Goal: Information Seeking & Learning: Check status

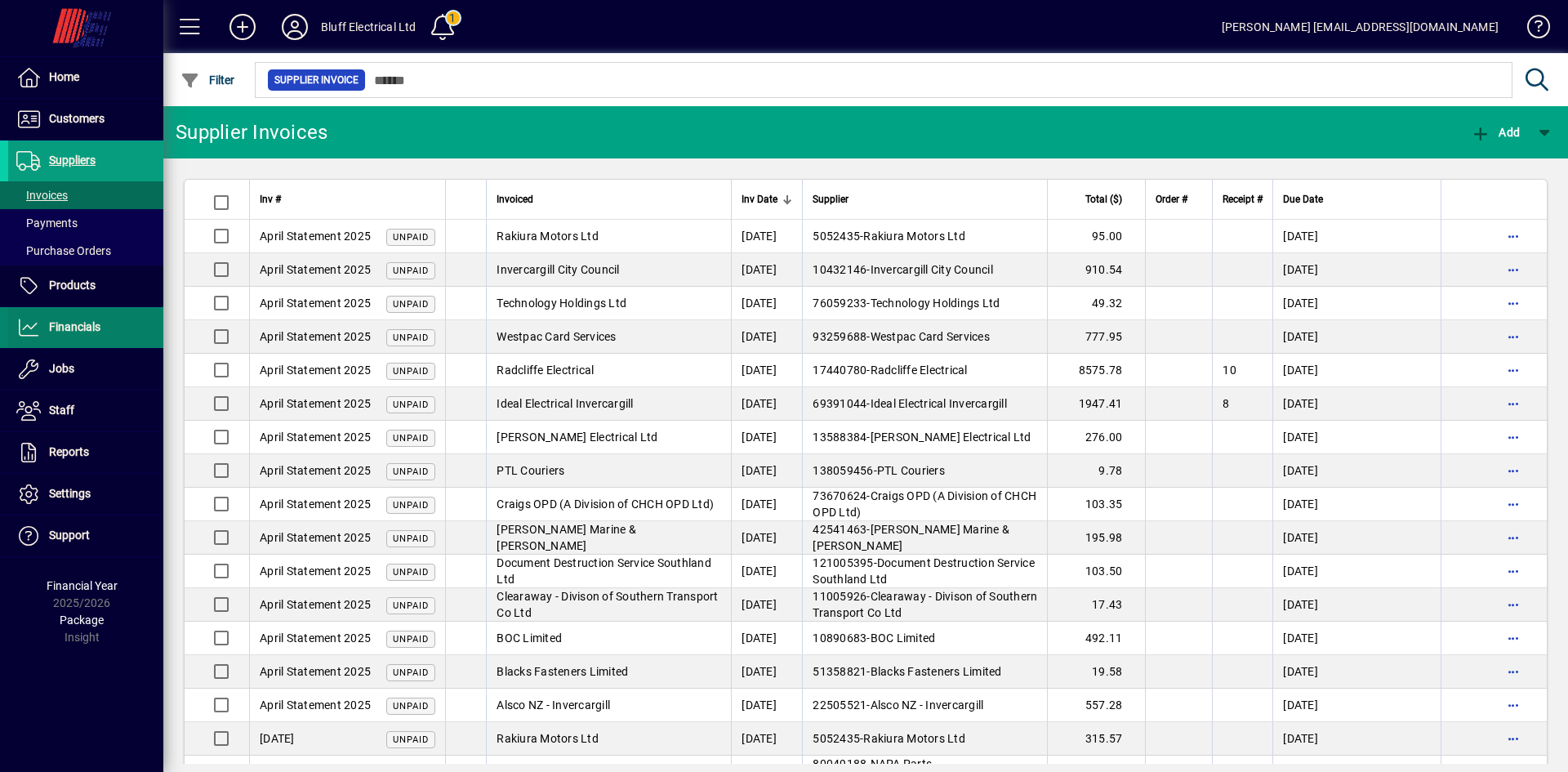
click at [71, 323] on span "Financials" at bounding box center [75, 326] width 51 height 13
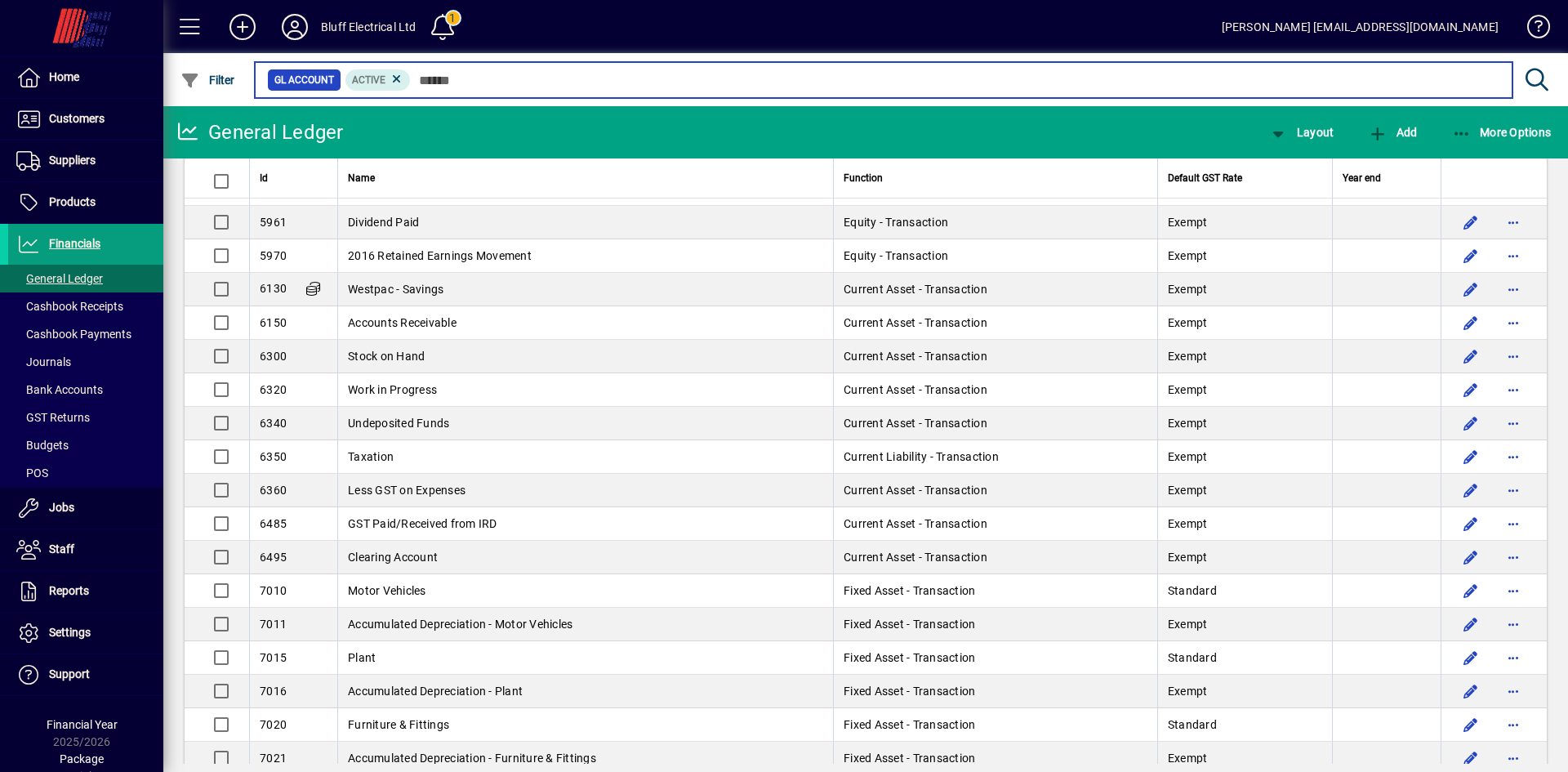
scroll to position [1553, 0]
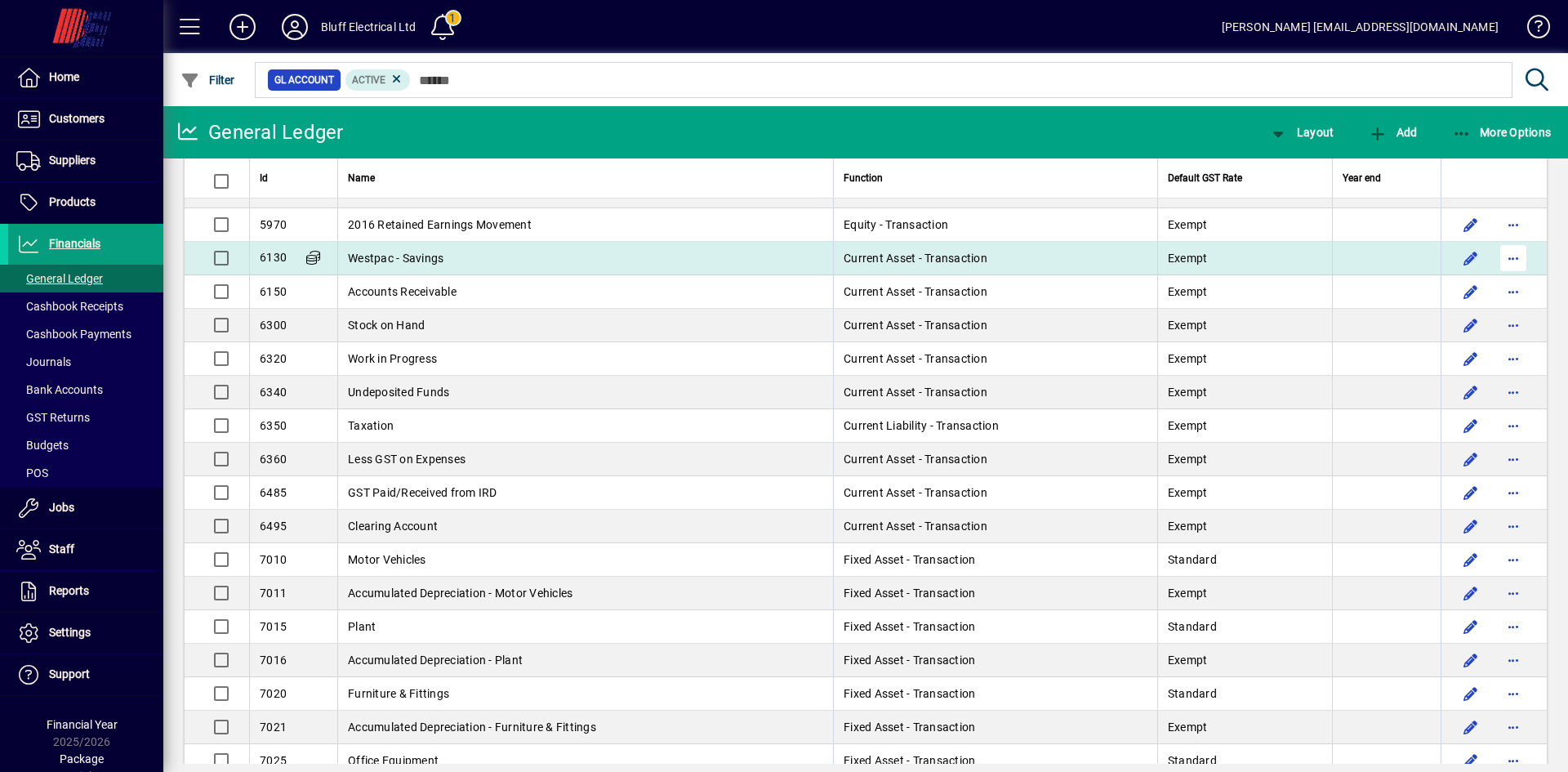
click at [1505, 263] on span "button" at bounding box center [1513, 258] width 40 height 40
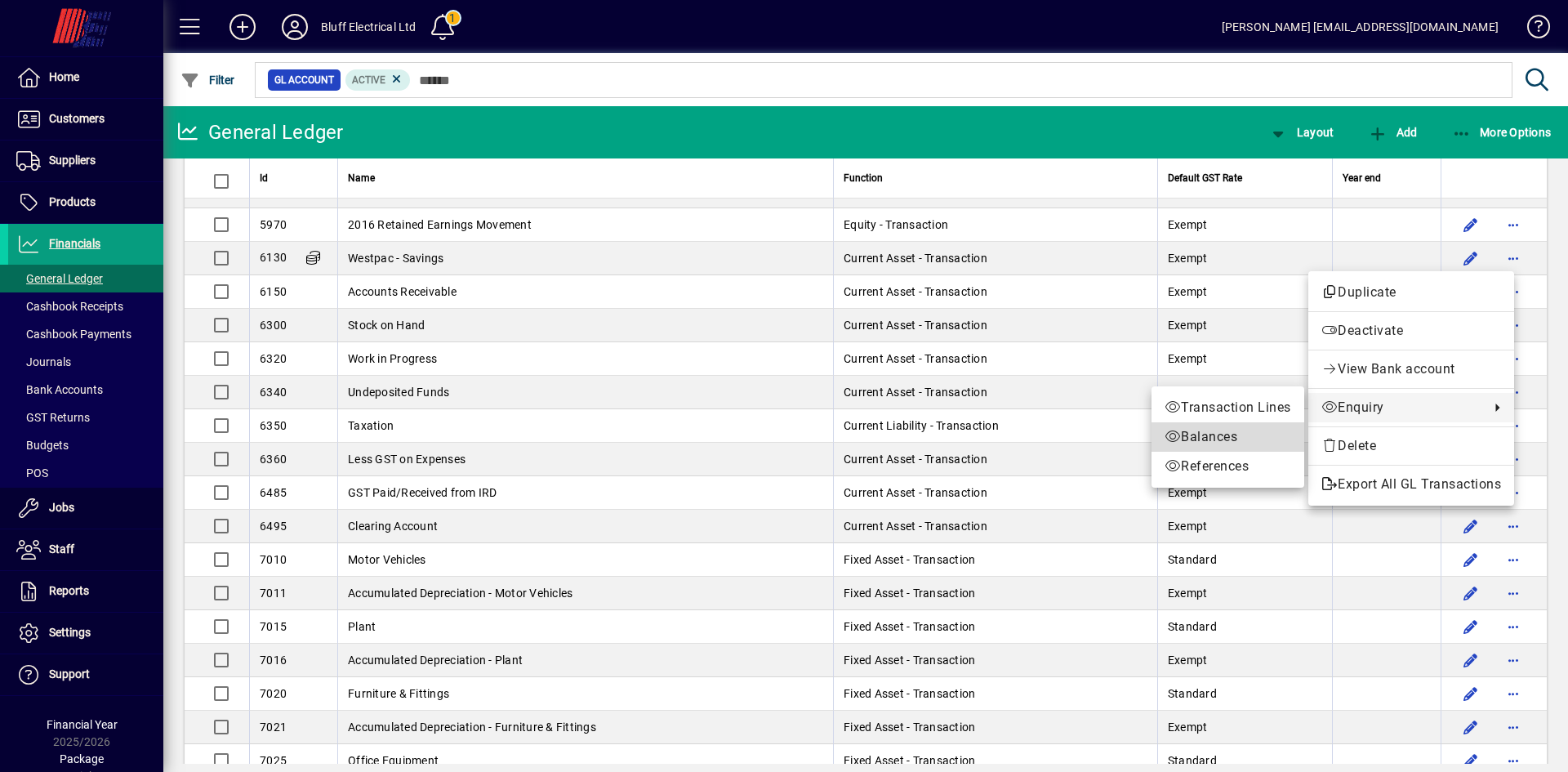
click at [1209, 441] on span "Balances" at bounding box center [1228, 437] width 127 height 19
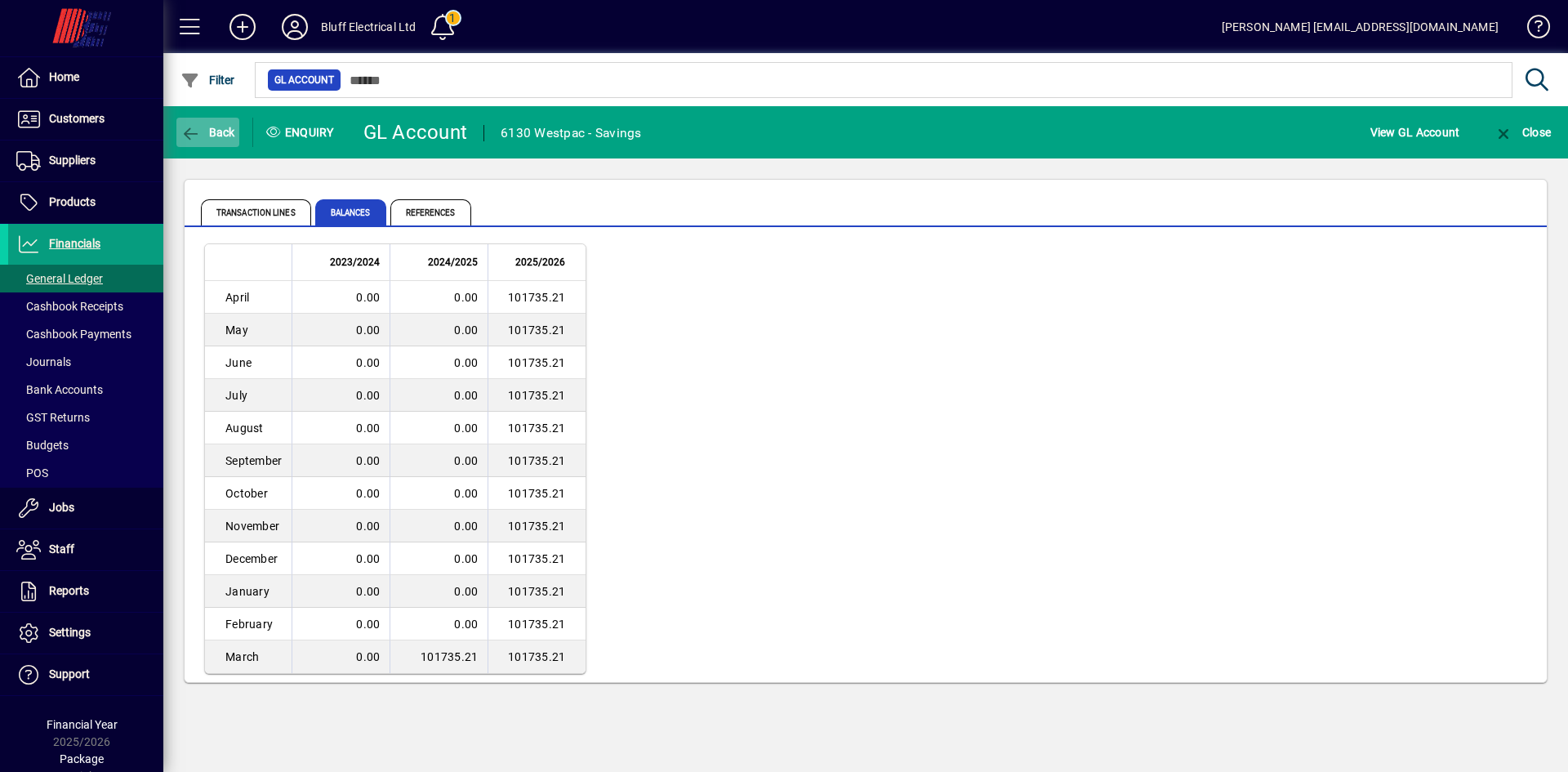
click at [218, 133] on span "Back" at bounding box center [208, 132] width 55 height 13
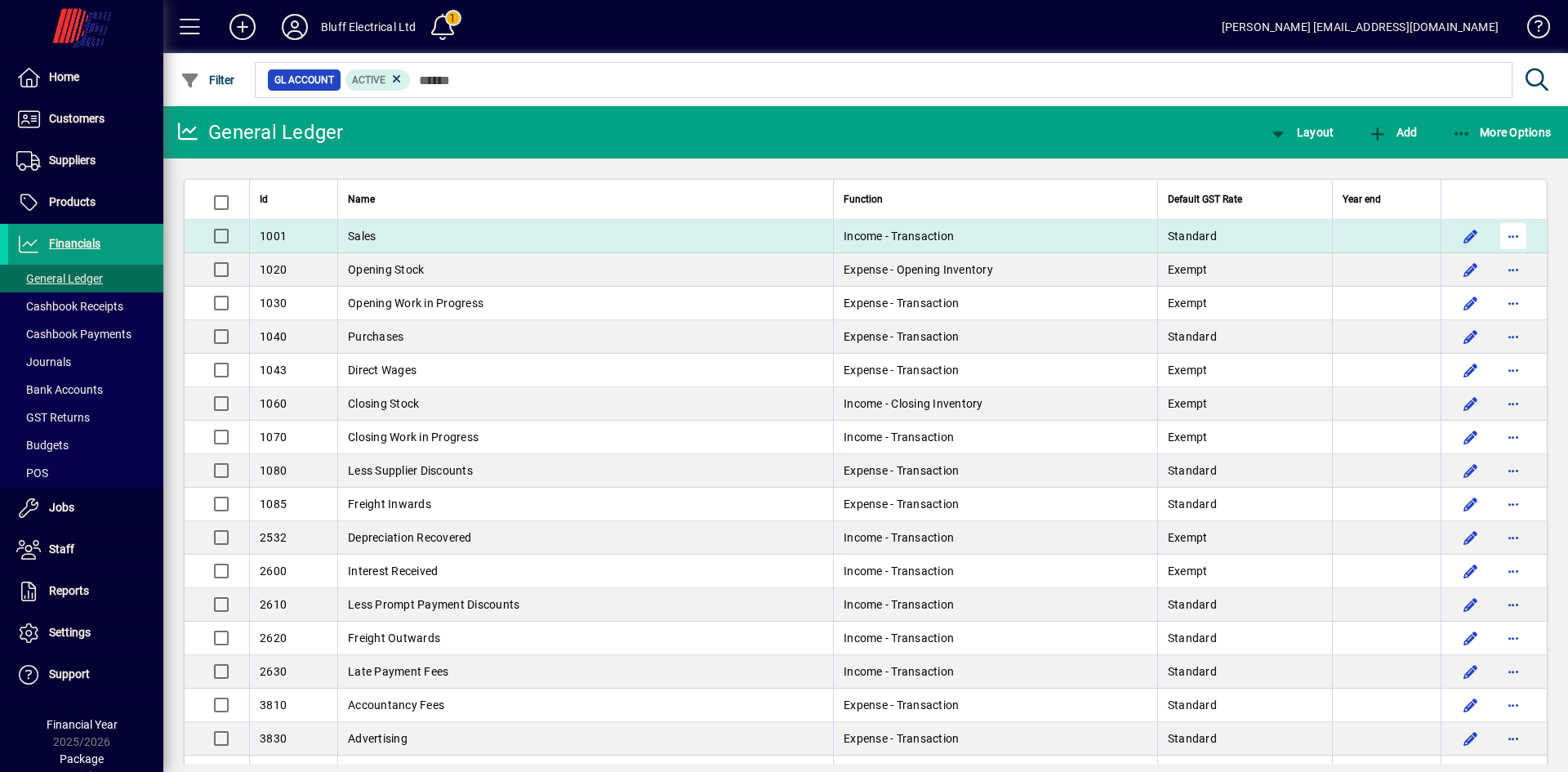
click at [1508, 241] on span "button" at bounding box center [1513, 236] width 40 height 40
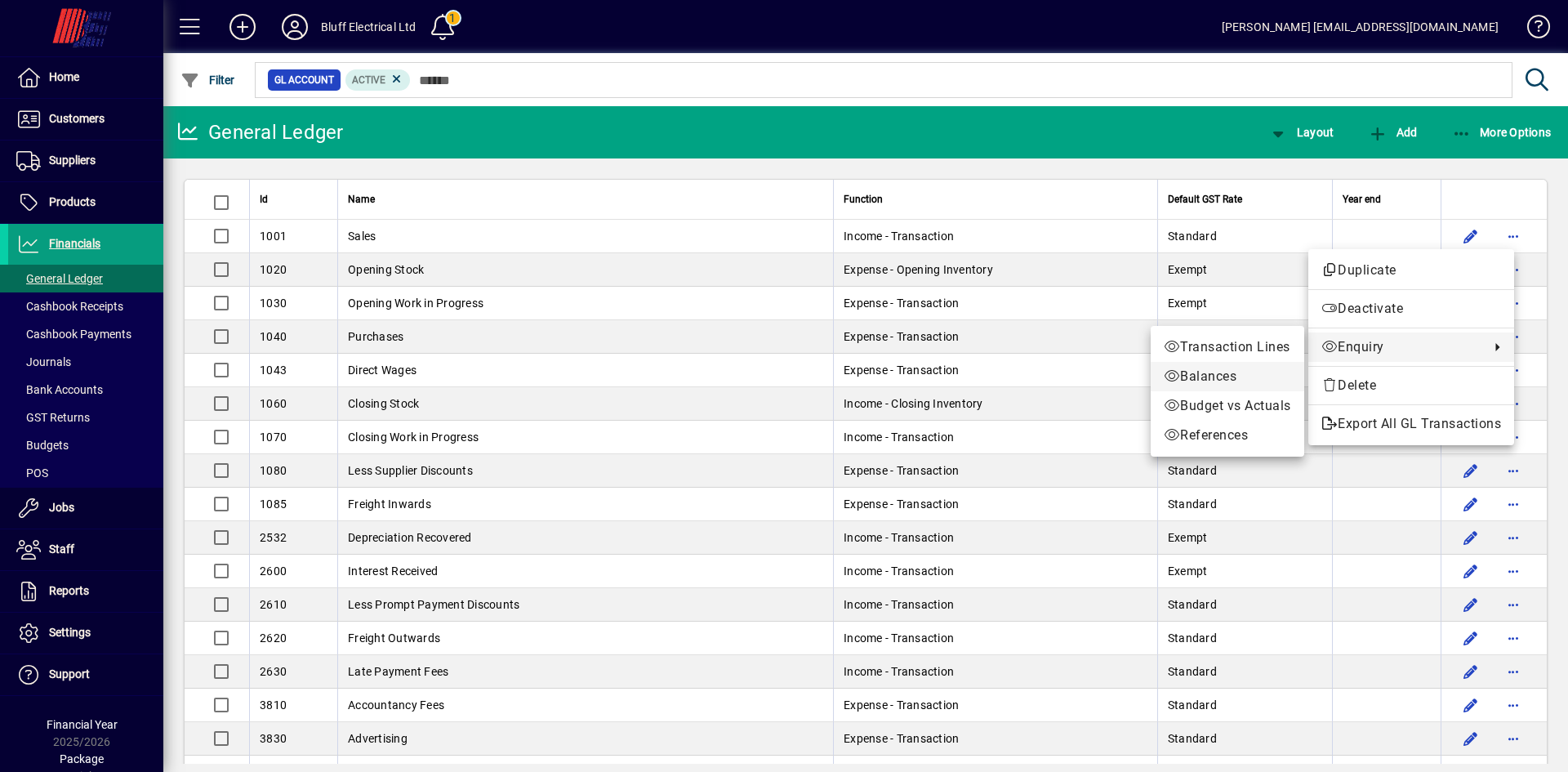
click at [1202, 375] on span "Balances" at bounding box center [1227, 376] width 128 height 19
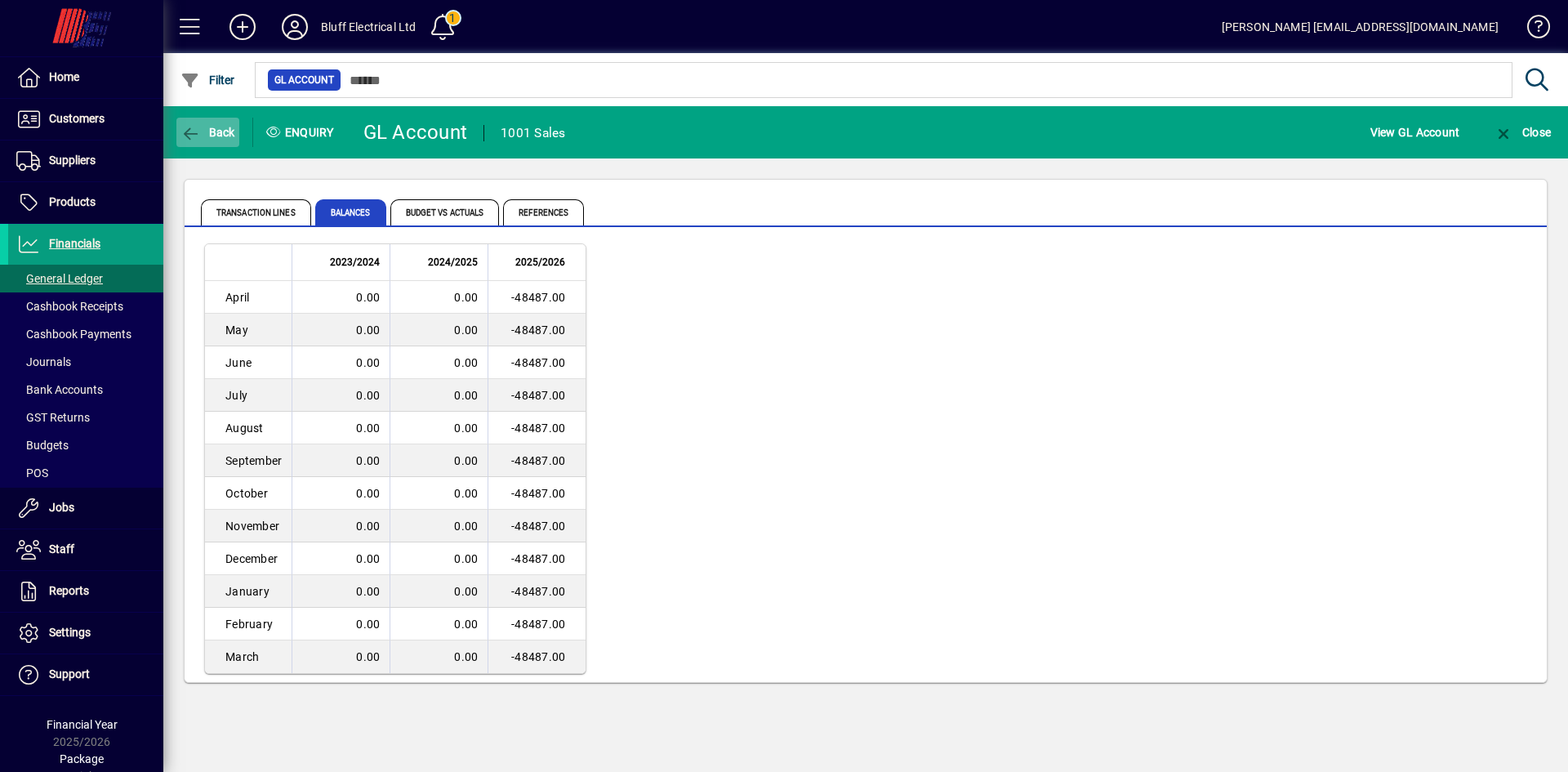
click at [218, 127] on span "Back" at bounding box center [208, 132] width 55 height 13
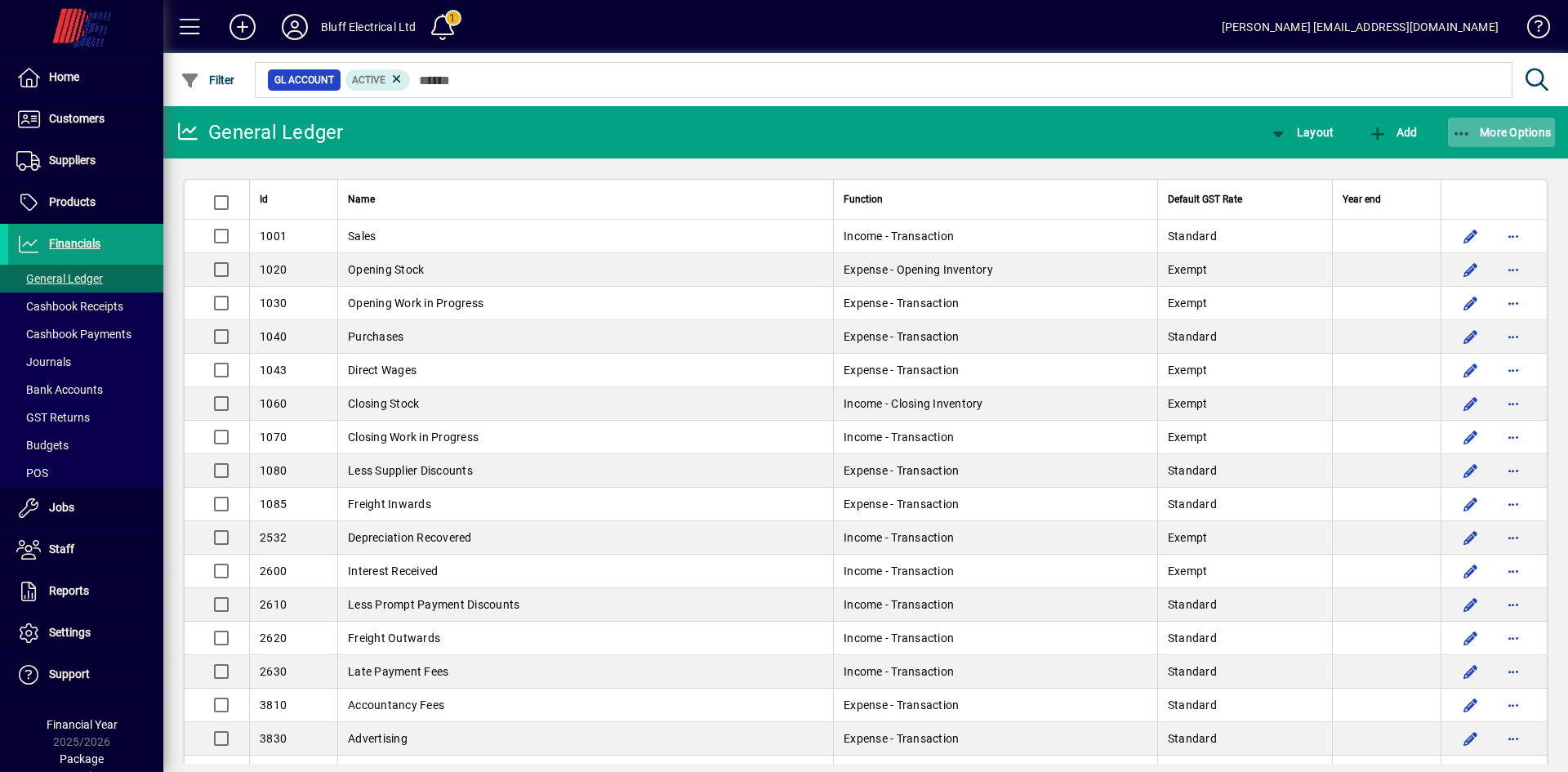
click at [1460, 134] on icon "button" at bounding box center [1461, 134] width 20 height 17
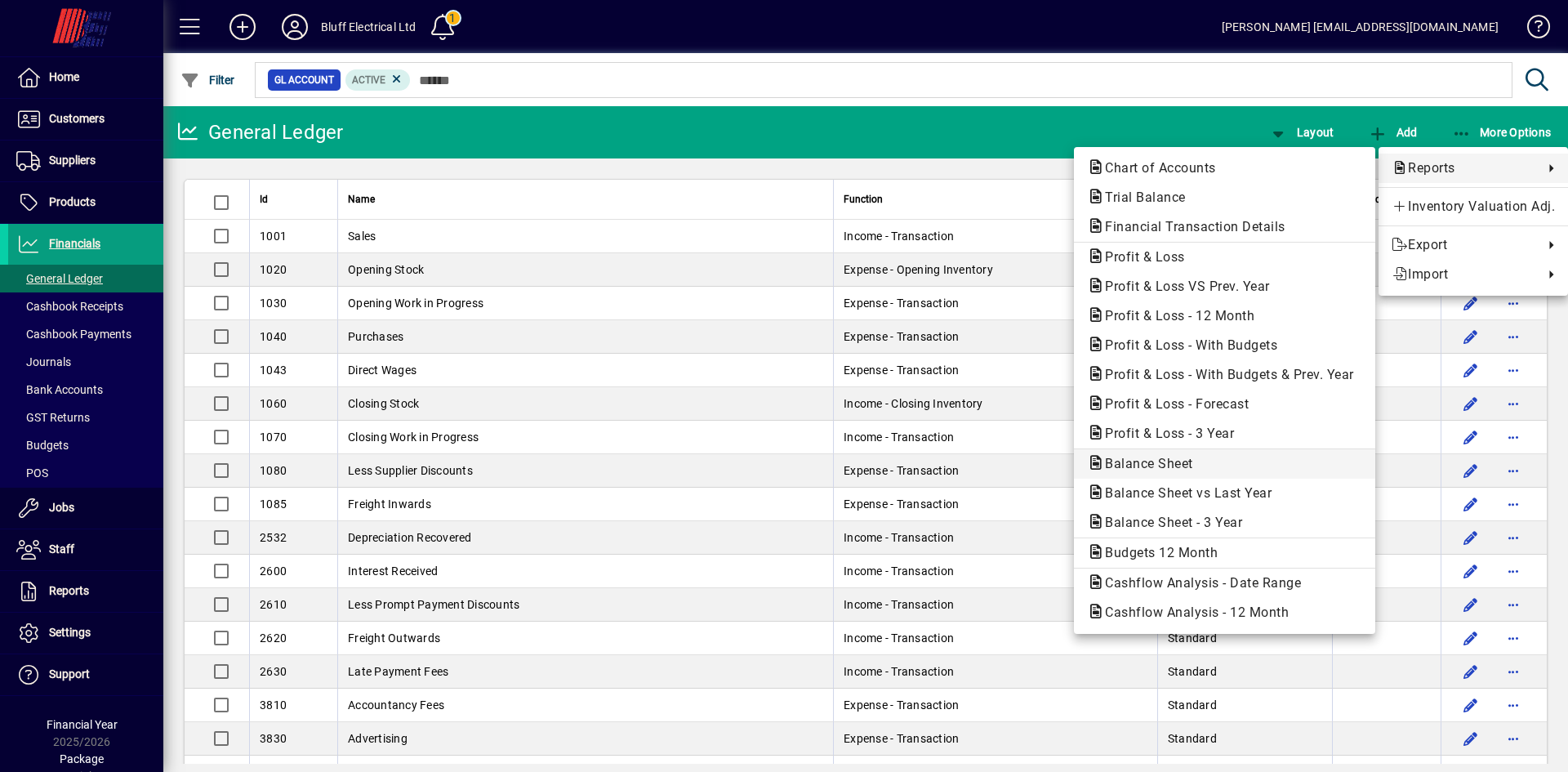
click at [1160, 471] on span "Balance Sheet" at bounding box center [1224, 464] width 275 height 19
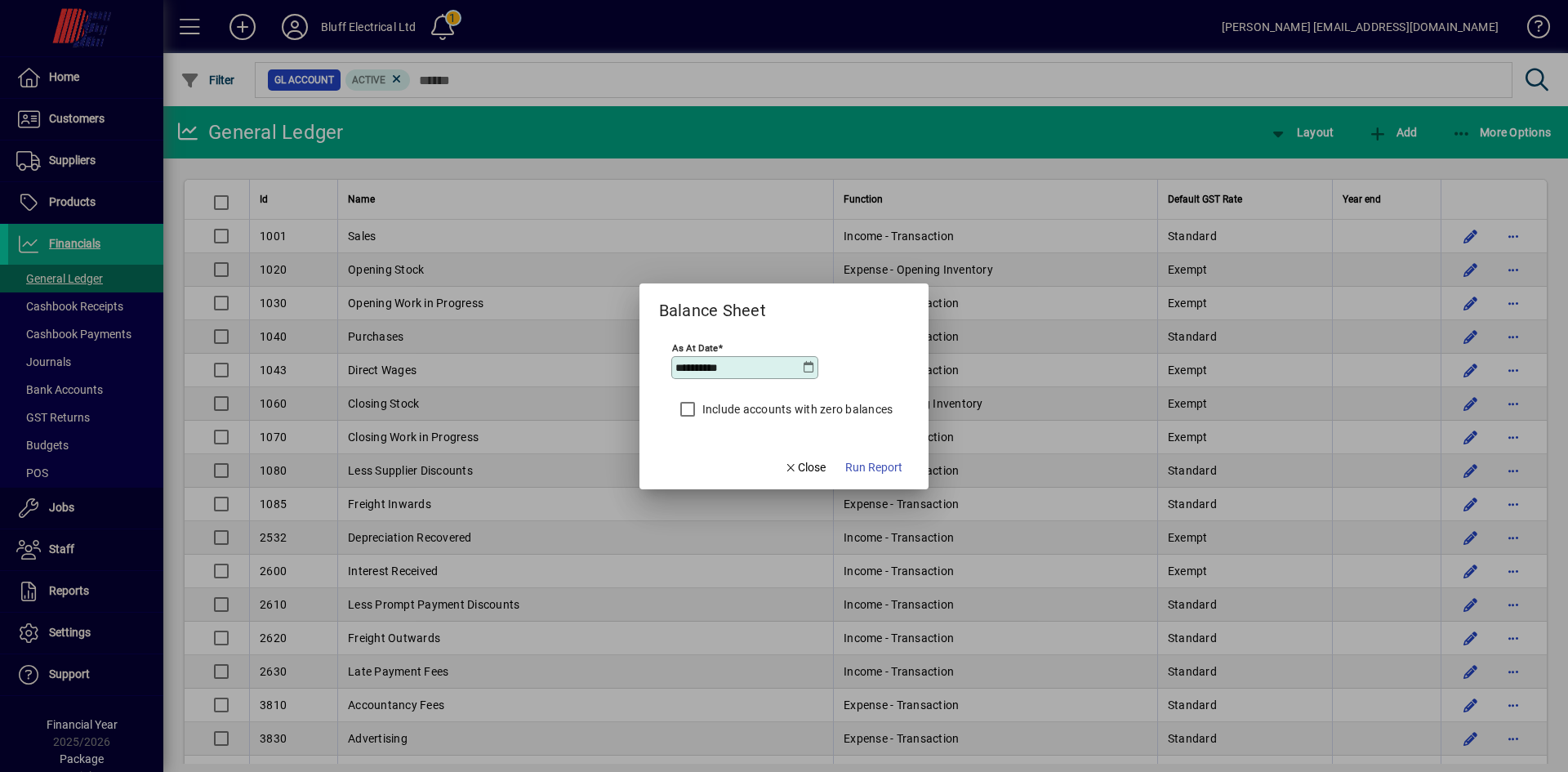
drag, startPoint x: 775, startPoint y: 369, endPoint x: 628, endPoint y: 345, distance: 148.9
click at [632, 345] on div "**********" at bounding box center [784, 386] width 1568 height 772
click at [685, 366] on input "********" at bounding box center [739, 367] width 127 height 13
type input "**********"
click at [891, 464] on span "Run Report" at bounding box center [874, 467] width 57 height 17
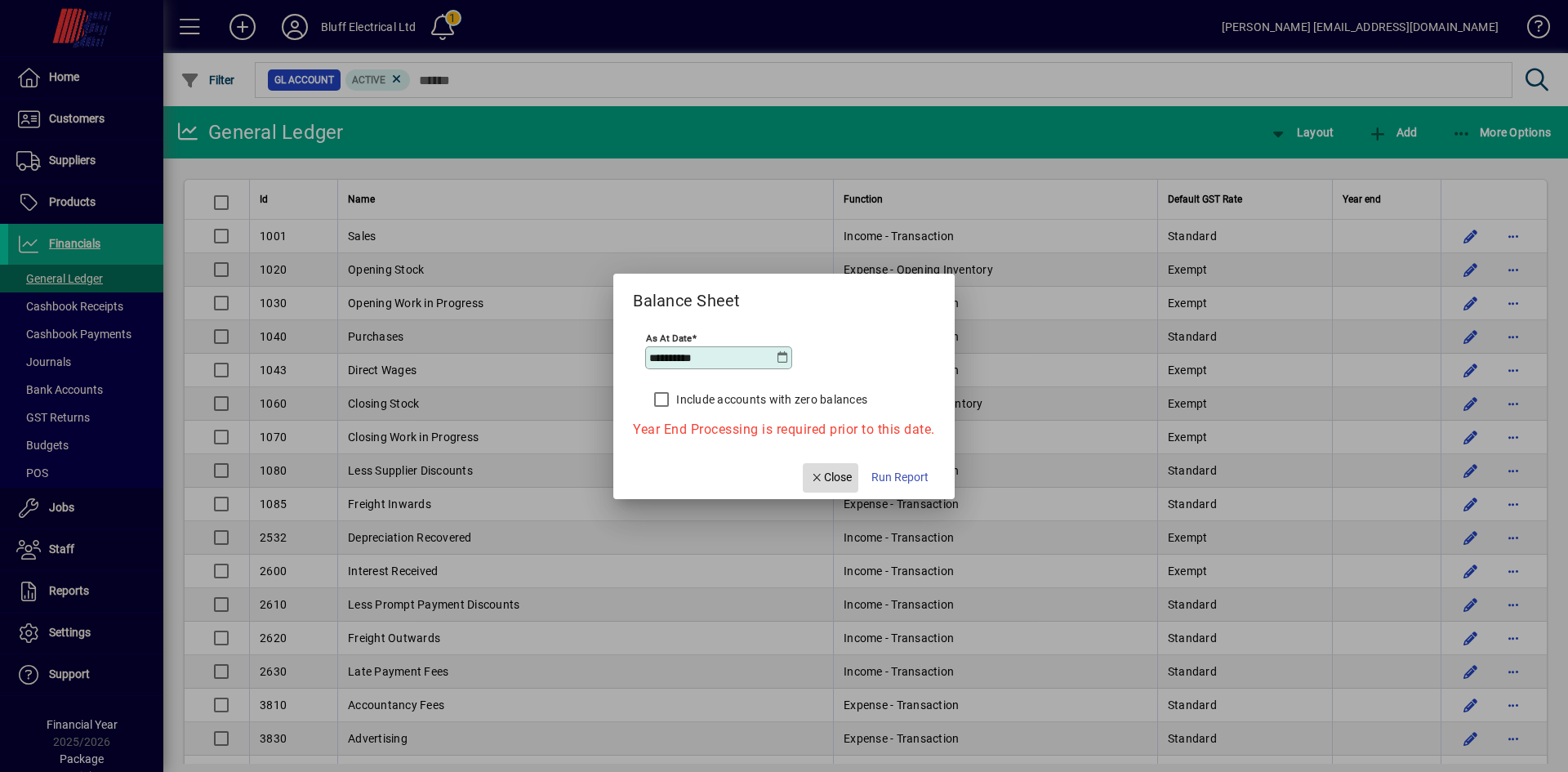
click at [843, 476] on span "Close" at bounding box center [831, 477] width 42 height 17
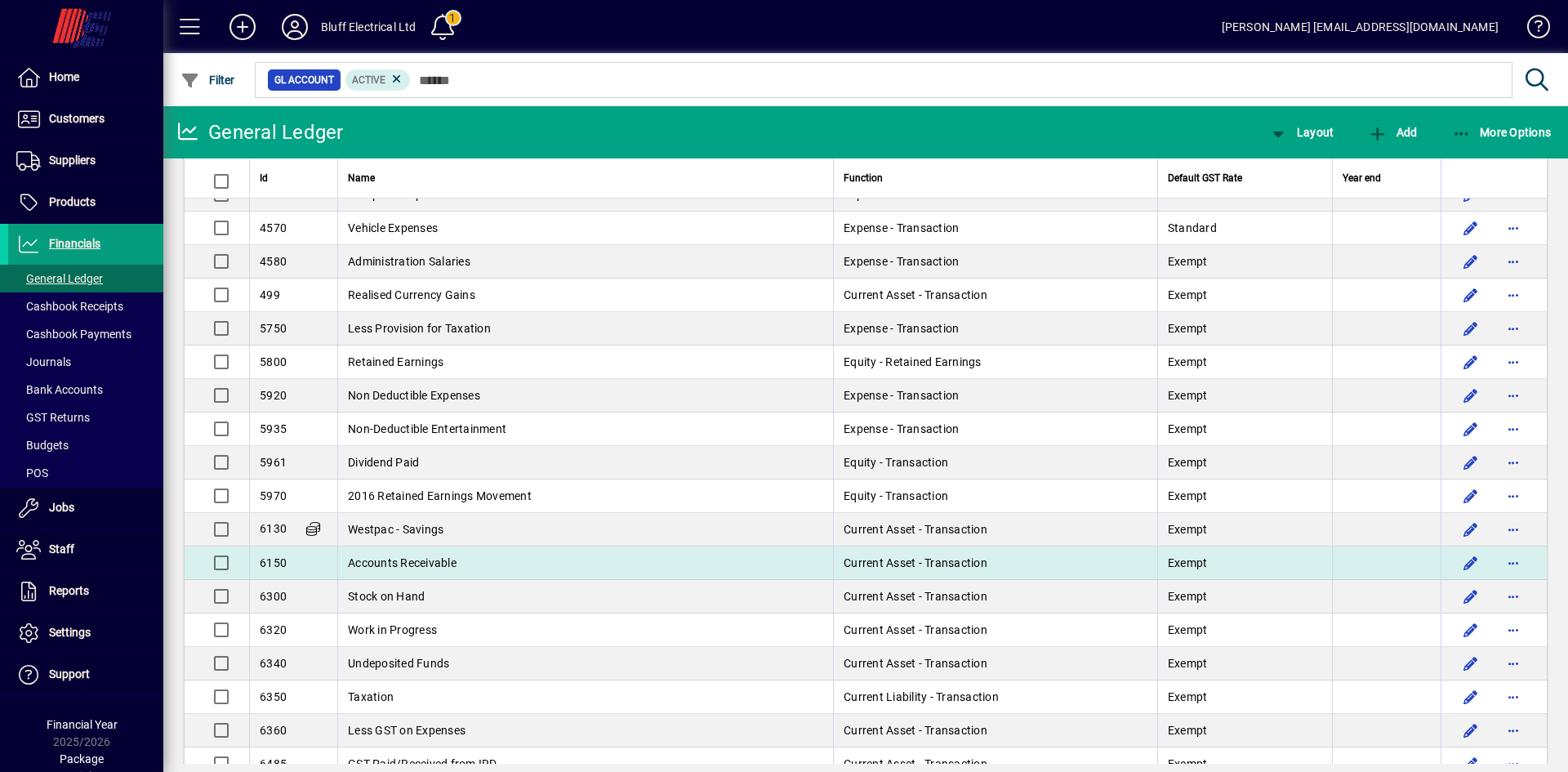
scroll to position [1307, 0]
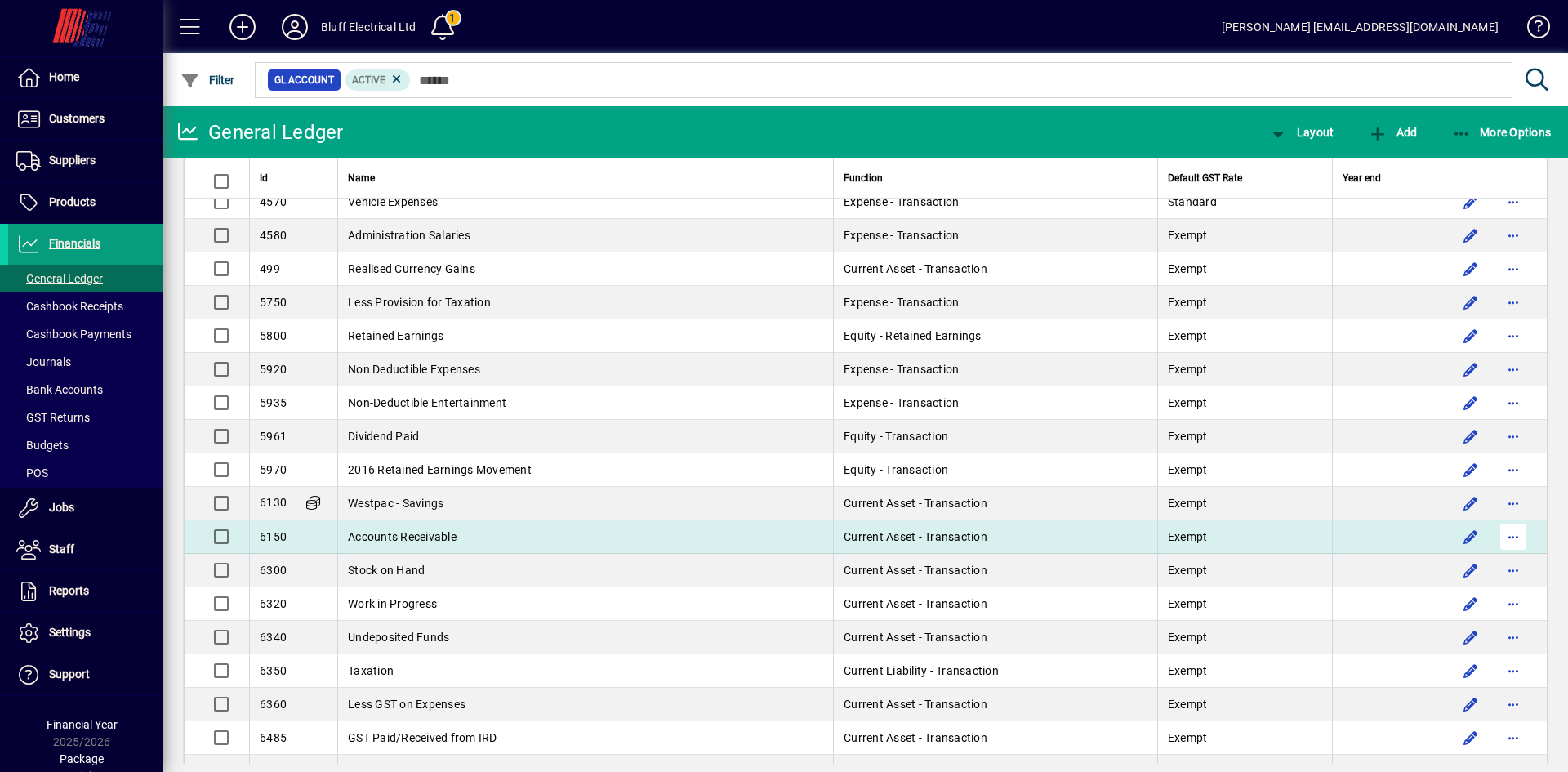
click at [1507, 532] on span "button" at bounding box center [1513, 537] width 40 height 40
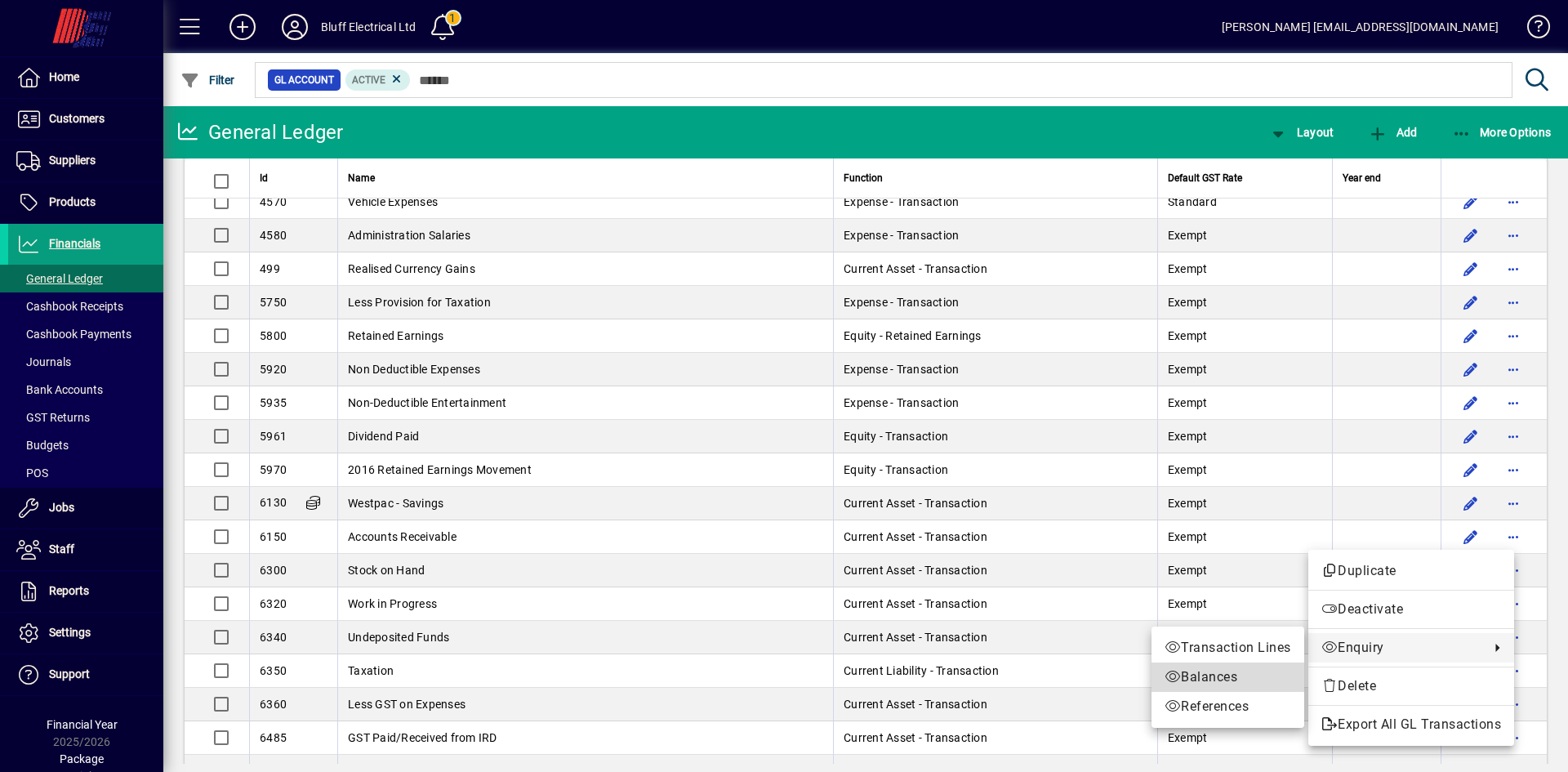
click at [1202, 671] on span "Balances" at bounding box center [1228, 677] width 127 height 19
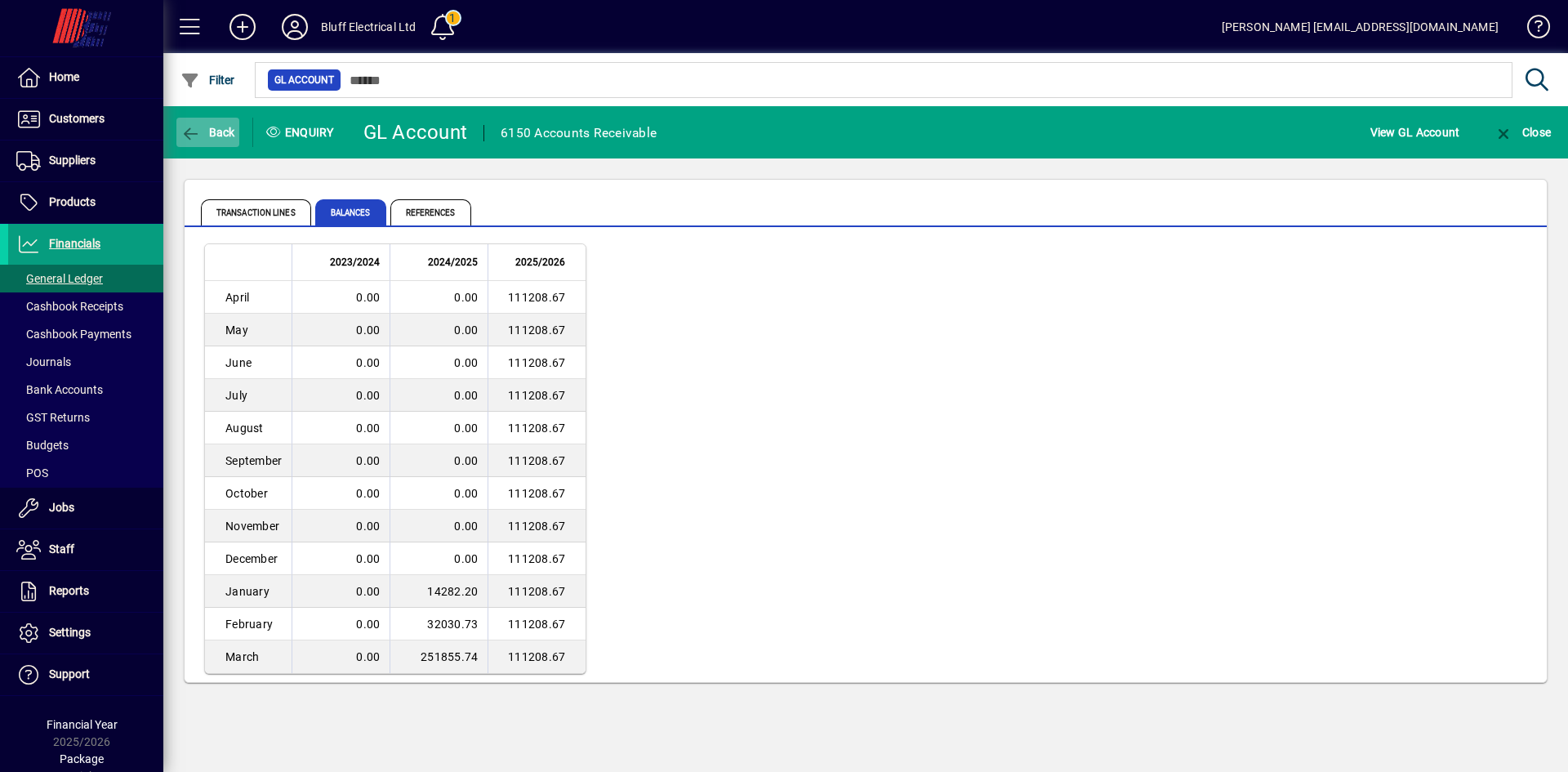
click at [218, 136] on span "Back" at bounding box center [208, 132] width 55 height 13
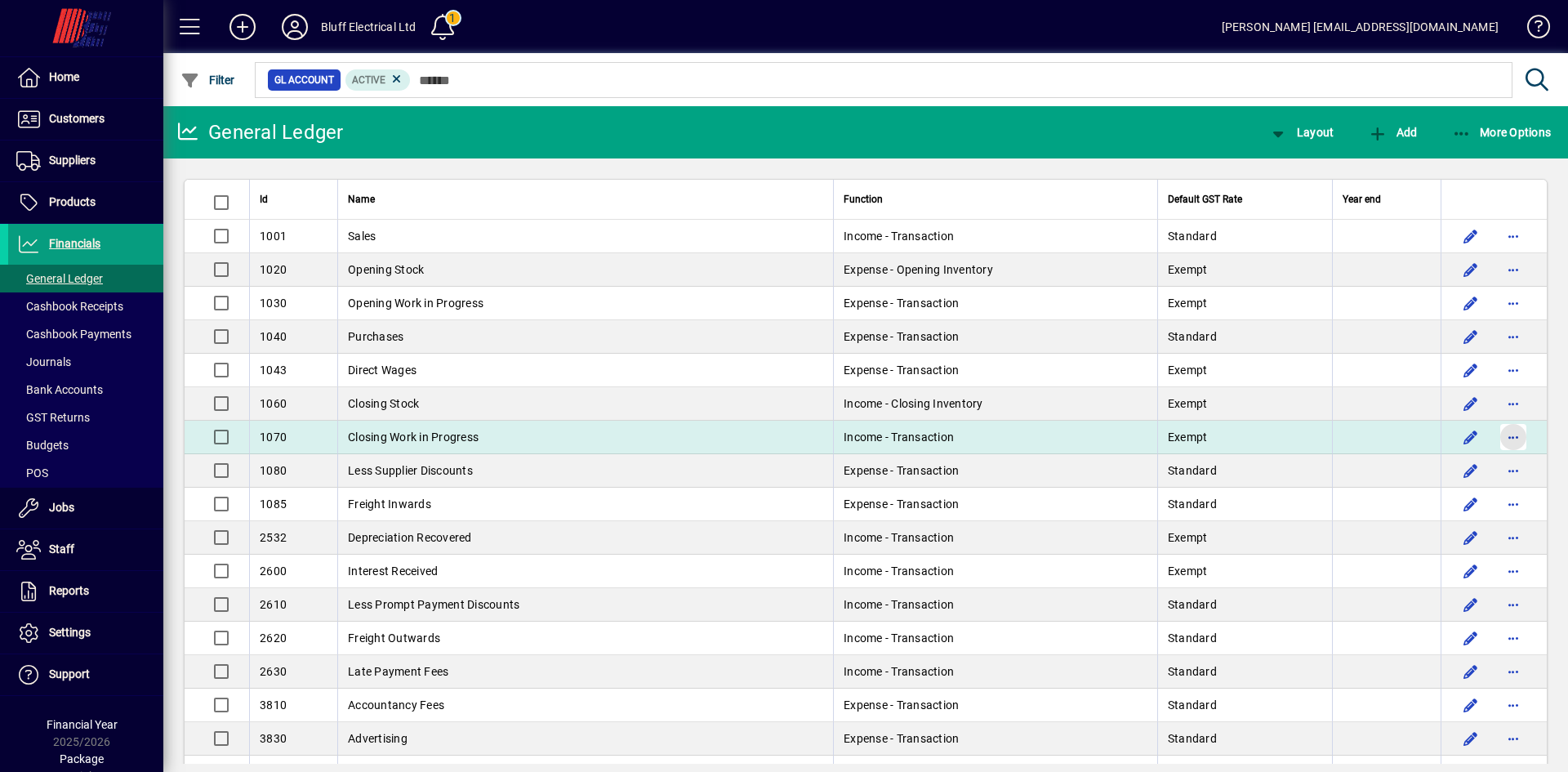
click at [1507, 431] on span "button" at bounding box center [1513, 437] width 40 height 40
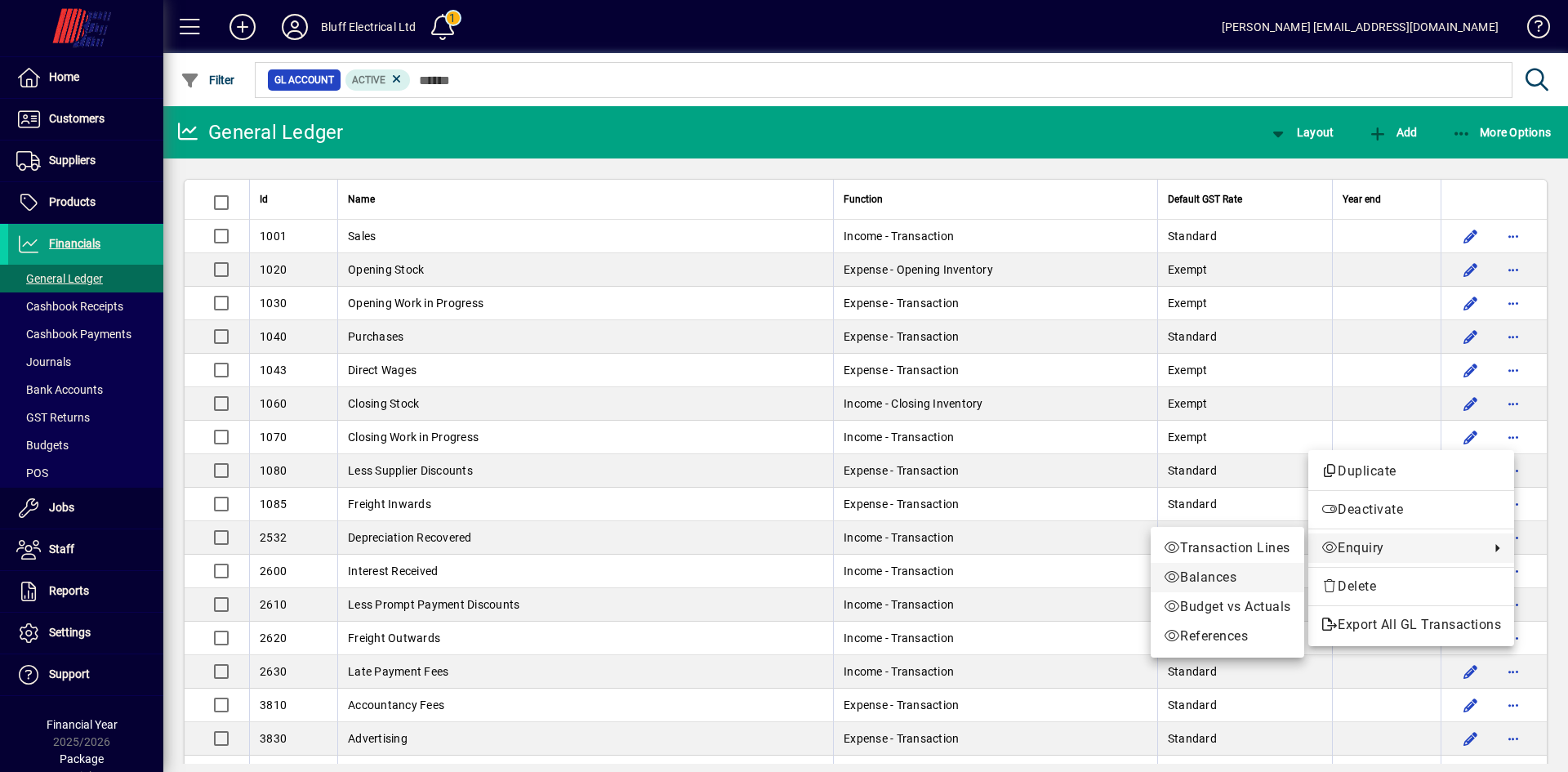
click at [1216, 581] on span "Balances" at bounding box center [1227, 577] width 128 height 19
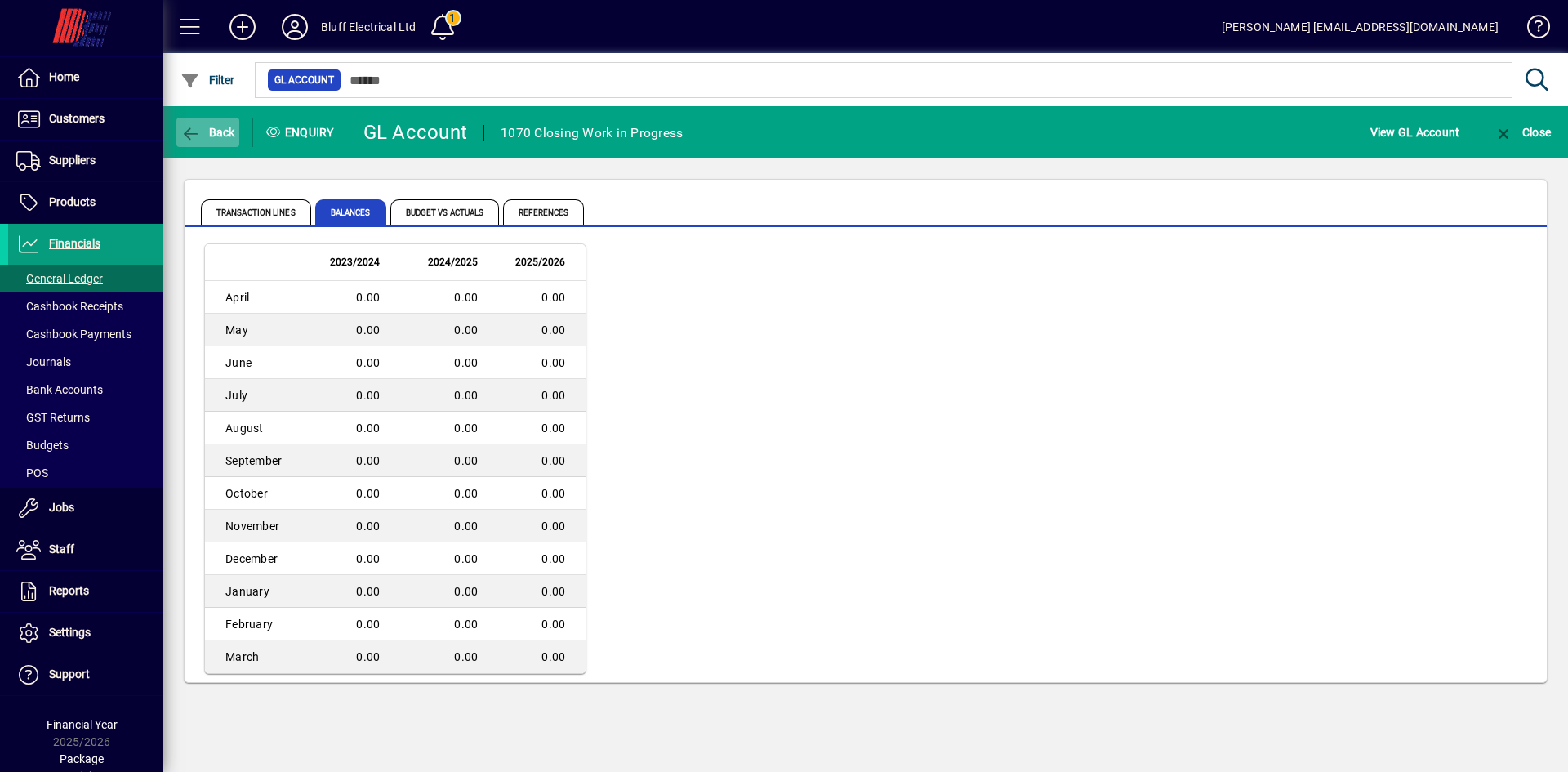
click at [208, 128] on span "Back" at bounding box center [208, 132] width 55 height 13
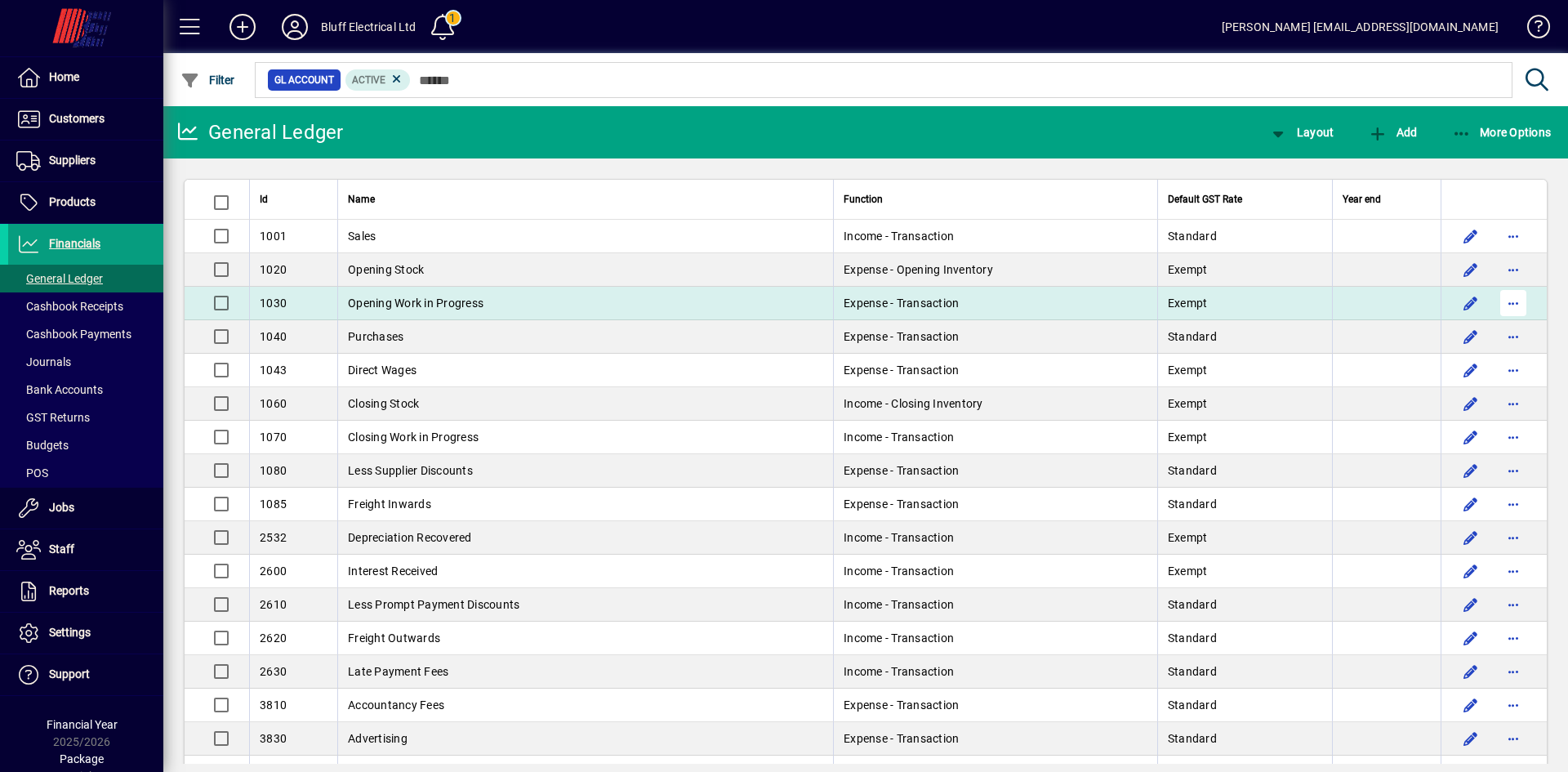
click at [1496, 294] on span "button" at bounding box center [1513, 303] width 40 height 40
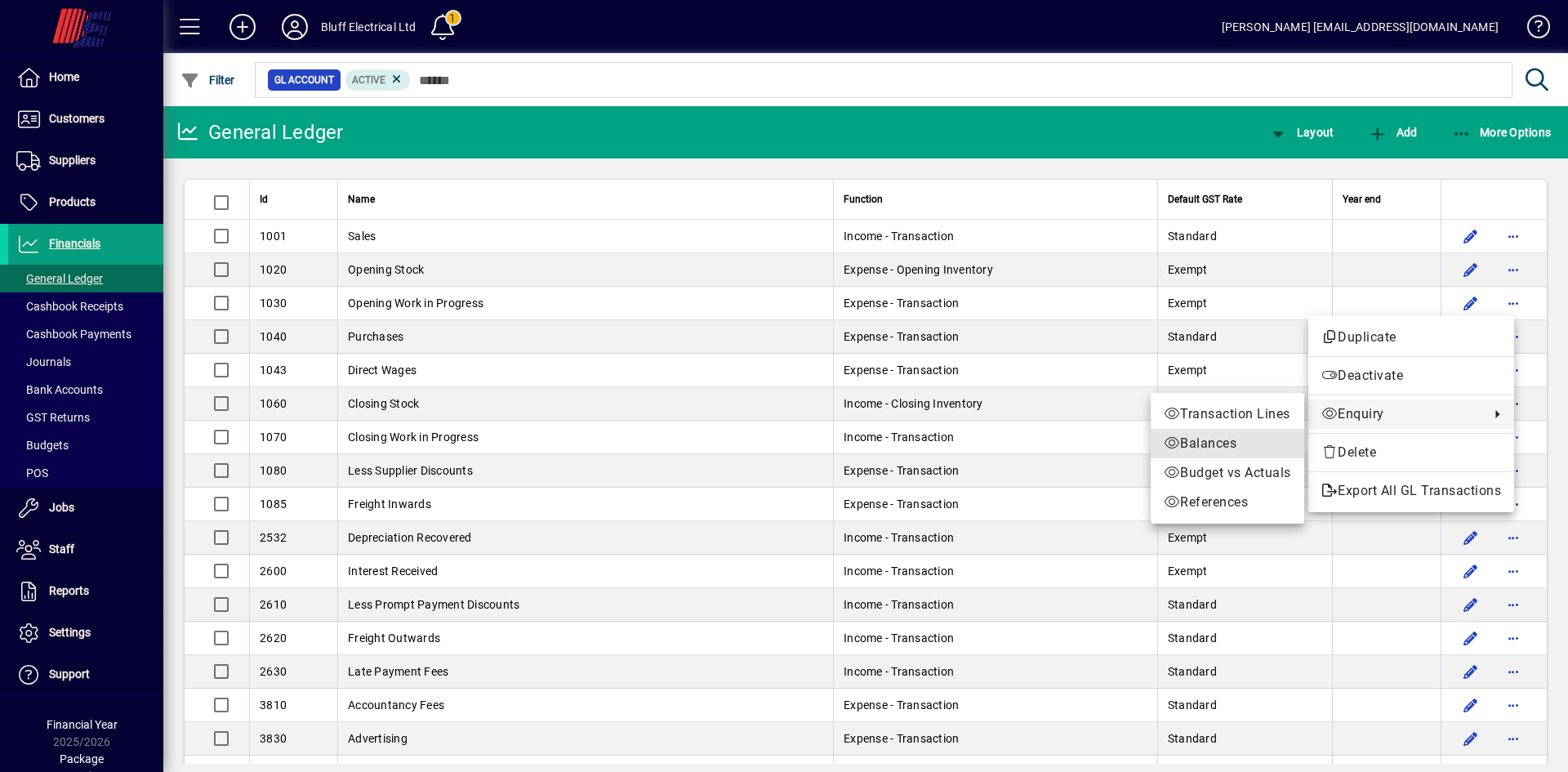
click at [1212, 442] on span "Balances" at bounding box center [1227, 443] width 128 height 19
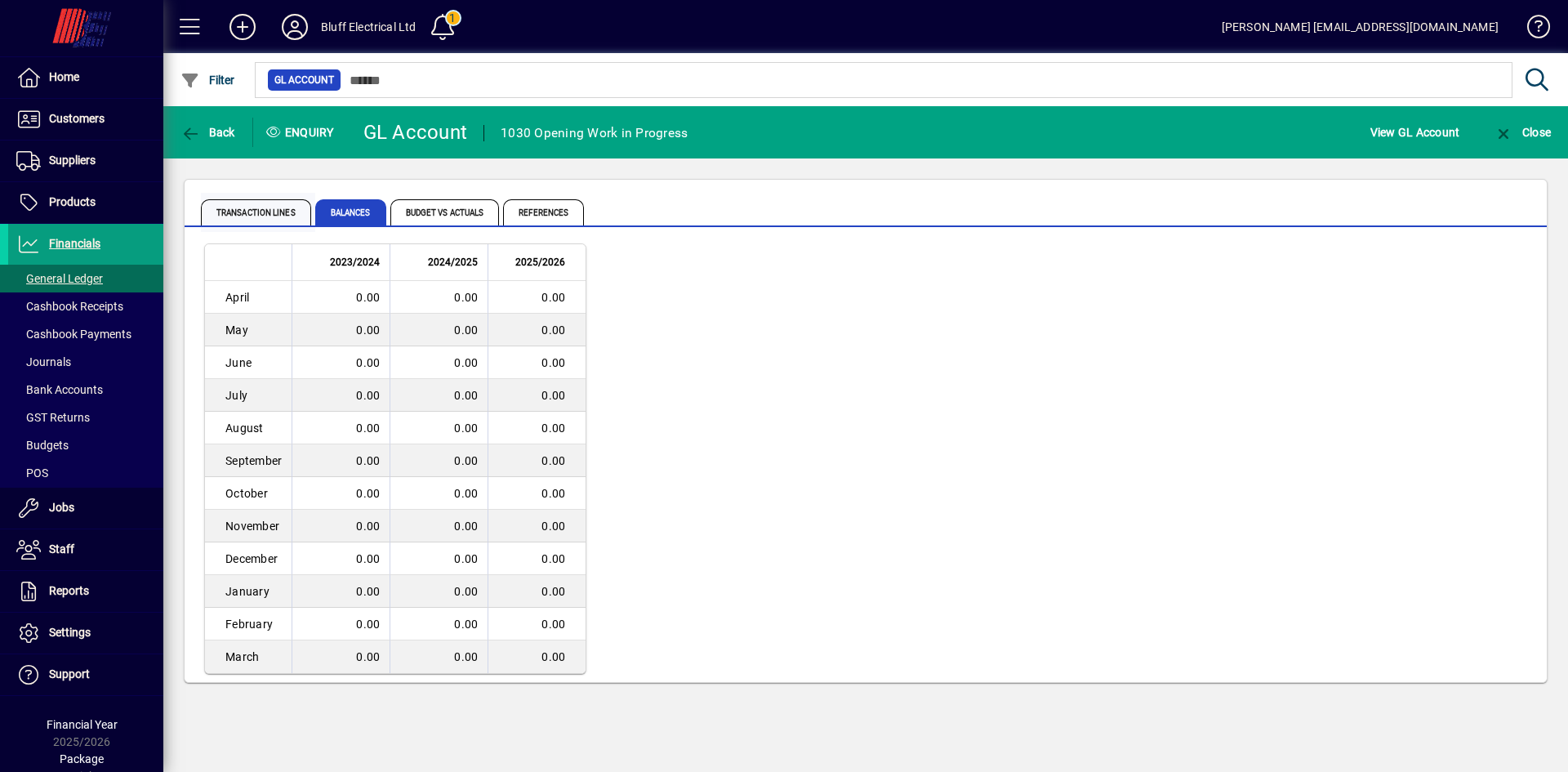
click at [275, 211] on span "Transaction lines" at bounding box center [255, 212] width 110 height 26
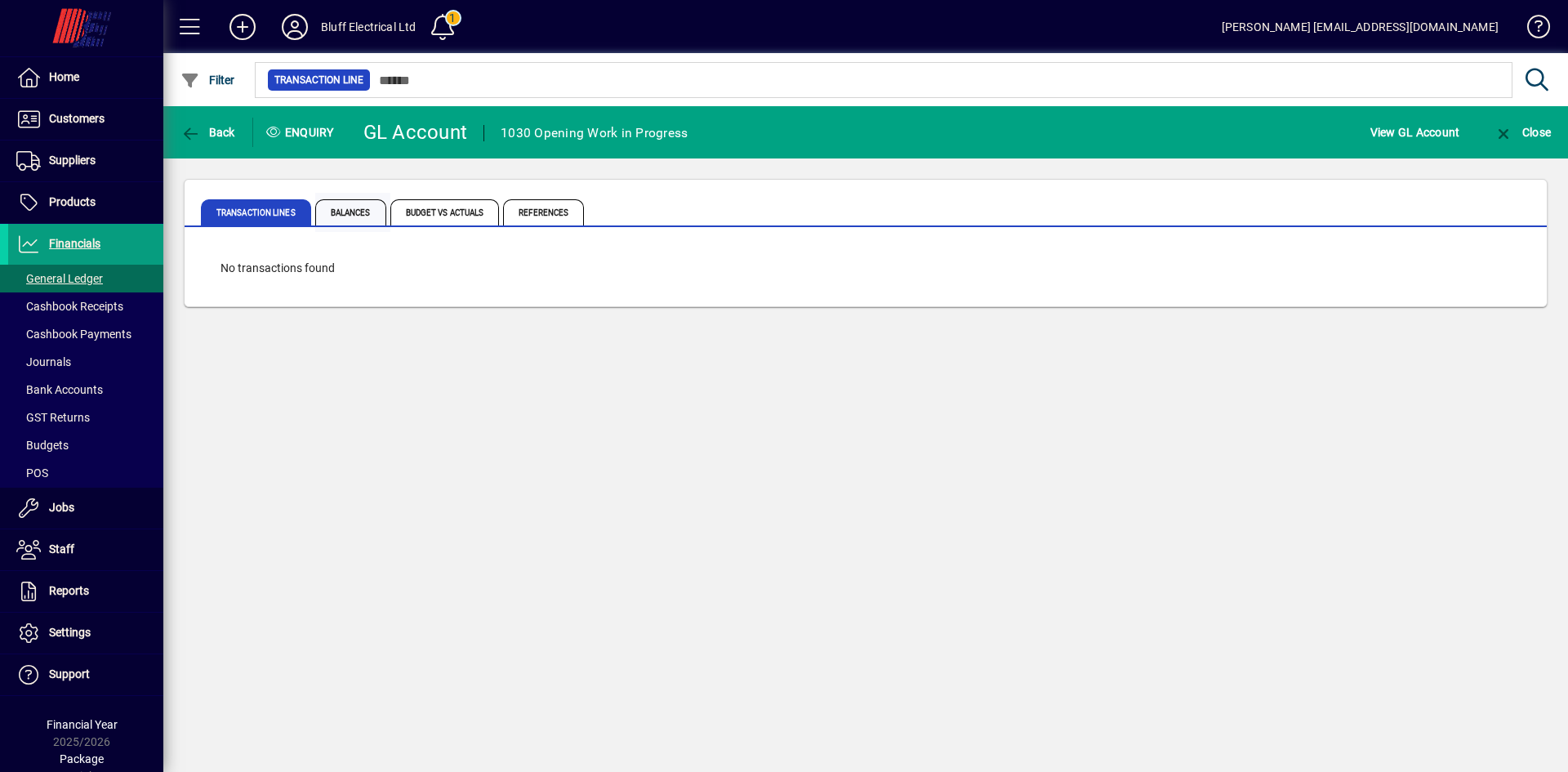
click at [365, 214] on span "Balances" at bounding box center [351, 212] width 71 height 26
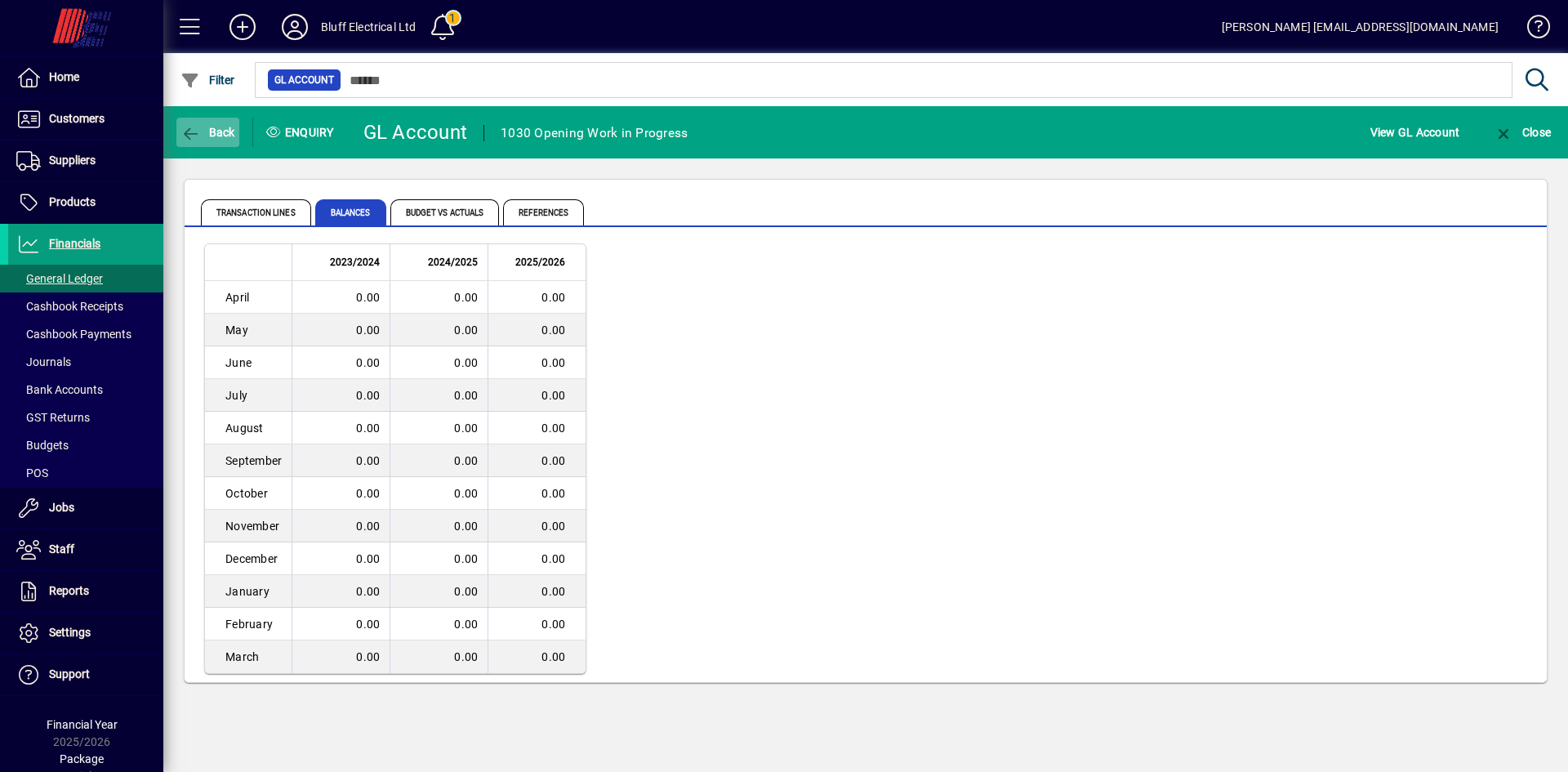
click at [225, 129] on span "Back" at bounding box center [208, 132] width 55 height 13
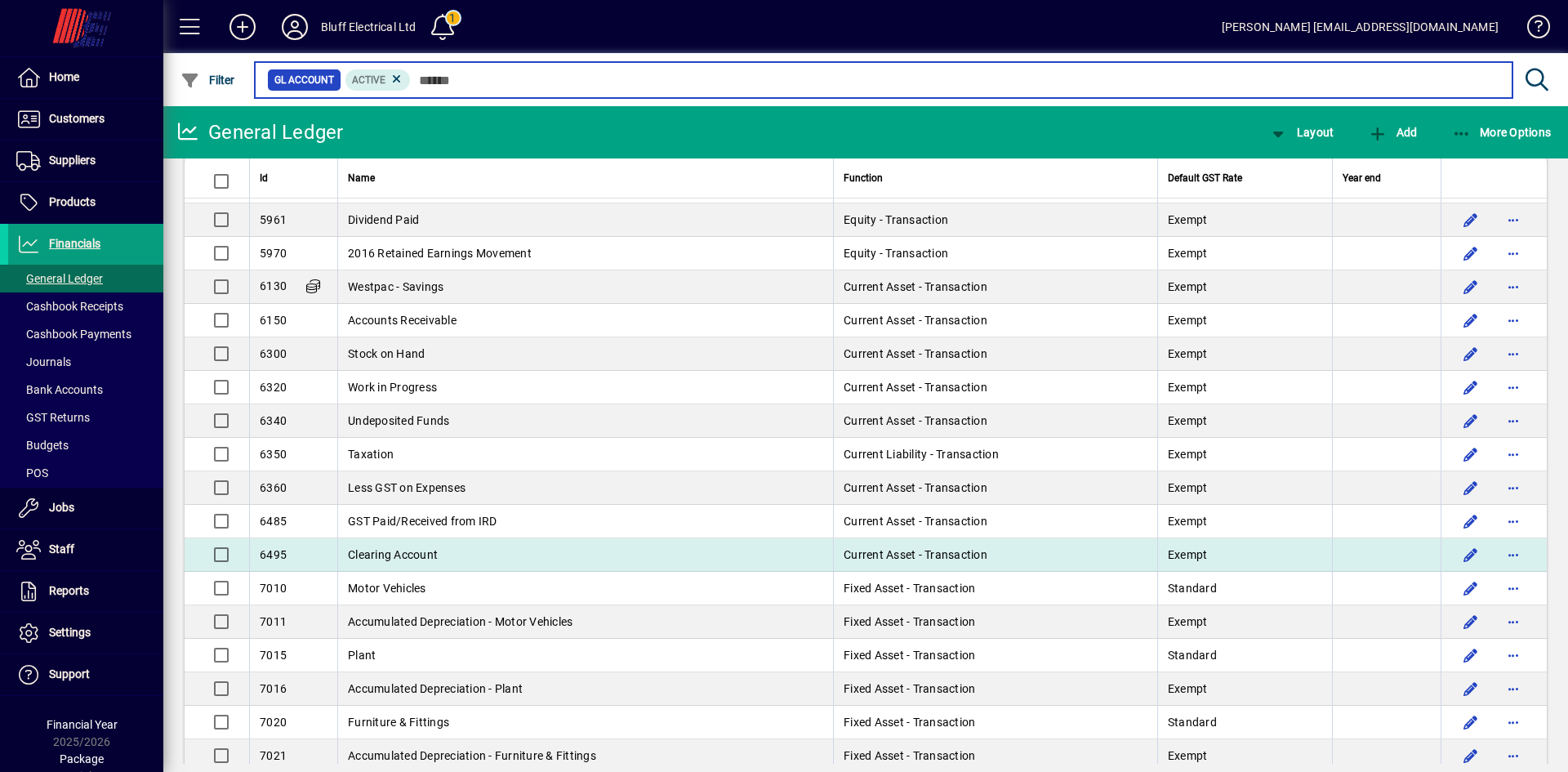
scroll to position [1553, 0]
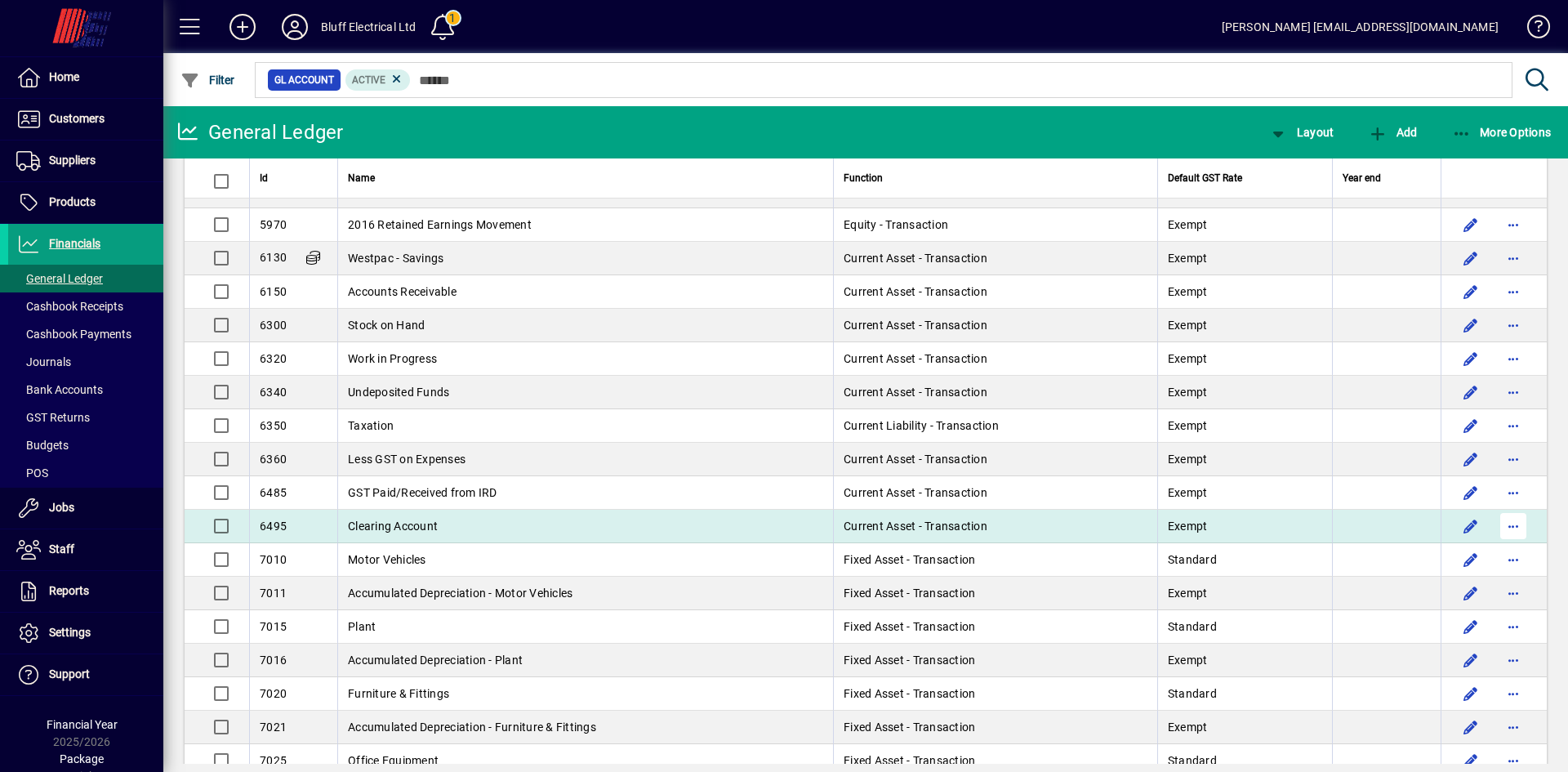
click at [1503, 528] on span "button" at bounding box center [1513, 526] width 40 height 40
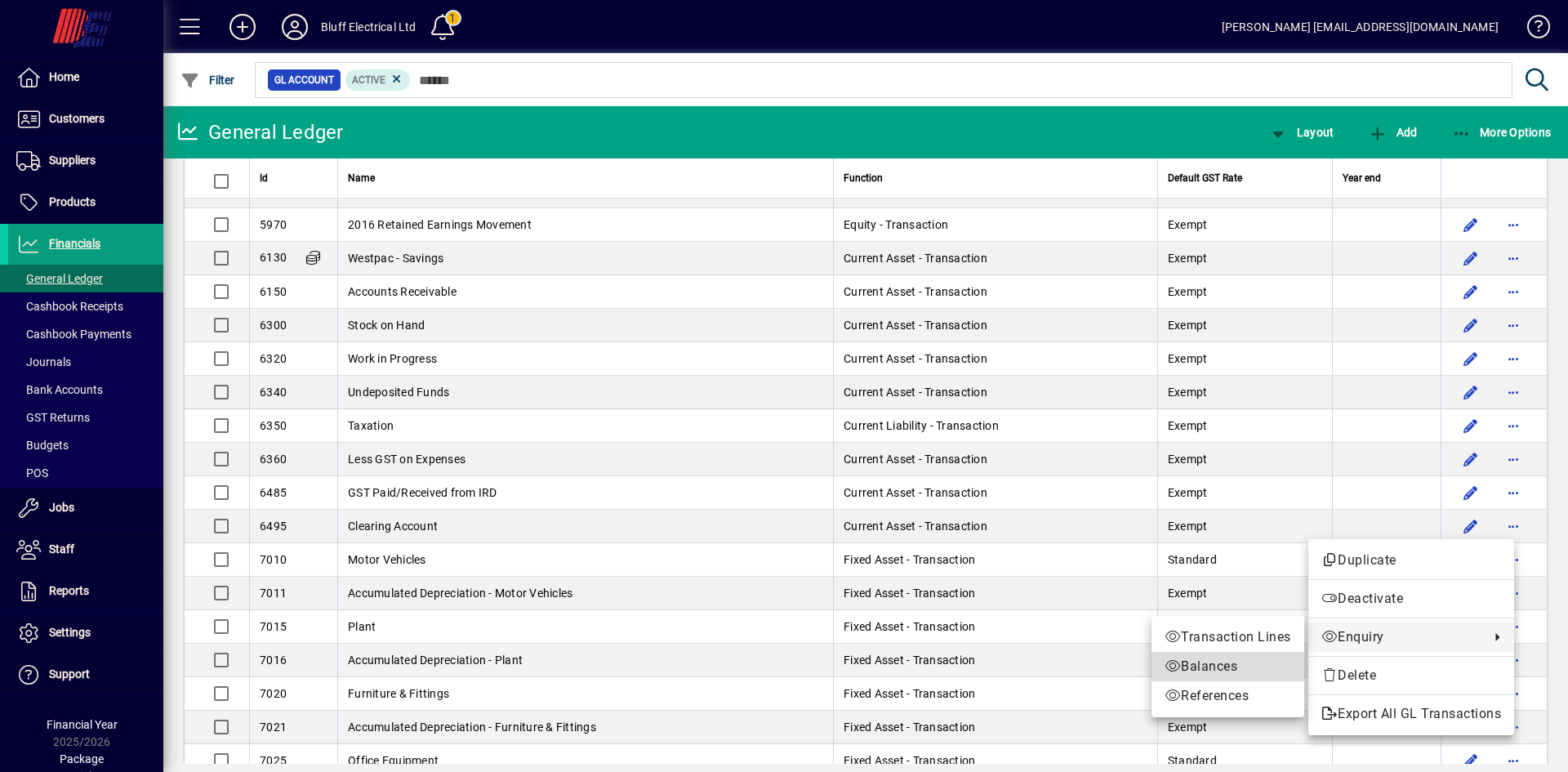
click at [1227, 658] on span "Balances" at bounding box center [1228, 666] width 127 height 19
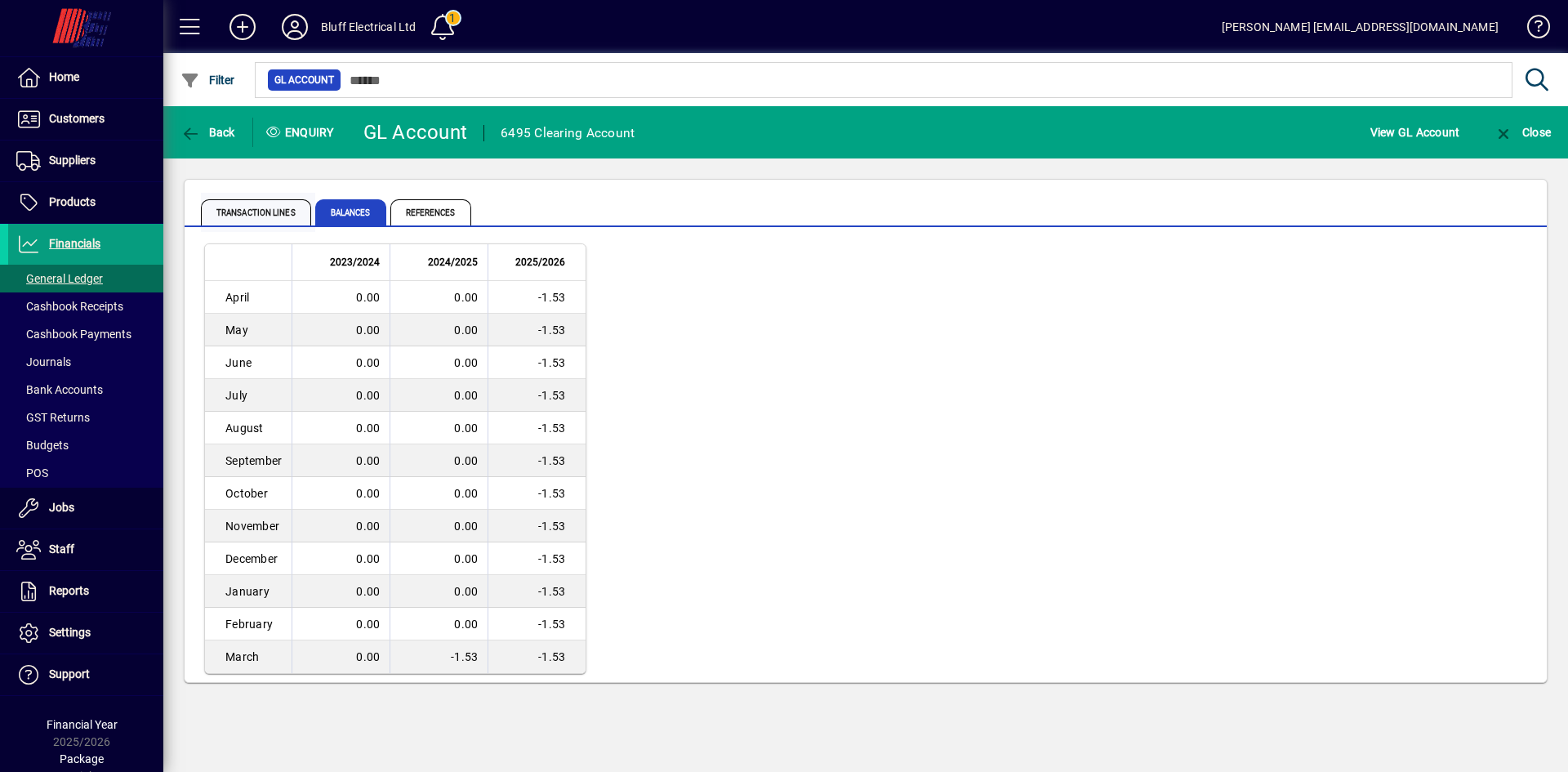
click at [275, 212] on span "Transaction lines" at bounding box center [255, 212] width 110 height 26
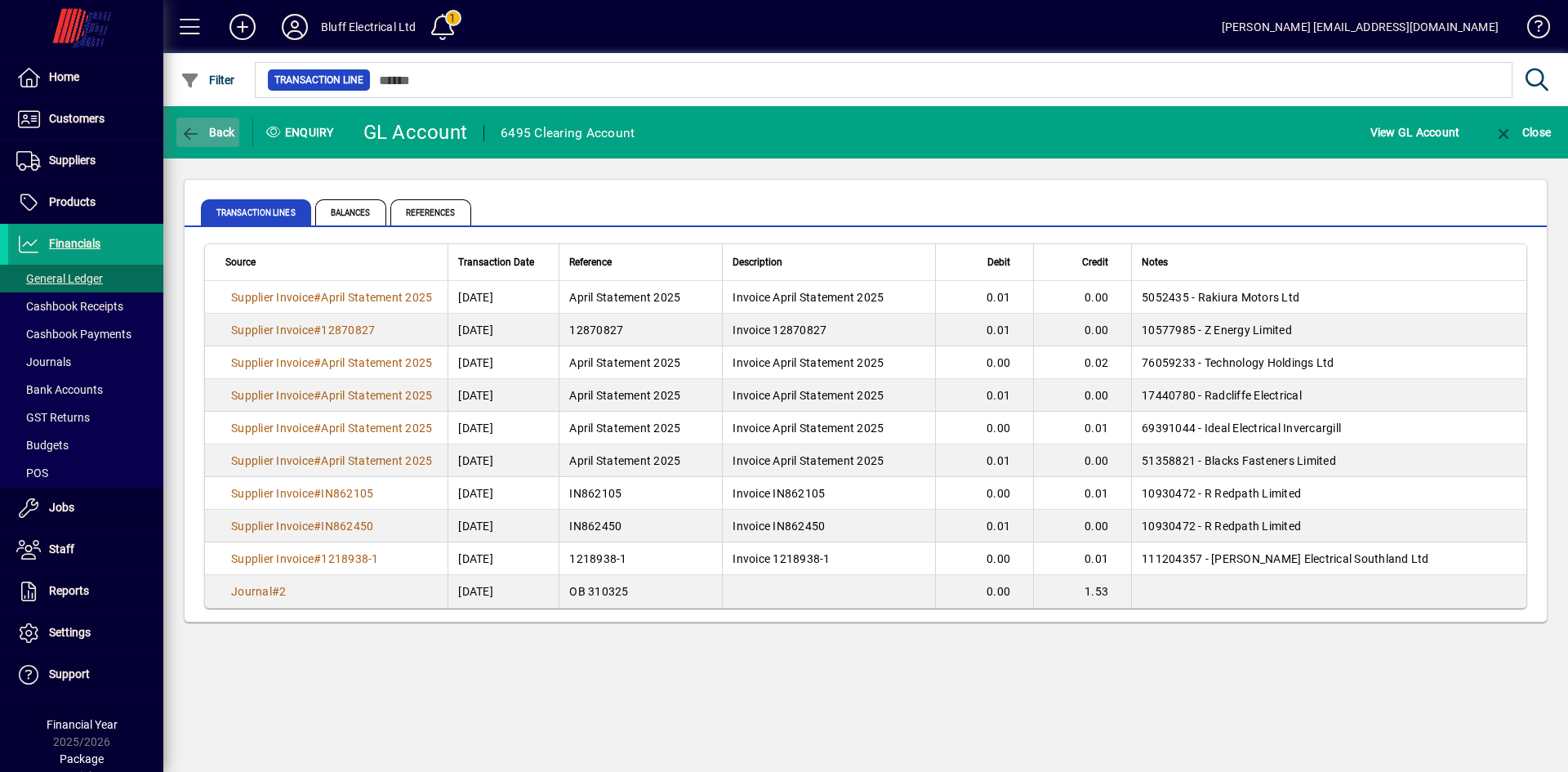
click at [216, 138] on span "Back" at bounding box center [208, 132] width 55 height 13
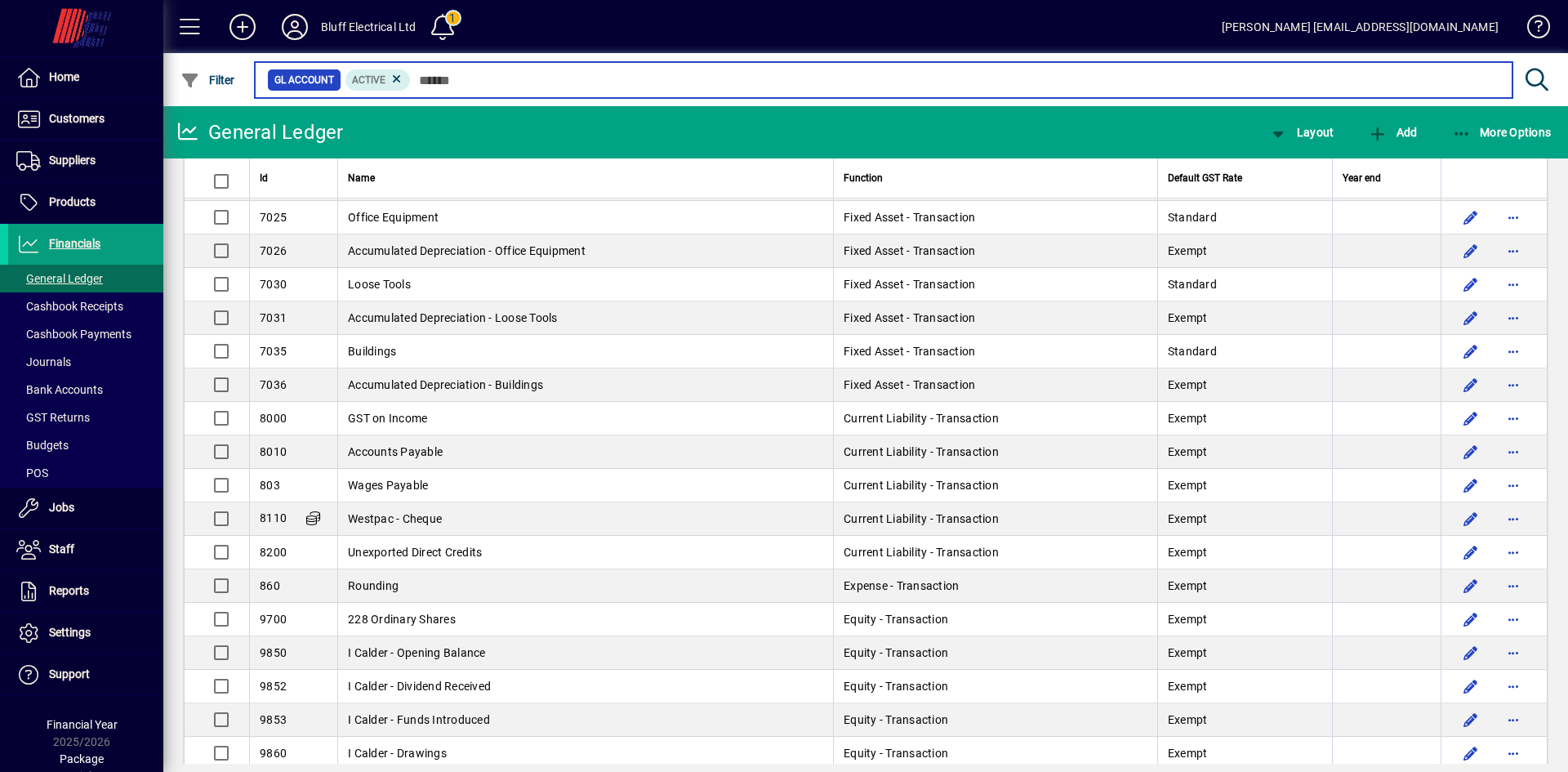
scroll to position [2125, 0]
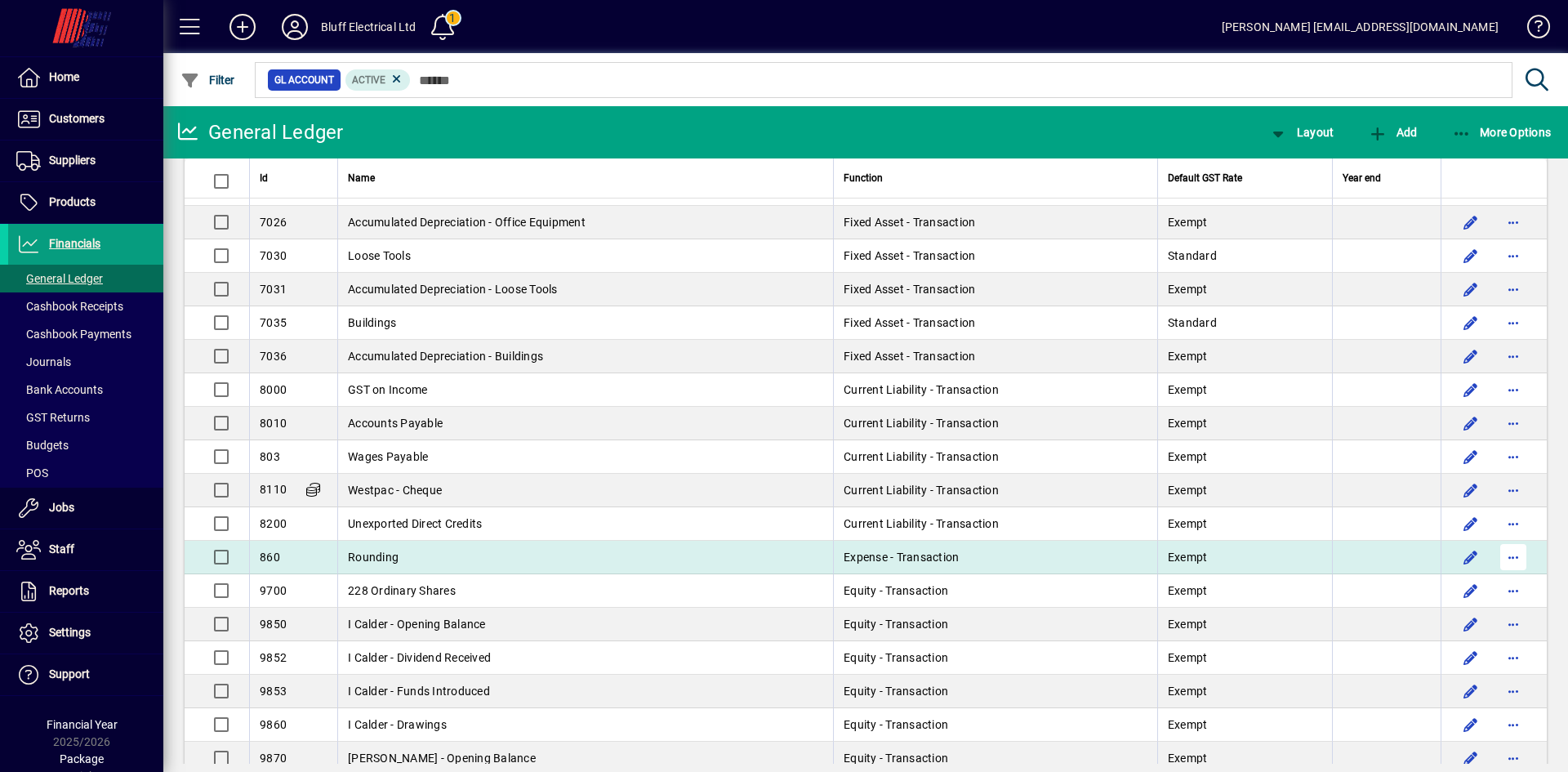
click at [1504, 560] on span "button" at bounding box center [1513, 557] width 40 height 40
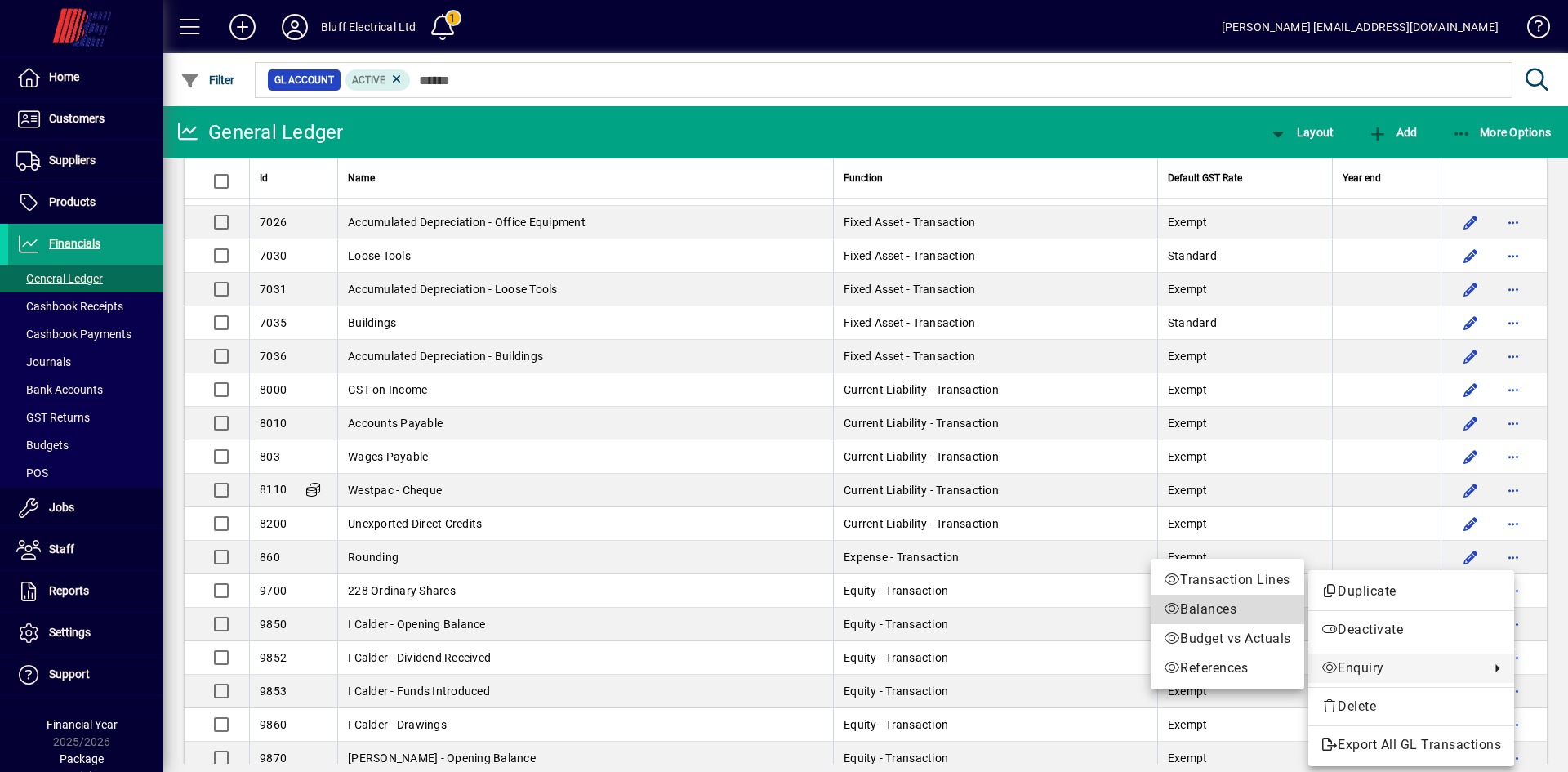
click at [1206, 611] on span "Balances" at bounding box center [1227, 610] width 128 height 19
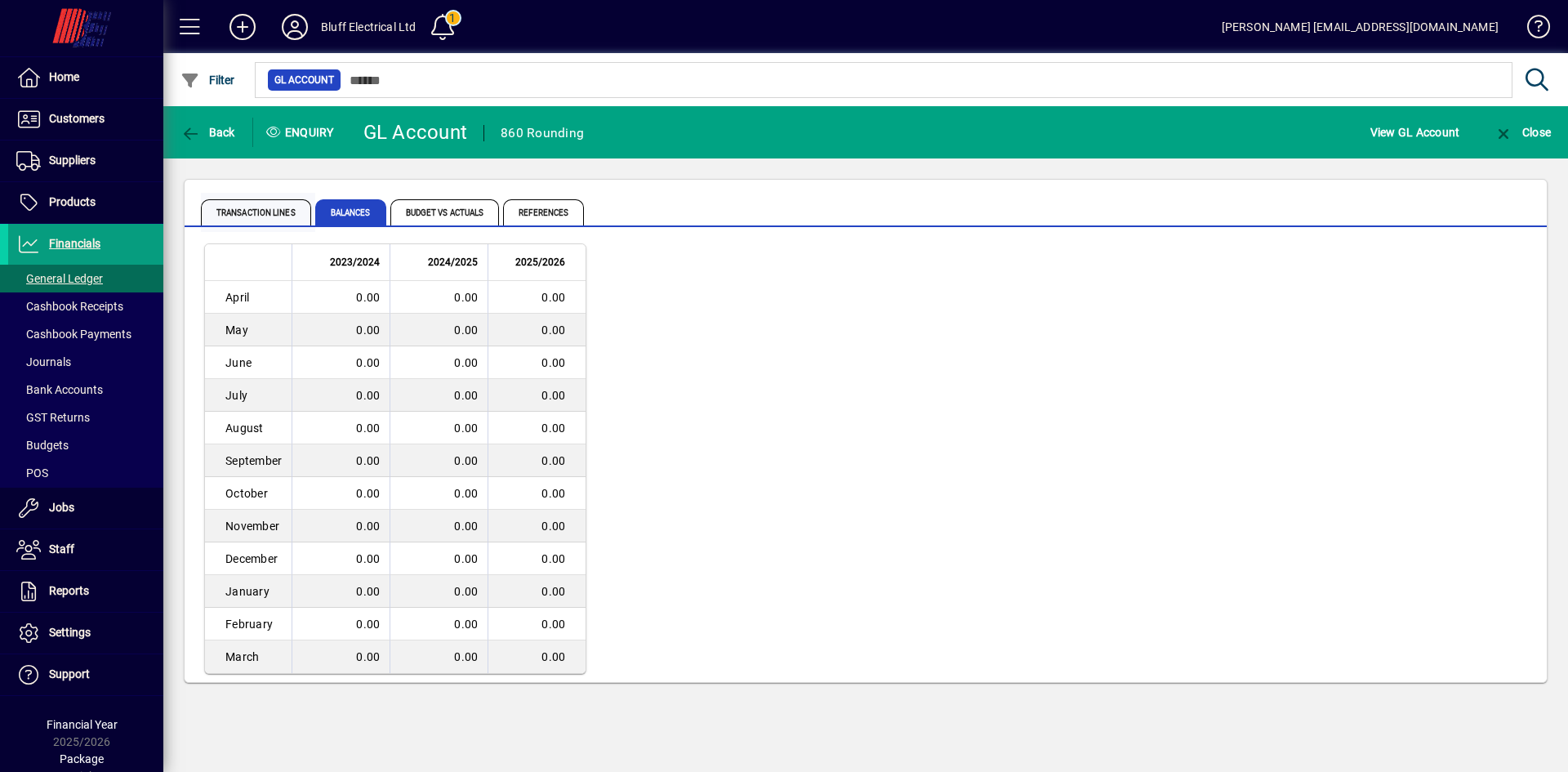
click at [293, 217] on span "Transaction lines" at bounding box center [255, 212] width 110 height 26
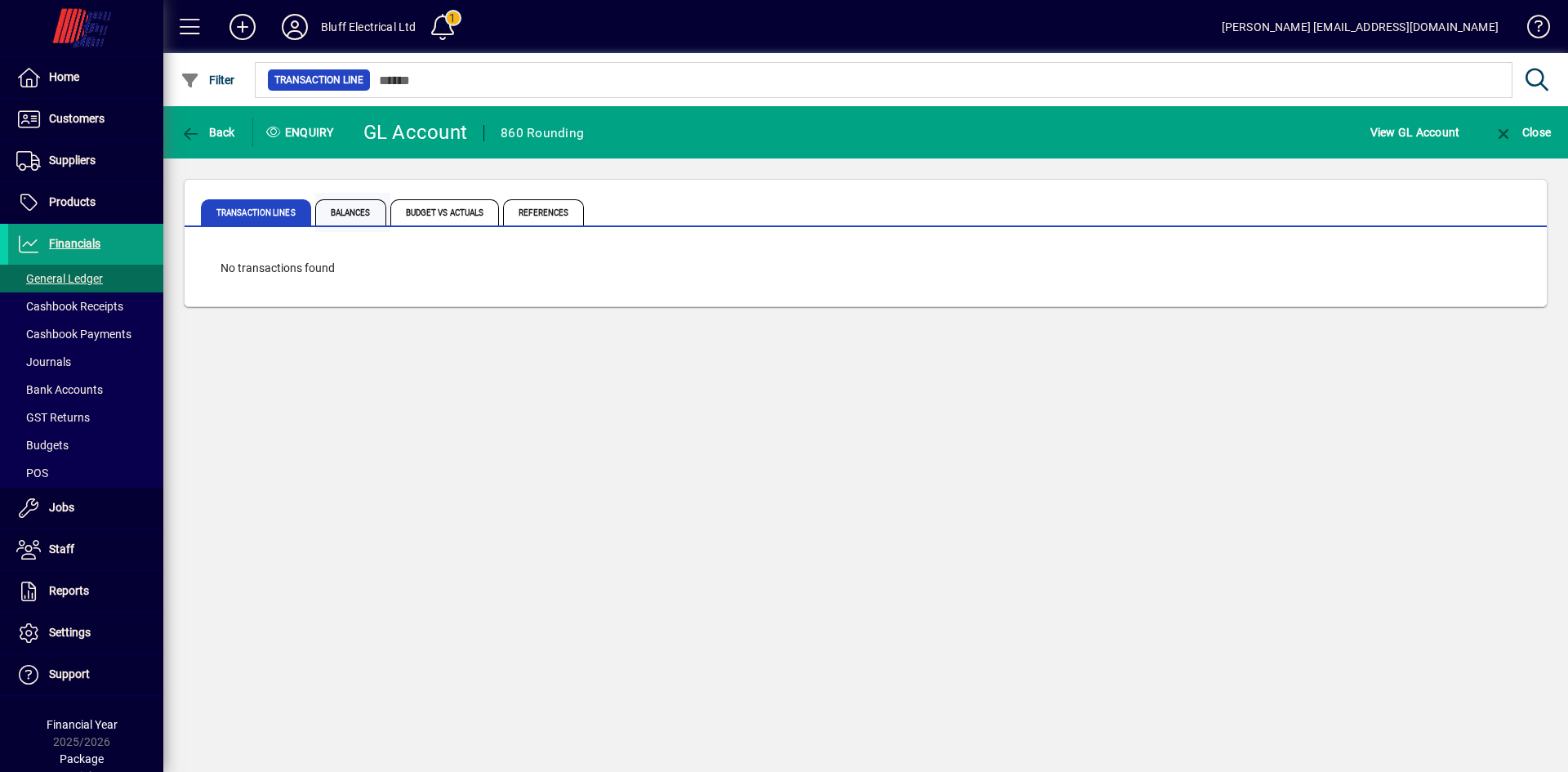
click at [353, 212] on span "Balances" at bounding box center [351, 212] width 71 height 26
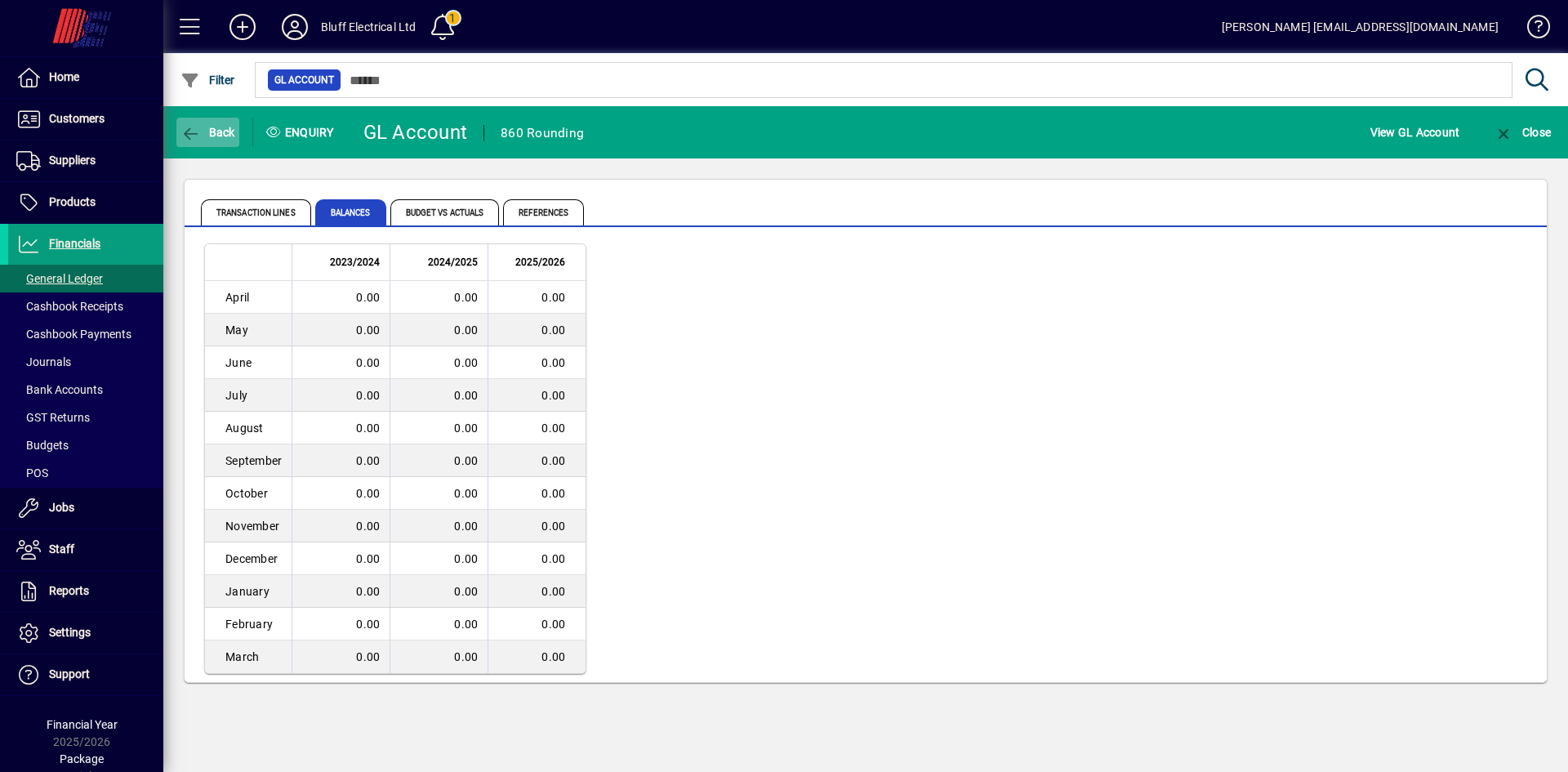
click at [222, 131] on span "Back" at bounding box center [208, 132] width 55 height 13
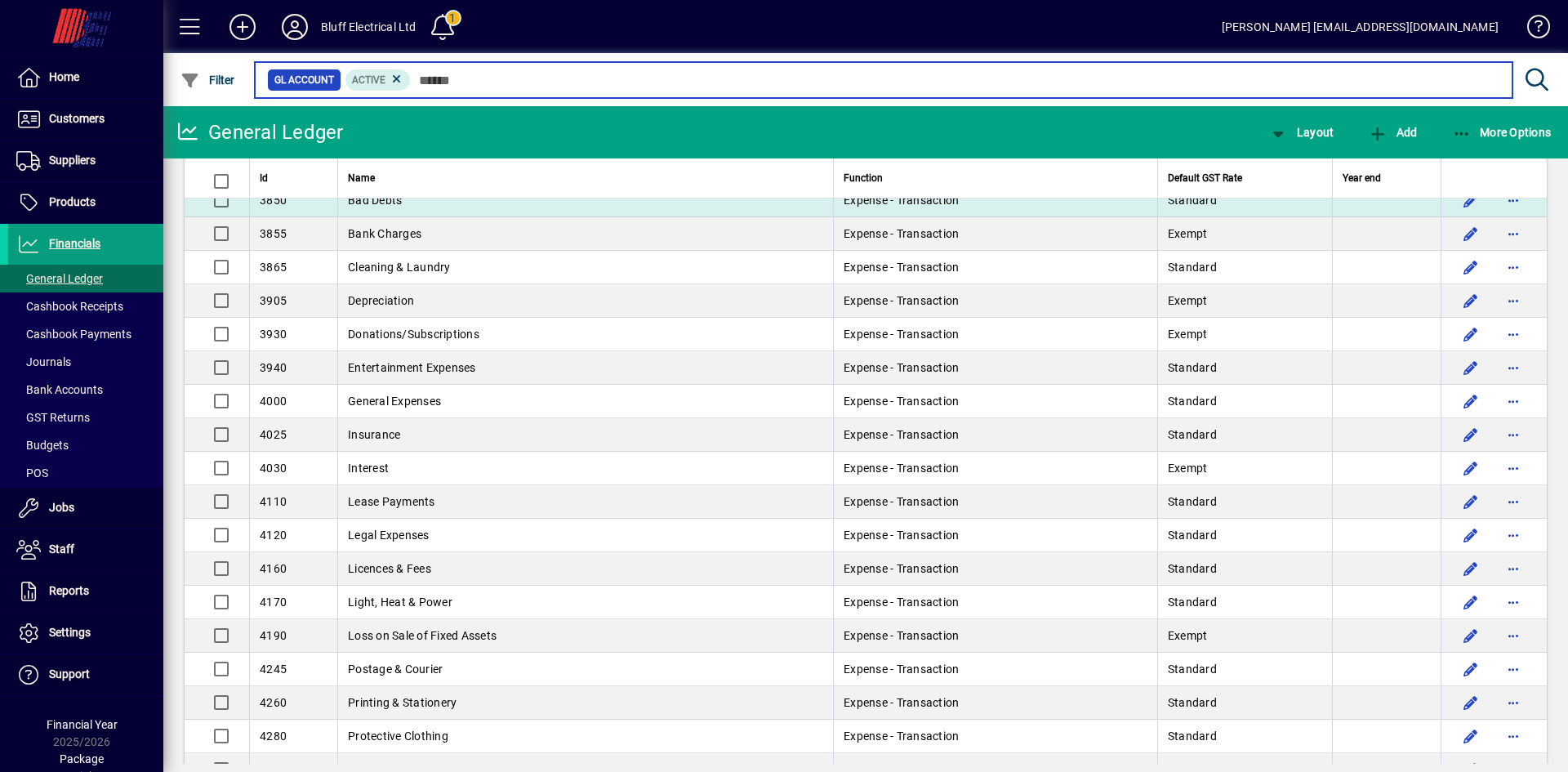
scroll to position [654, 0]
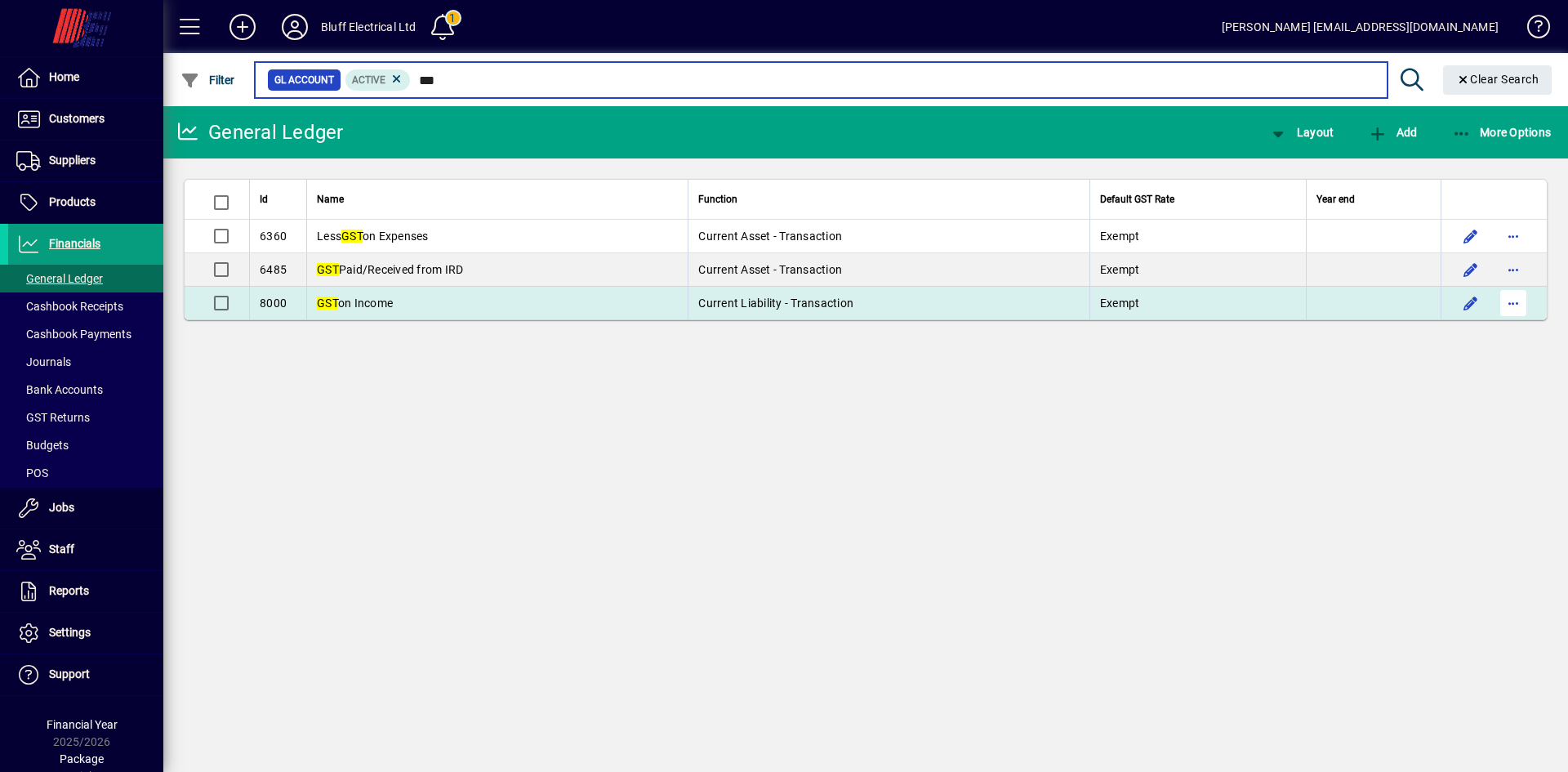
type input "***"
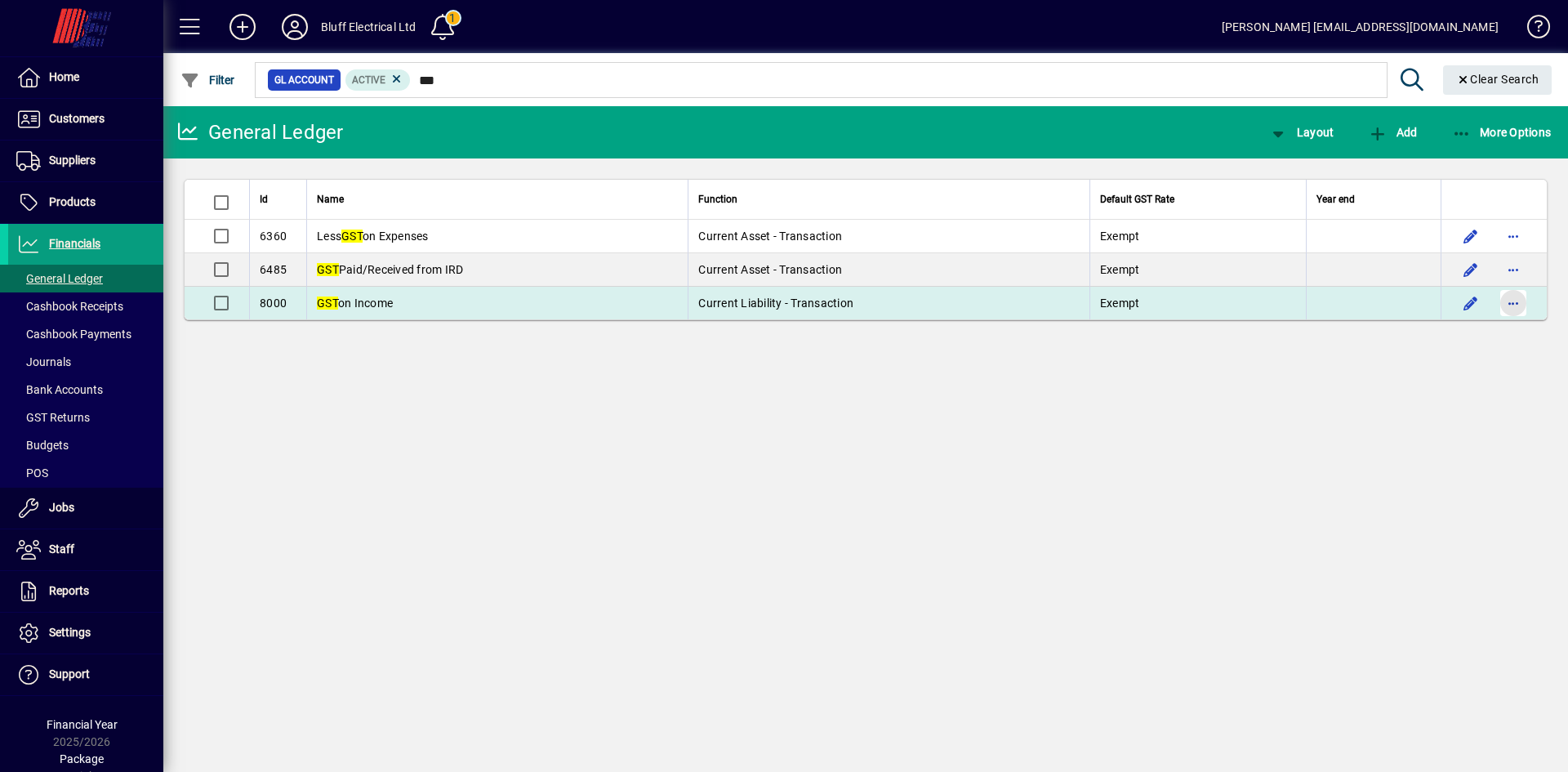
click at [1519, 301] on span "button" at bounding box center [1513, 303] width 40 height 40
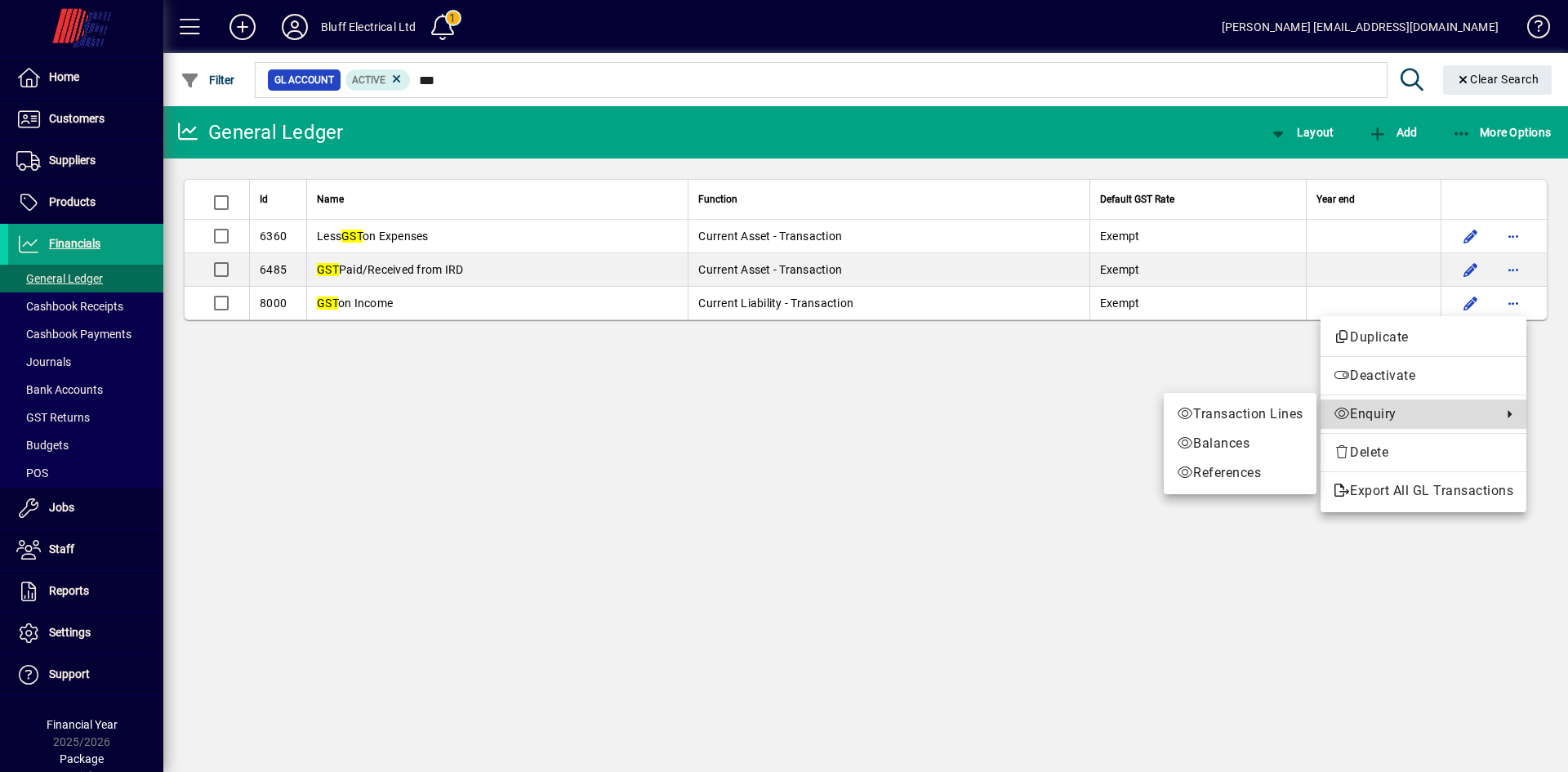
click at [1402, 412] on span "Enquiry" at bounding box center [1414, 414] width 160 height 19
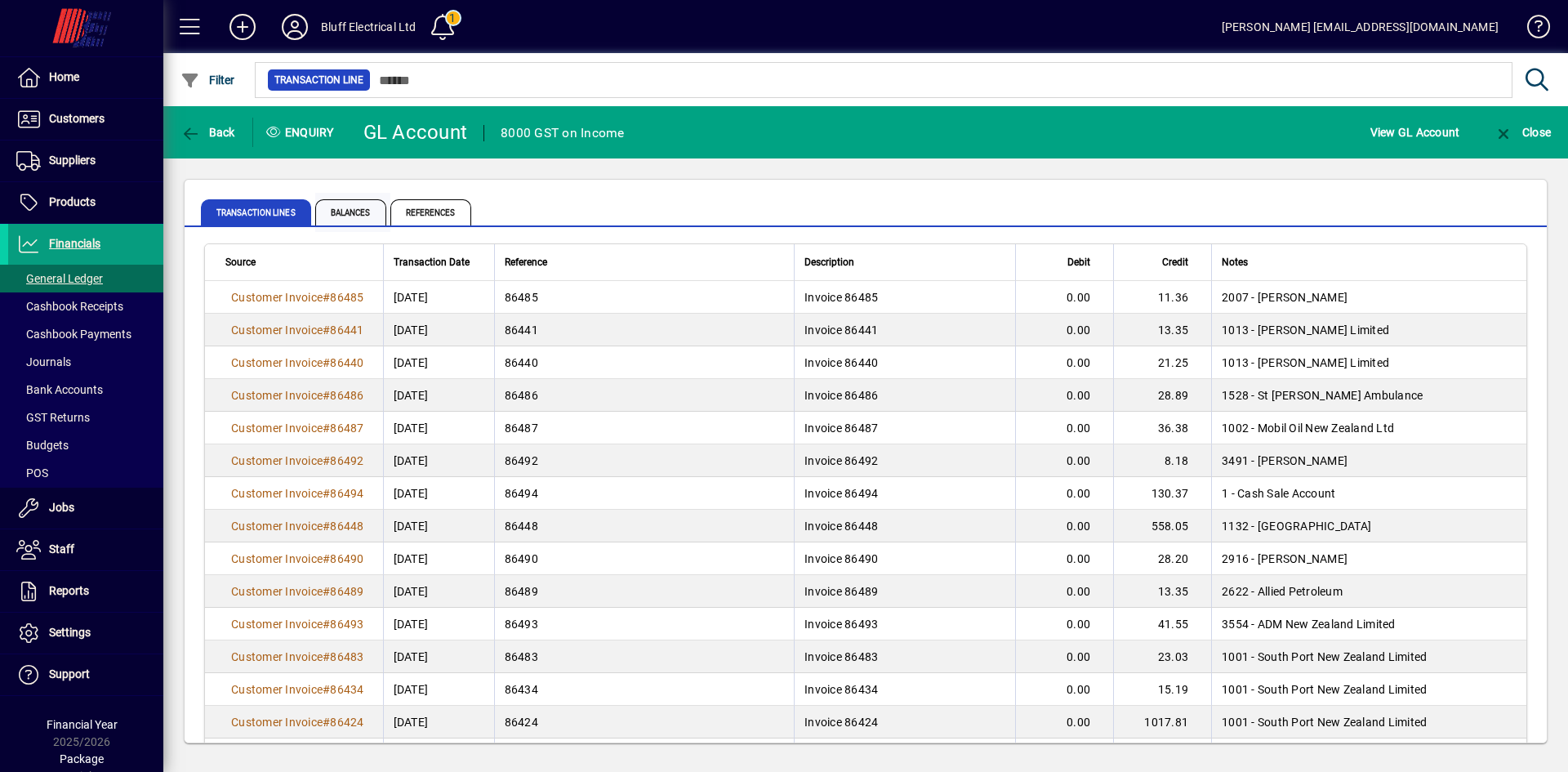
click at [340, 210] on span "Balances" at bounding box center [351, 212] width 71 height 26
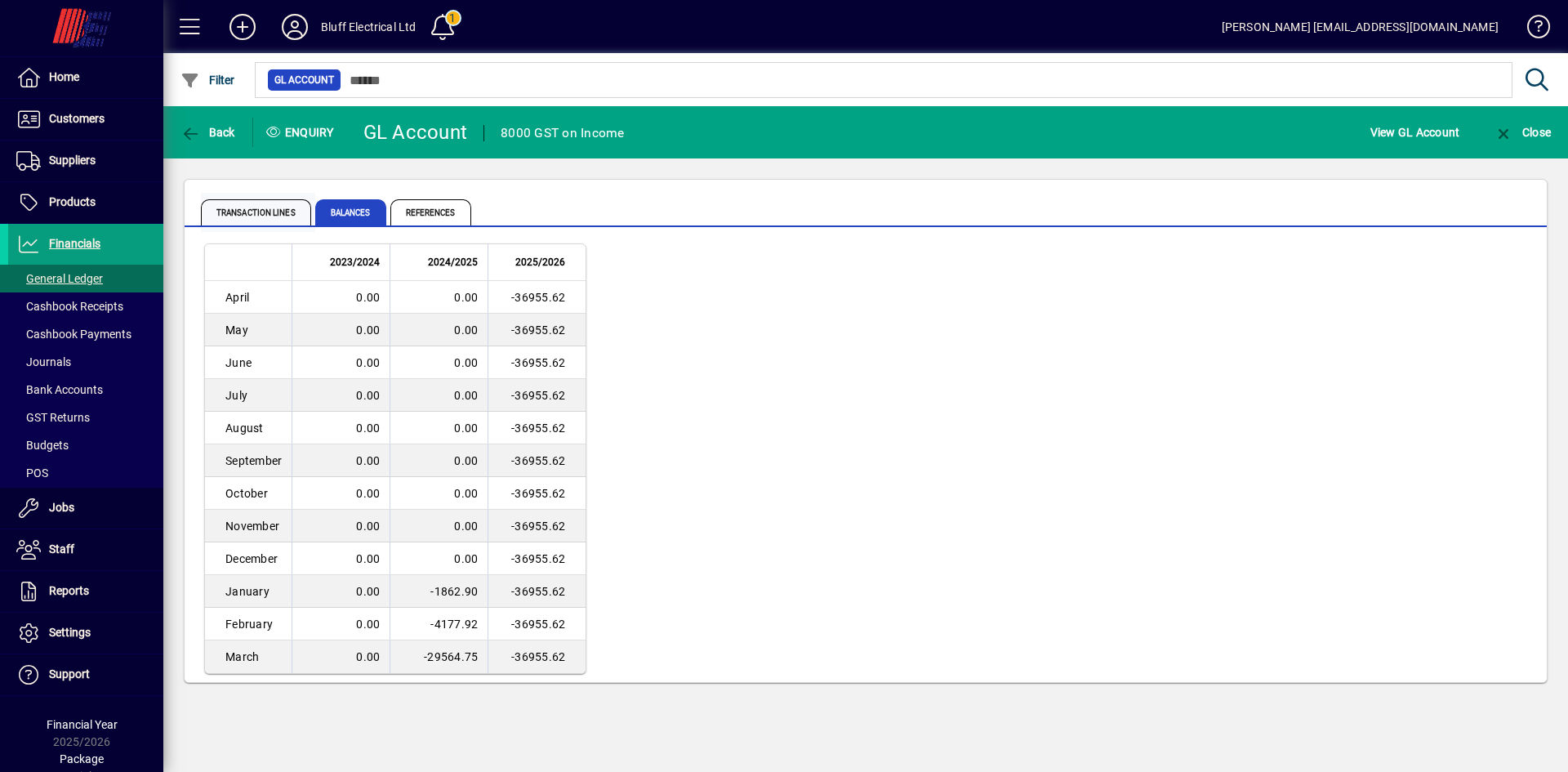
click at [260, 212] on span "Transaction lines" at bounding box center [255, 212] width 110 height 26
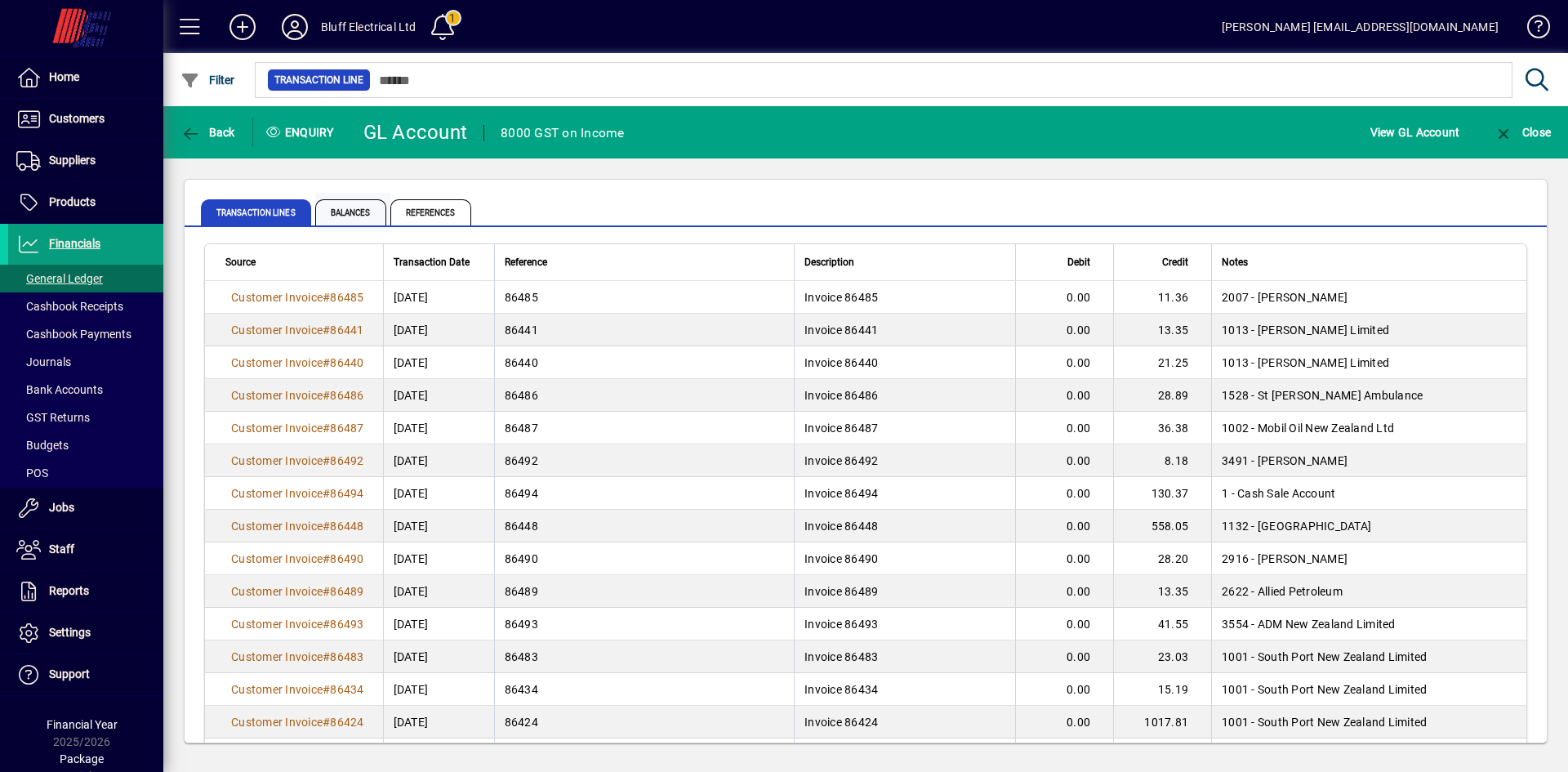
click at [342, 217] on span "Balances" at bounding box center [351, 212] width 71 height 26
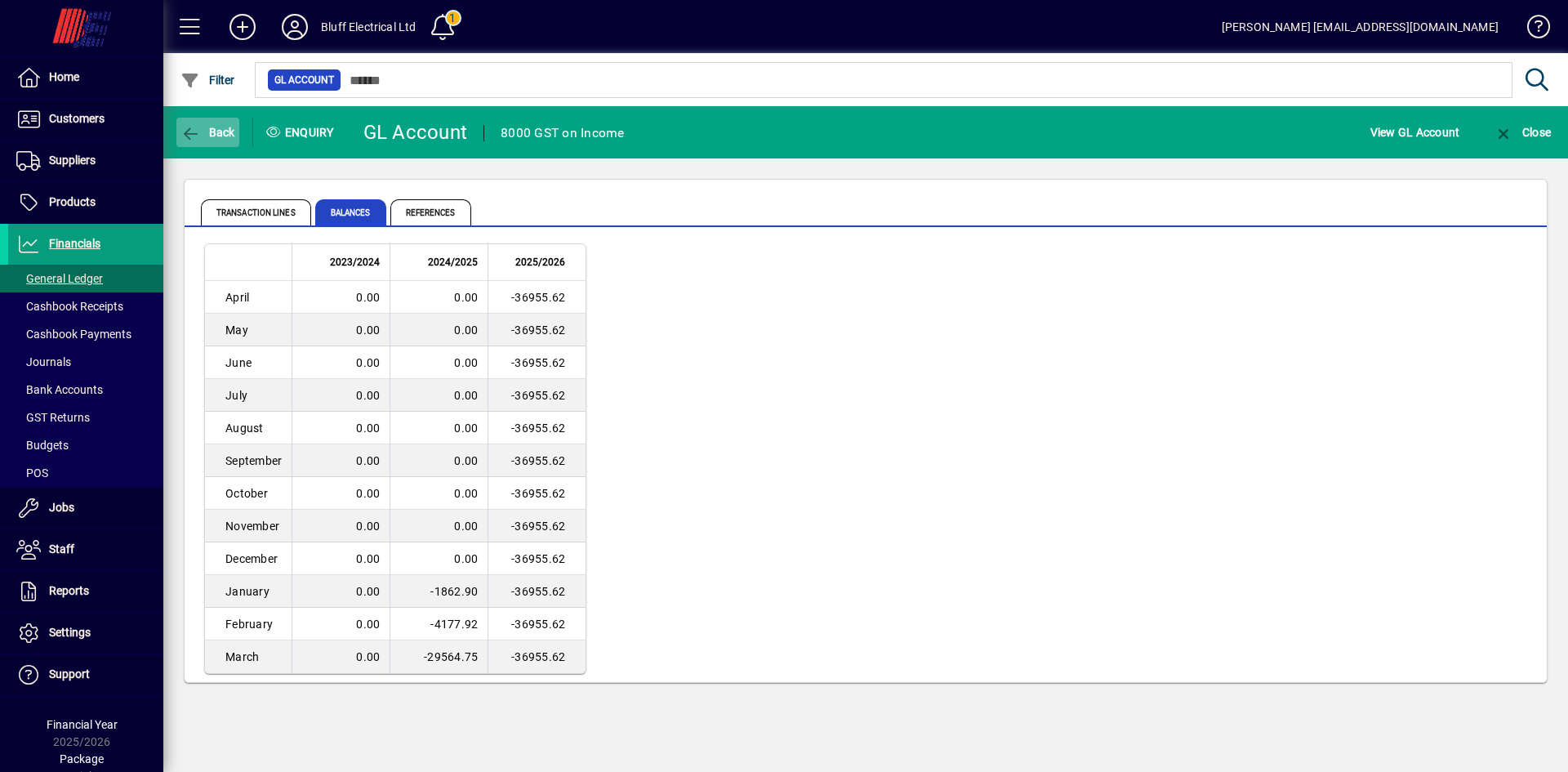
click at [203, 126] on span "Back" at bounding box center [208, 132] width 55 height 13
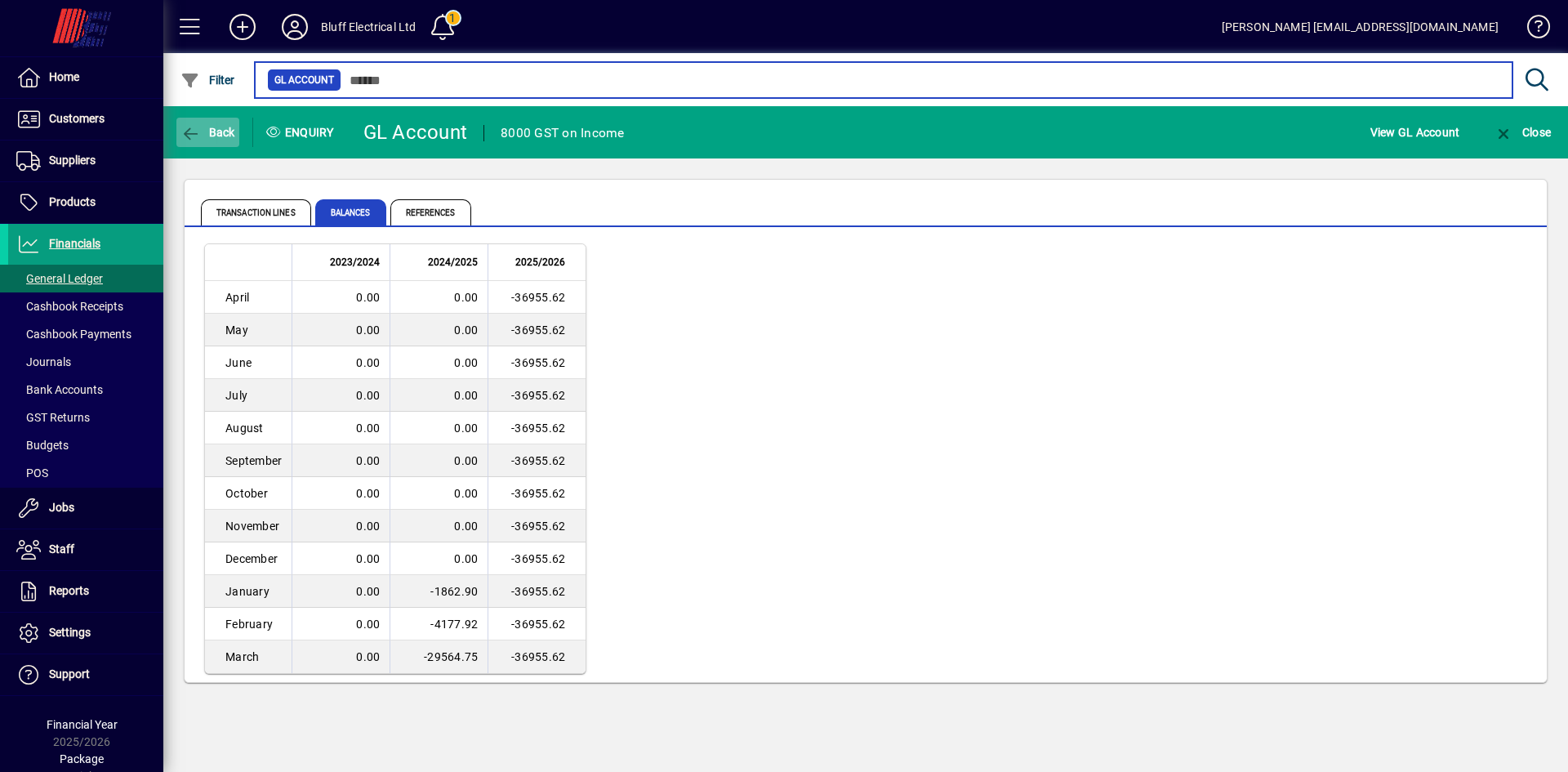
type input "***"
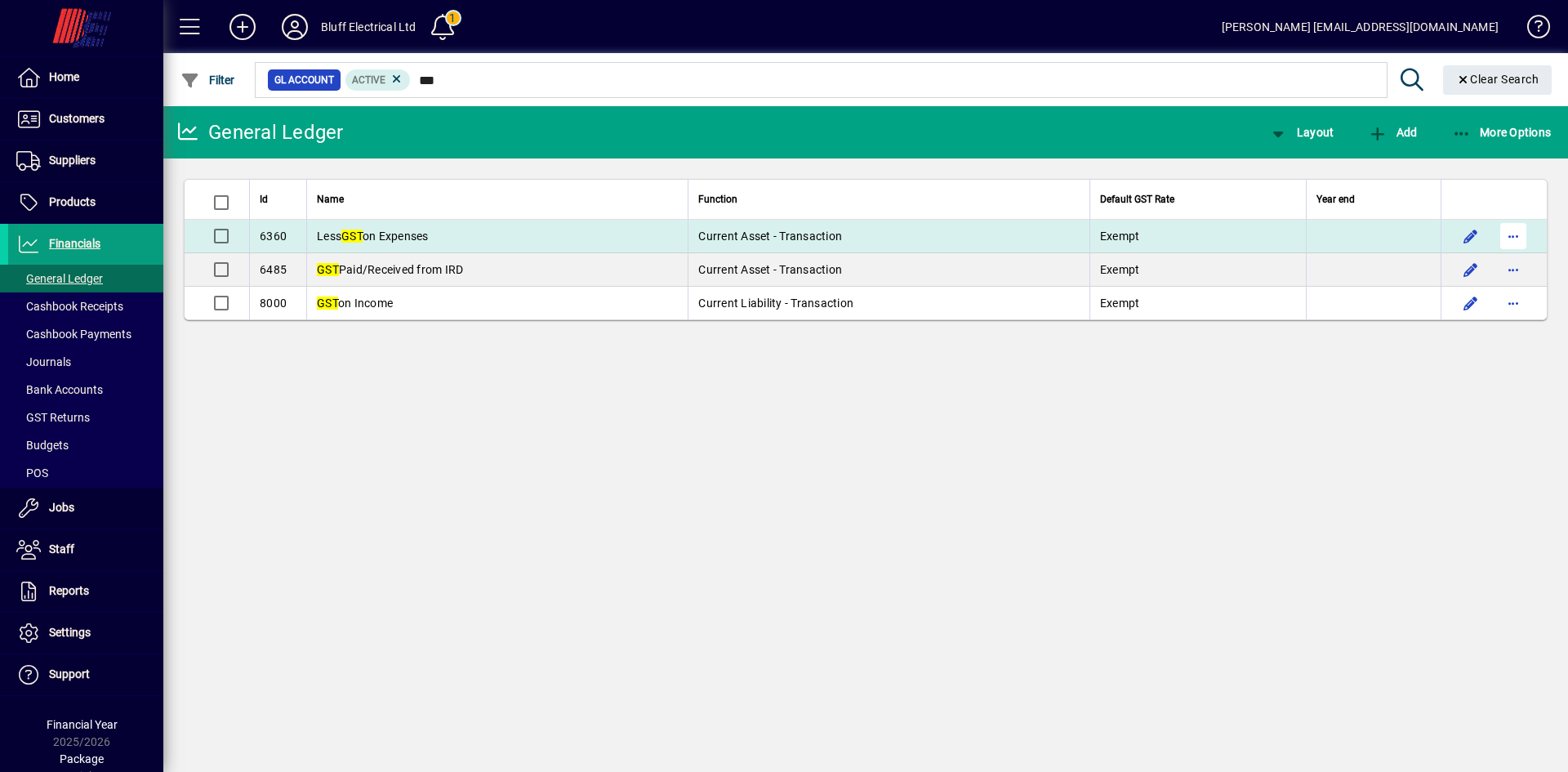
click at [1525, 236] on span "button" at bounding box center [1513, 236] width 40 height 40
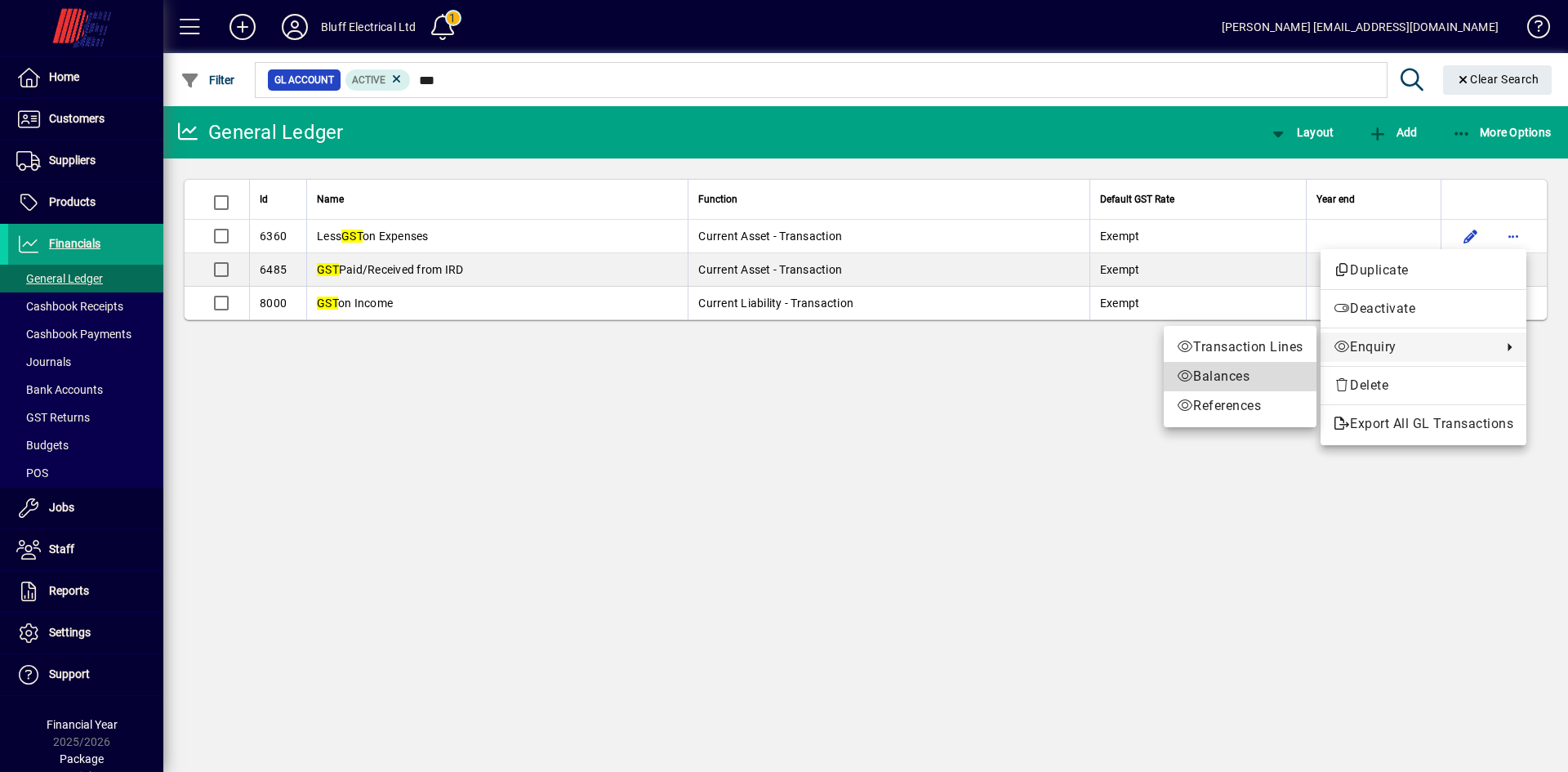
click at [1254, 375] on span "Balances" at bounding box center [1240, 376] width 127 height 19
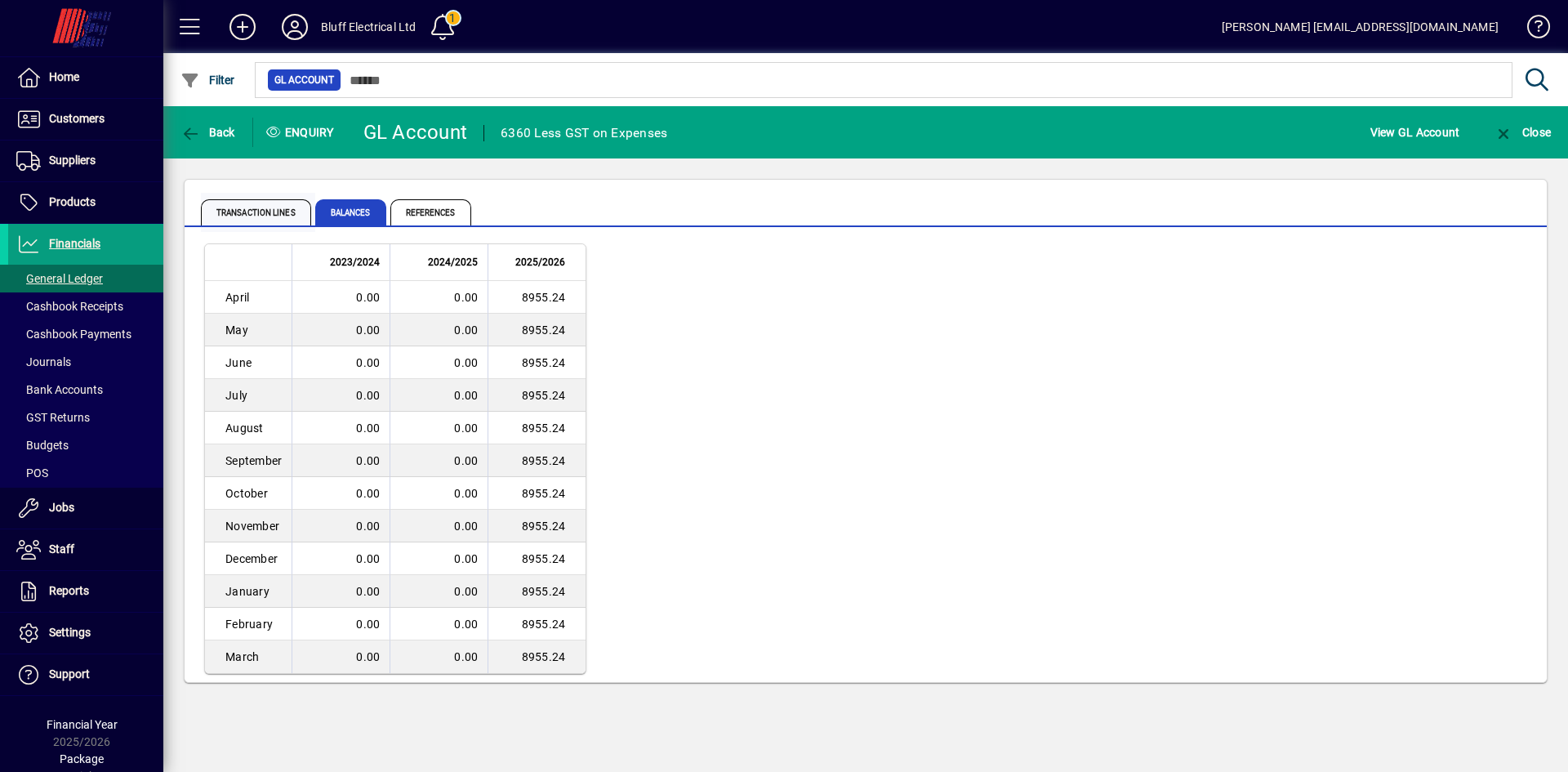
click at [263, 212] on span "Transaction lines" at bounding box center [255, 212] width 110 height 26
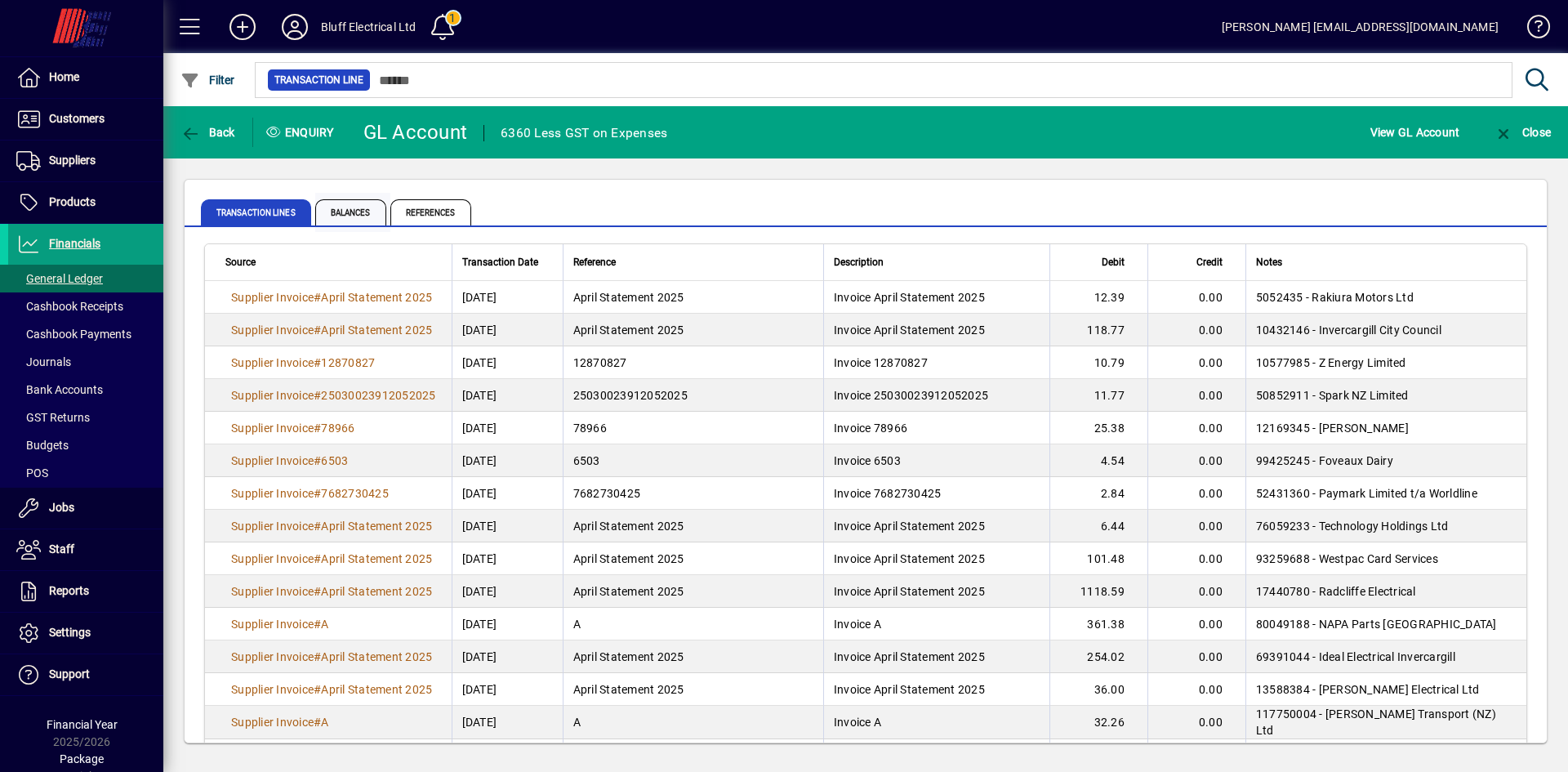
click at [349, 212] on span "Balances" at bounding box center [351, 212] width 71 height 26
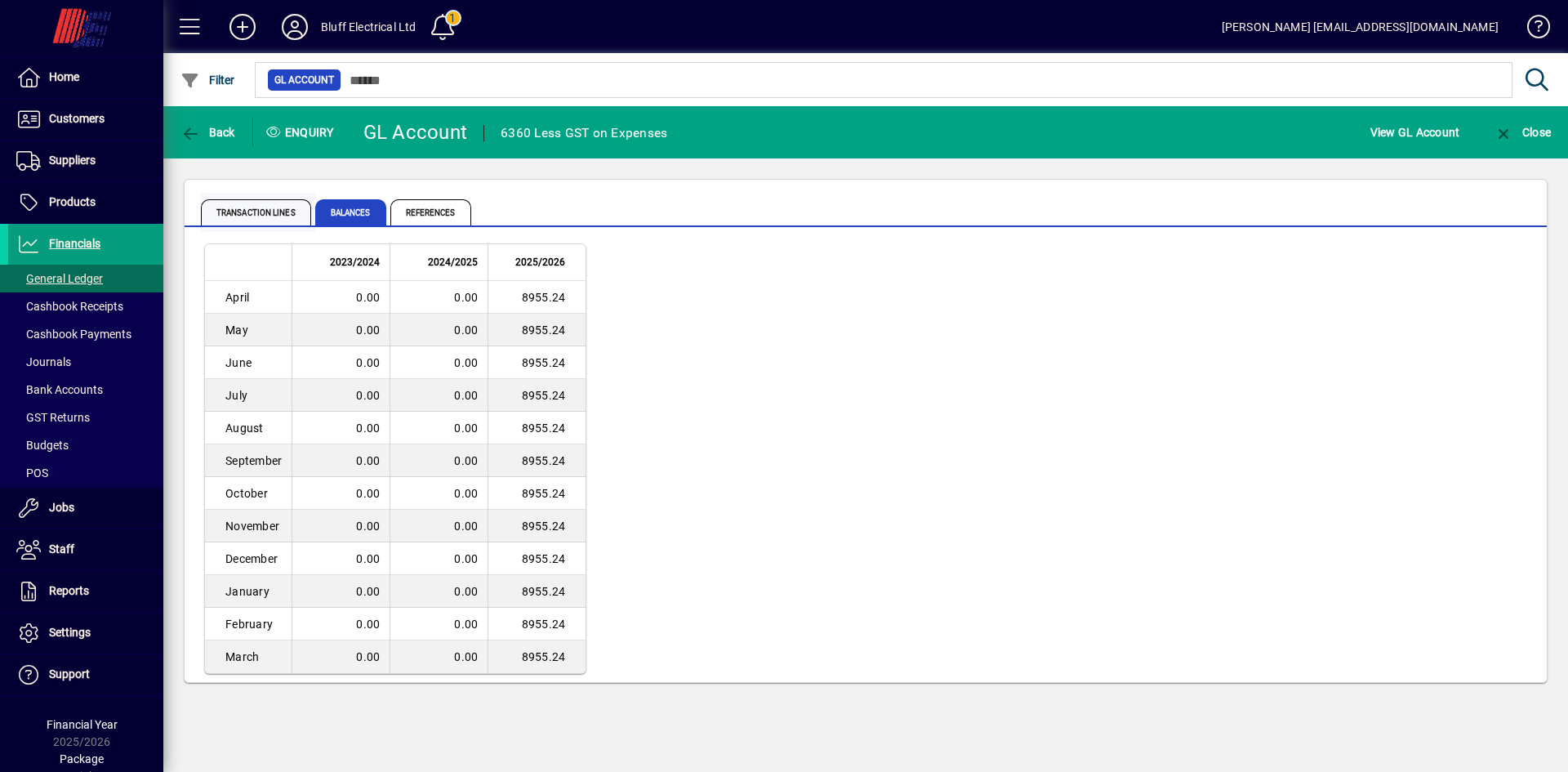
click at [291, 210] on span "Transaction lines" at bounding box center [255, 212] width 110 height 26
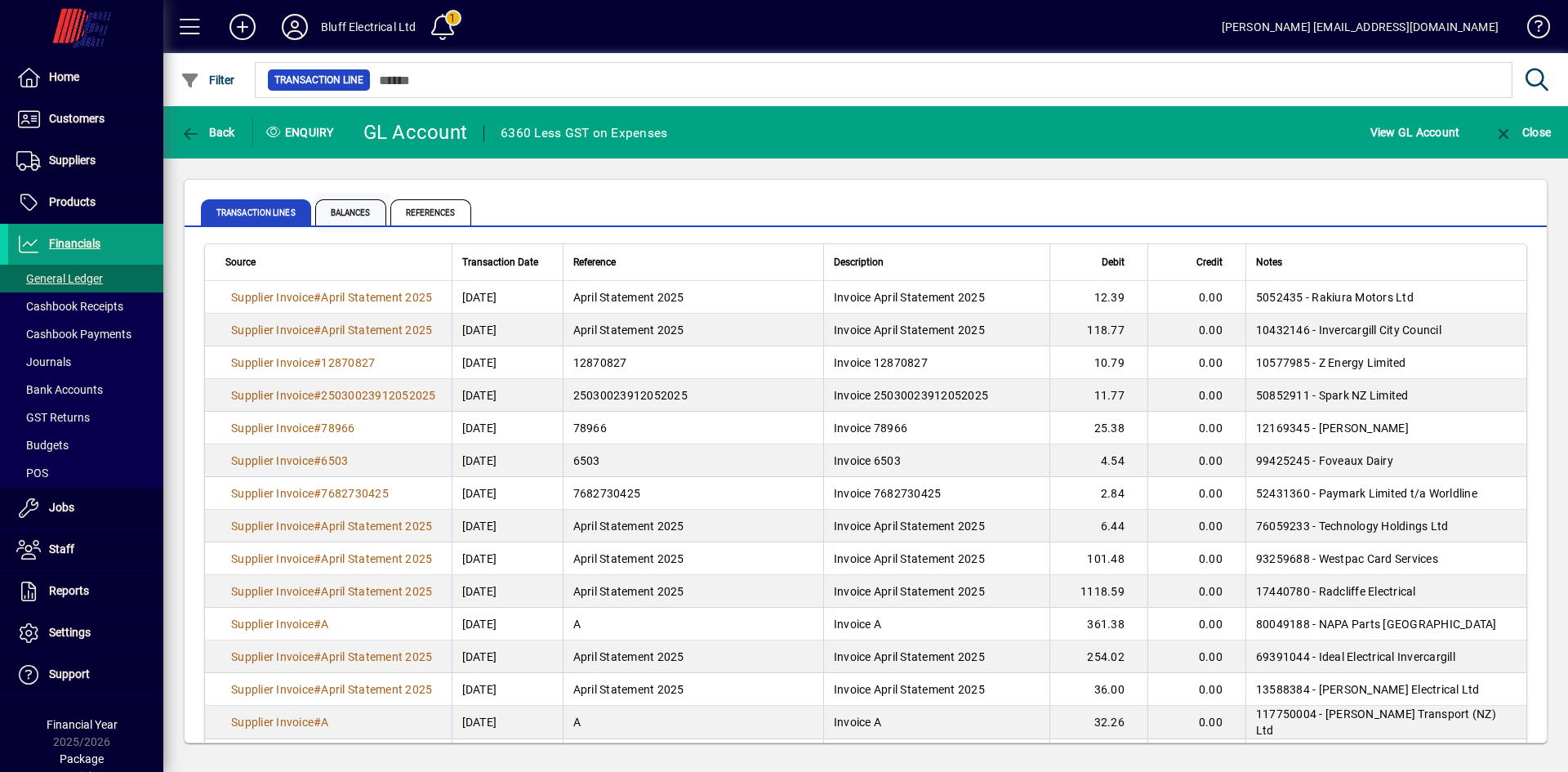
click at [349, 214] on span "Balances" at bounding box center [351, 212] width 71 height 26
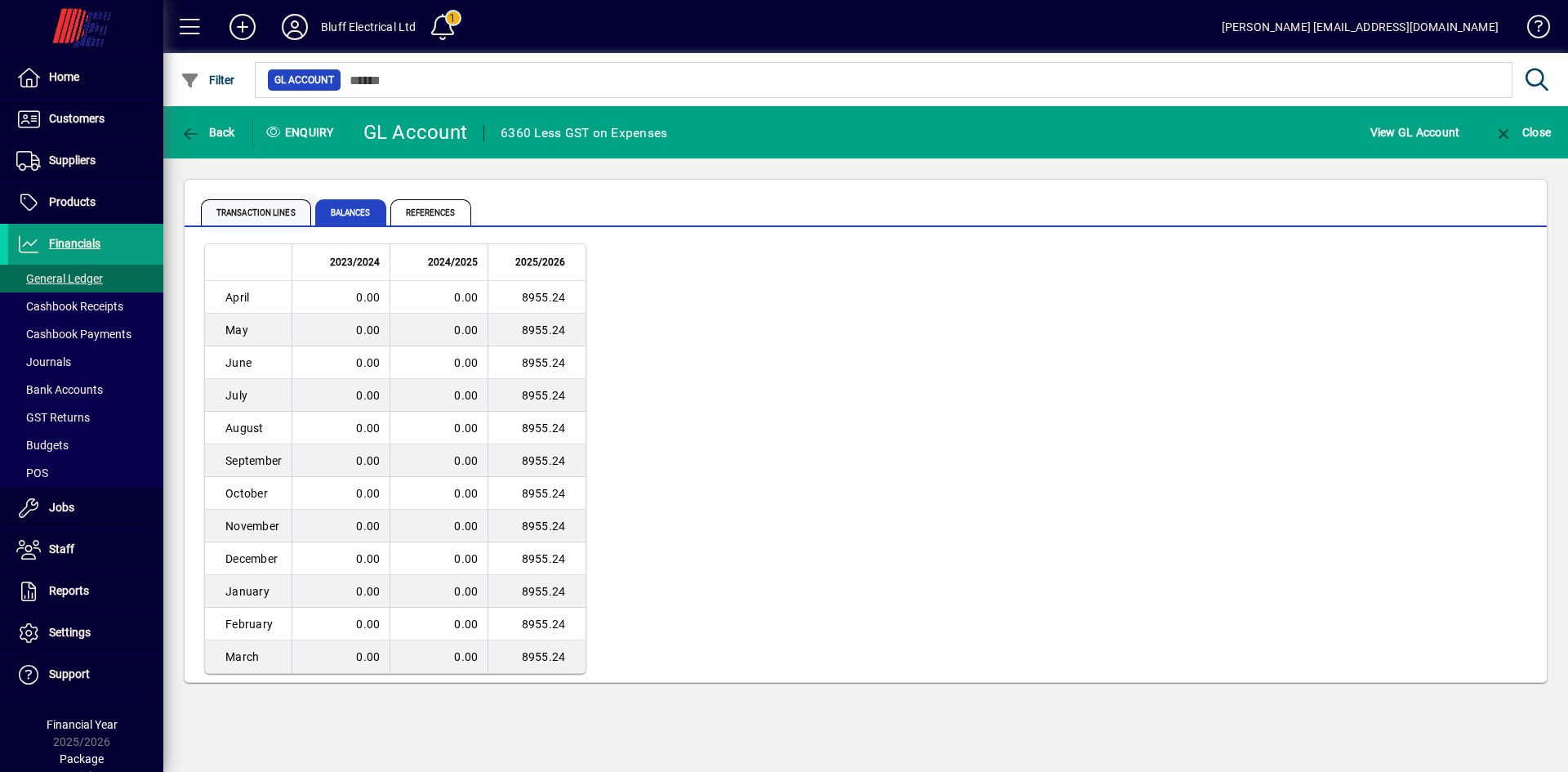
click at [258, 207] on span "Transaction lines" at bounding box center [255, 212] width 110 height 26
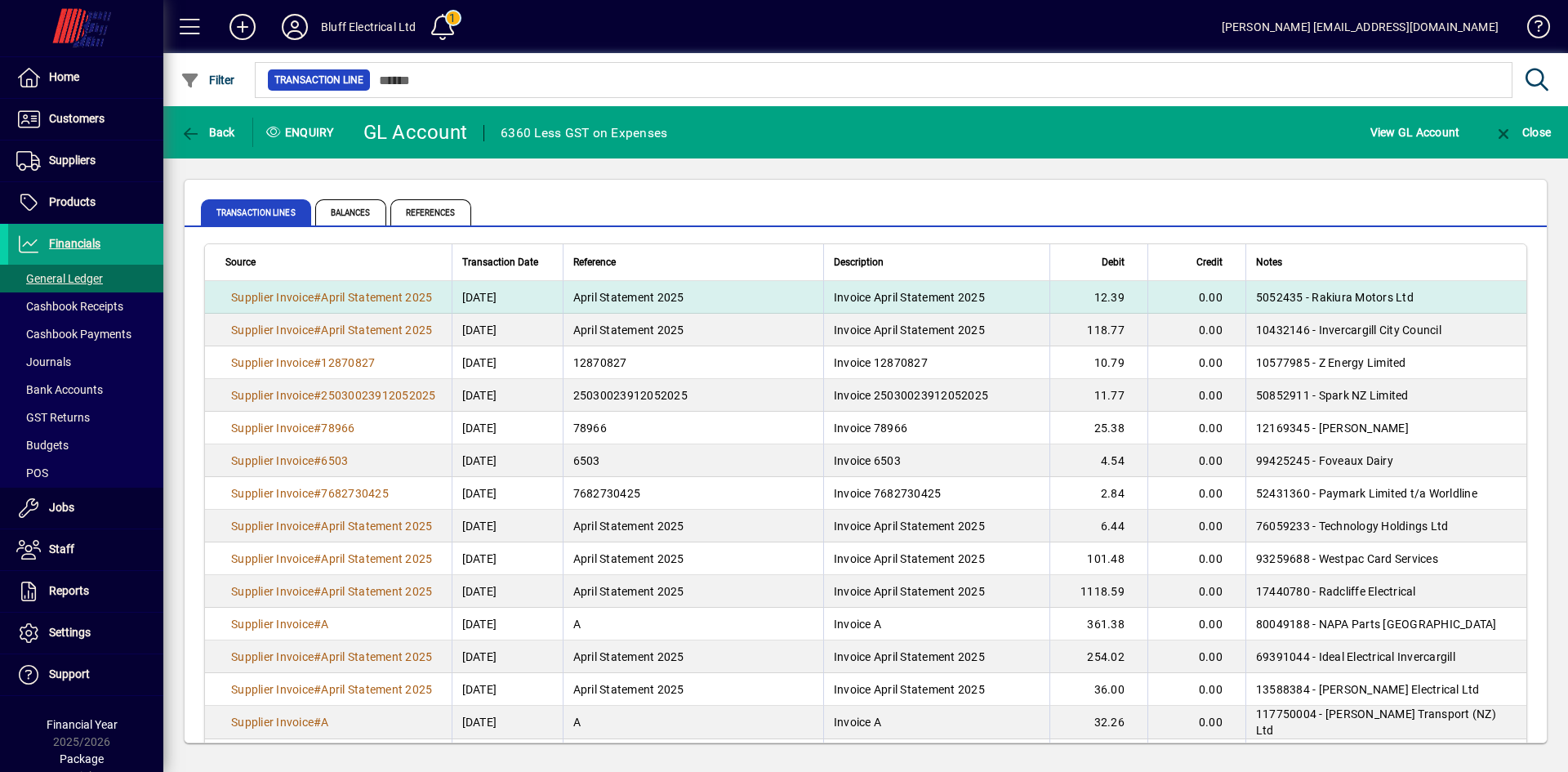
click at [729, 297] on td "April Statement 2025" at bounding box center [693, 297] width 261 height 33
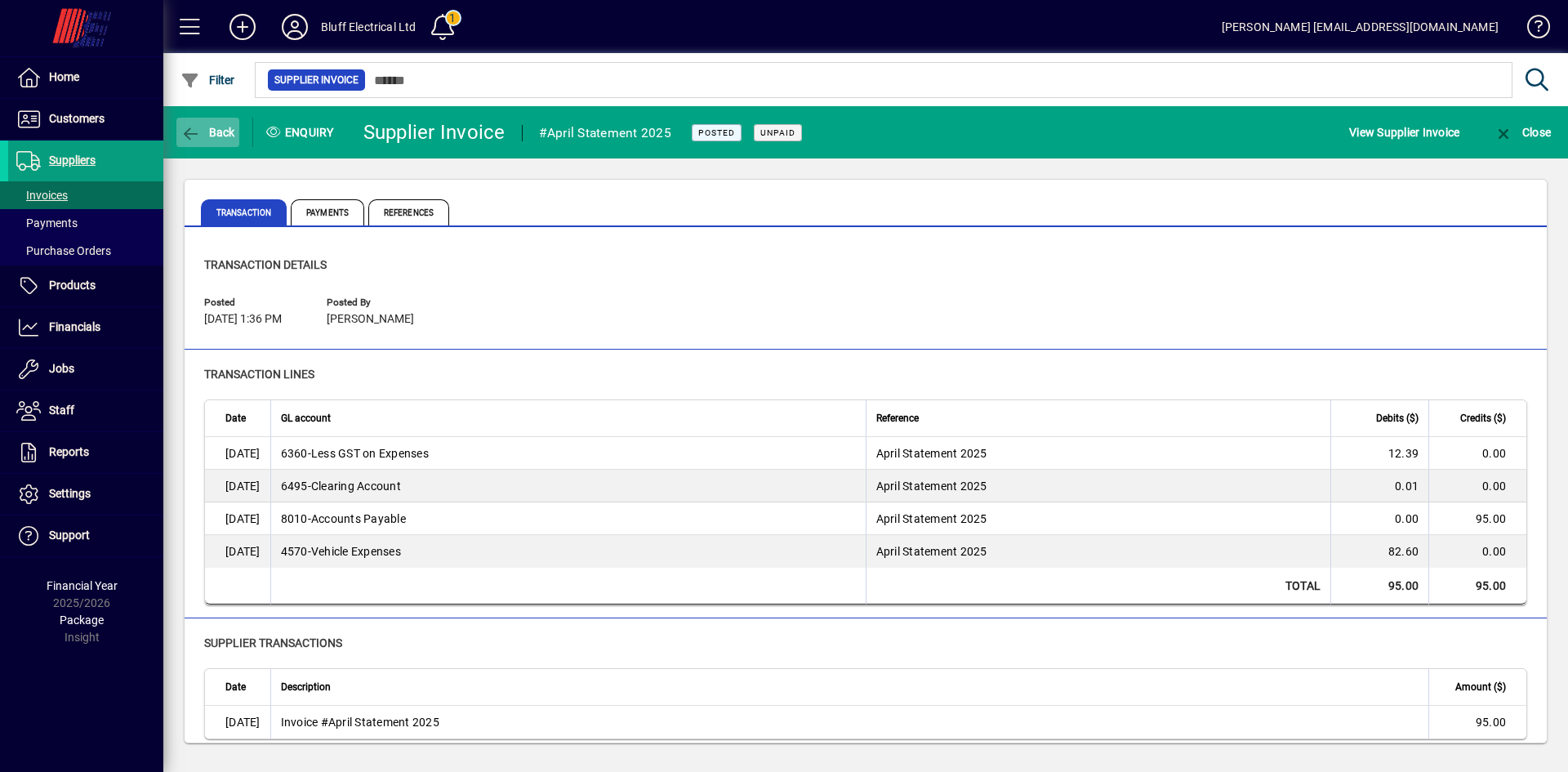
click at [214, 137] on span "Back" at bounding box center [208, 132] width 55 height 13
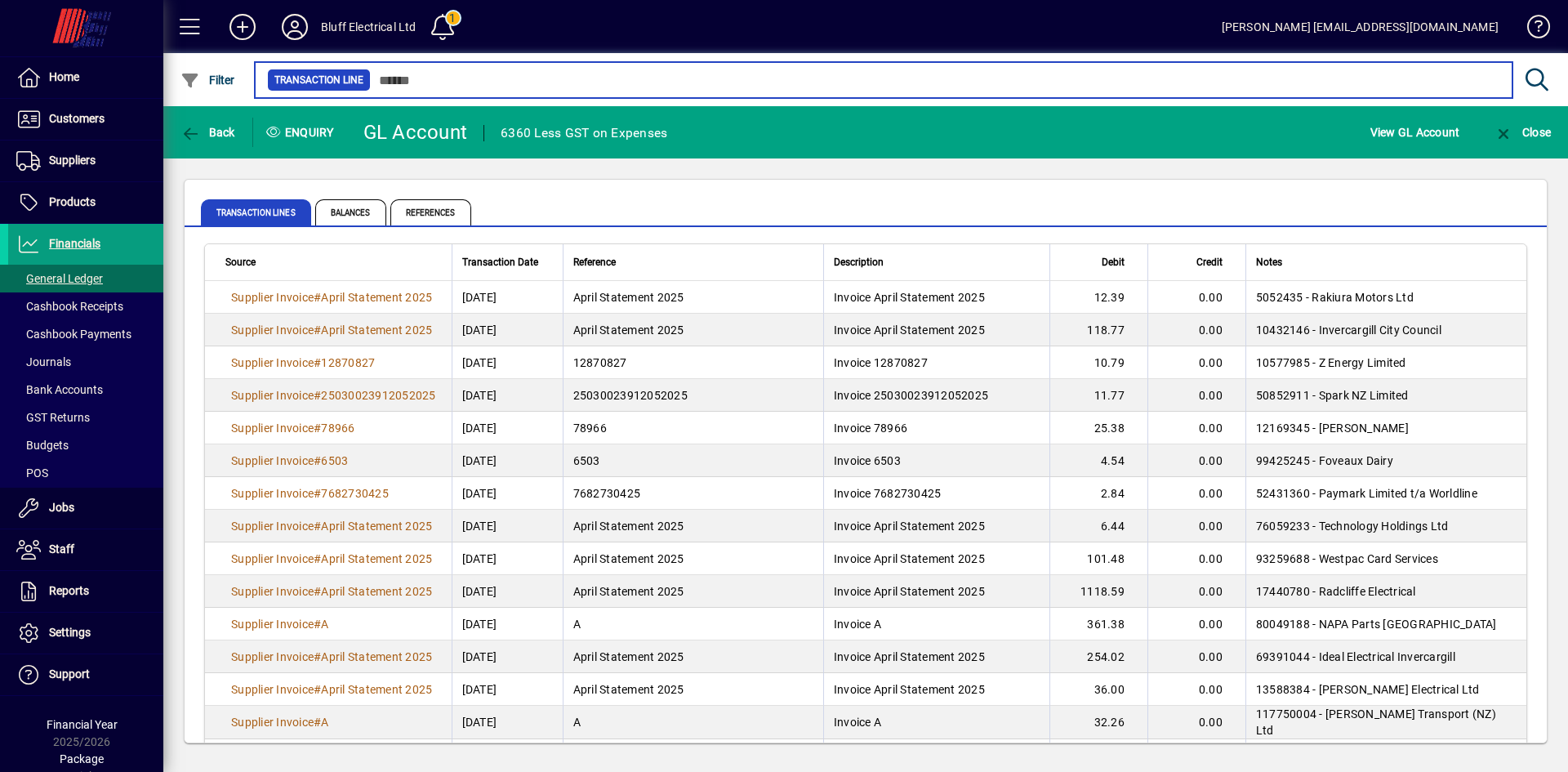
click at [420, 84] on input "text" at bounding box center [935, 80] width 1128 height 23
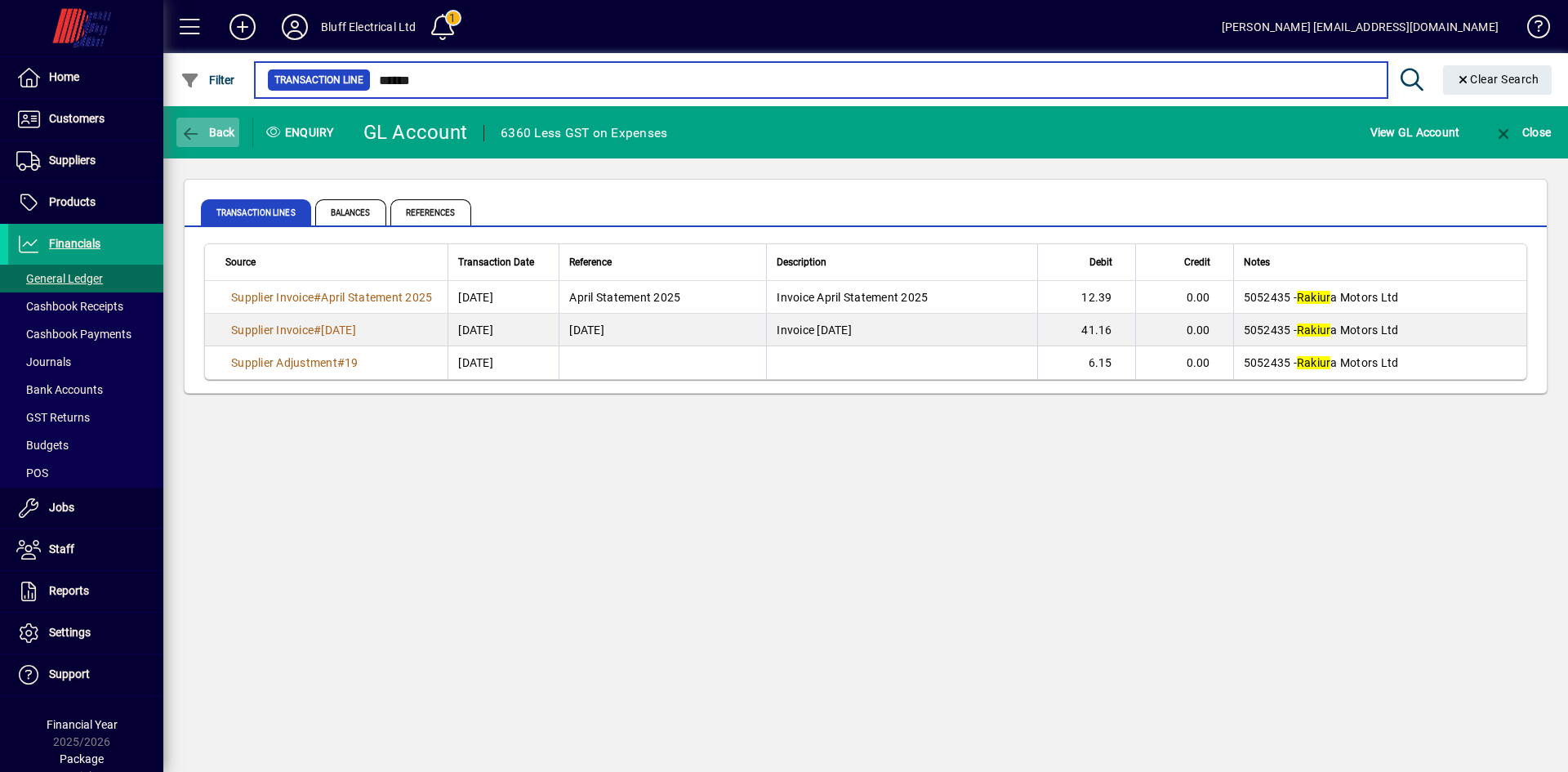
type input "******"
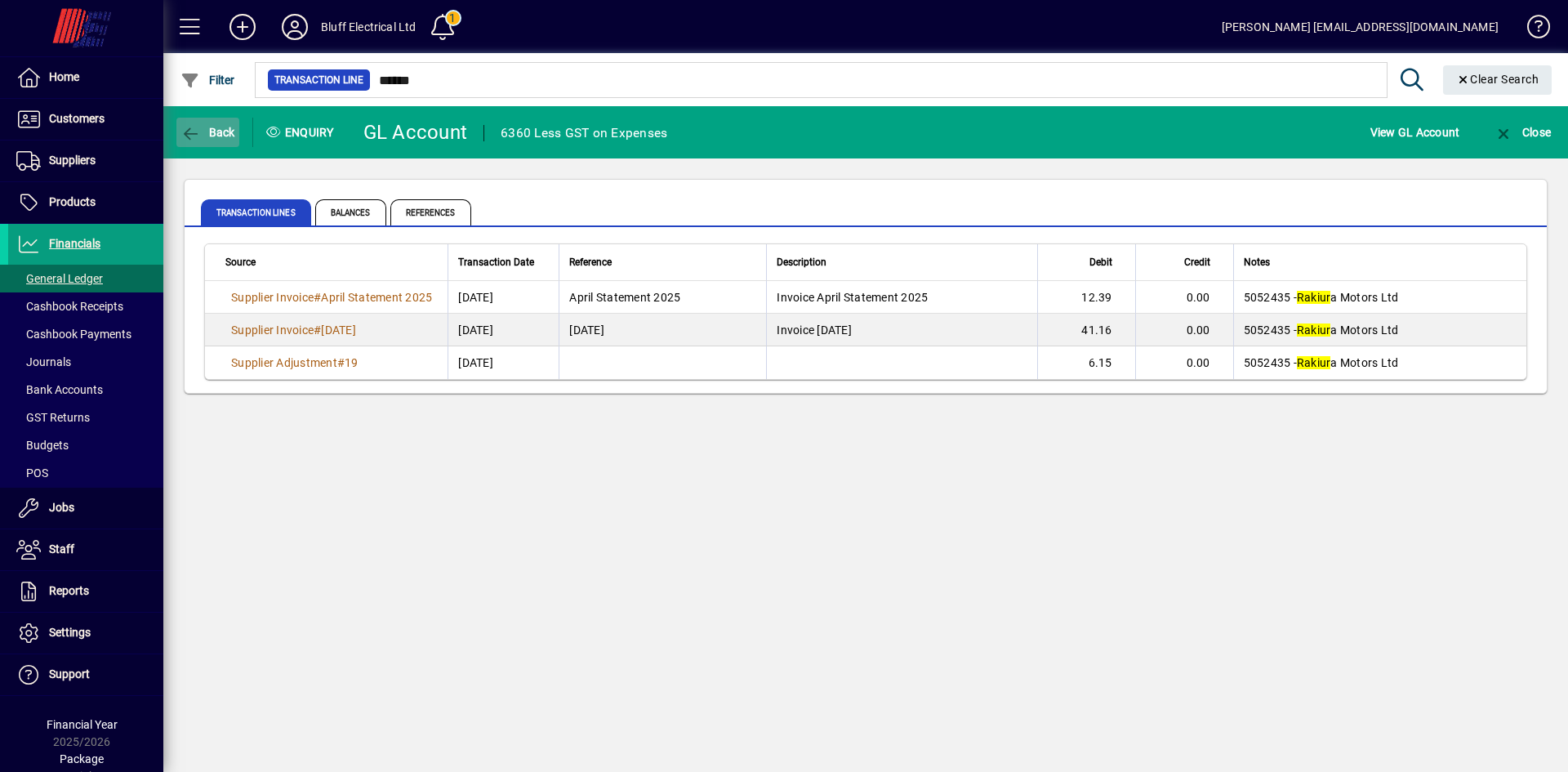
click at [211, 136] on span "Back" at bounding box center [208, 132] width 55 height 13
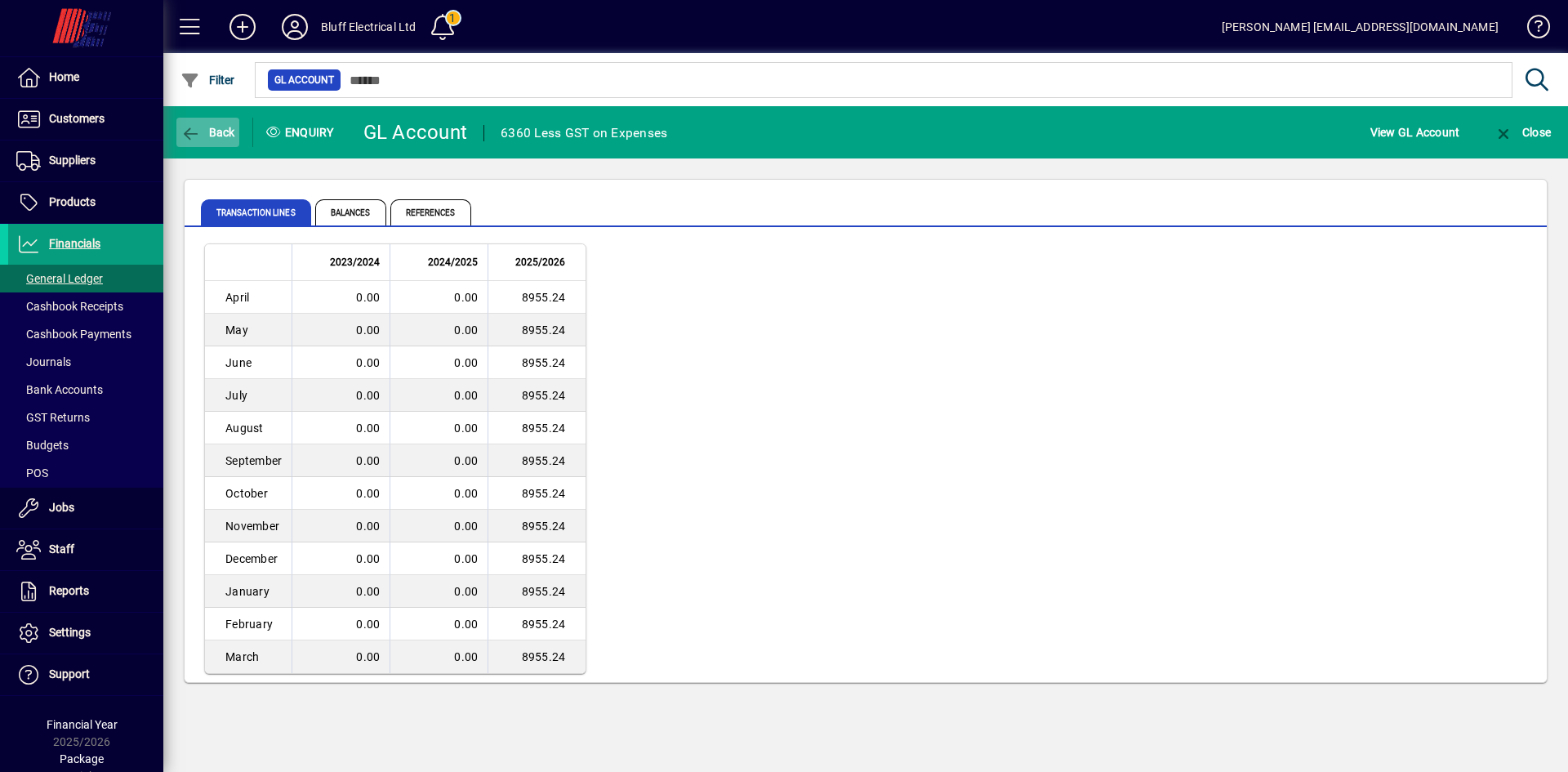
click at [206, 131] on span "Back" at bounding box center [208, 132] width 55 height 13
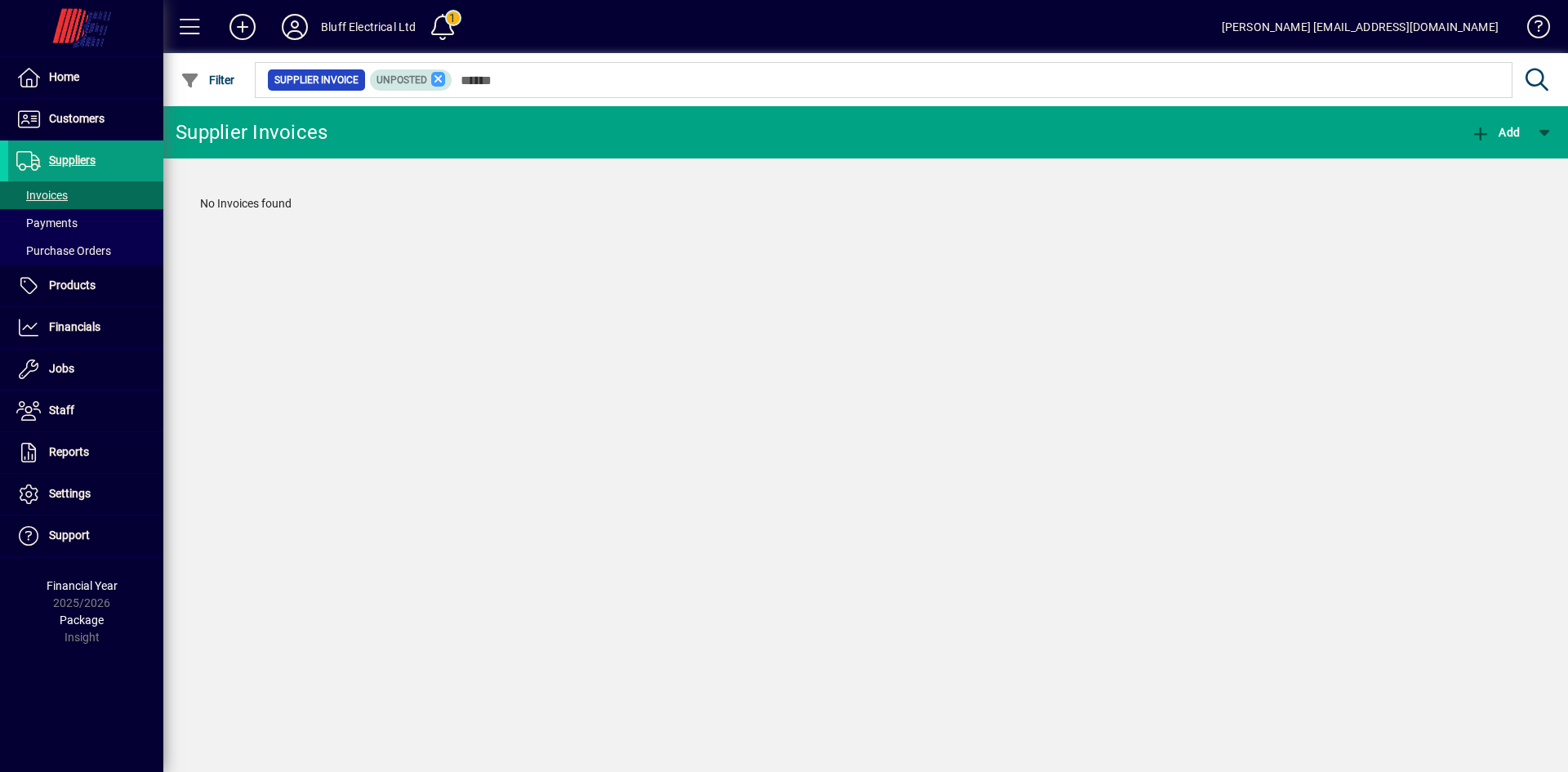
click at [437, 78] on icon at bounding box center [439, 79] width 15 height 15
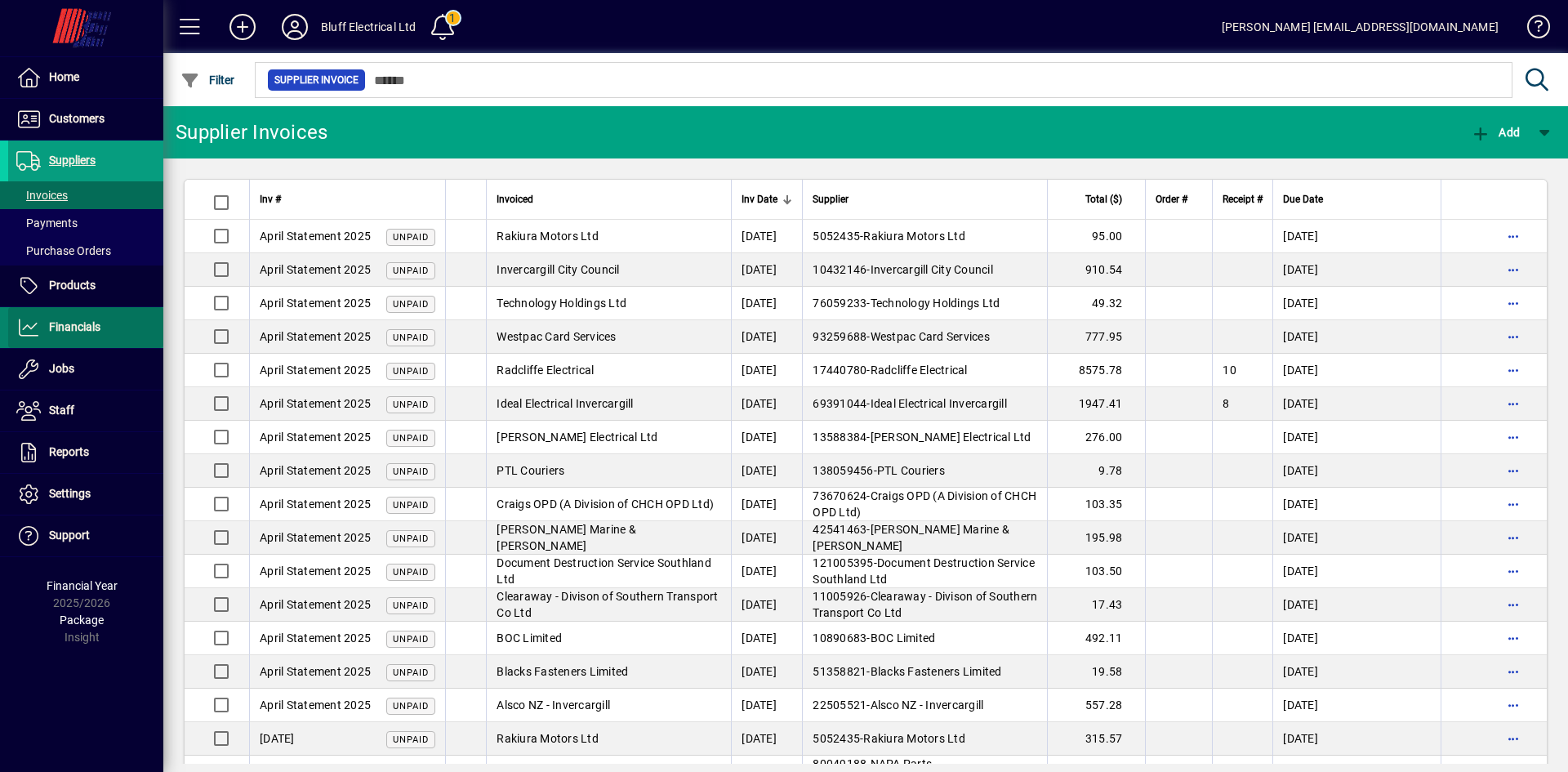
click at [51, 325] on span "Financials" at bounding box center [75, 326] width 51 height 13
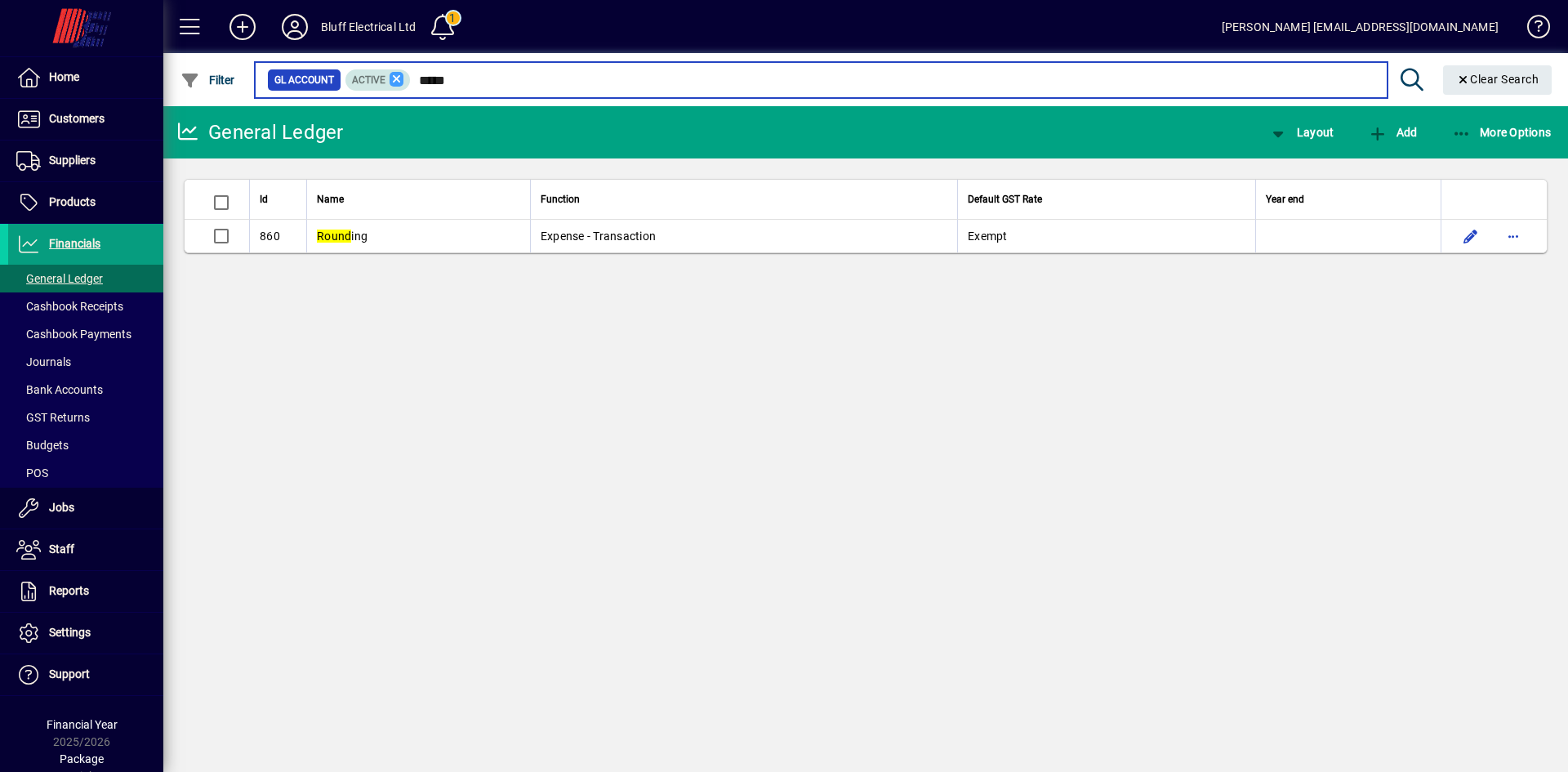
type input "*****"
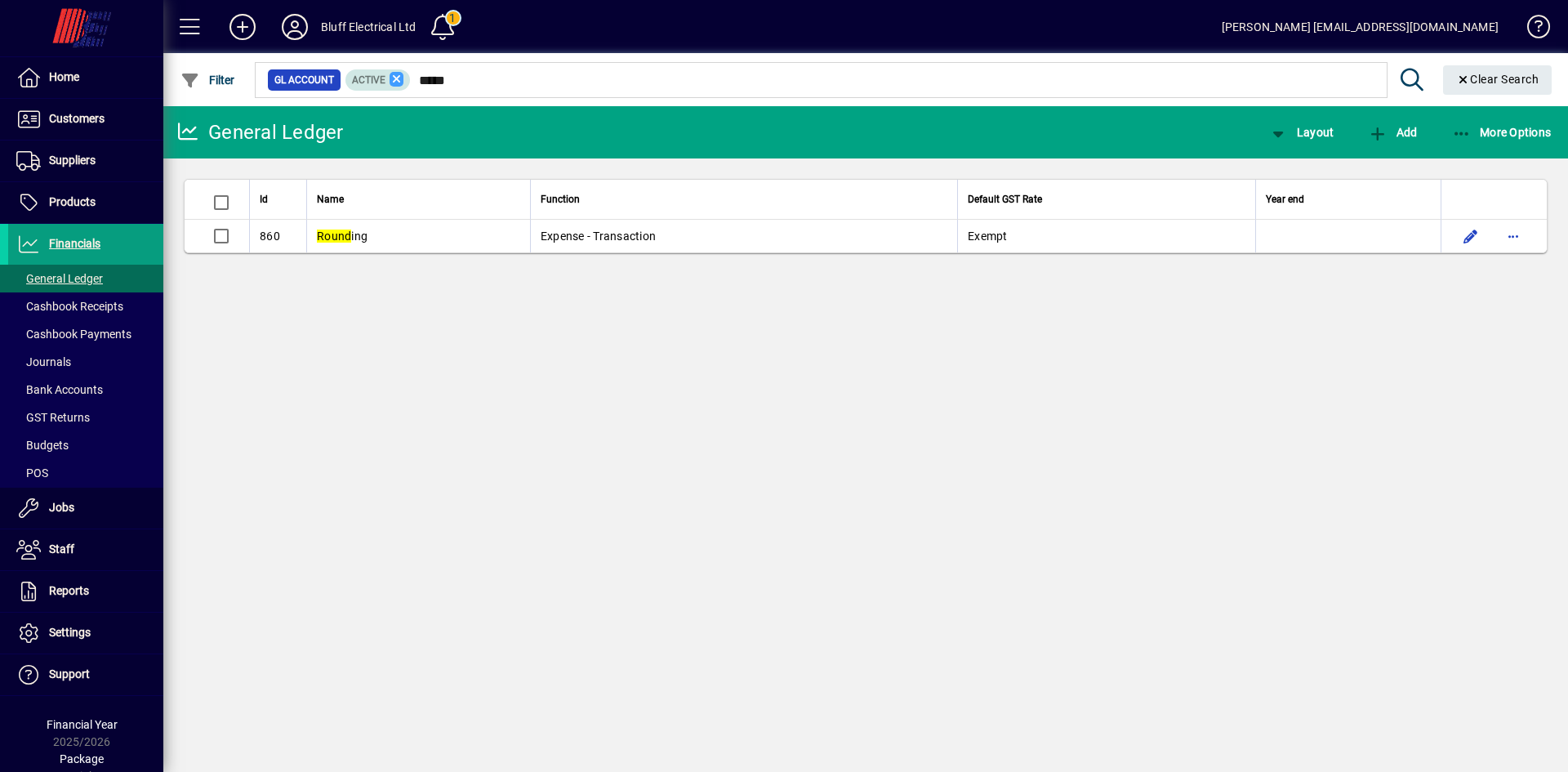
click at [390, 77] on icon at bounding box center [396, 79] width 15 height 15
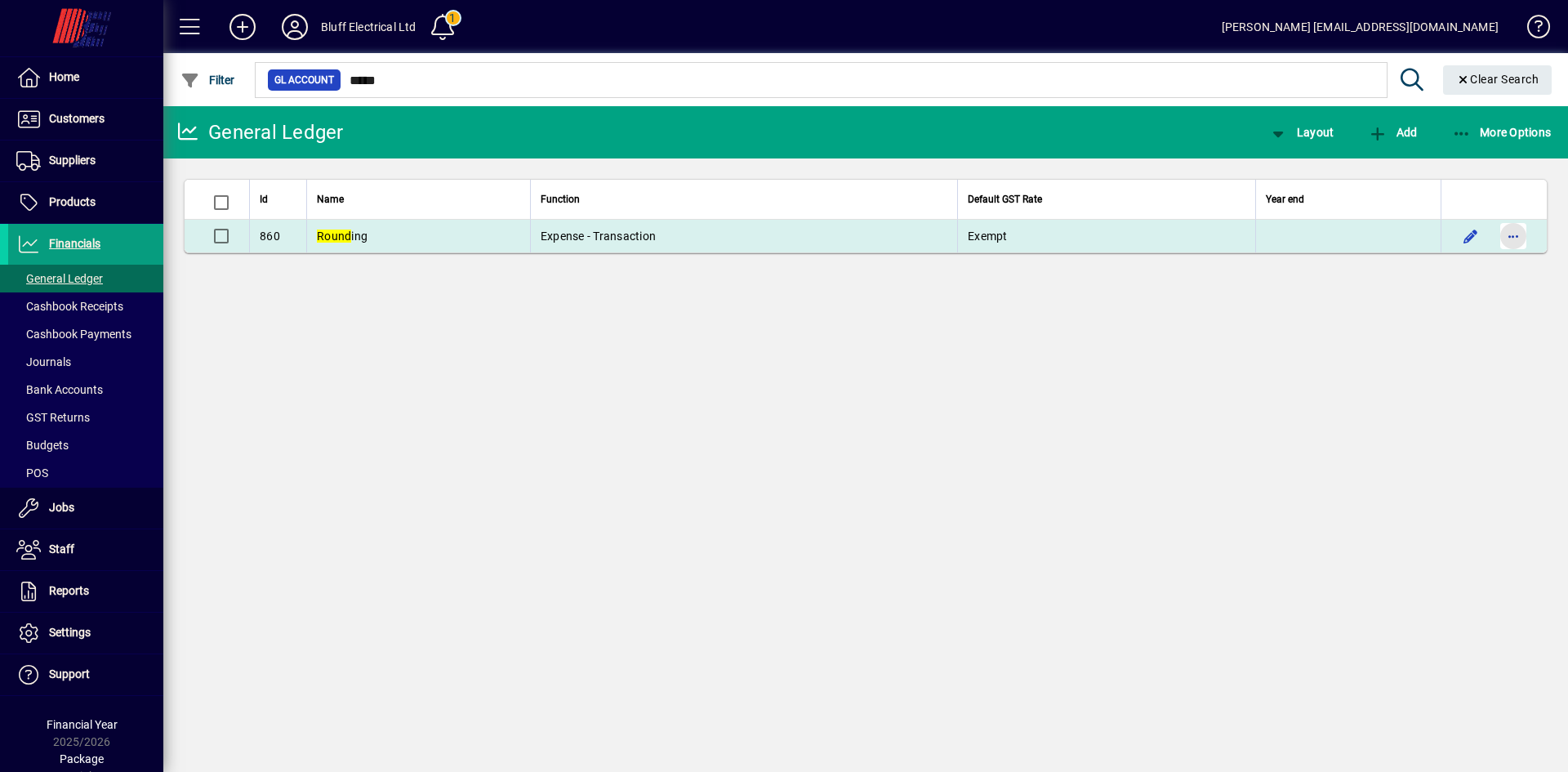
click at [1520, 238] on span "button" at bounding box center [1513, 236] width 40 height 40
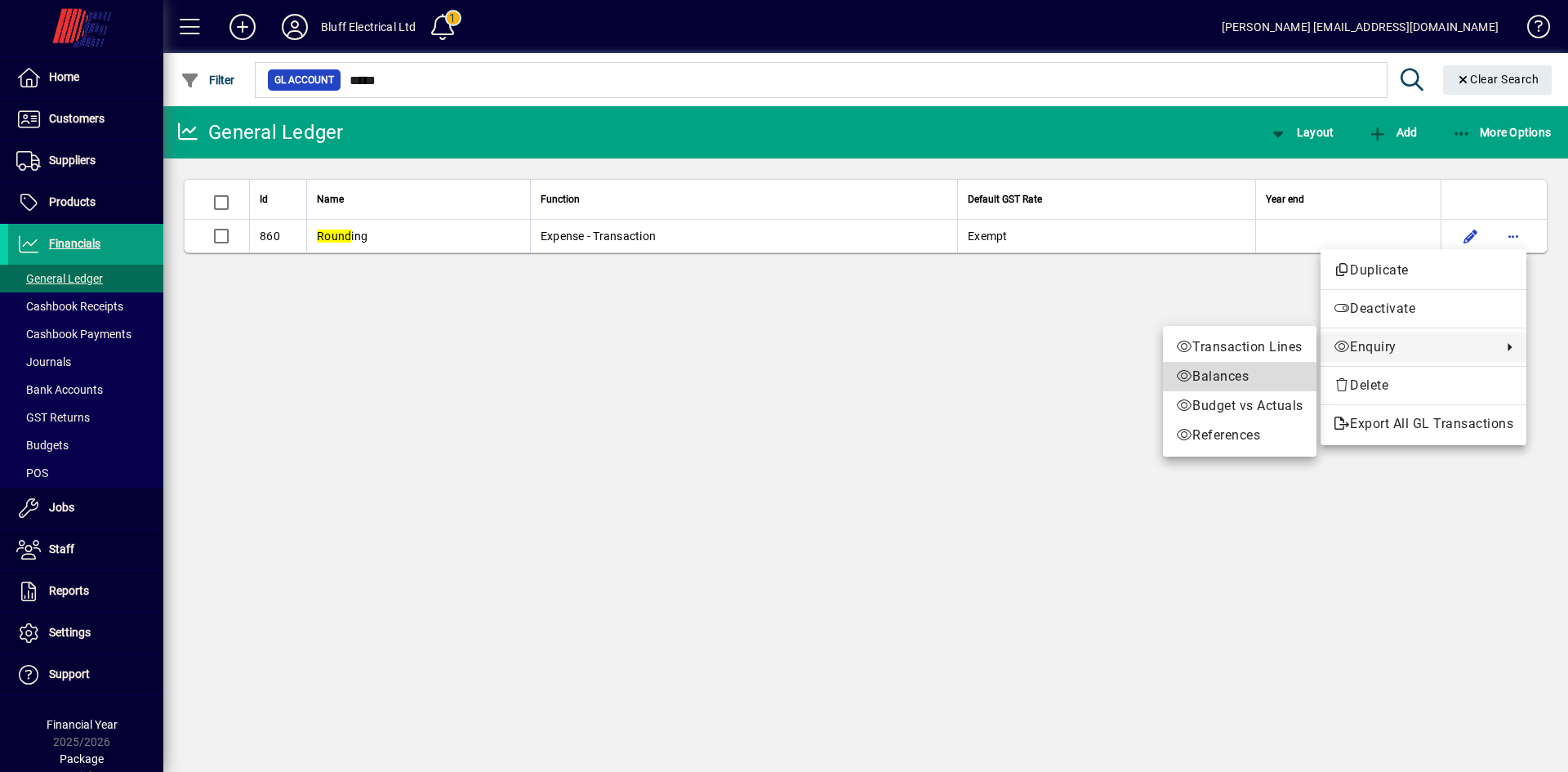
click at [1234, 374] on span "Balances" at bounding box center [1239, 376] width 128 height 19
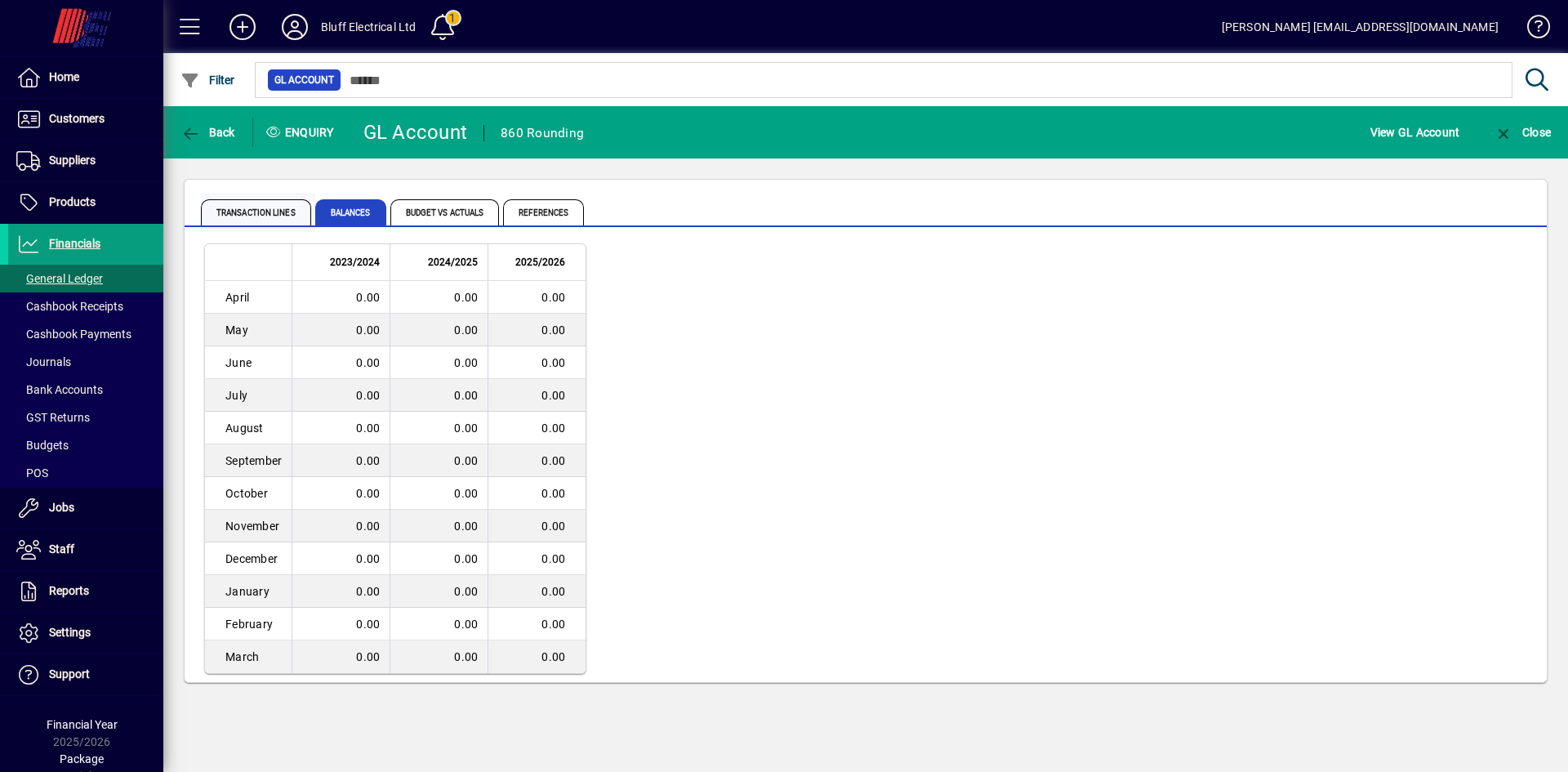
click at [297, 208] on span "Transaction lines" at bounding box center [255, 212] width 110 height 26
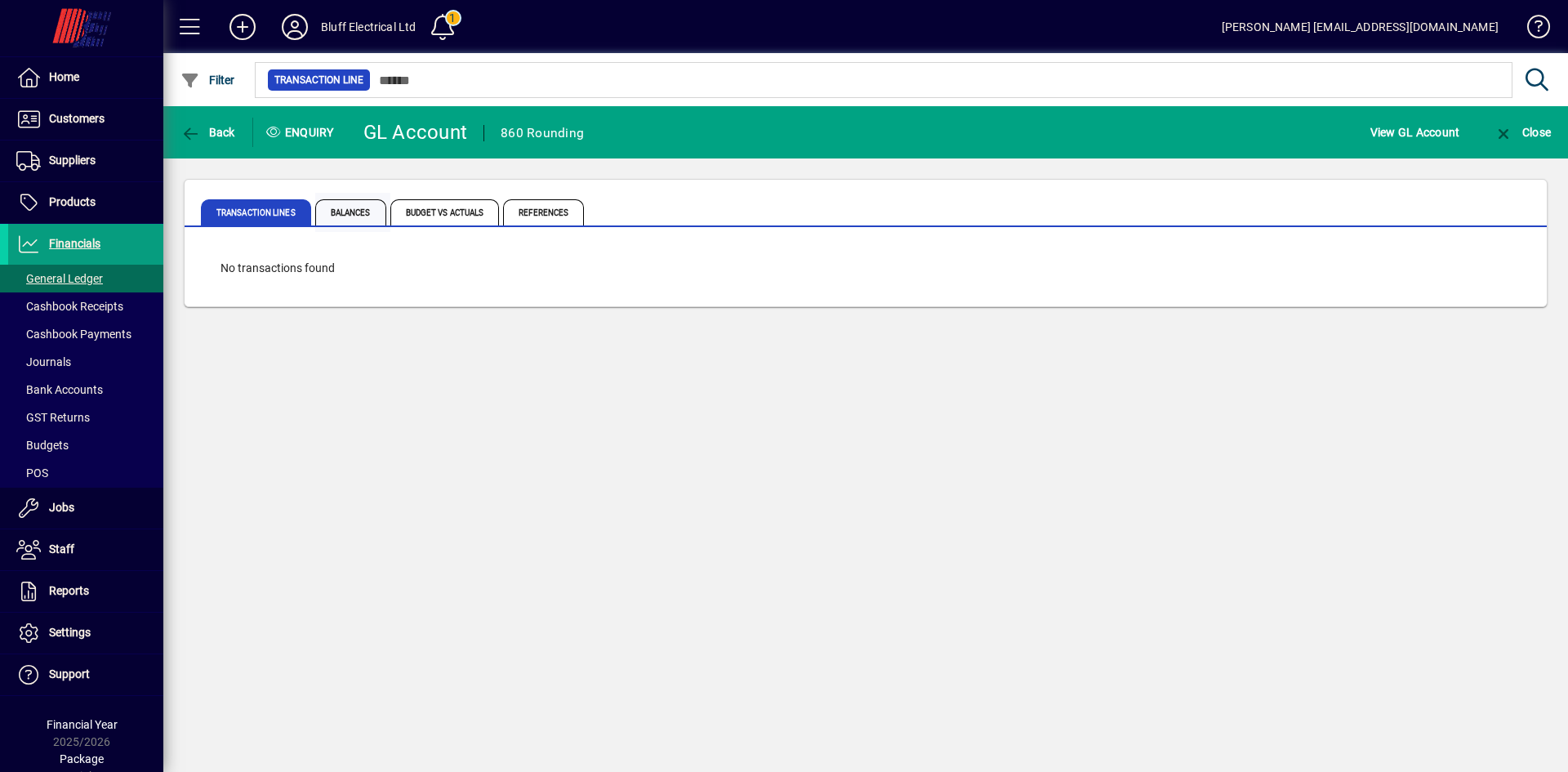
click at [340, 209] on span "Balances" at bounding box center [351, 212] width 71 height 26
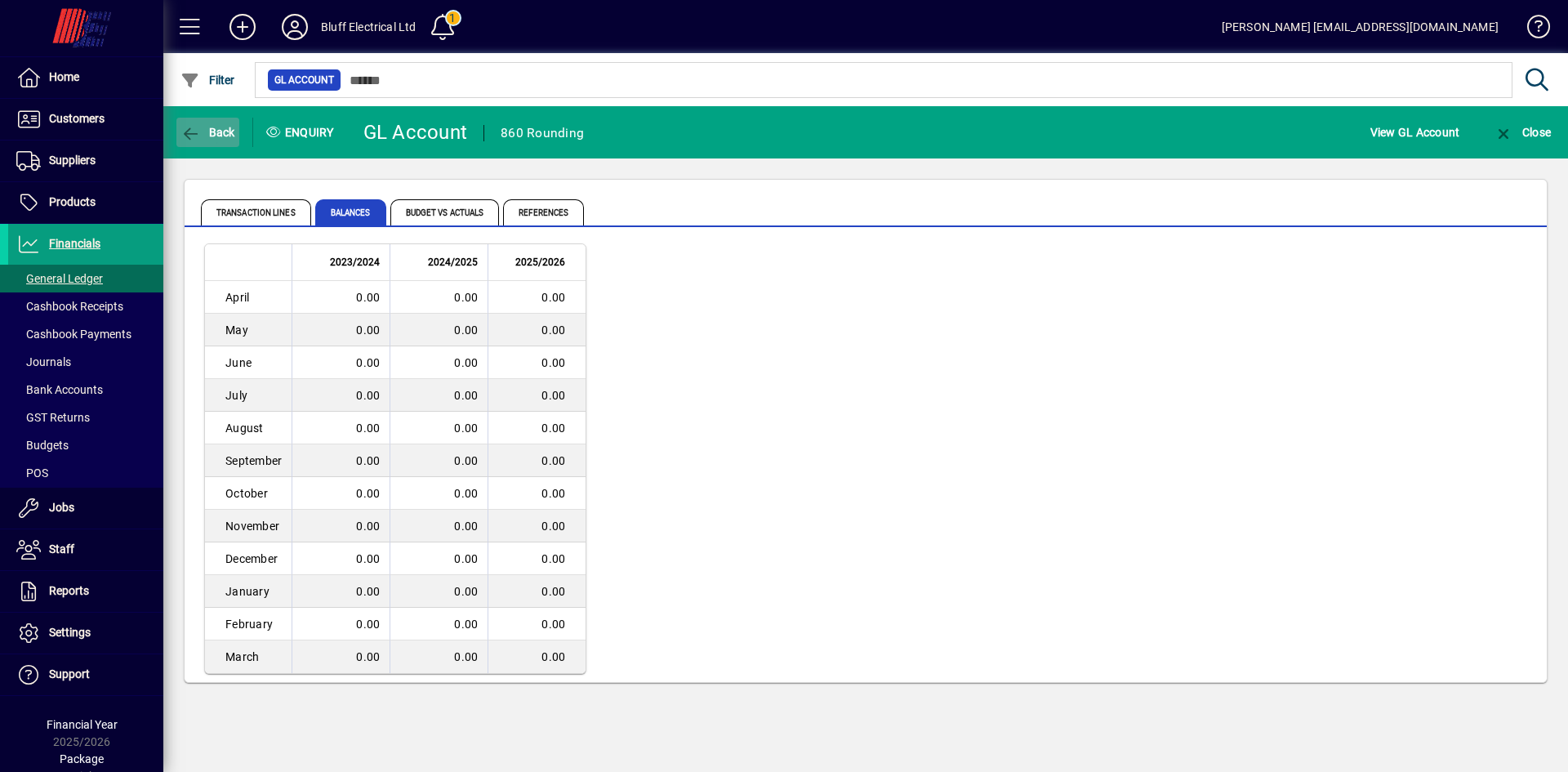
click at [207, 130] on span "Back" at bounding box center [208, 132] width 55 height 13
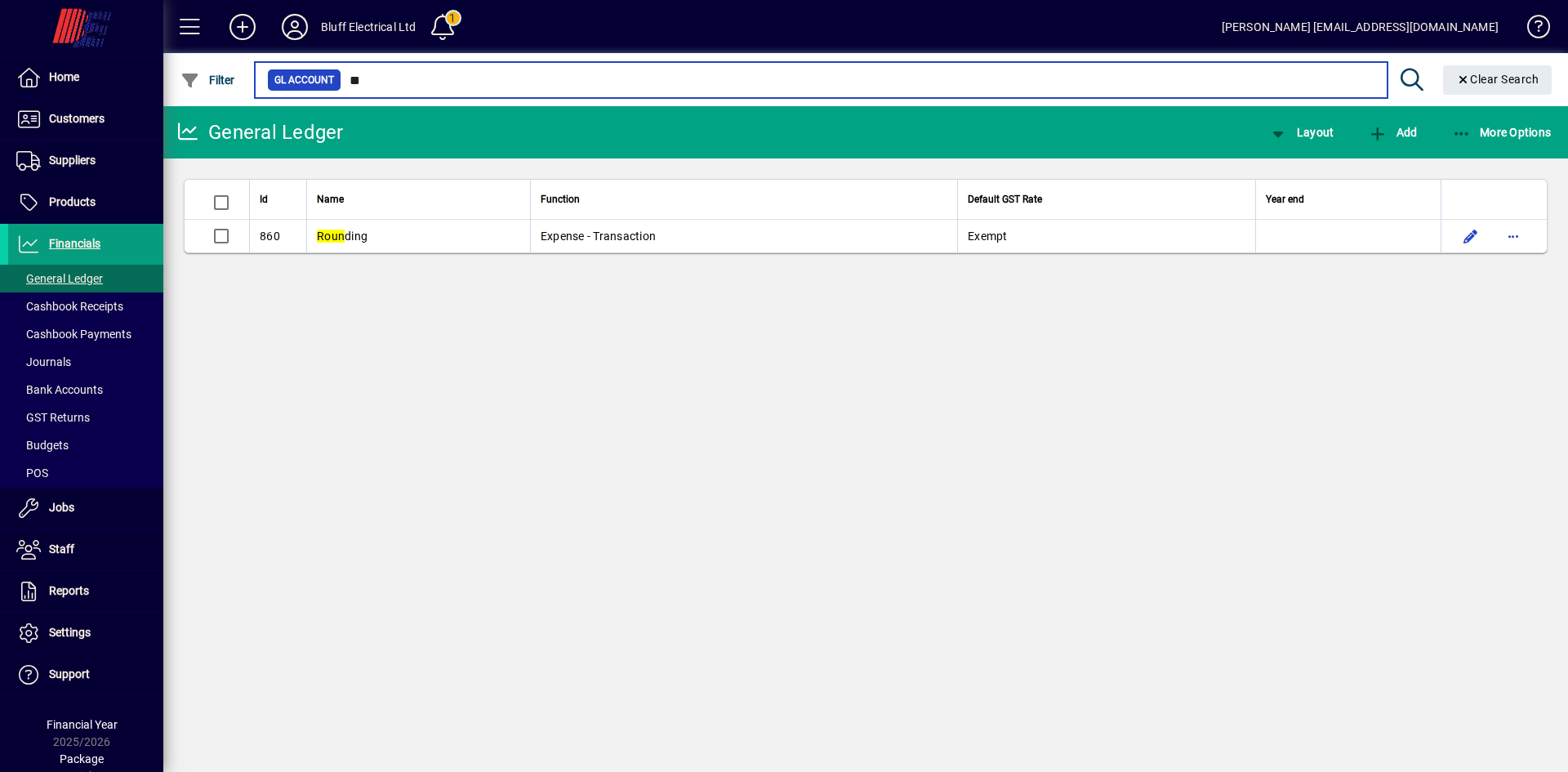
type input "*"
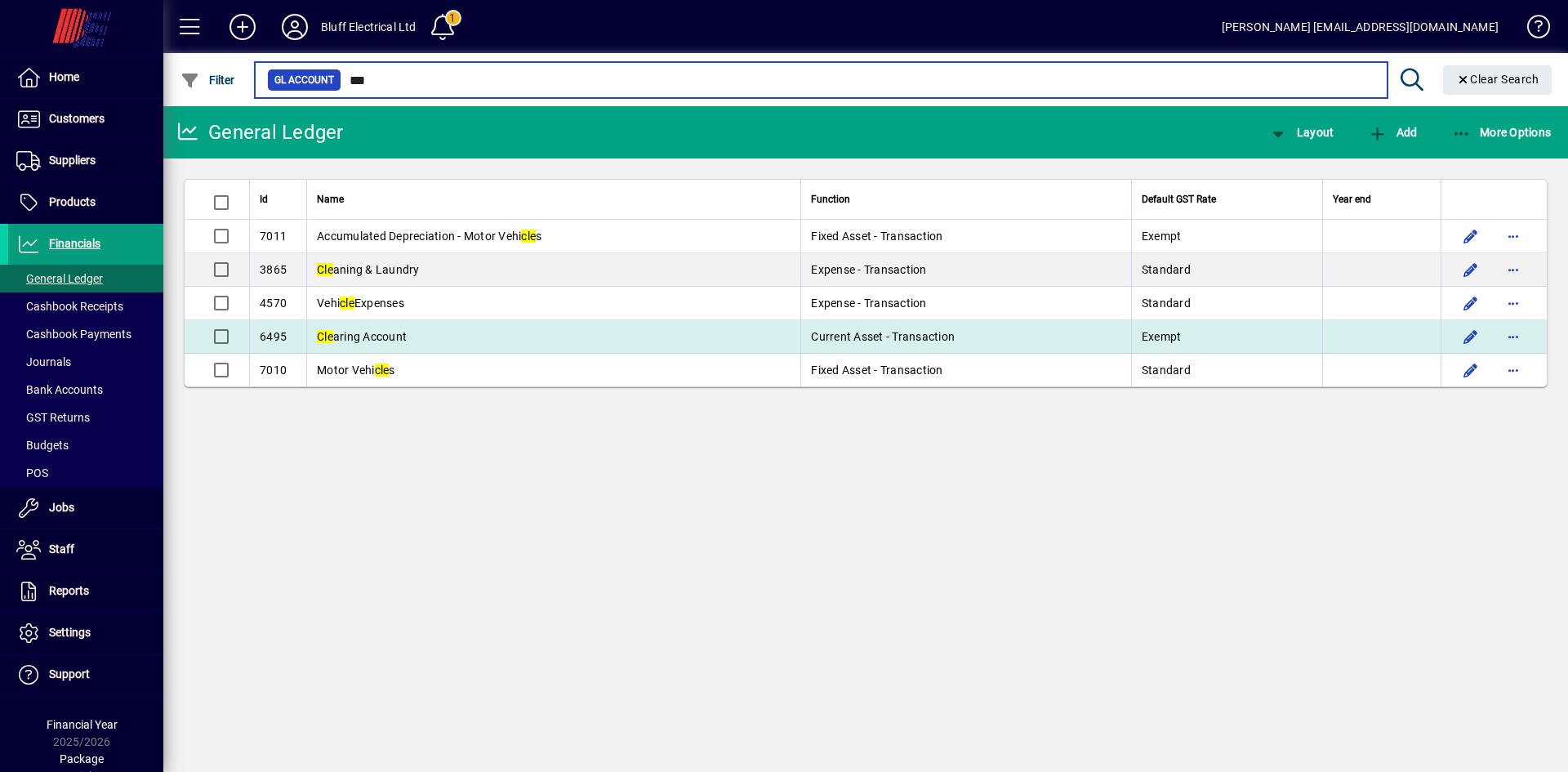
type input "***"
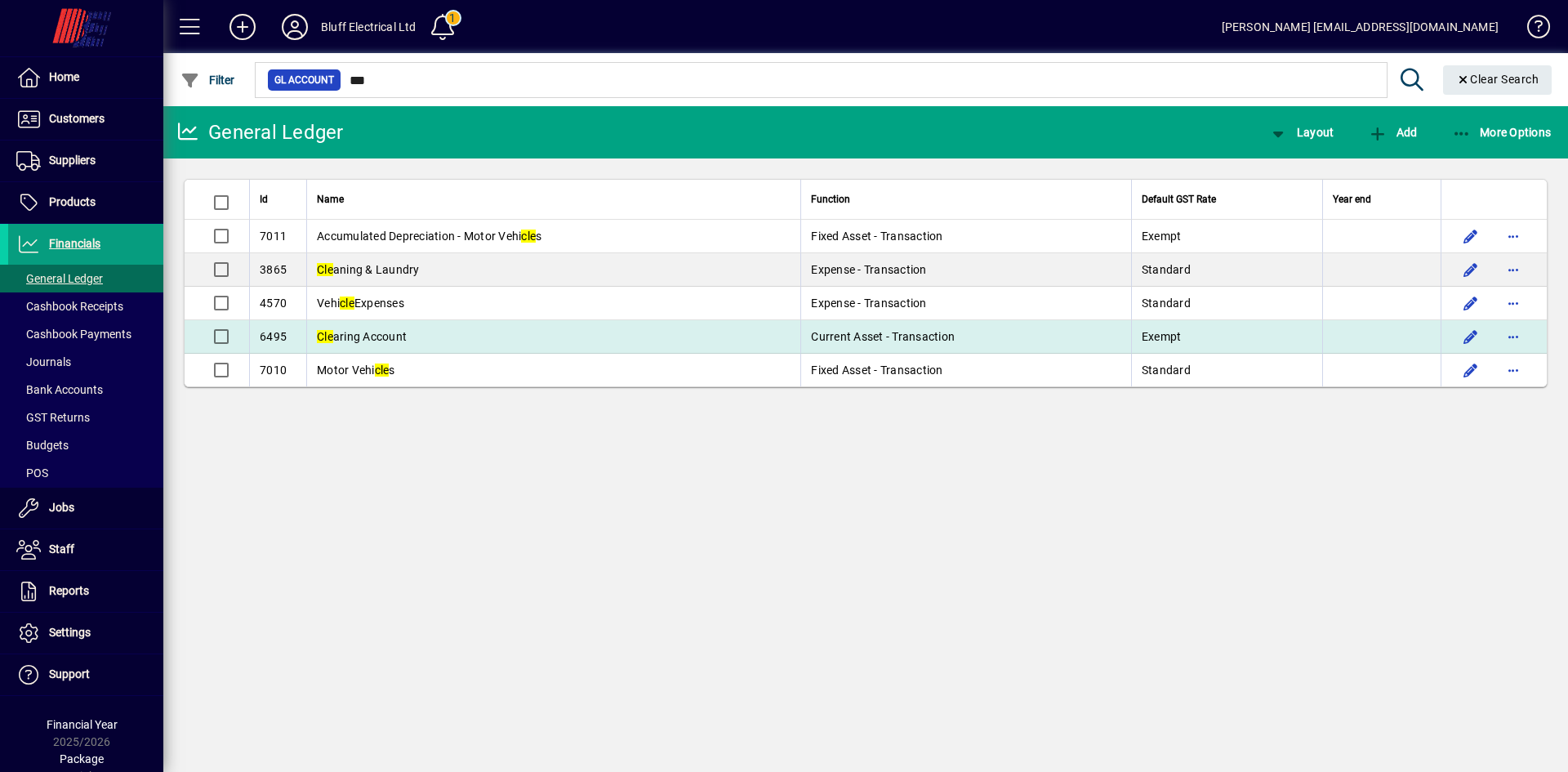
click at [363, 334] on span "Cle aring Account" at bounding box center [362, 337] width 90 height 13
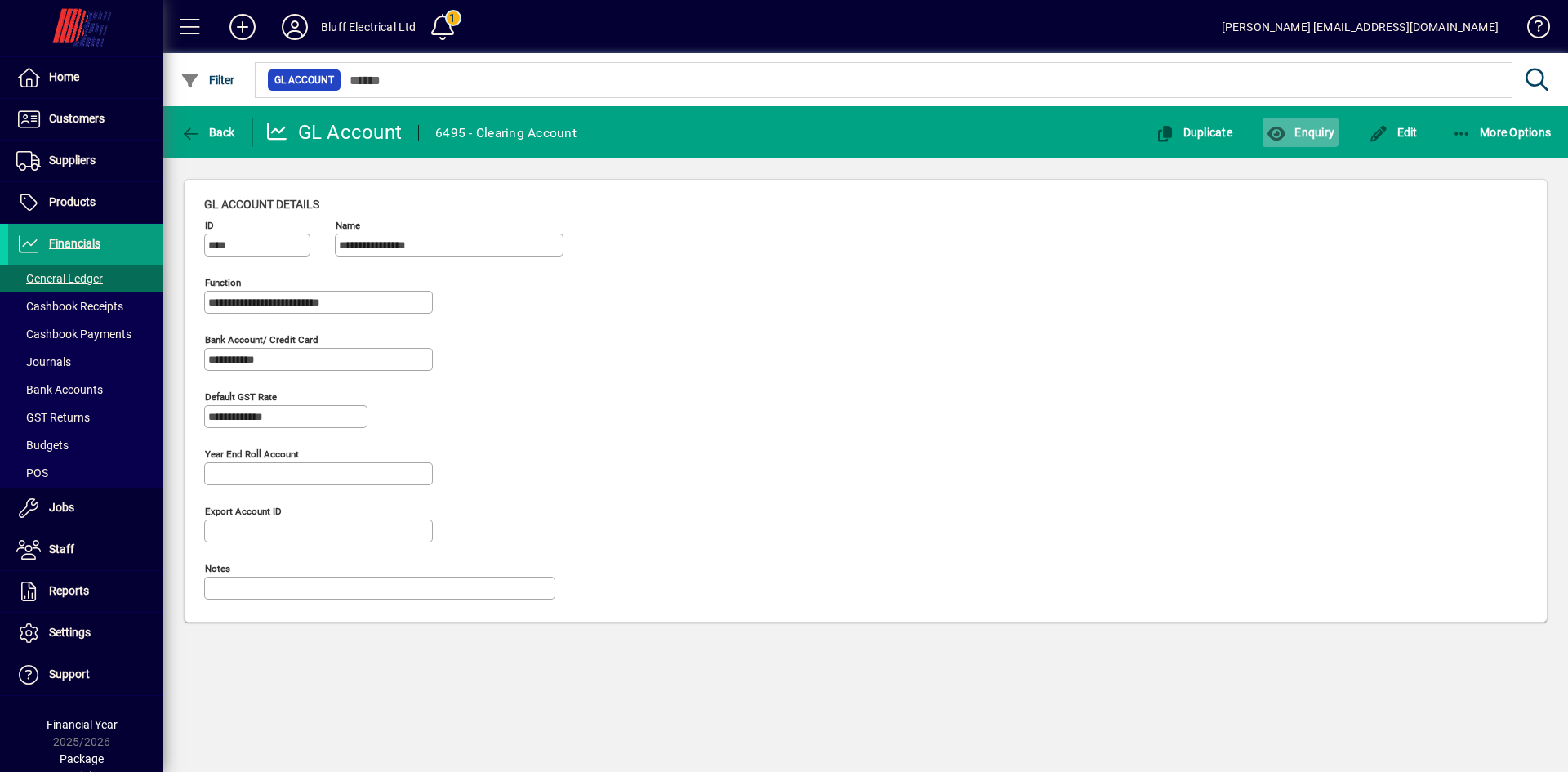
click at [1317, 131] on span "Enquiry" at bounding box center [1300, 132] width 68 height 13
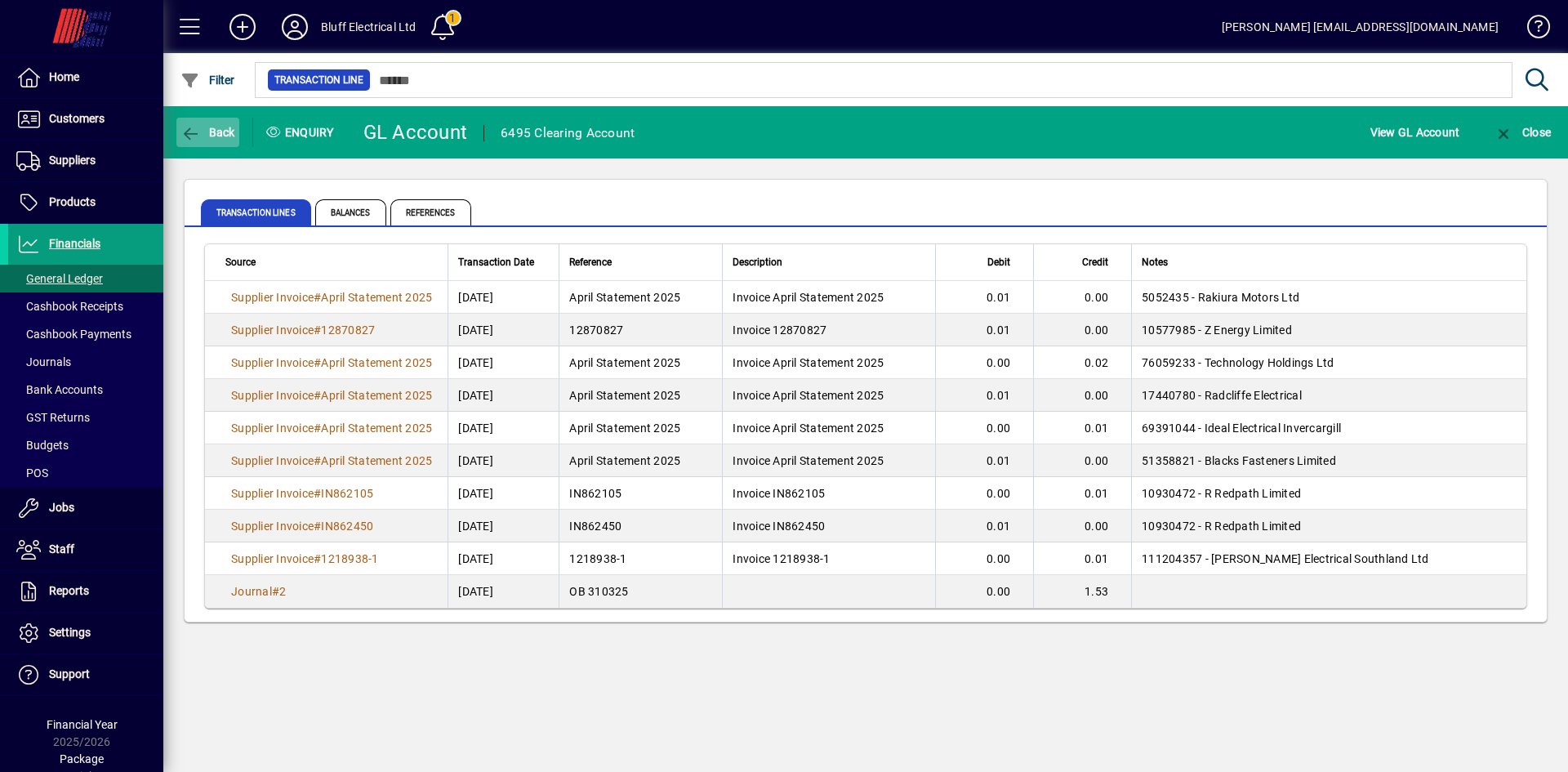
click at [228, 138] on span "Back" at bounding box center [208, 132] width 55 height 13
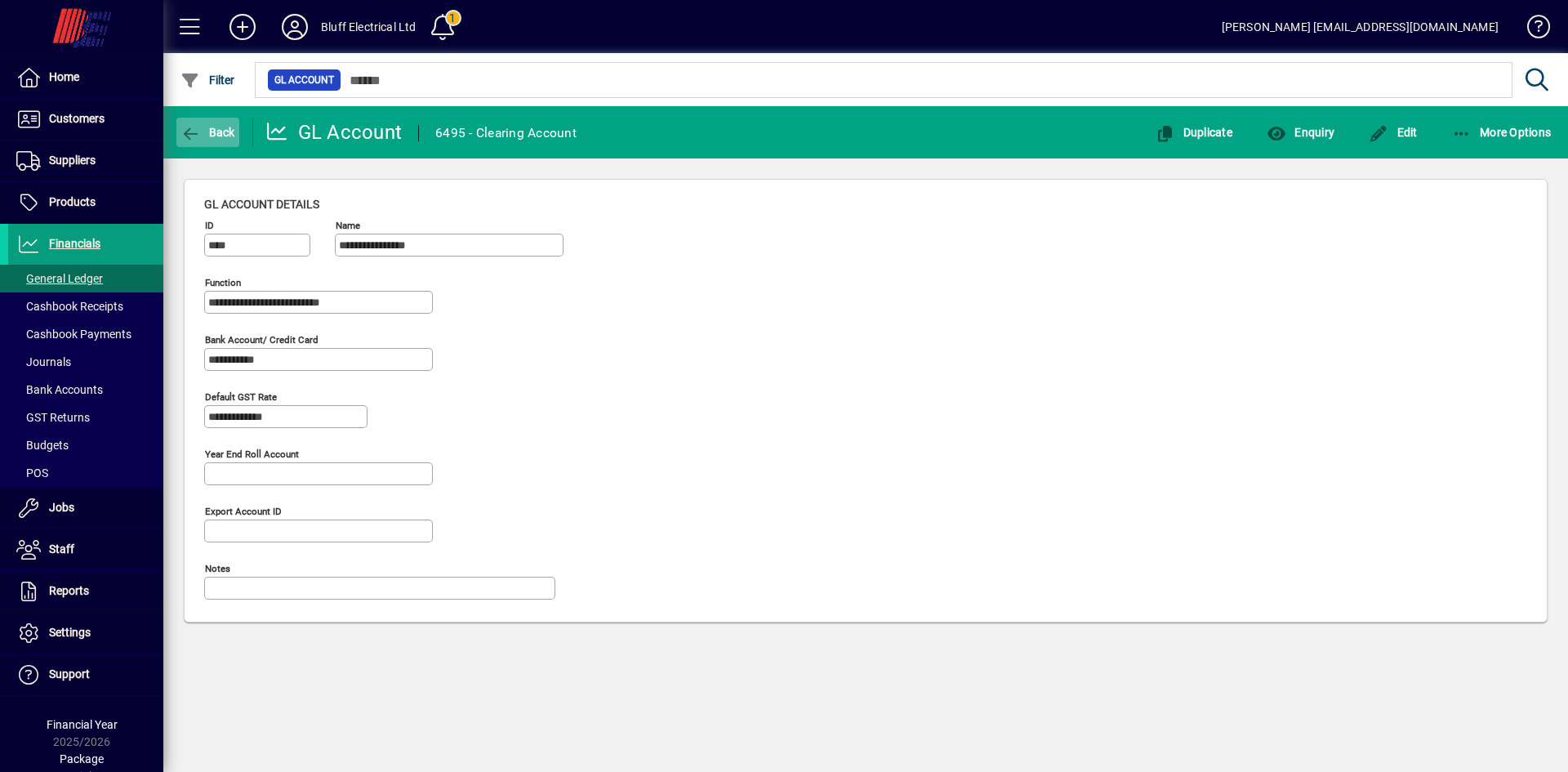
click at [207, 130] on span "Back" at bounding box center [208, 132] width 55 height 13
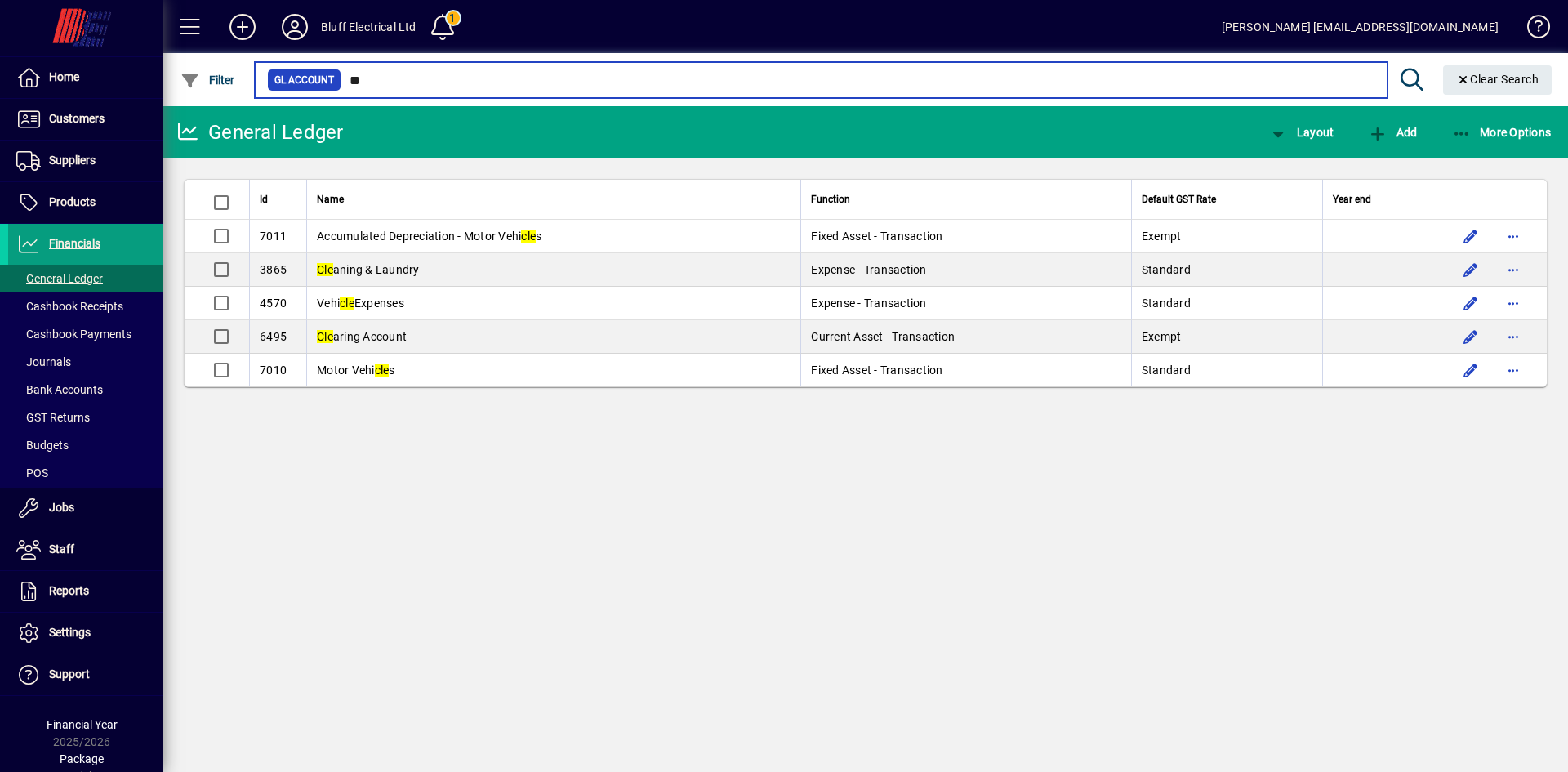
type input "*"
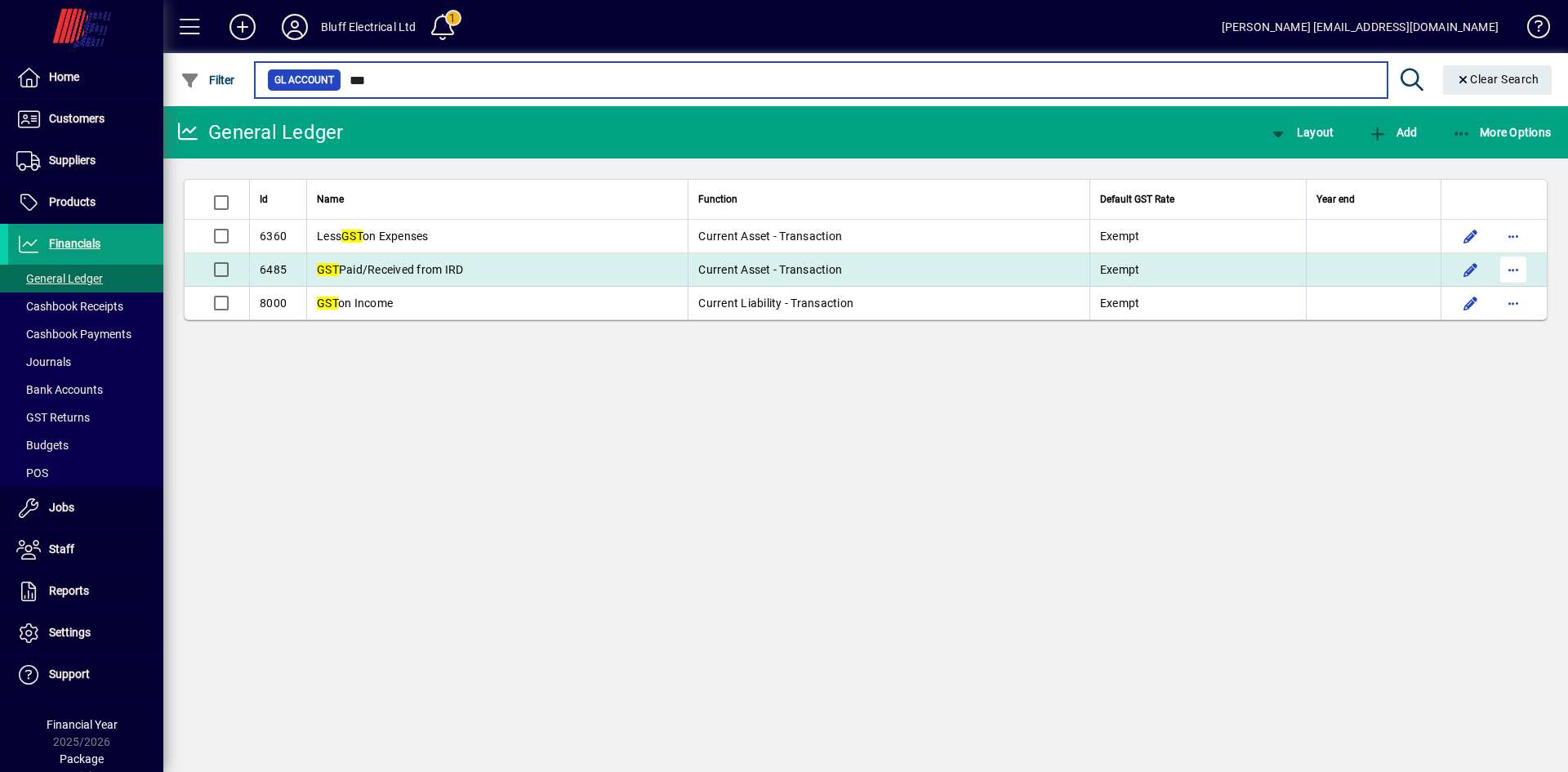
type input "***"
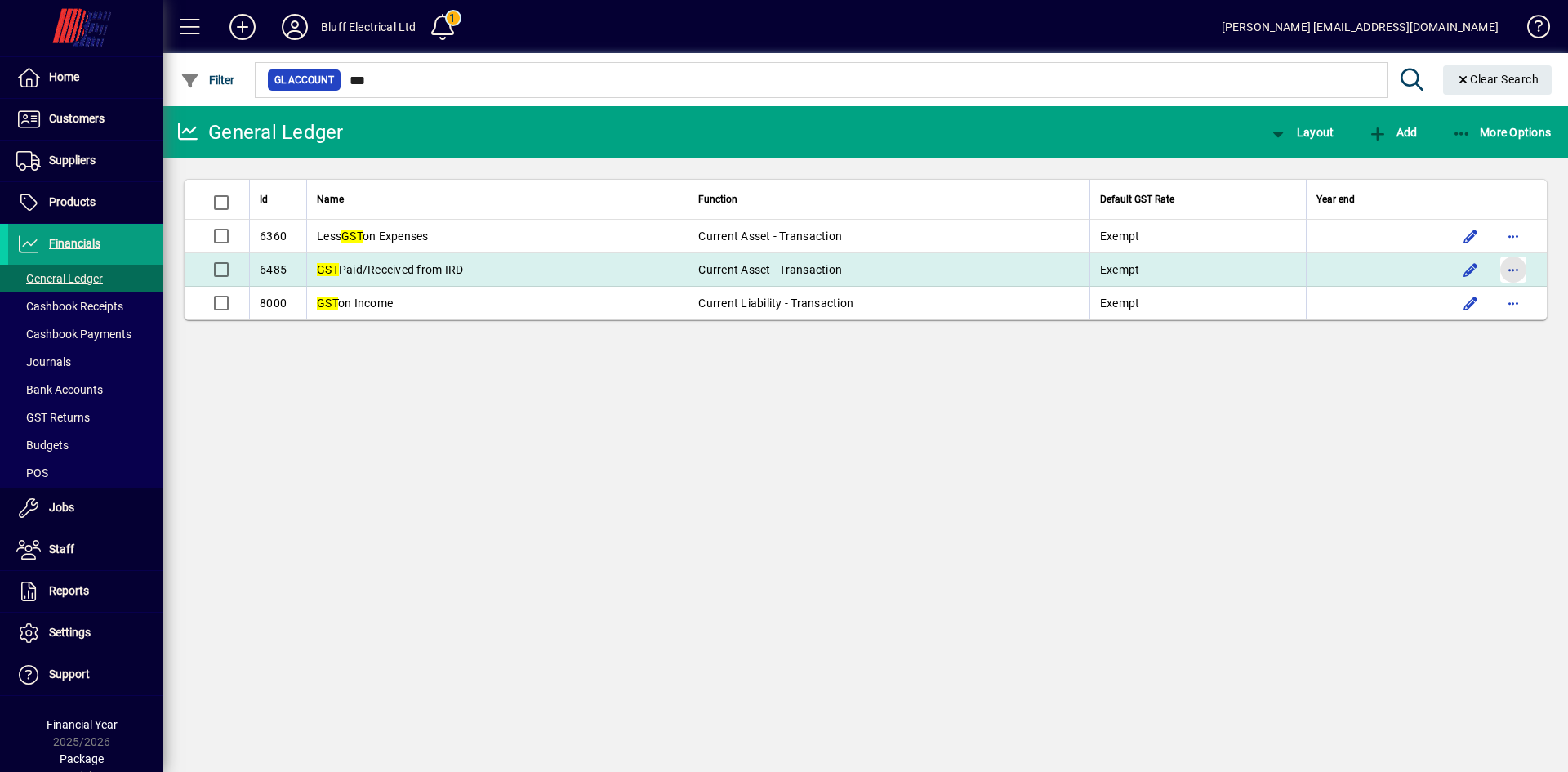
click at [1514, 268] on span "button" at bounding box center [1513, 270] width 40 height 40
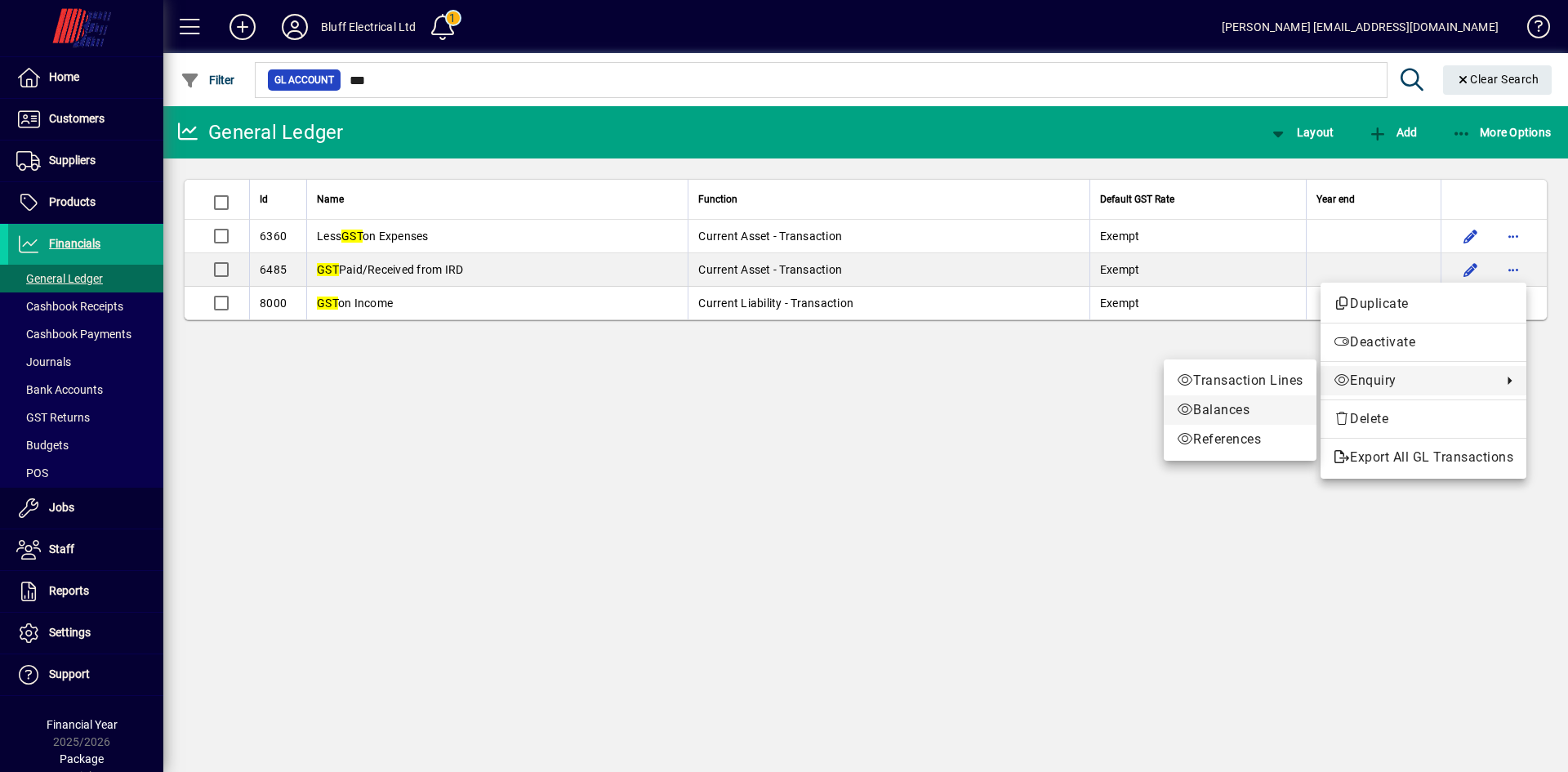
click at [1219, 405] on span "Balances" at bounding box center [1240, 410] width 127 height 19
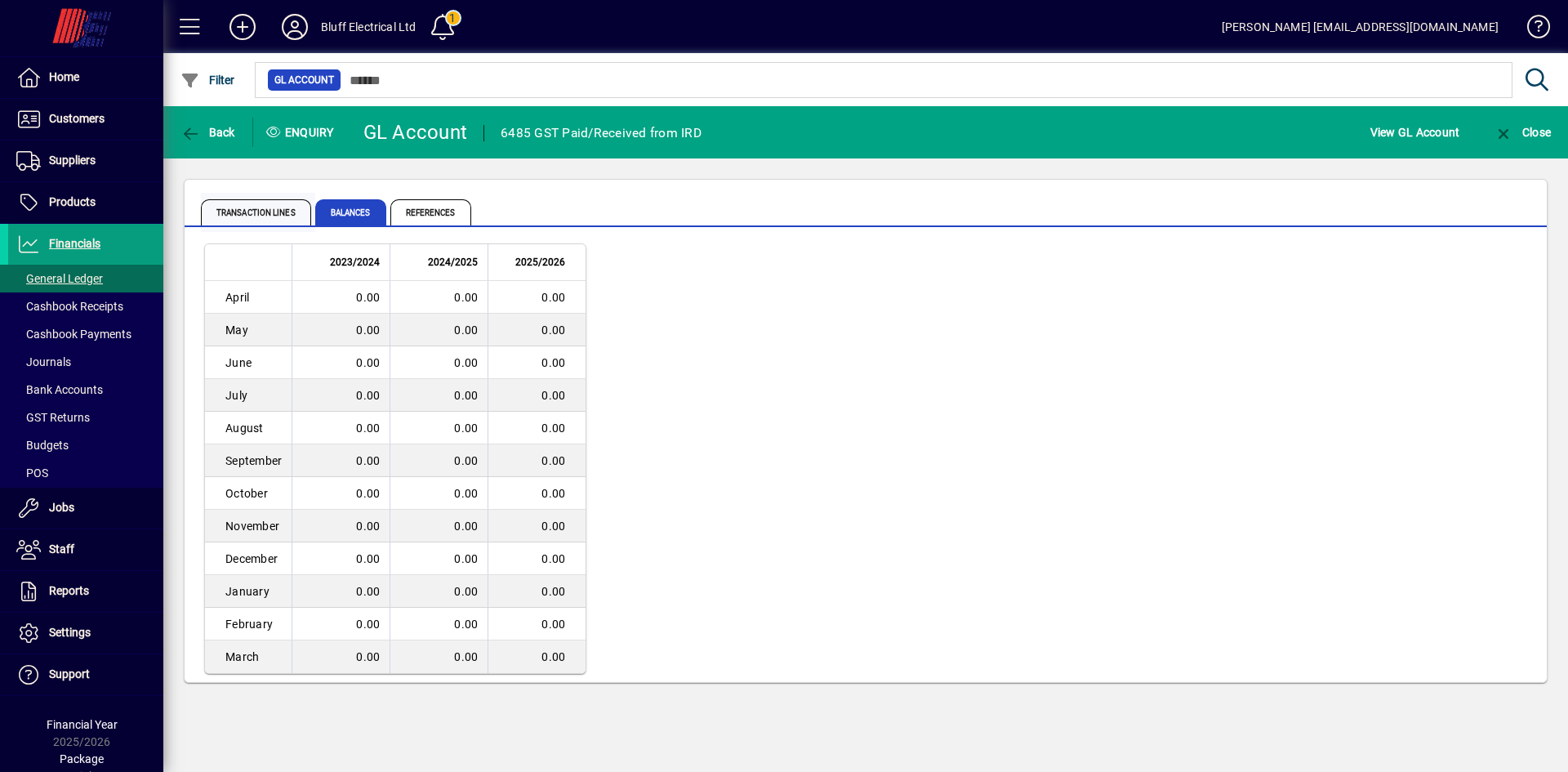
click at [289, 210] on span "Transaction lines" at bounding box center [255, 212] width 110 height 26
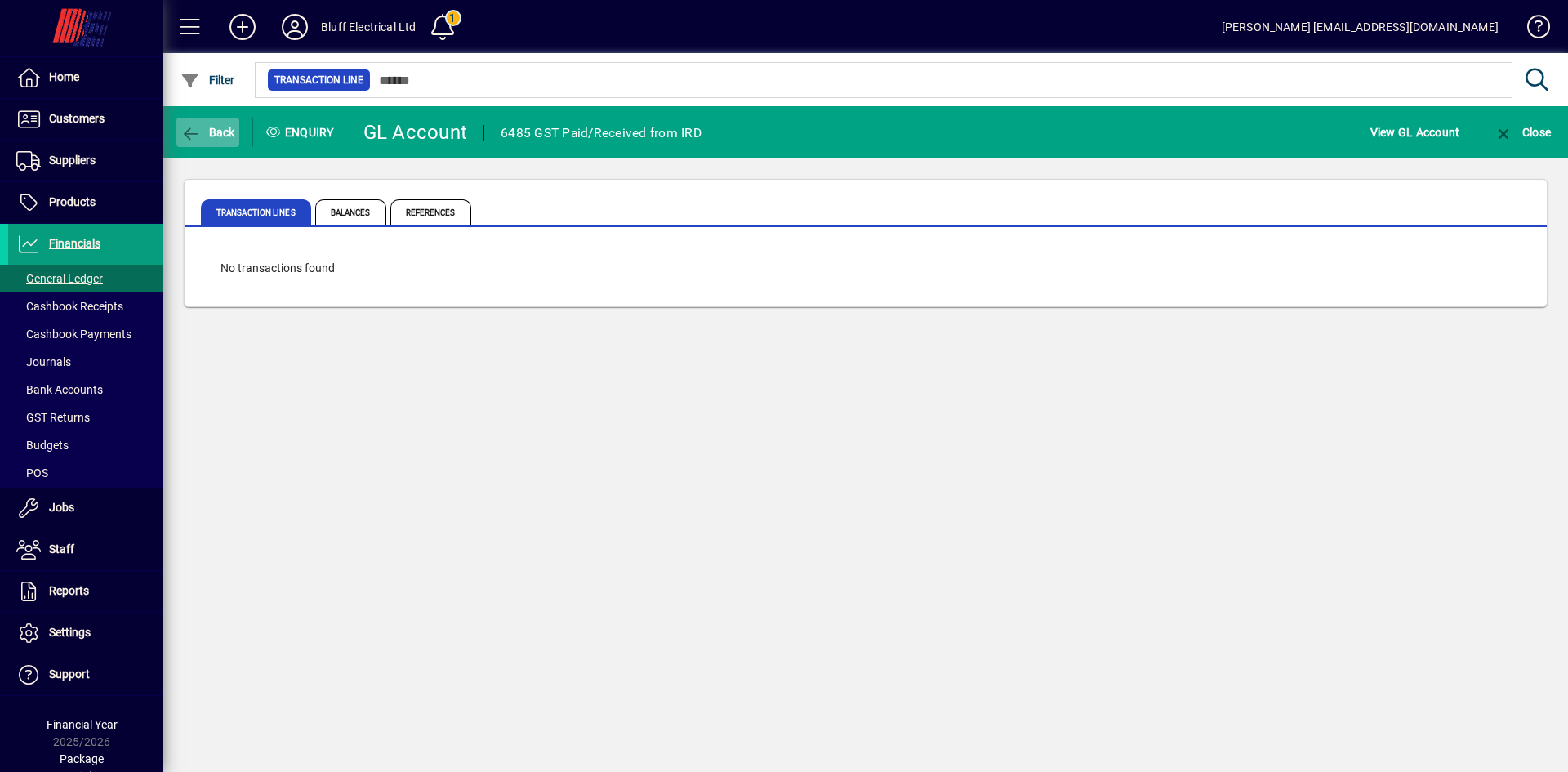
click at [213, 136] on span "Back" at bounding box center [208, 132] width 55 height 13
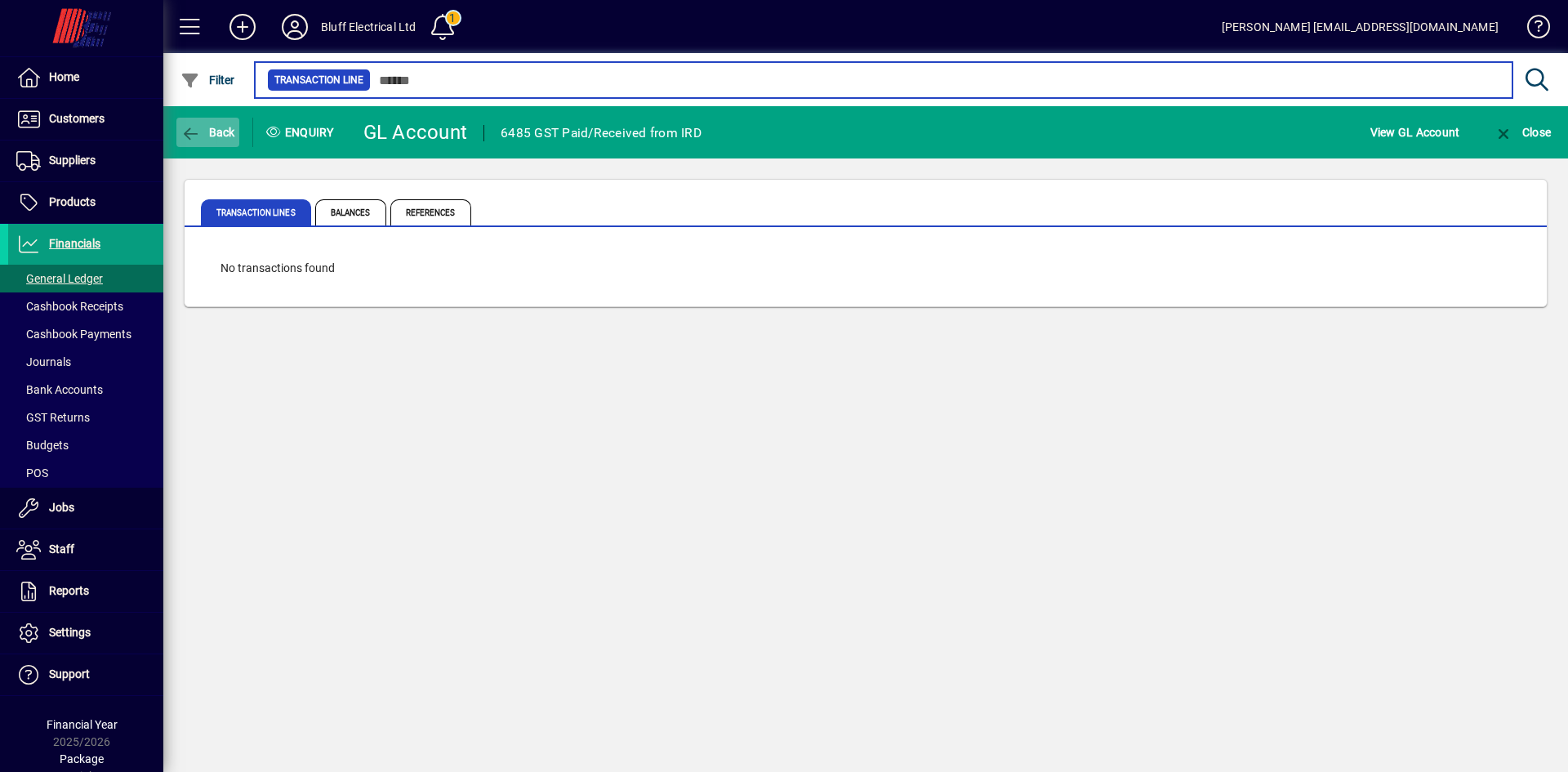
type input "***"
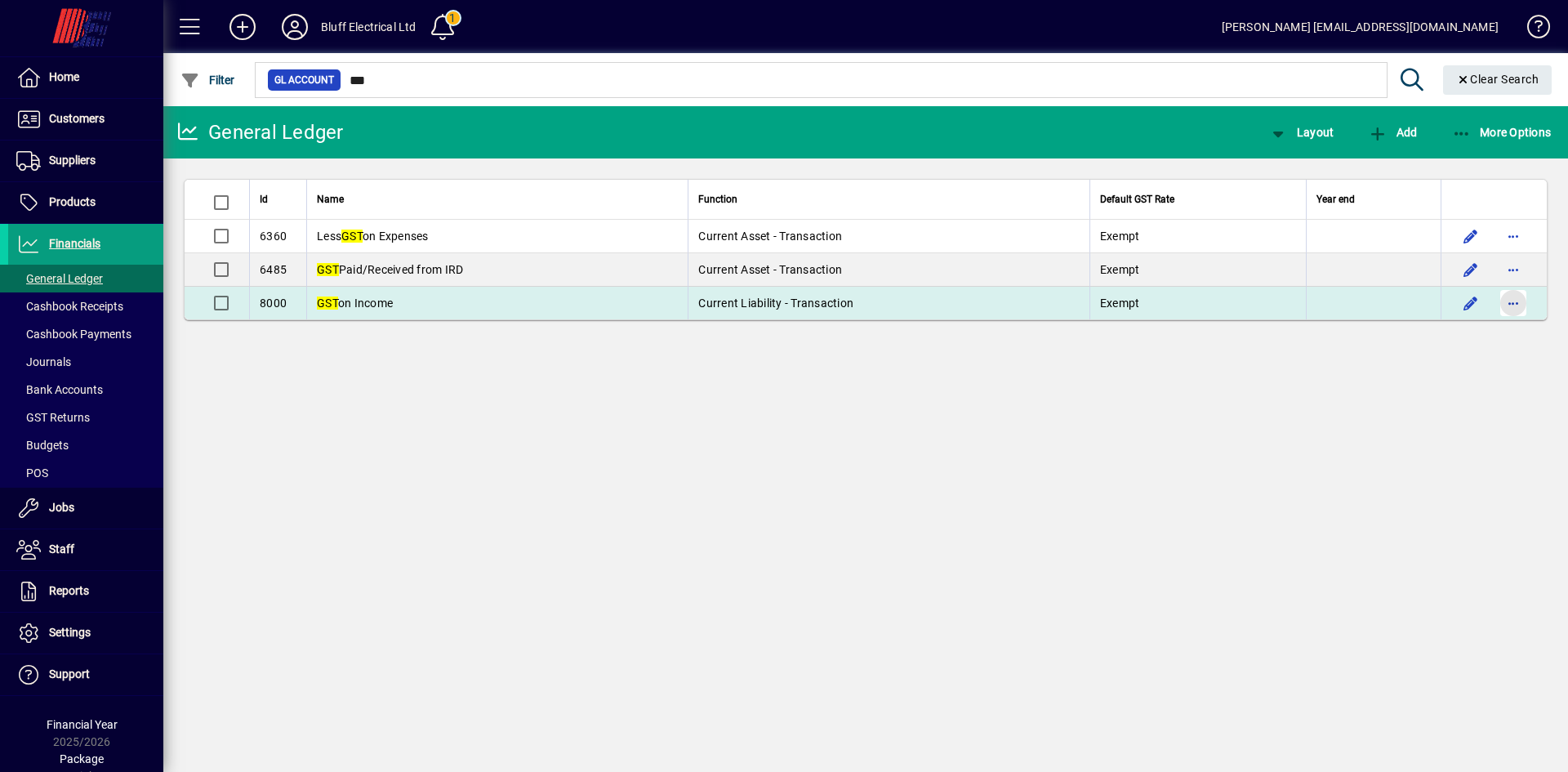
click at [1519, 304] on span "button" at bounding box center [1513, 303] width 40 height 40
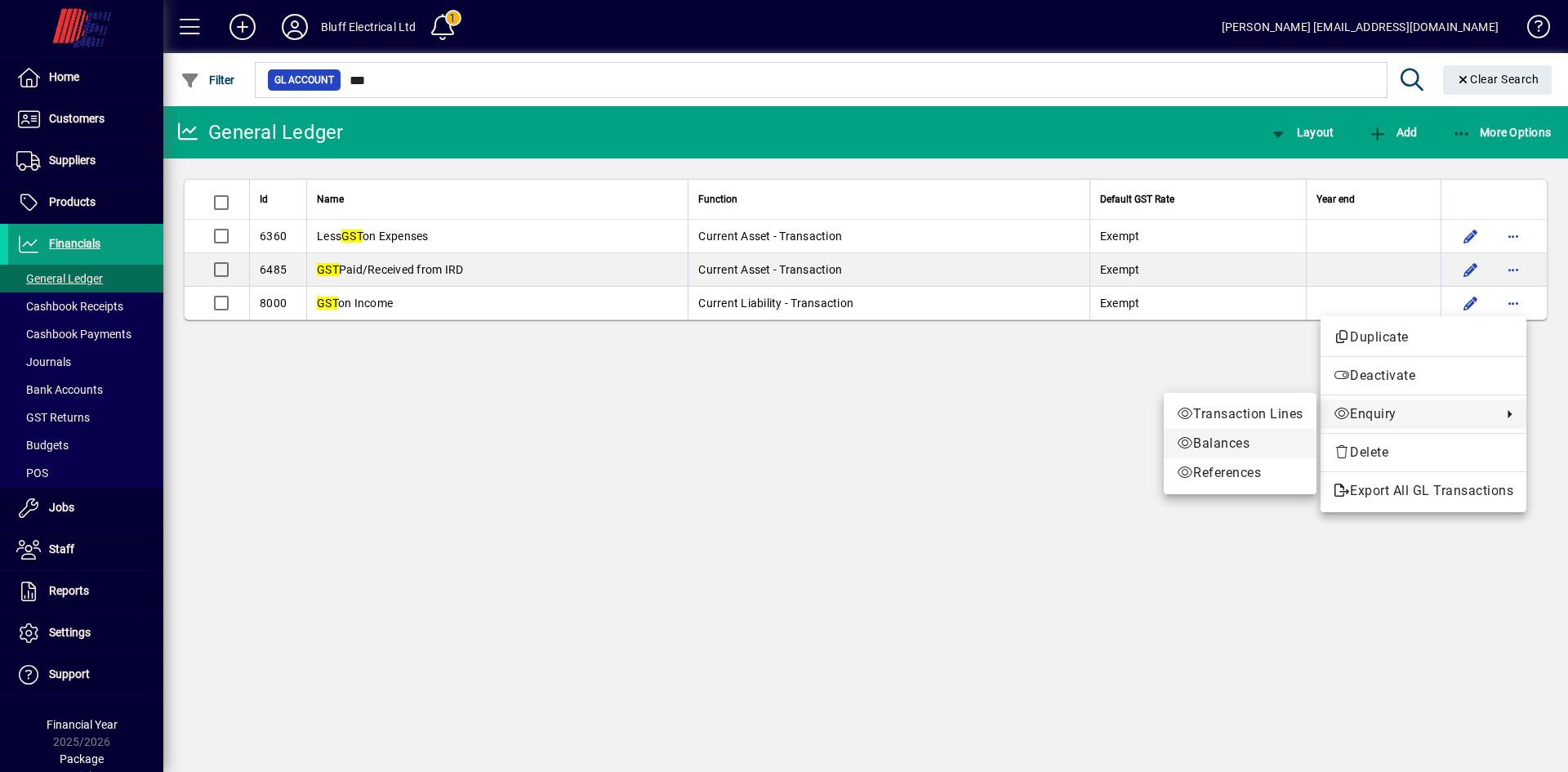
click at [1244, 438] on span "Balances" at bounding box center [1240, 443] width 127 height 19
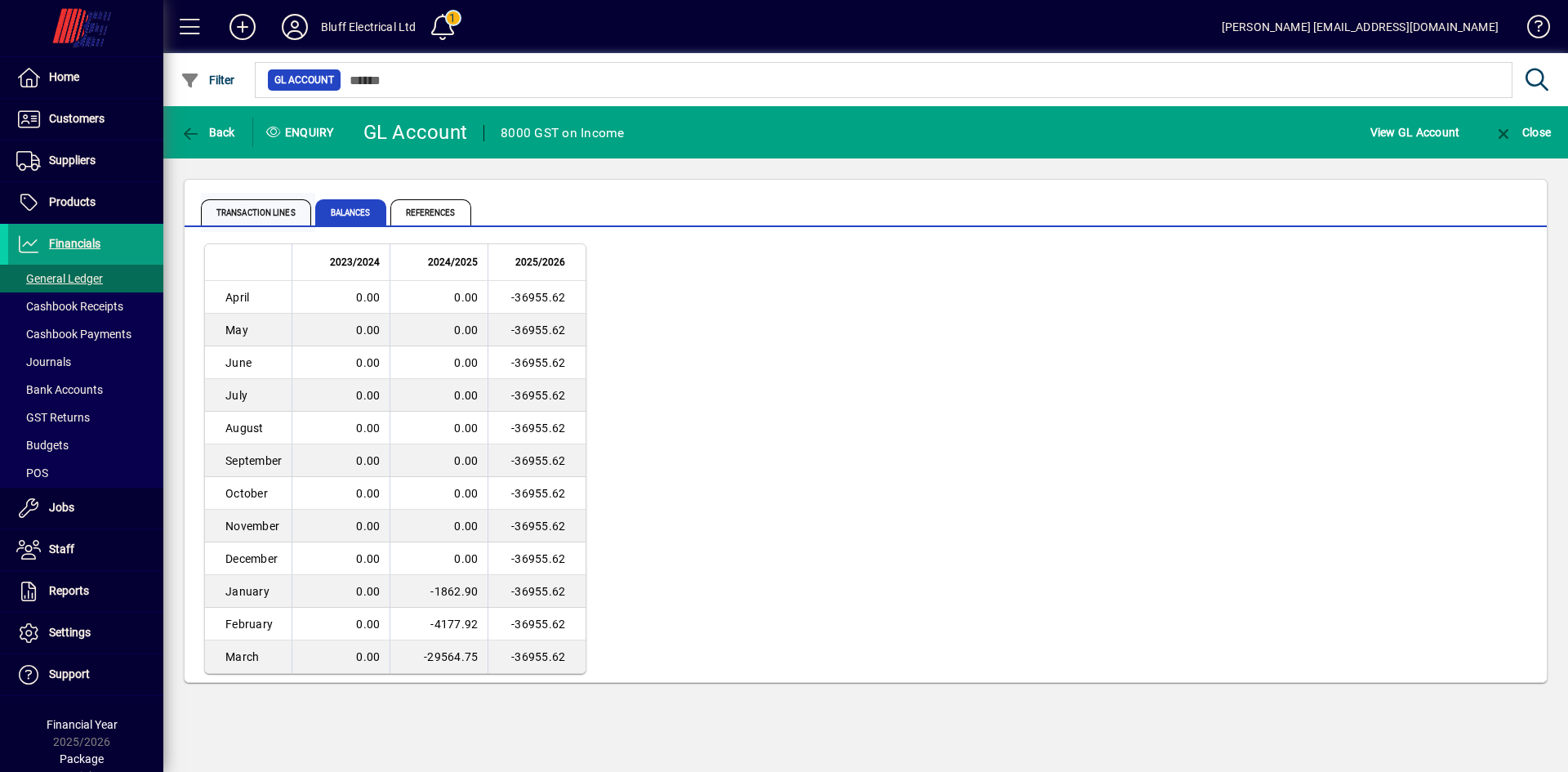
click at [258, 208] on span "Transaction lines" at bounding box center [255, 212] width 110 height 26
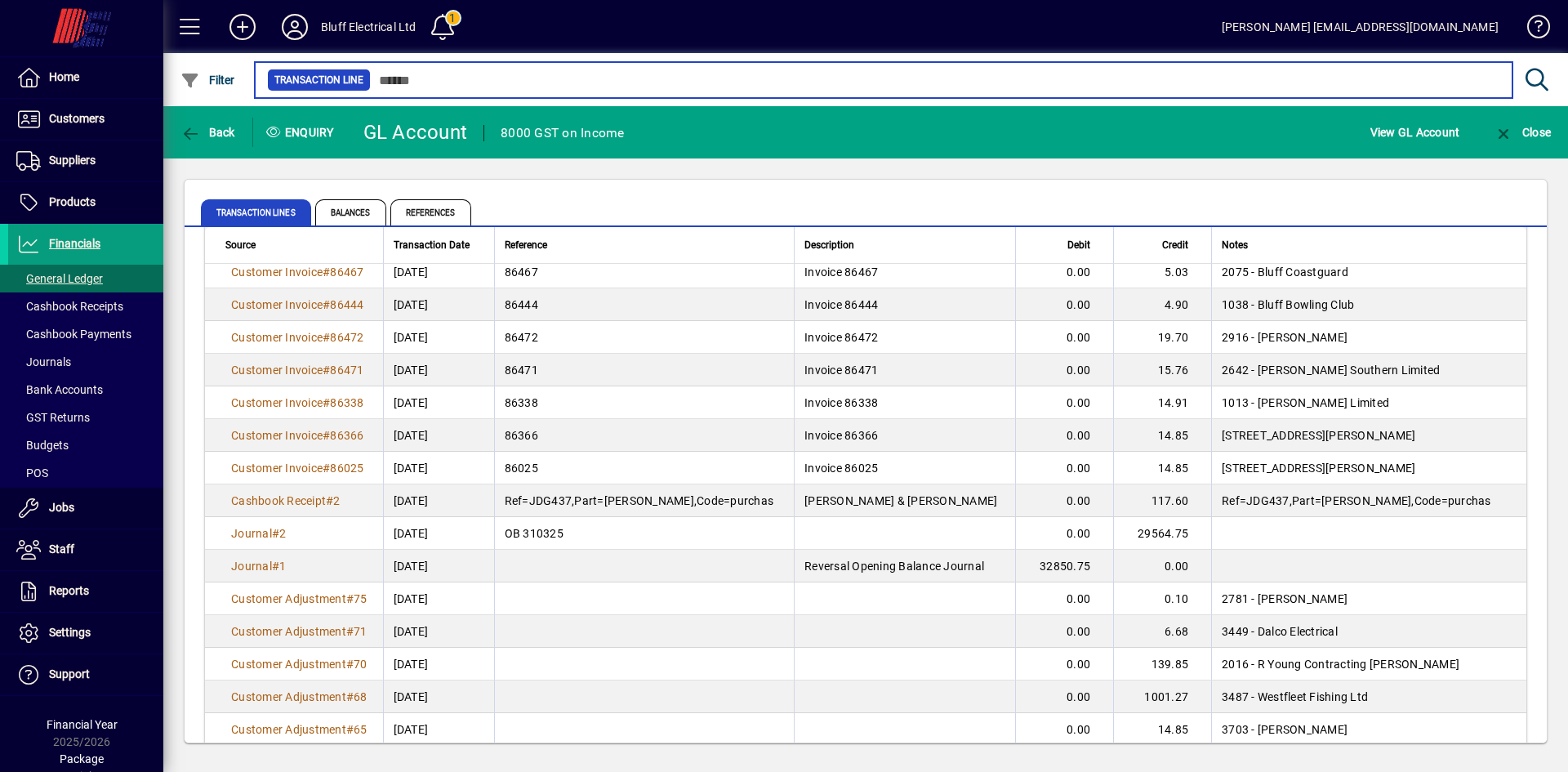
scroll to position [2125, 0]
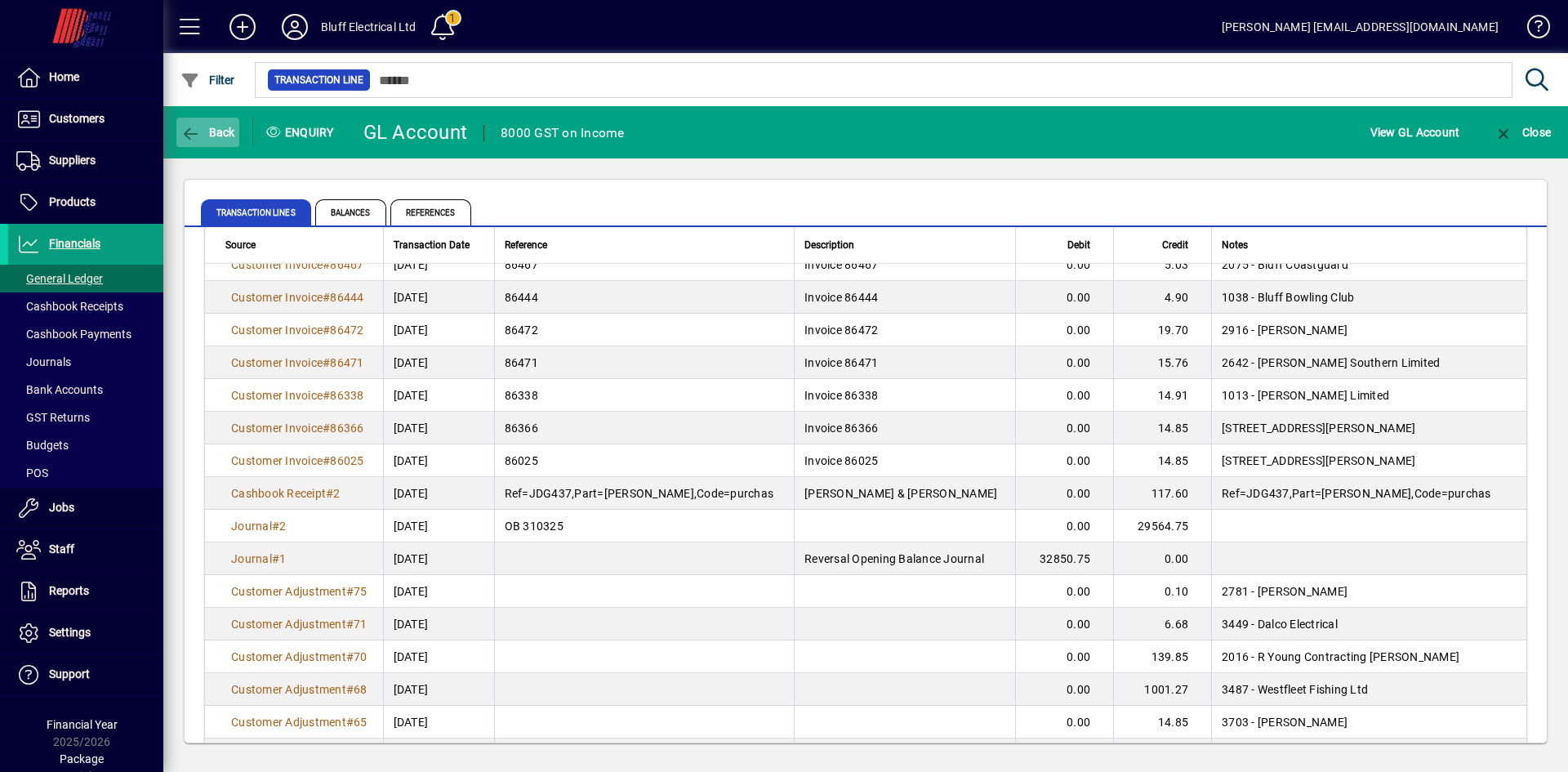
click at [195, 131] on icon "button" at bounding box center [190, 134] width 20 height 17
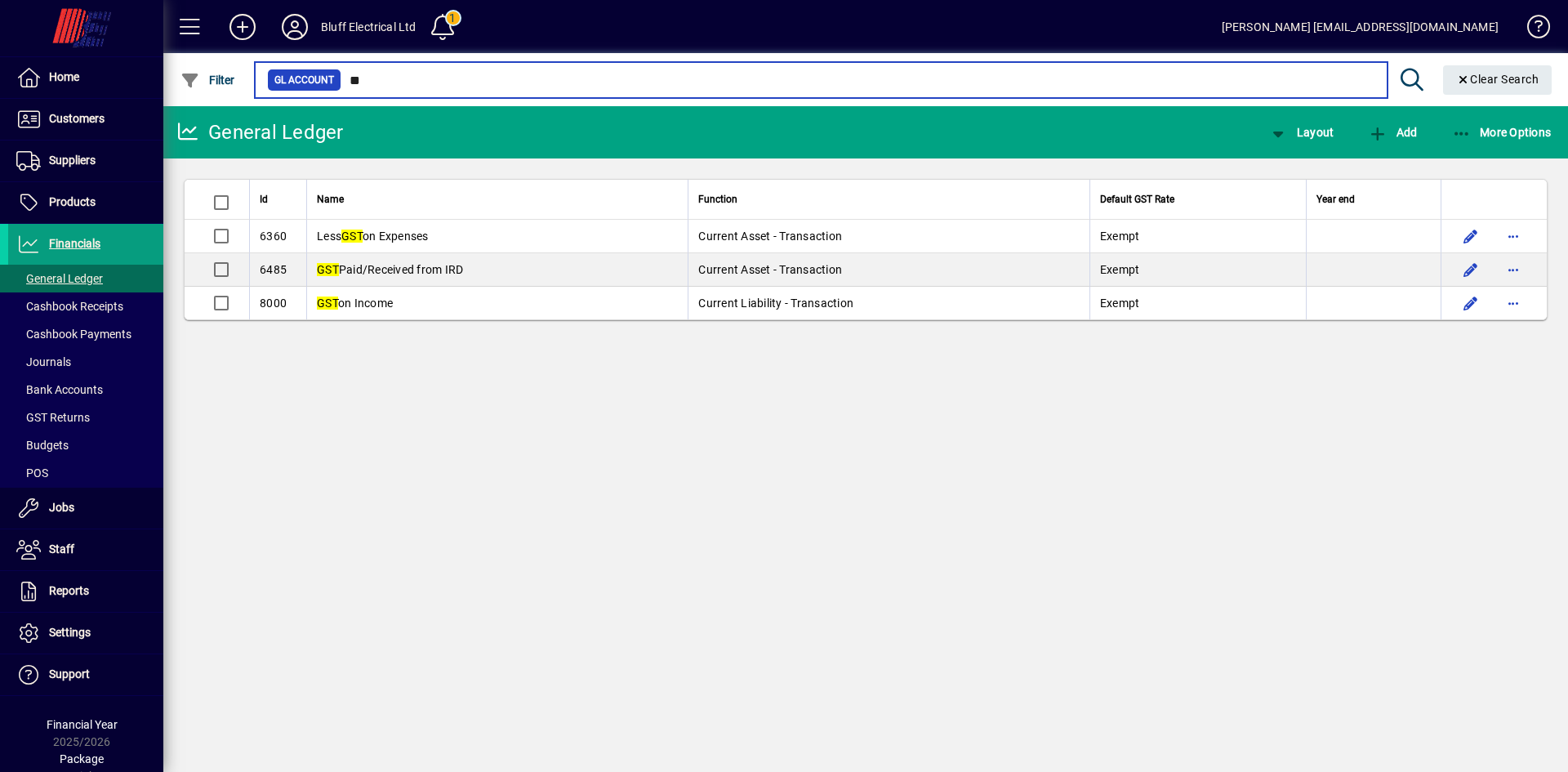
type input "*"
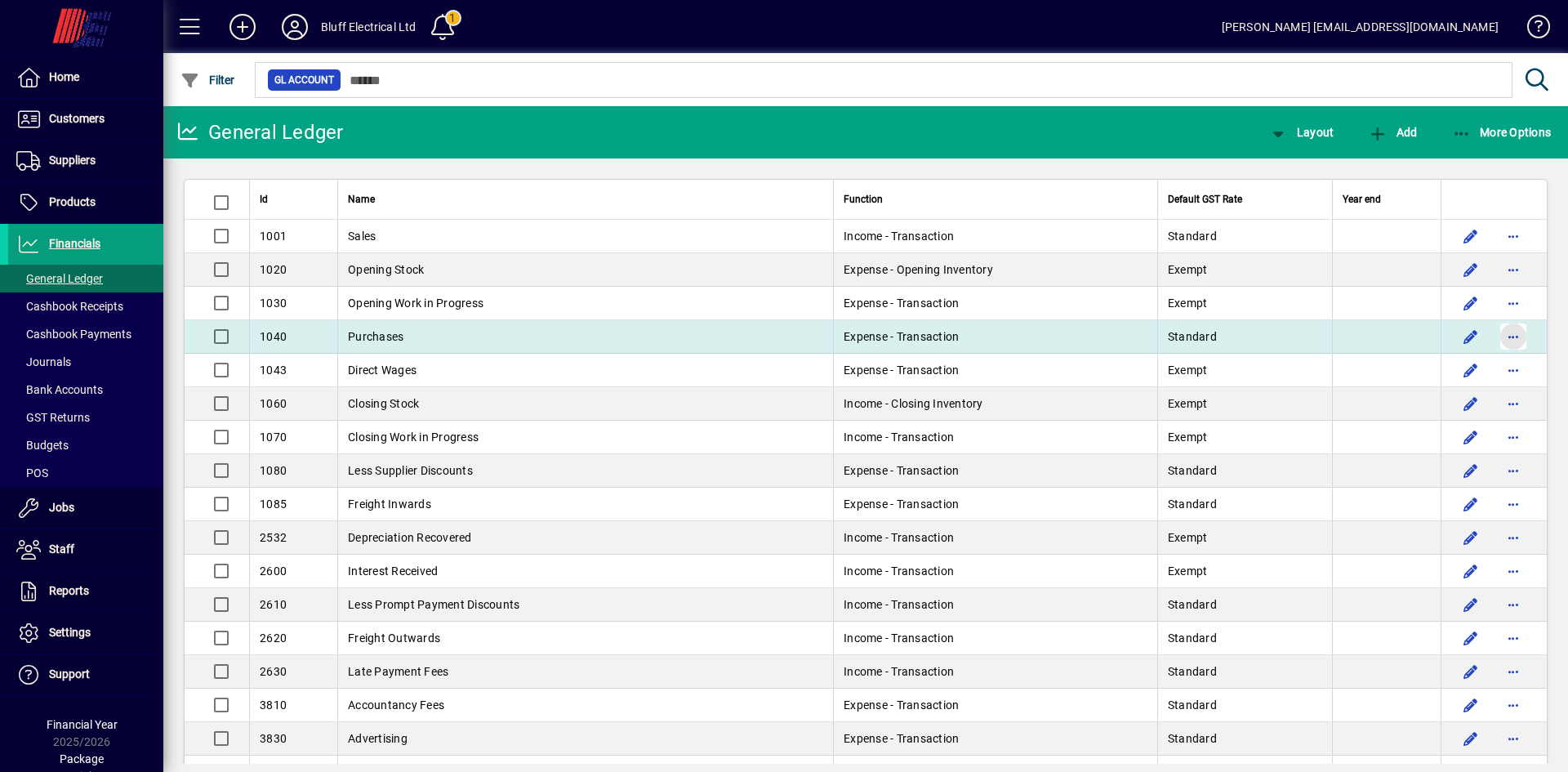
click at [1502, 343] on span "button" at bounding box center [1513, 337] width 40 height 40
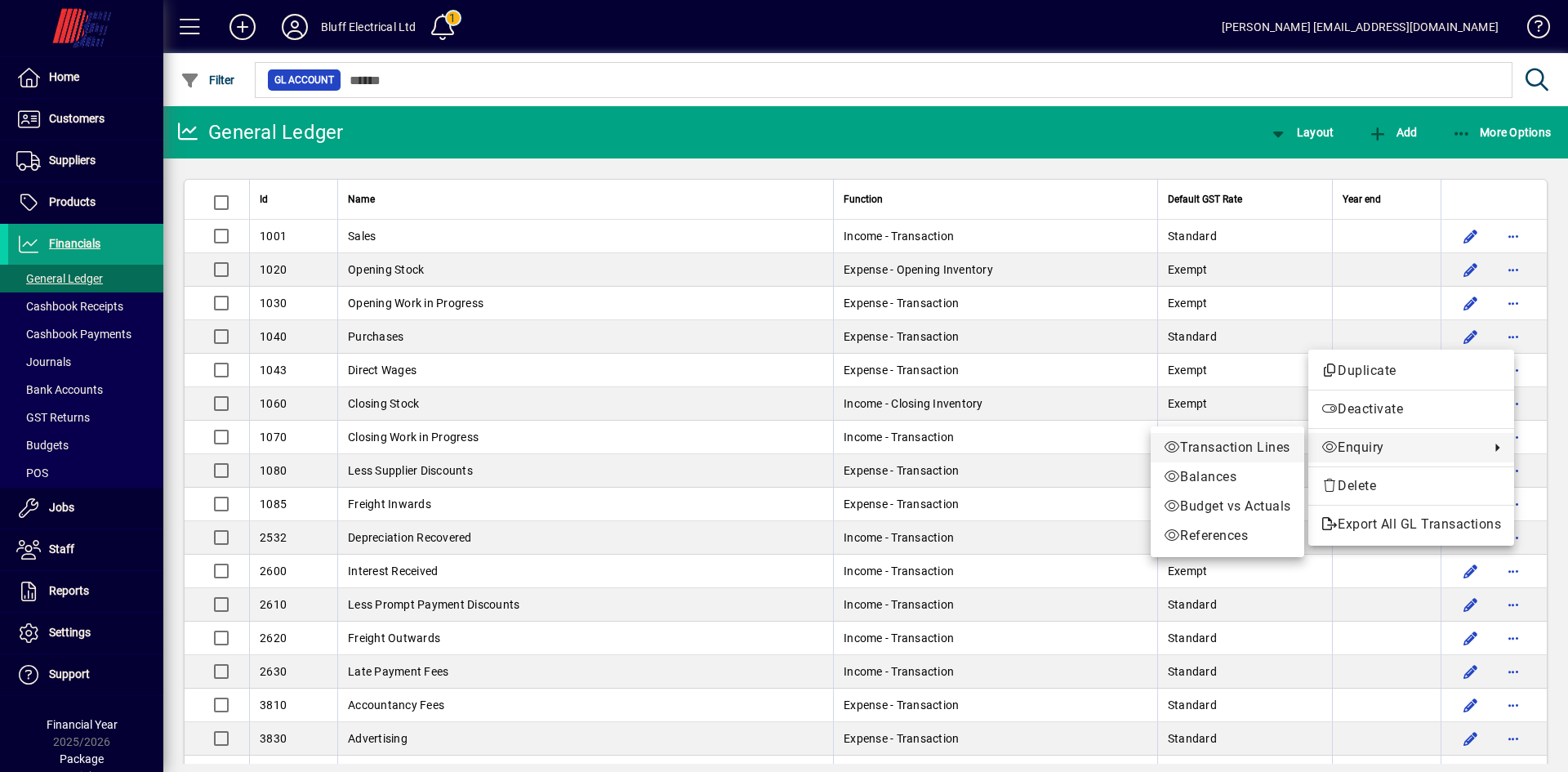
click at [1204, 443] on span "Transaction Lines" at bounding box center [1227, 448] width 128 height 19
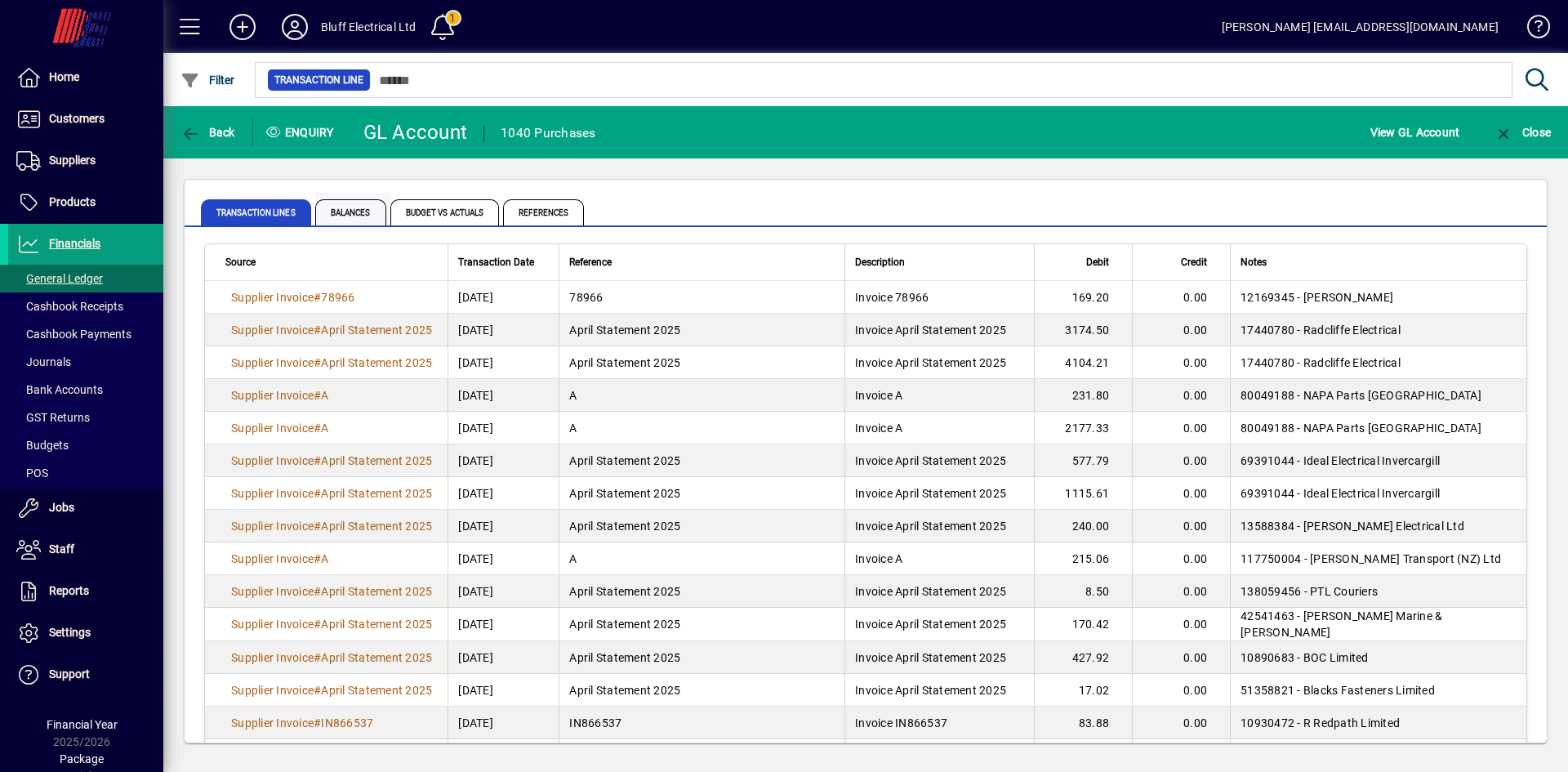
click at [360, 211] on span "Balances" at bounding box center [351, 212] width 71 height 26
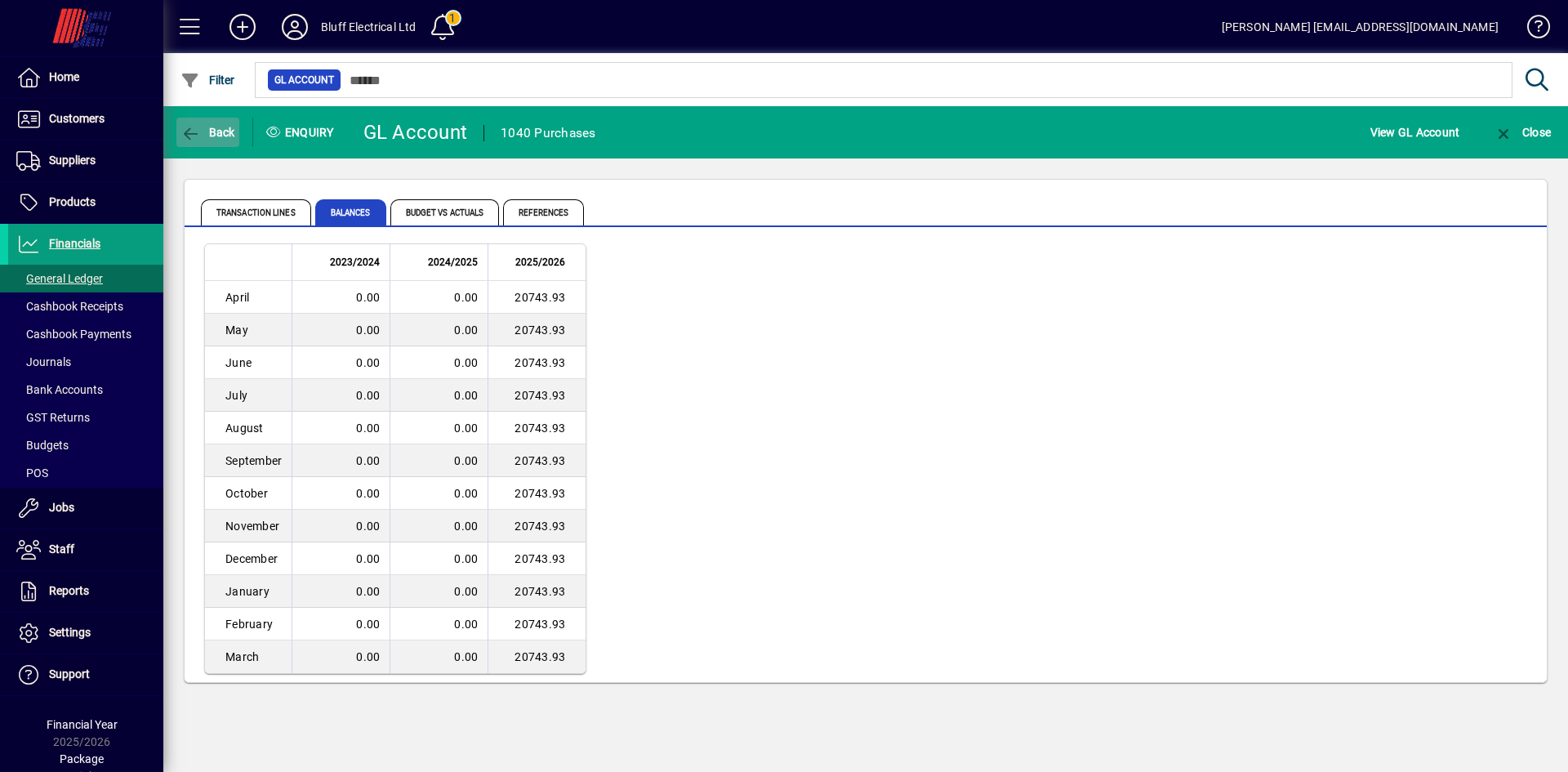
click at [216, 126] on span "Back" at bounding box center [208, 132] width 55 height 13
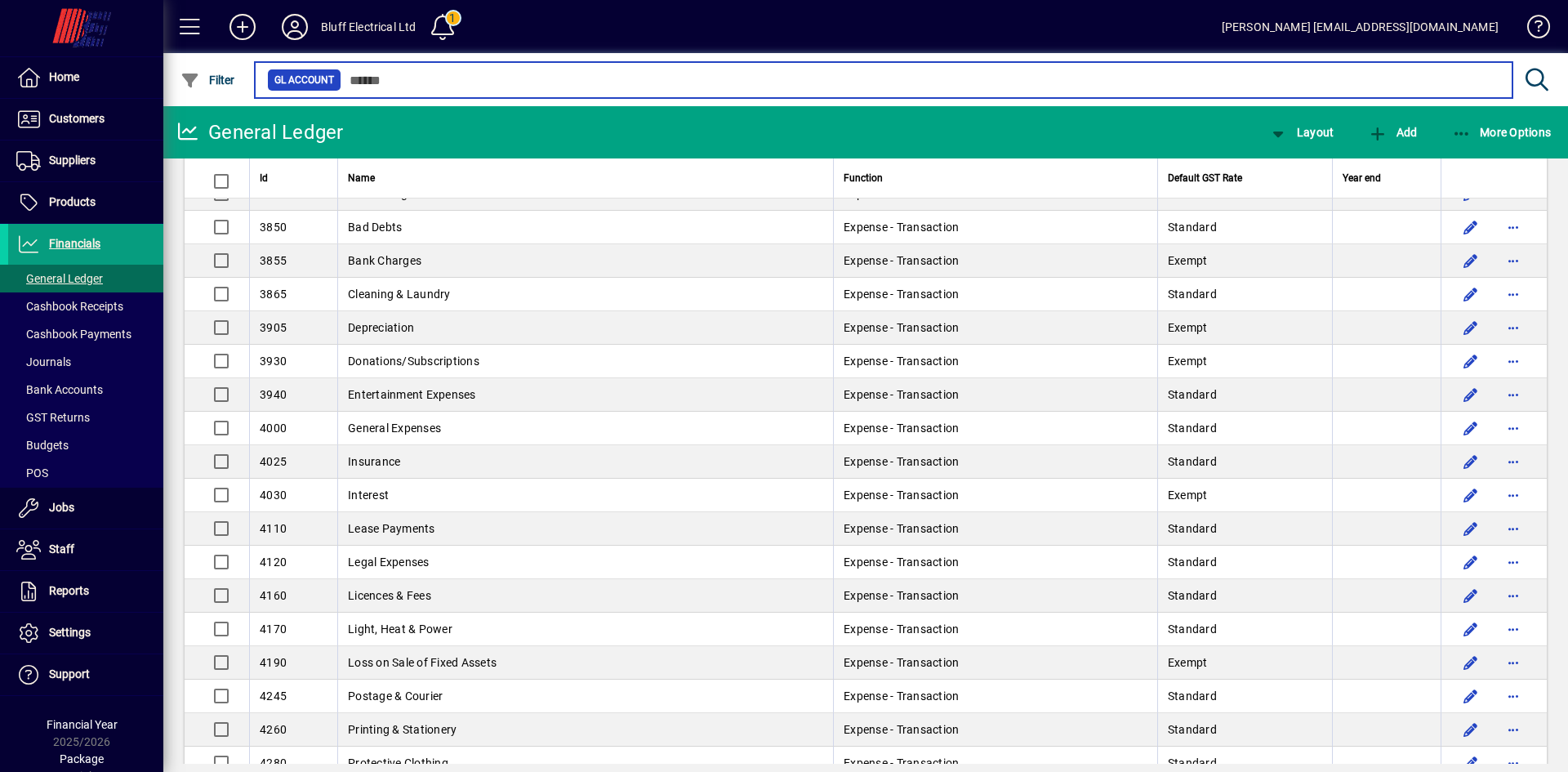
scroll to position [629, 0]
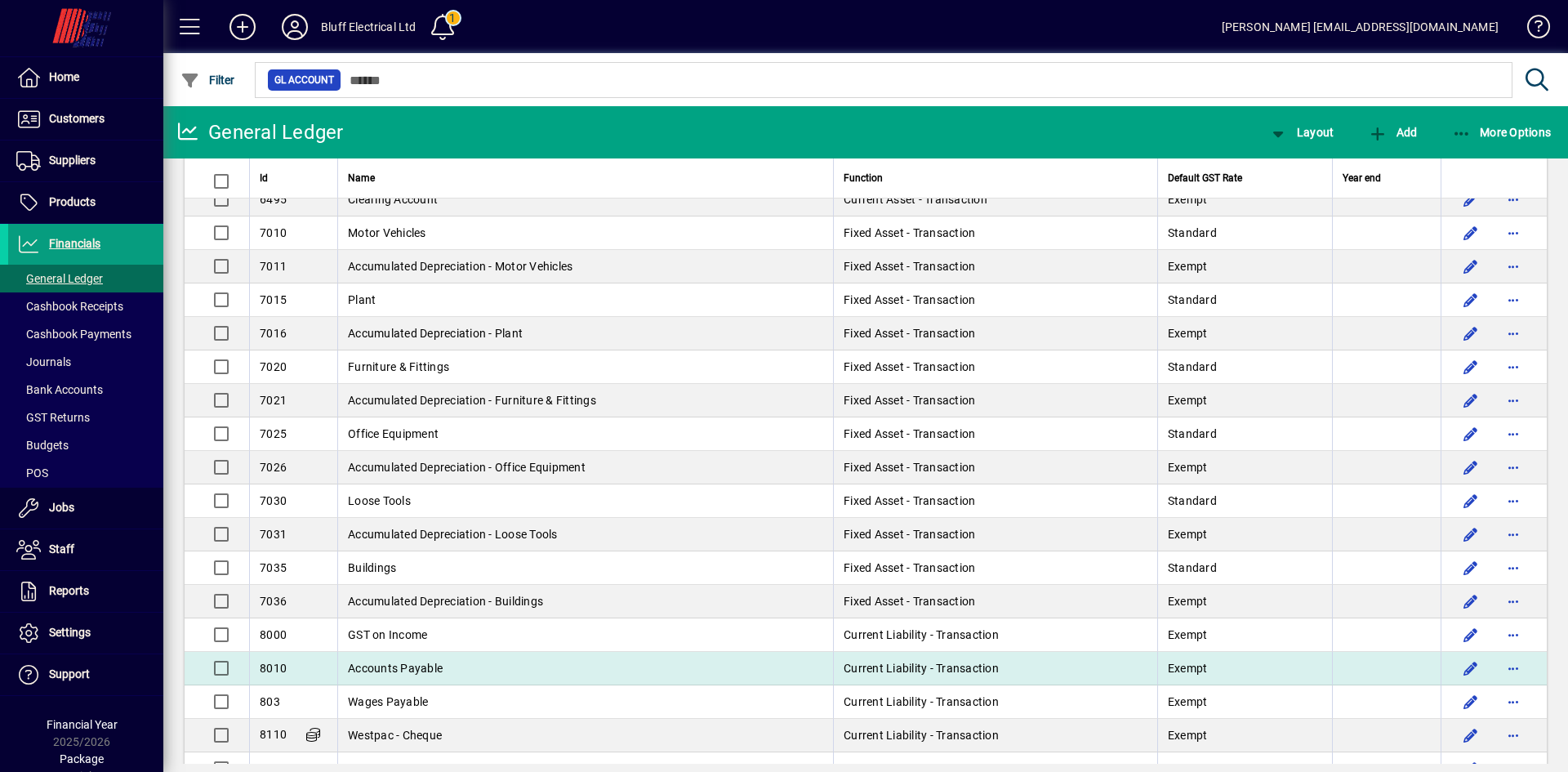
scroll to position [1961, 0]
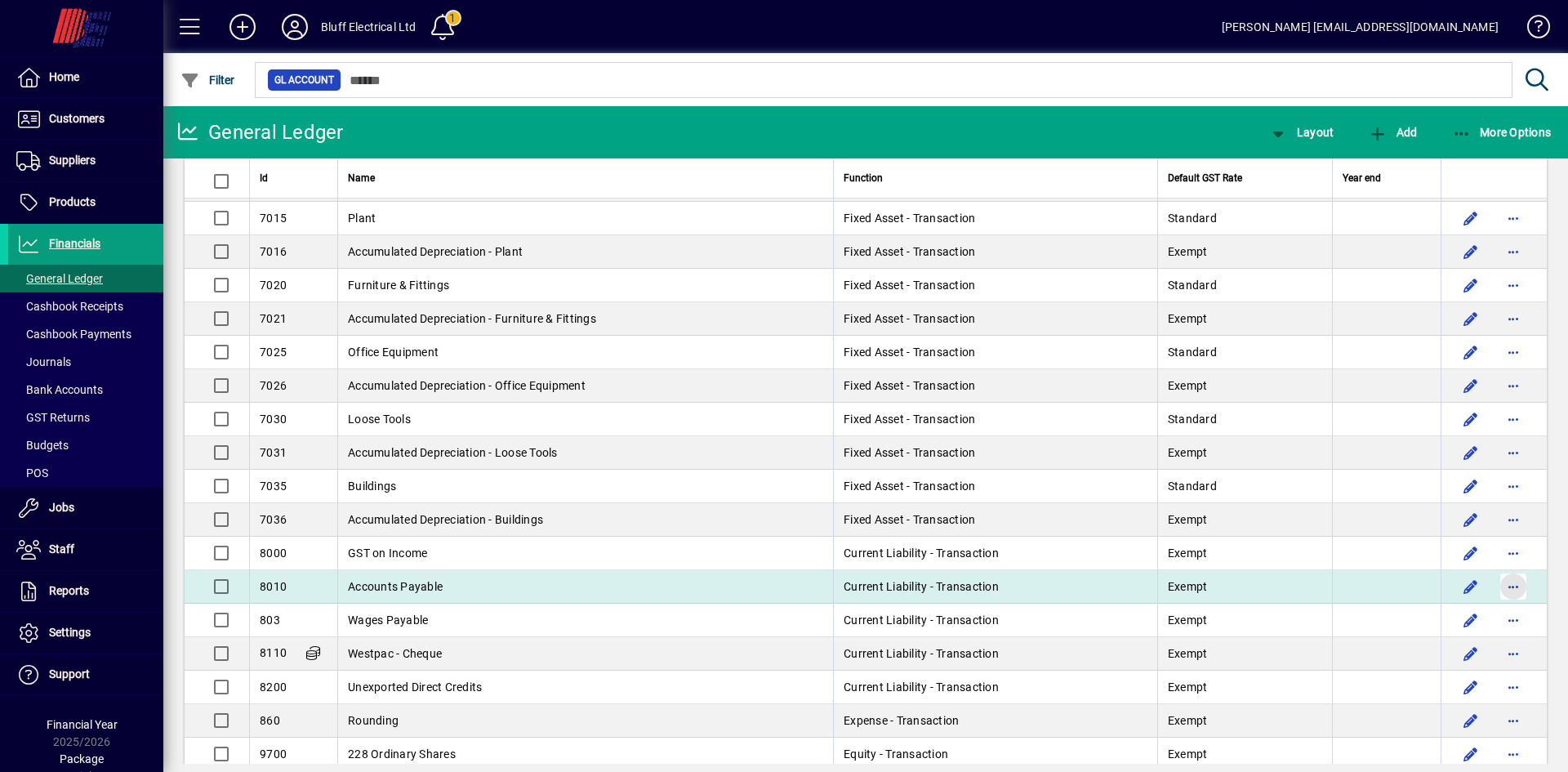
click at [1502, 583] on span "button" at bounding box center [1513, 586] width 40 height 40
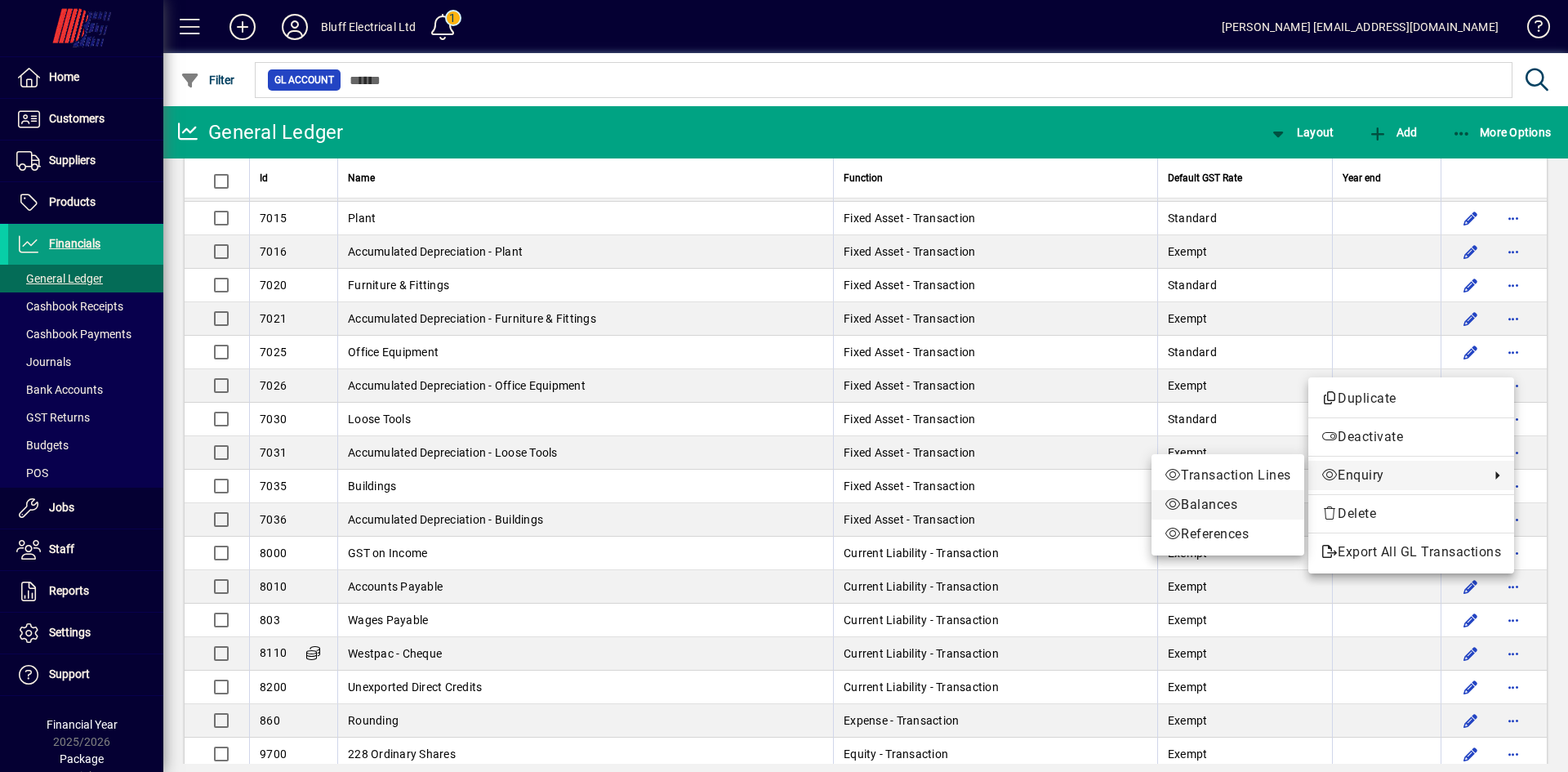
click at [1227, 501] on span "Balances" at bounding box center [1228, 505] width 127 height 19
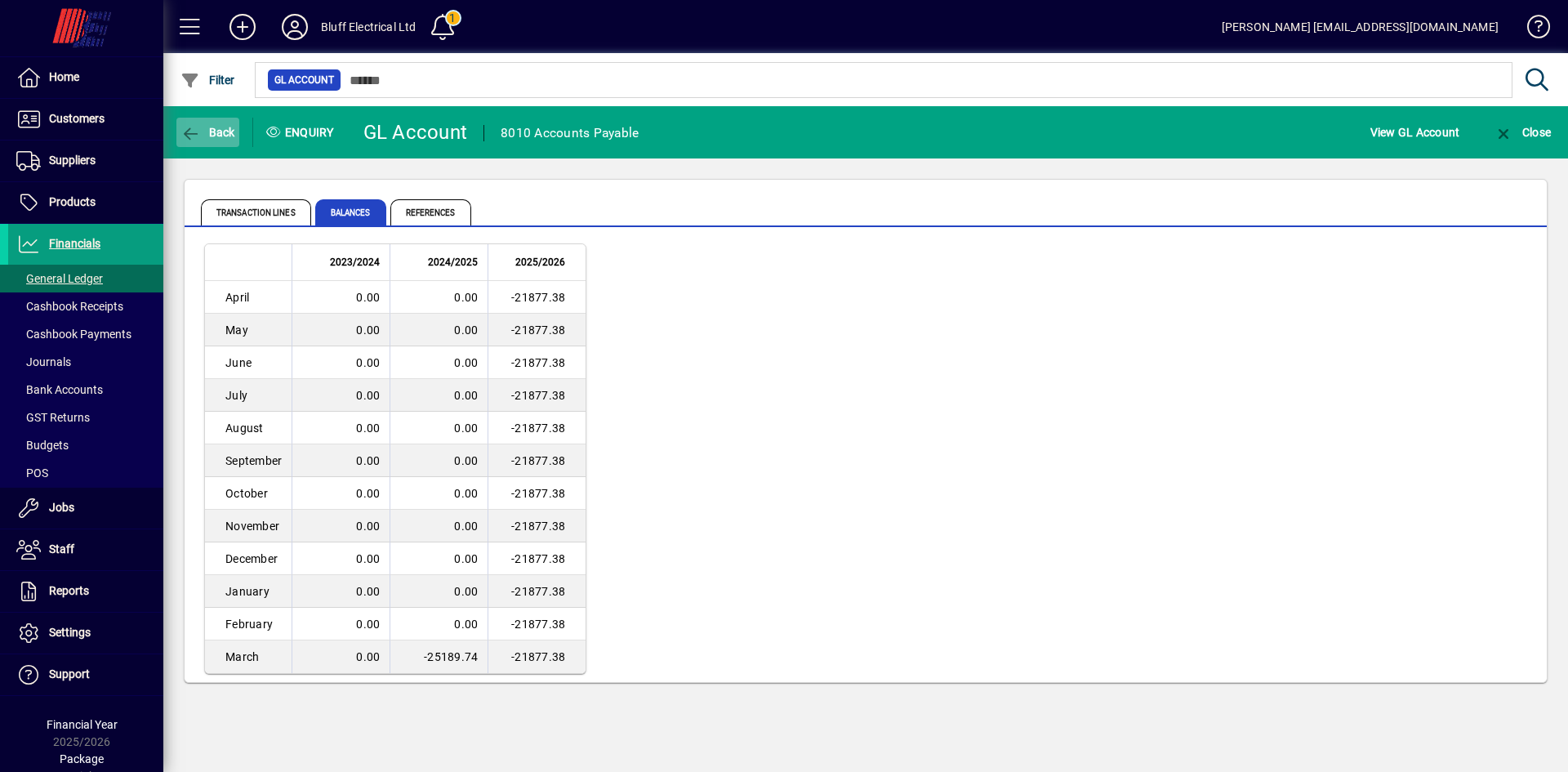
click at [204, 130] on span "Back" at bounding box center [208, 132] width 55 height 13
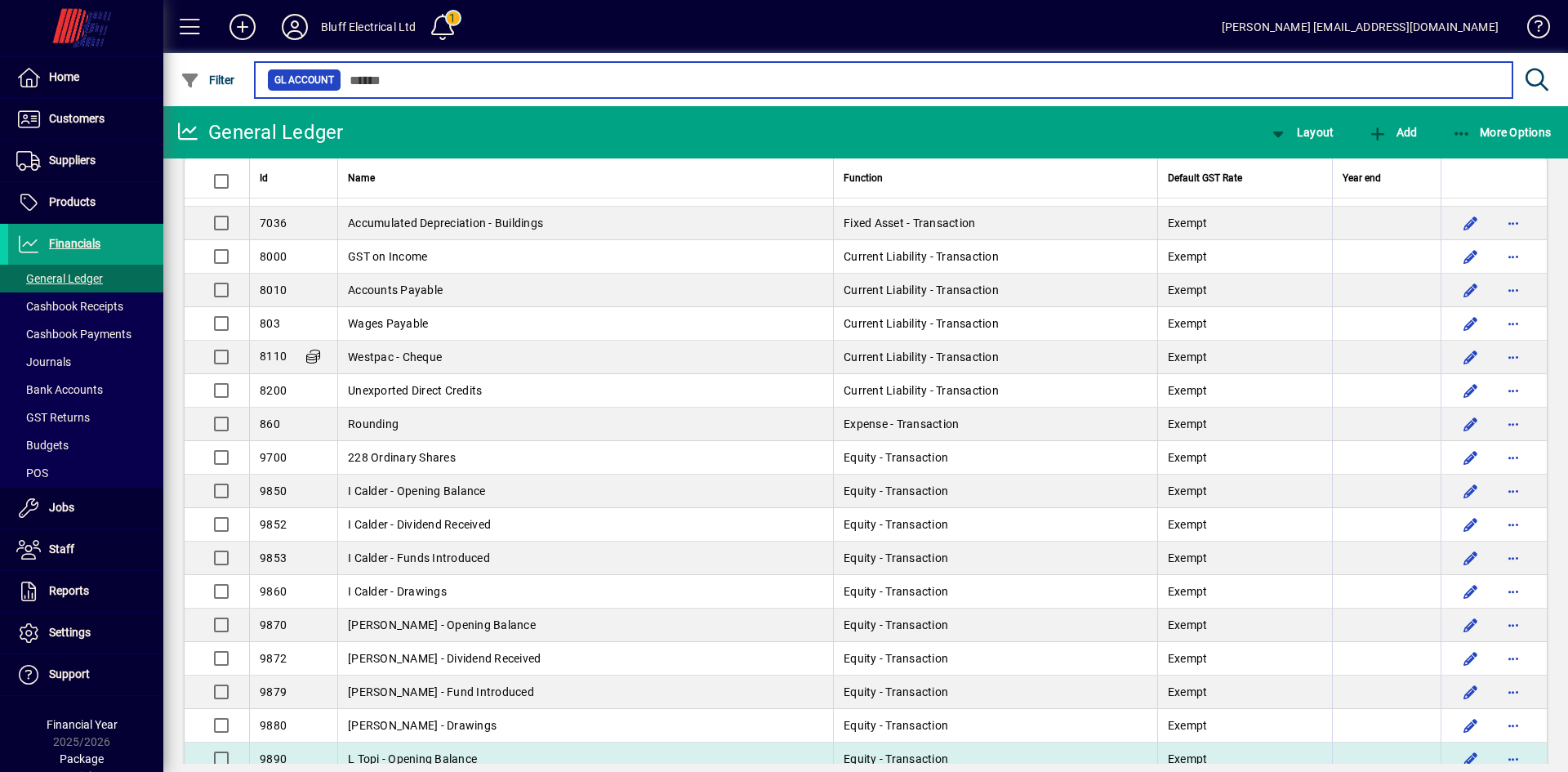
scroll to position [2187, 0]
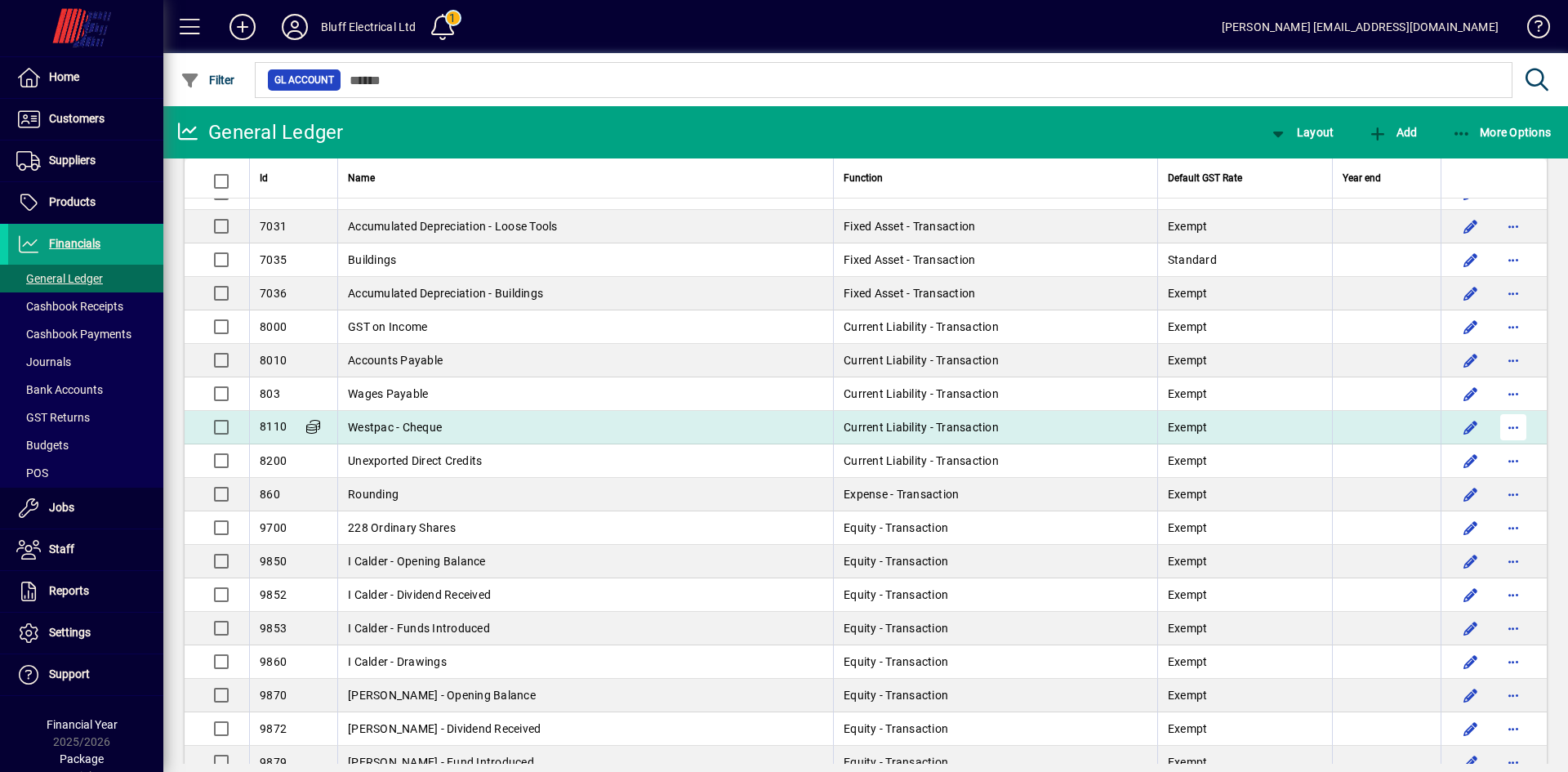
click at [1496, 422] on span "button" at bounding box center [1513, 427] width 40 height 40
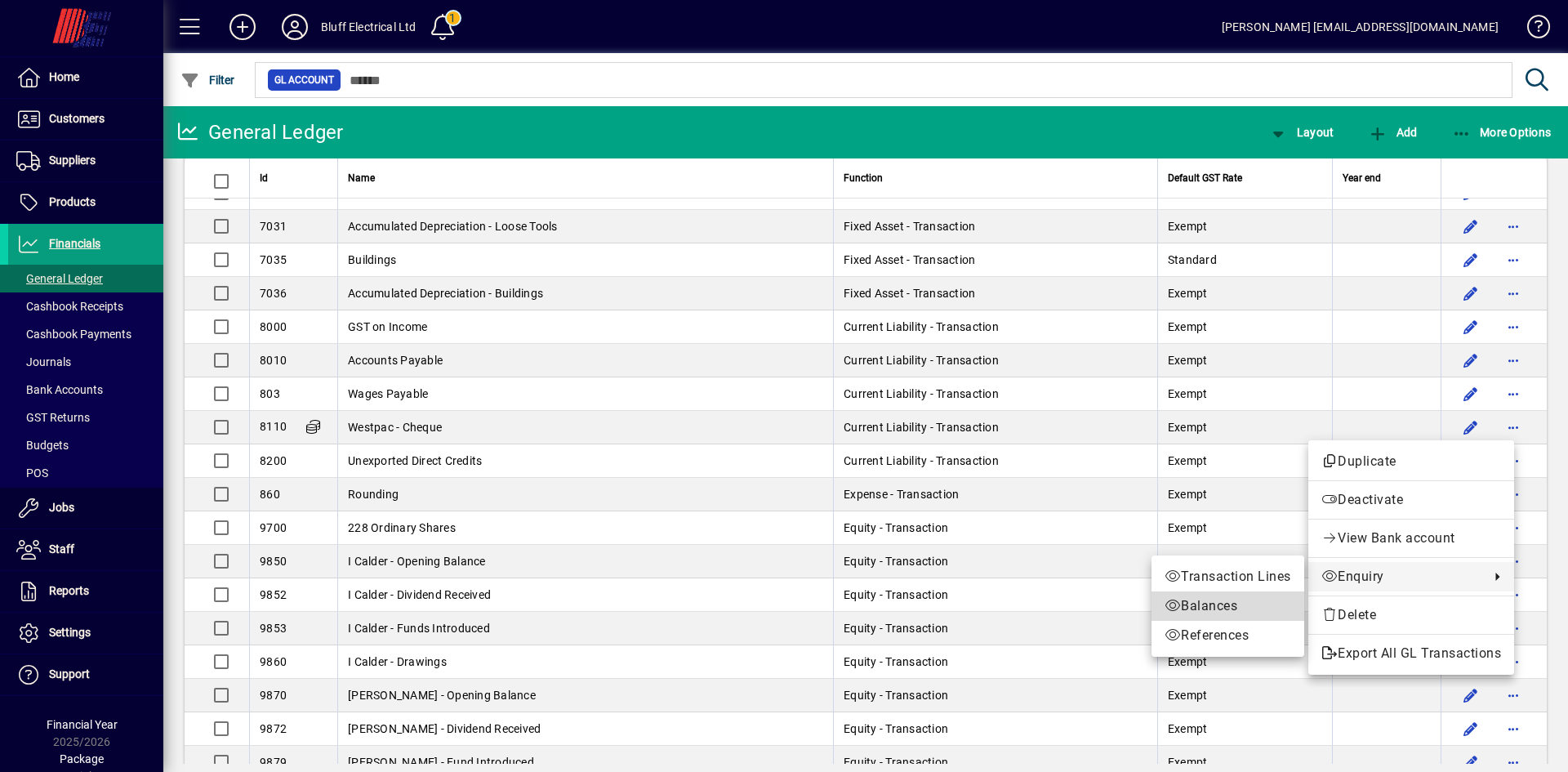
click at [1224, 607] on span "Balances" at bounding box center [1228, 606] width 127 height 19
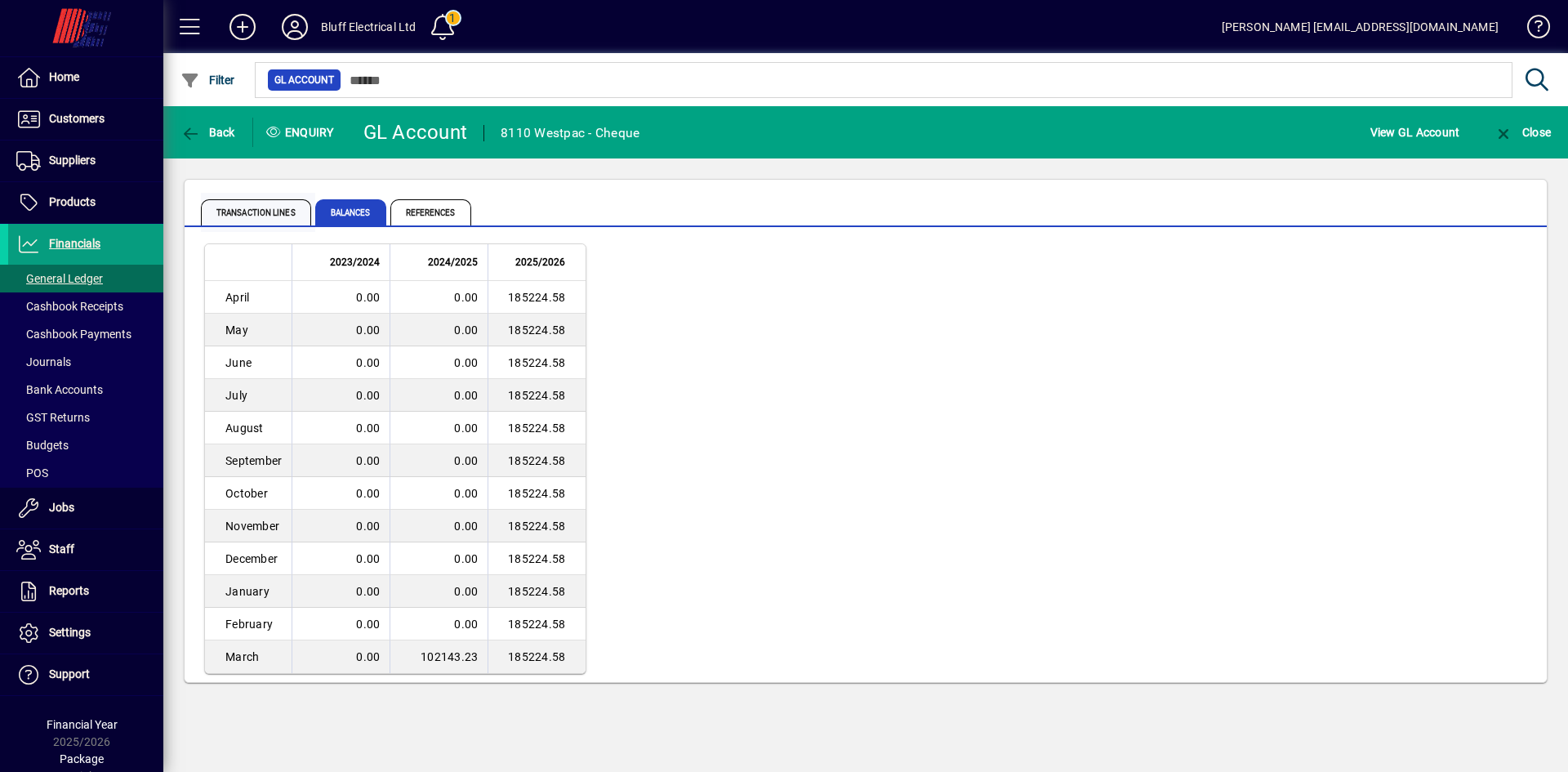
click at [276, 210] on span "Transaction lines" at bounding box center [255, 212] width 110 height 26
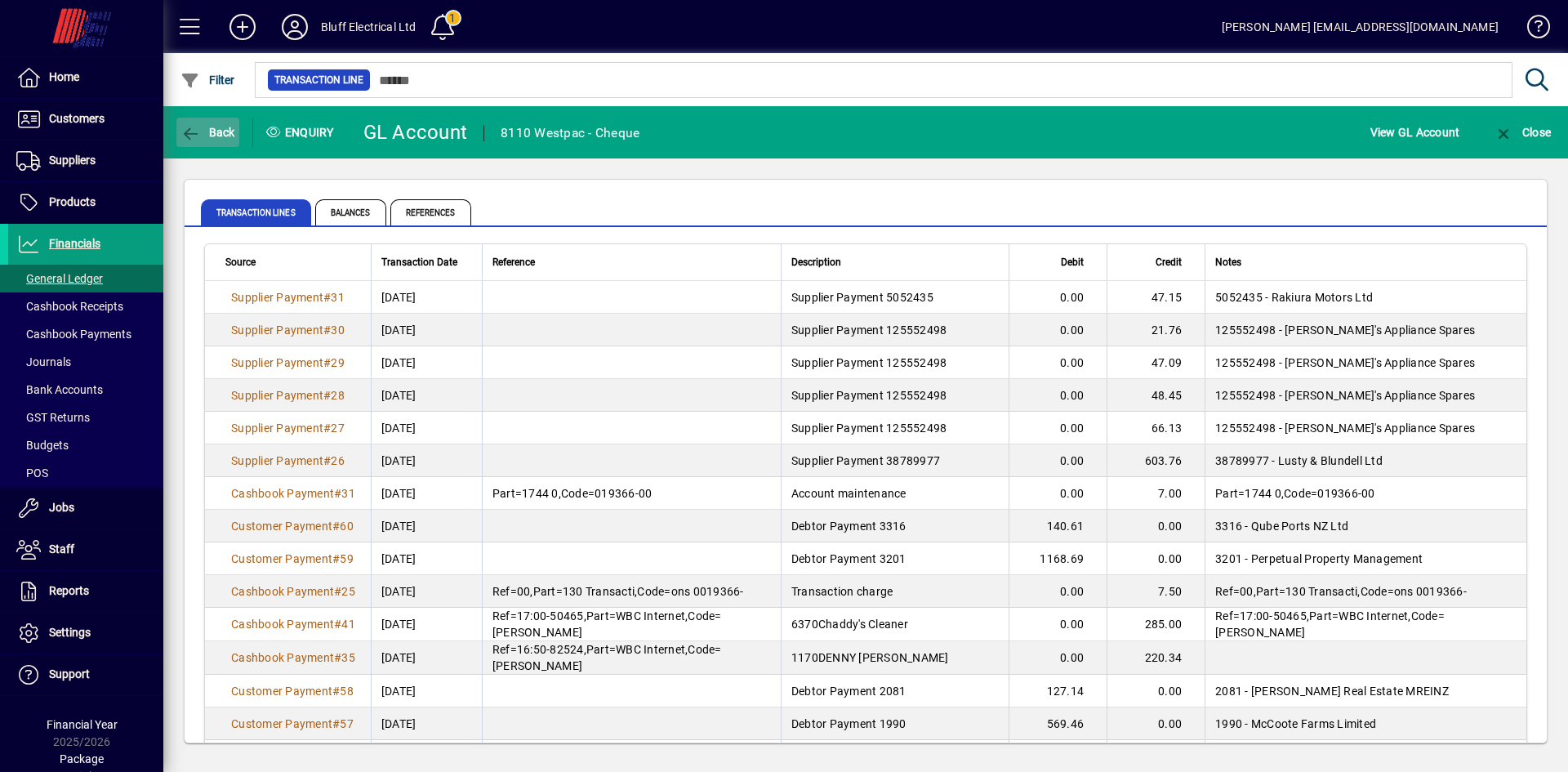
click at [223, 133] on span "Back" at bounding box center [208, 132] width 55 height 13
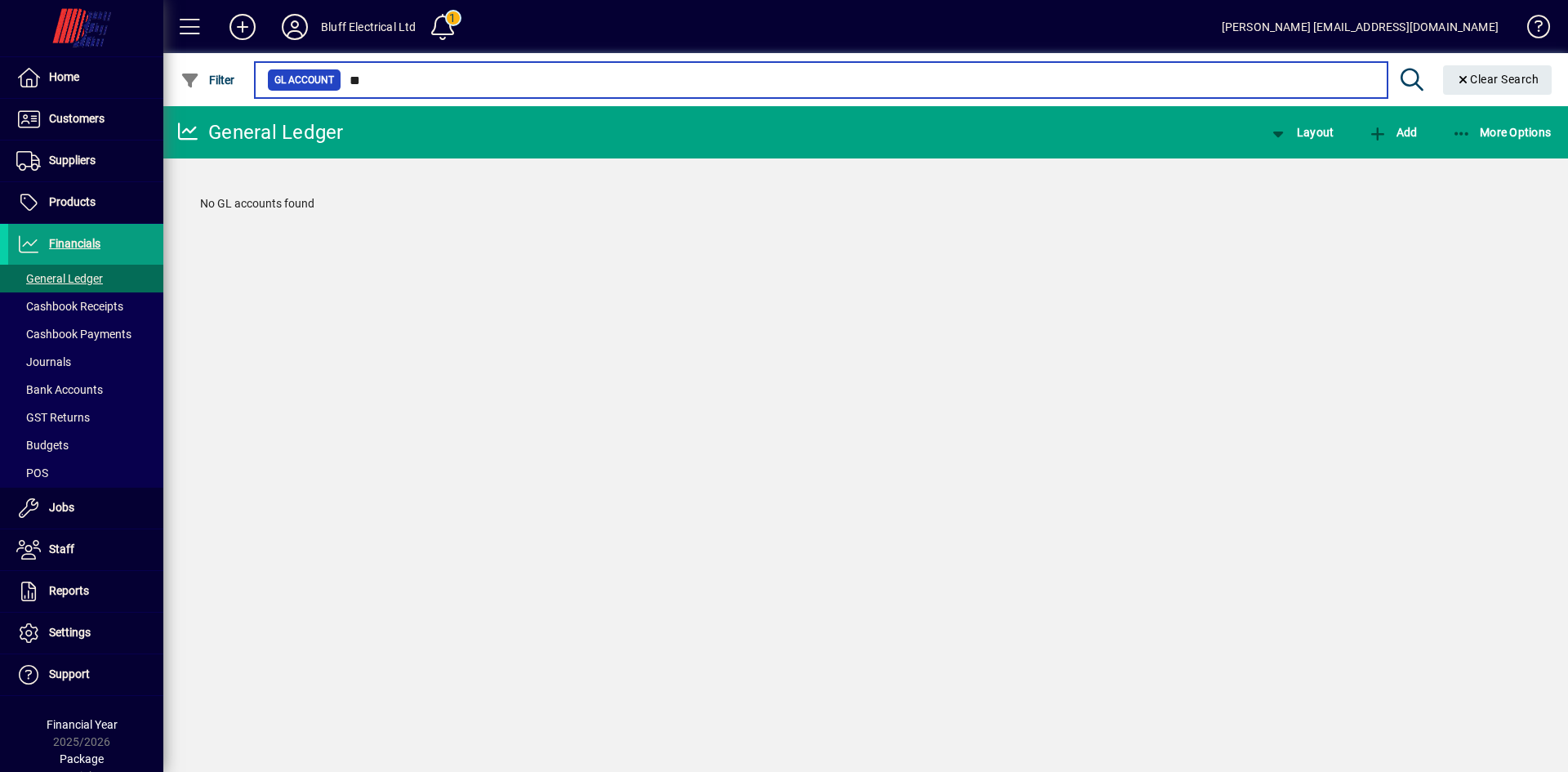
type input "*"
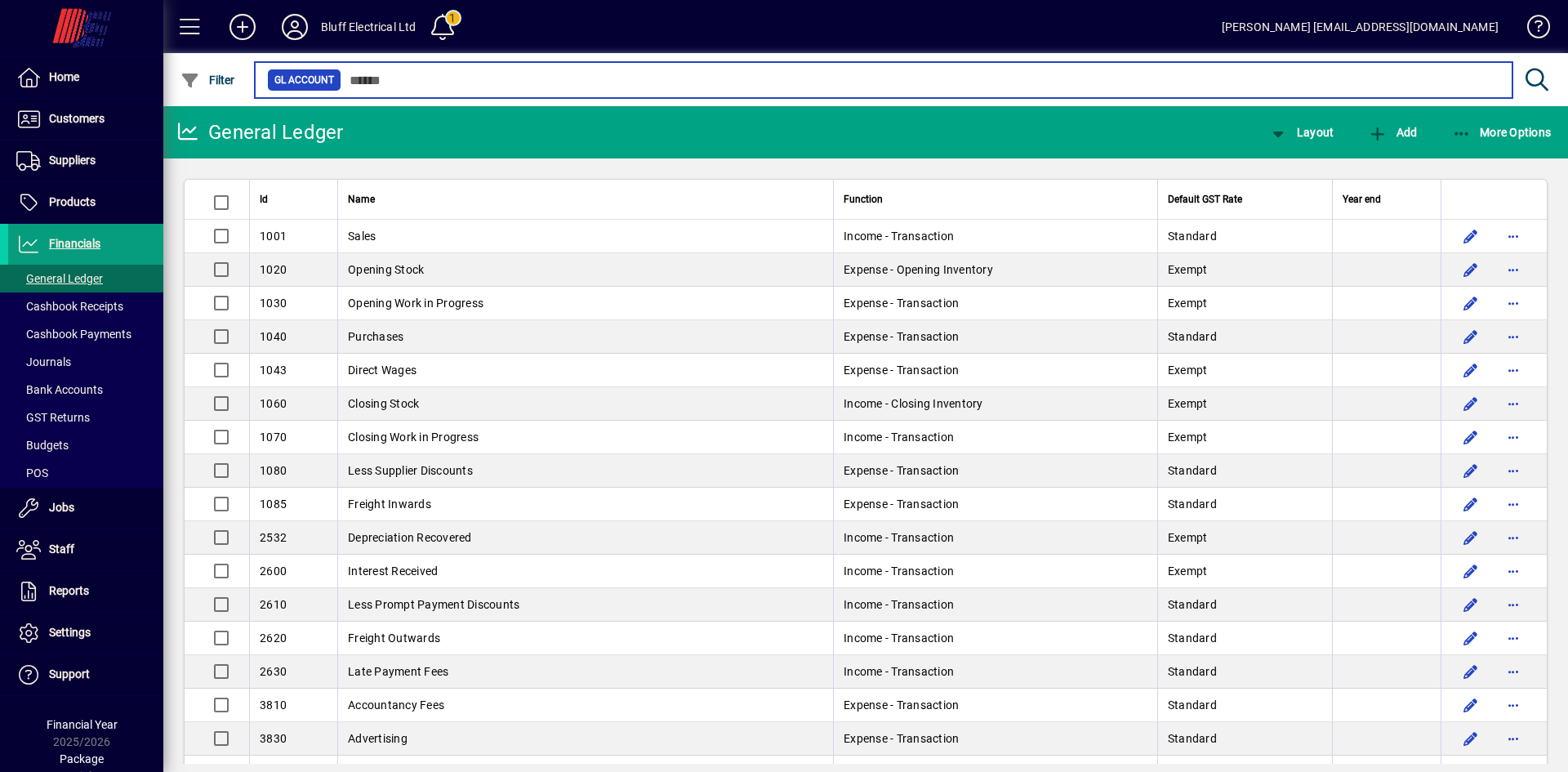
type input "*"
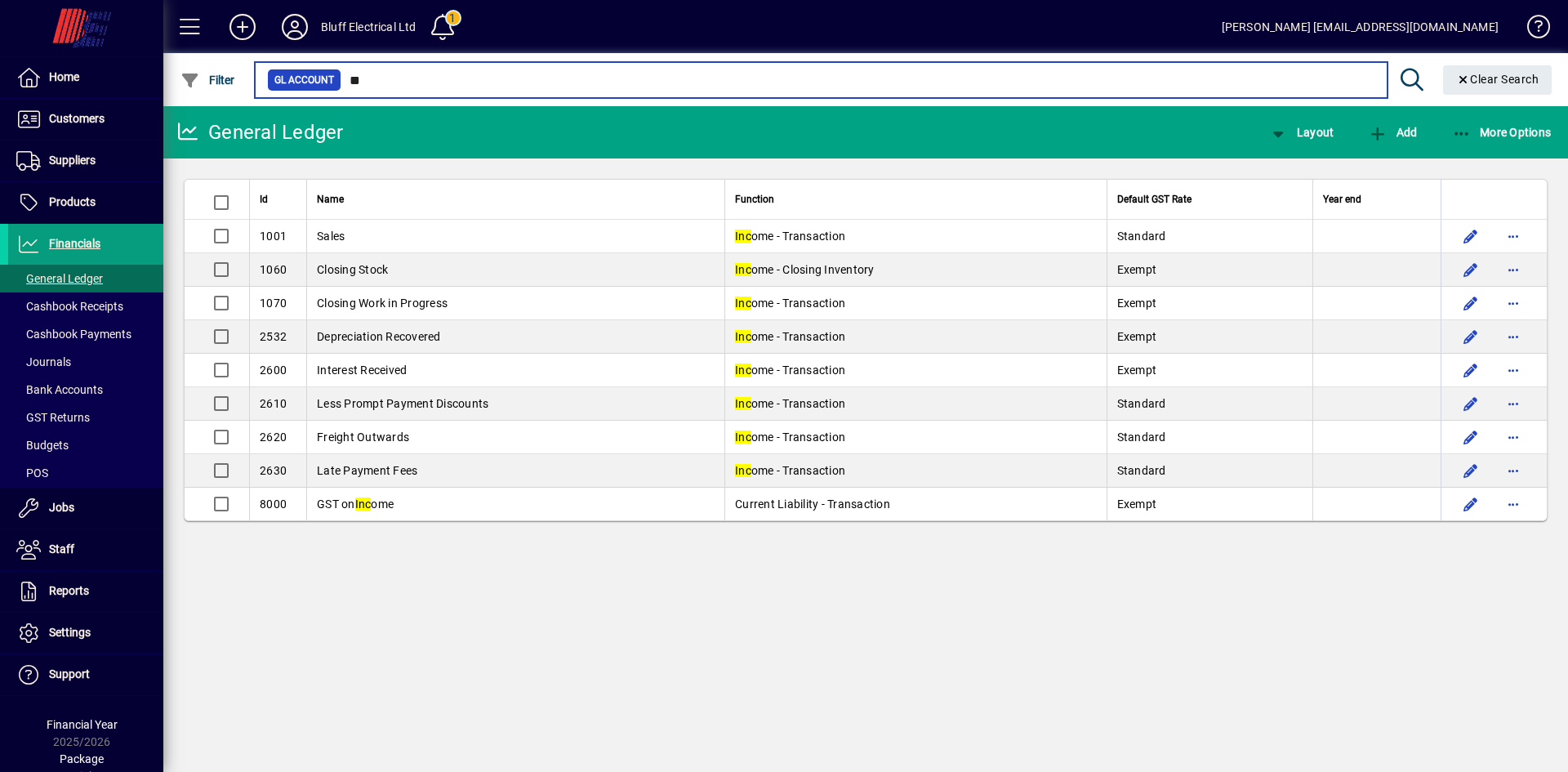
type input "*"
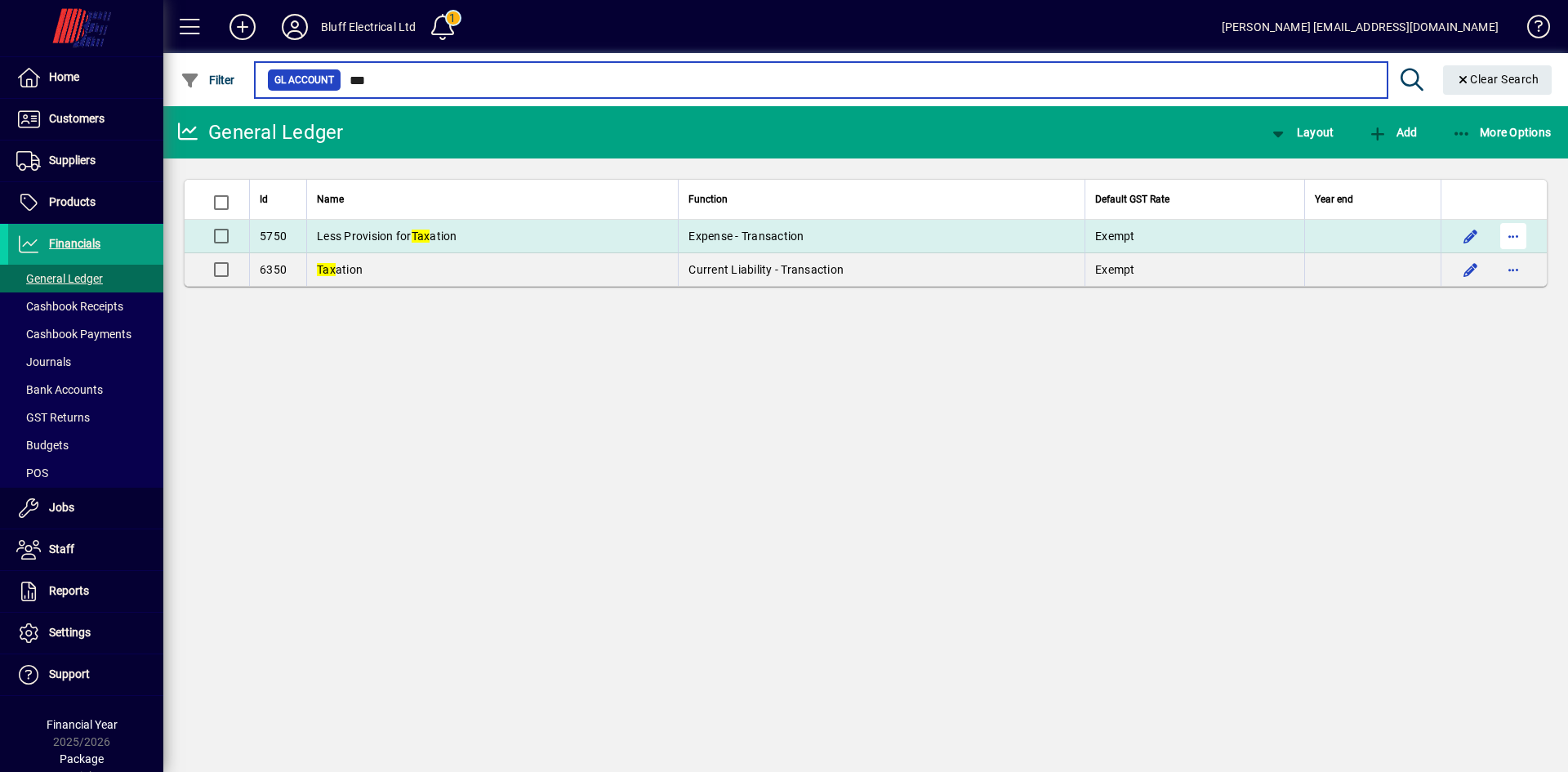
type input "***"
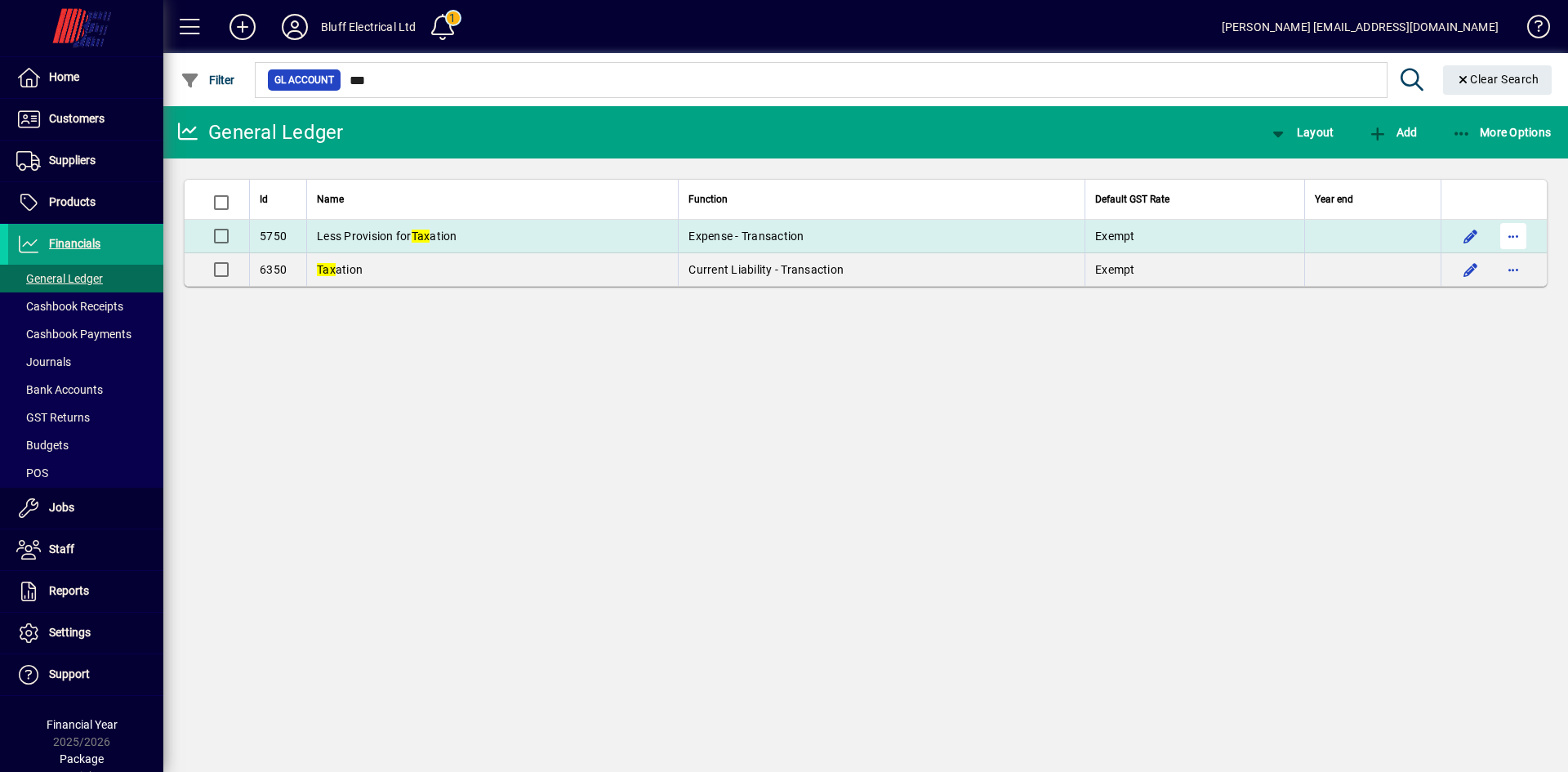
click at [1512, 232] on span "button" at bounding box center [1513, 236] width 40 height 40
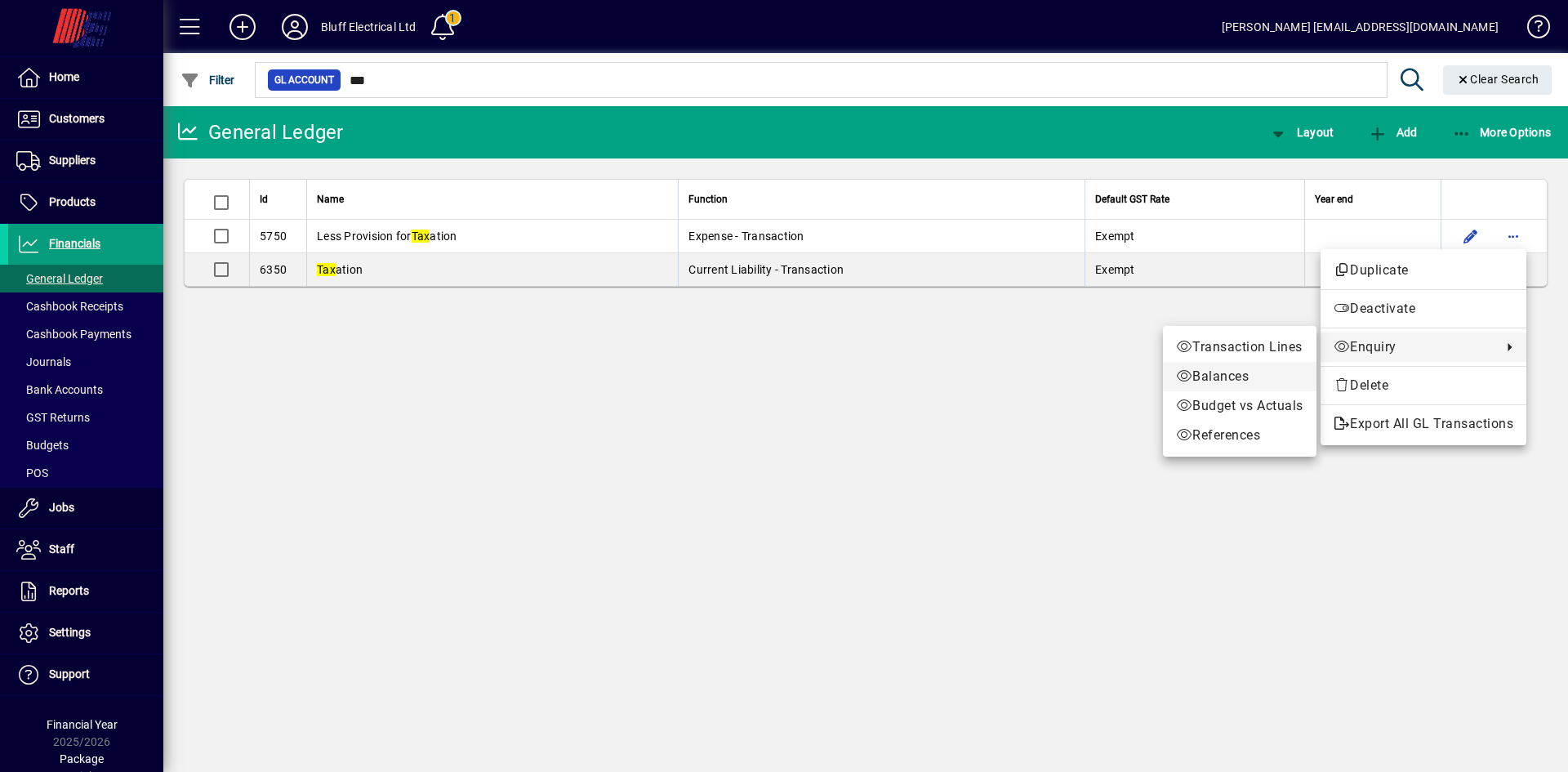
click at [1257, 387] on link "Balances" at bounding box center [1239, 376] width 153 height 29
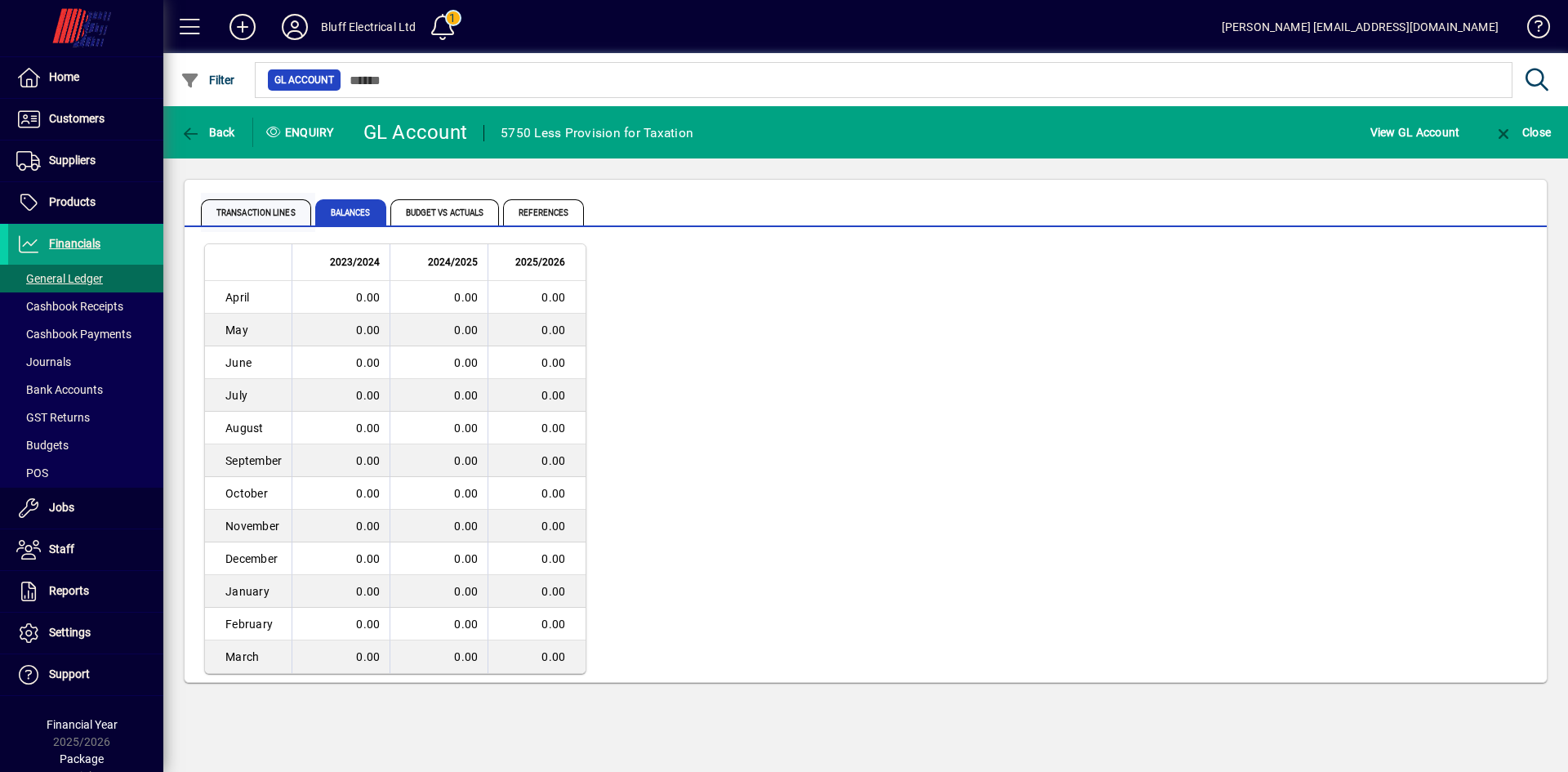
click at [258, 206] on span "Transaction lines" at bounding box center [255, 212] width 110 height 26
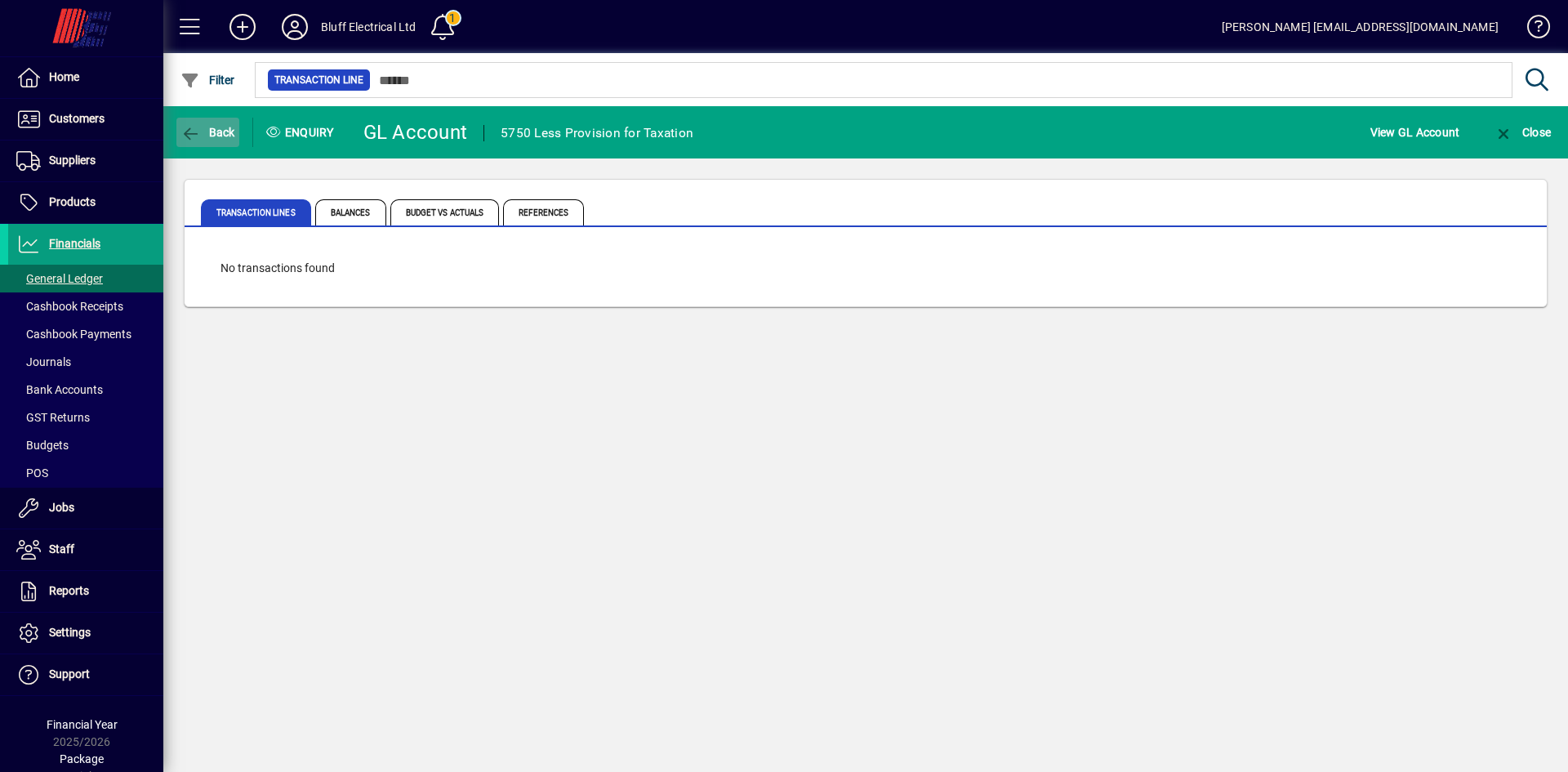
click at [226, 130] on span "Back" at bounding box center [208, 132] width 55 height 13
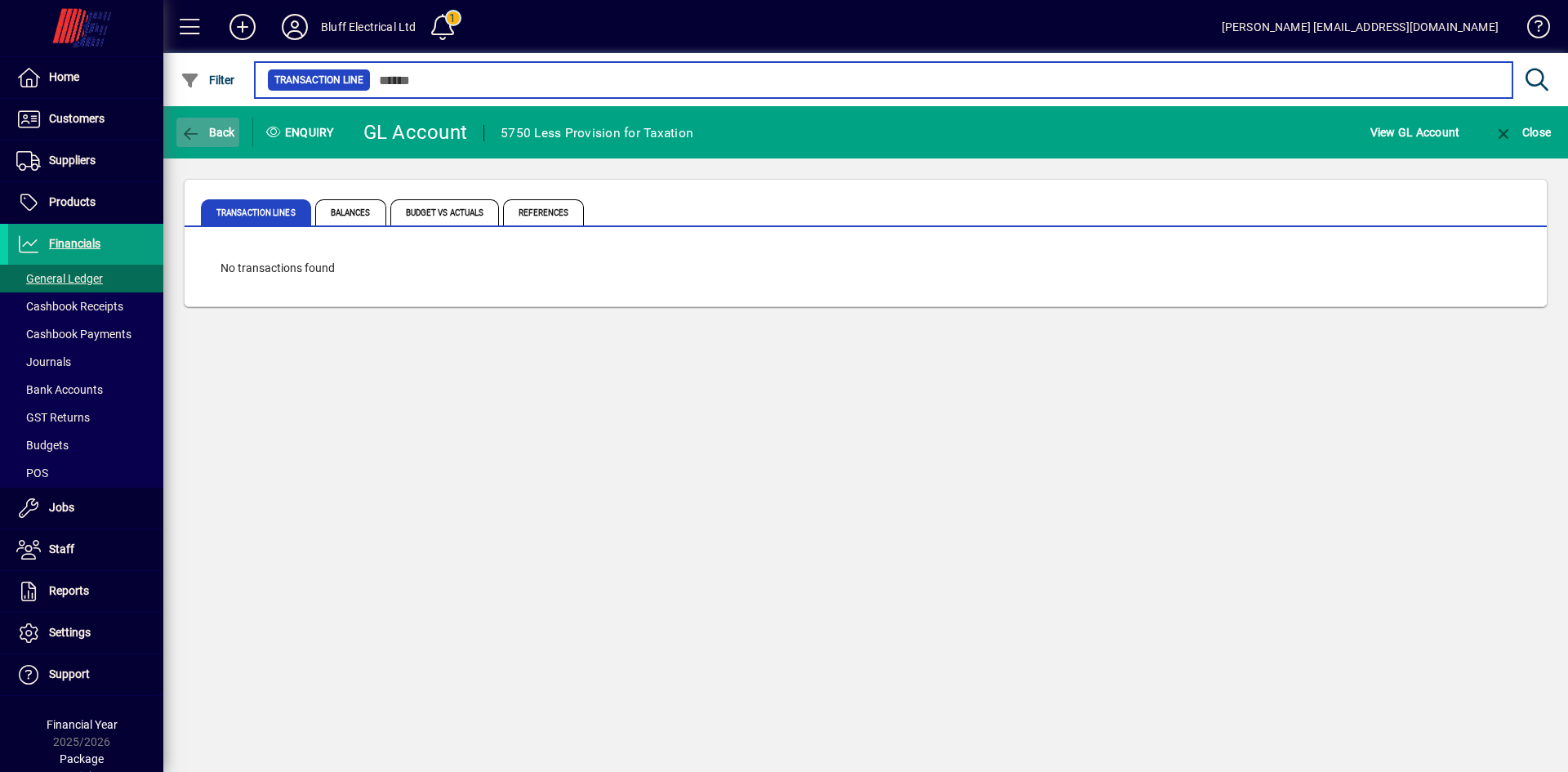
type input "***"
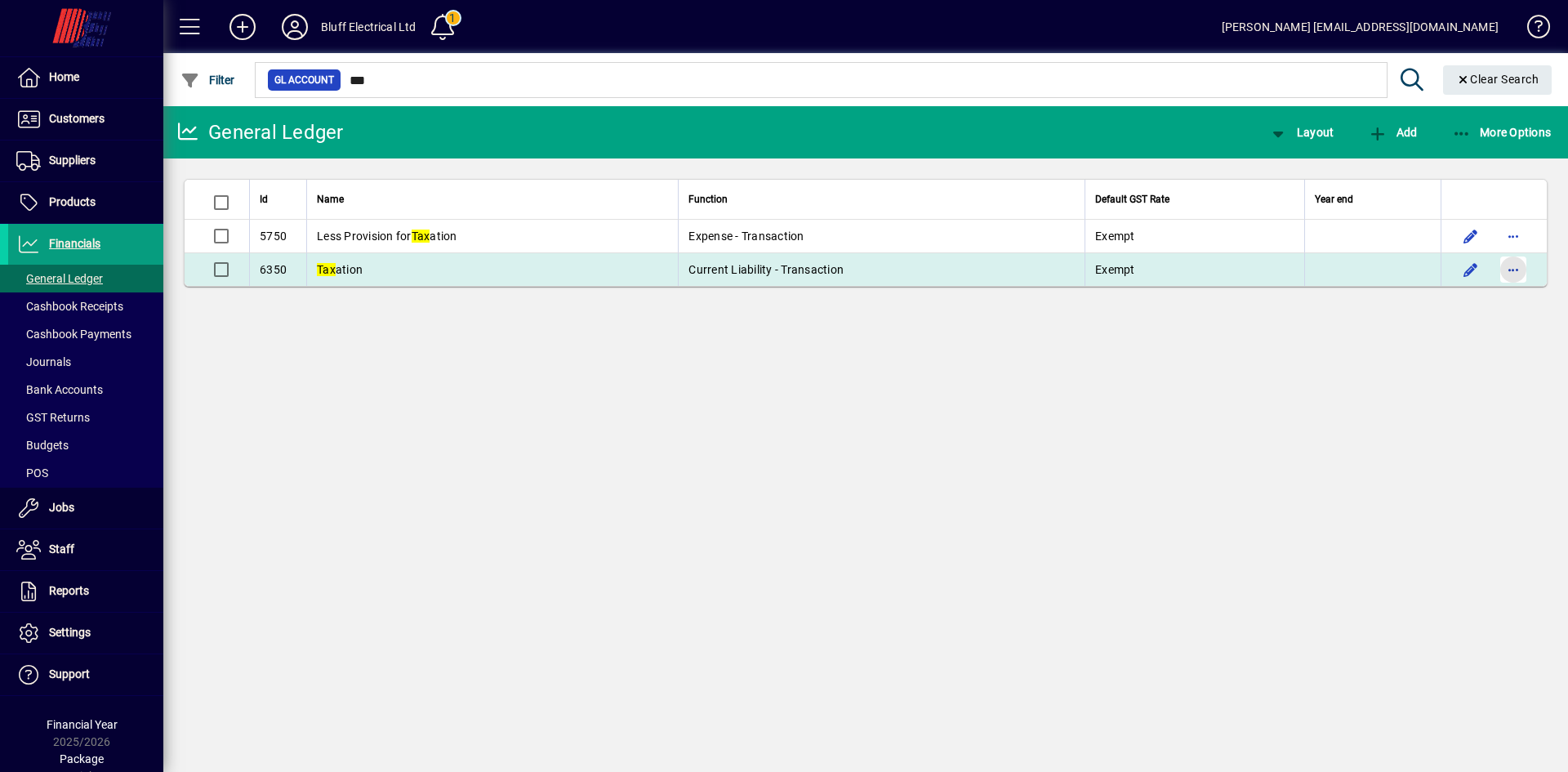
click at [1527, 270] on span "button" at bounding box center [1513, 270] width 40 height 40
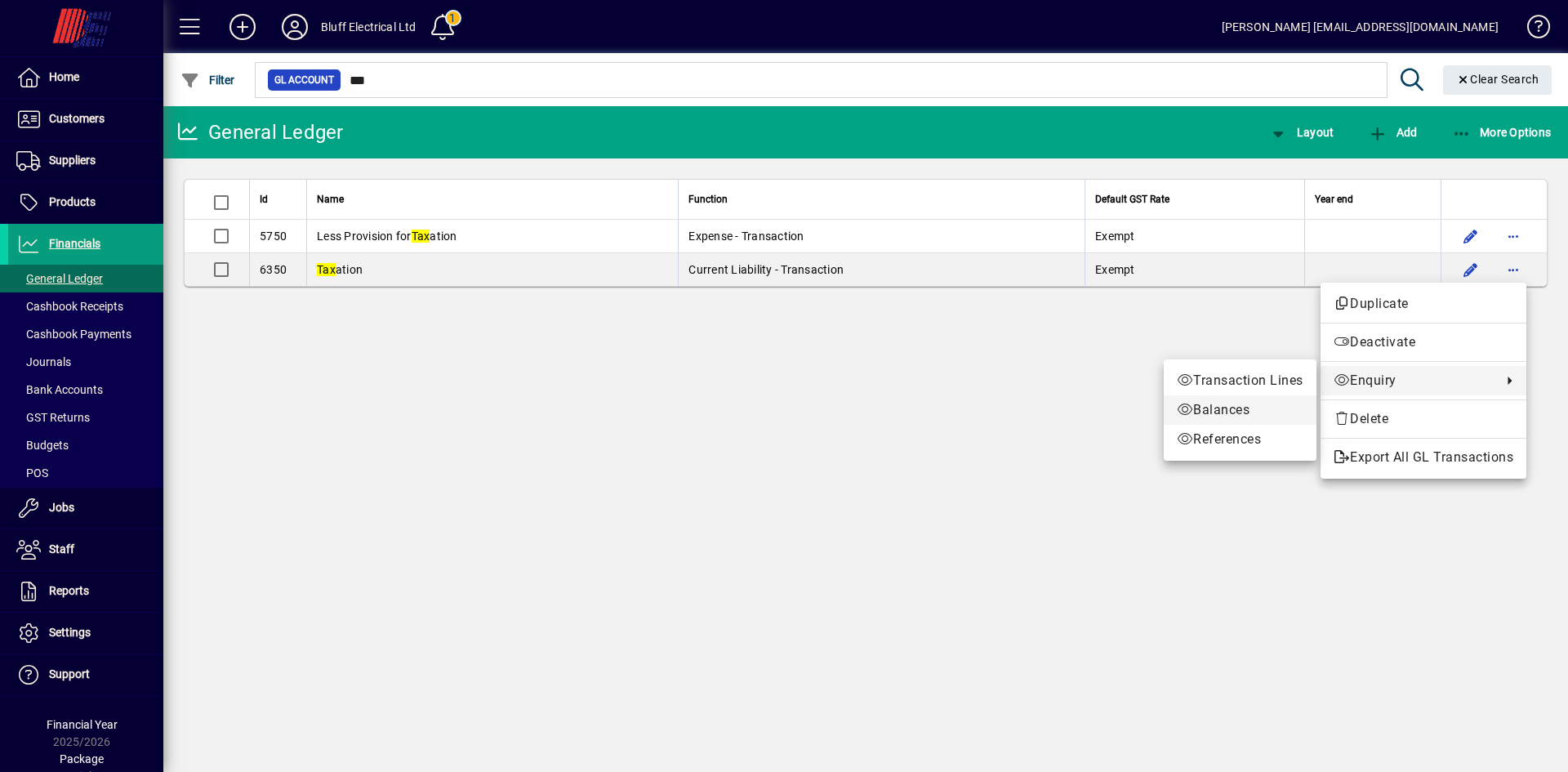
click at [1239, 411] on span "Balances" at bounding box center [1240, 410] width 127 height 19
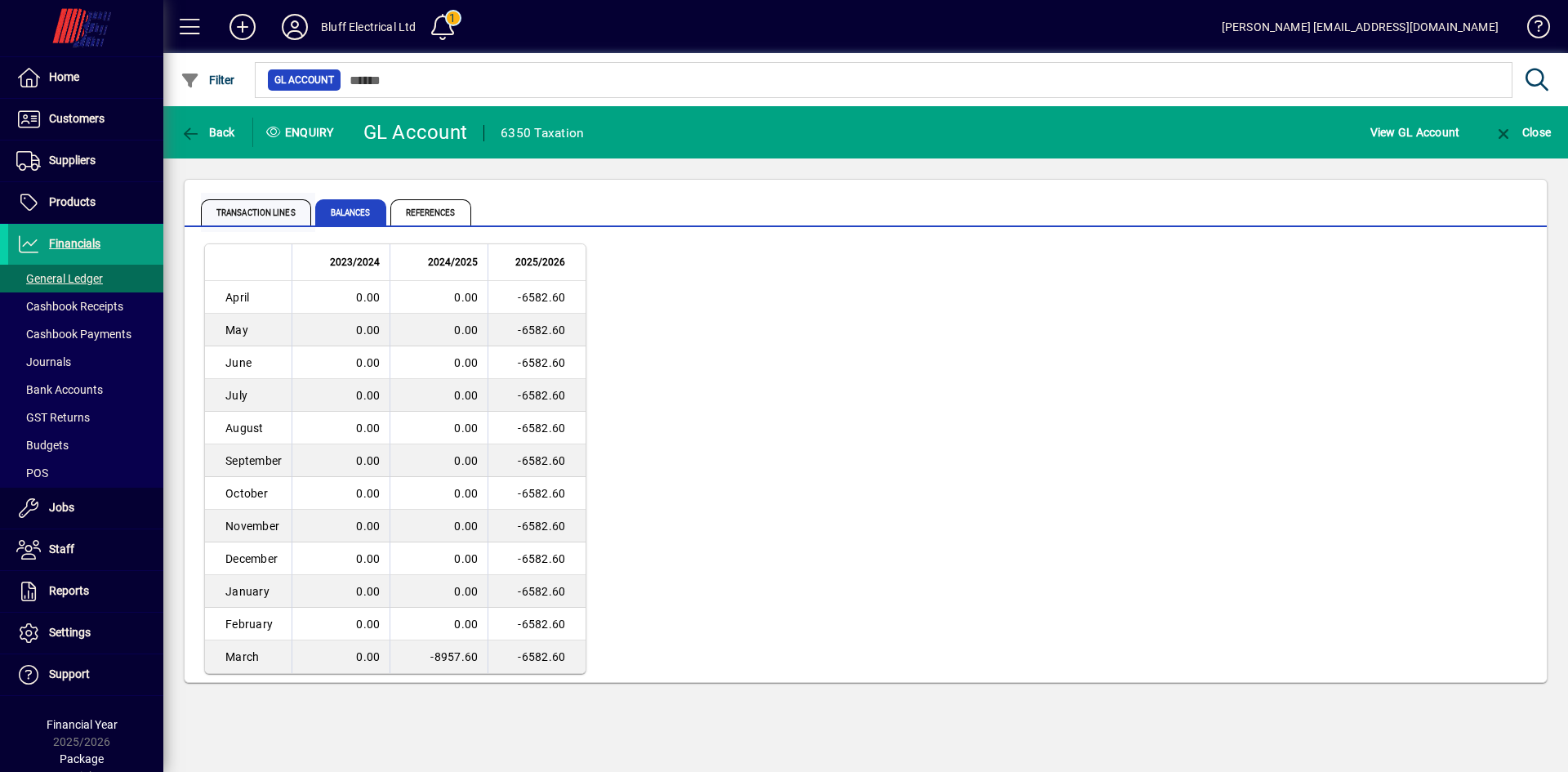
click at [286, 219] on span "Transaction lines" at bounding box center [255, 212] width 110 height 26
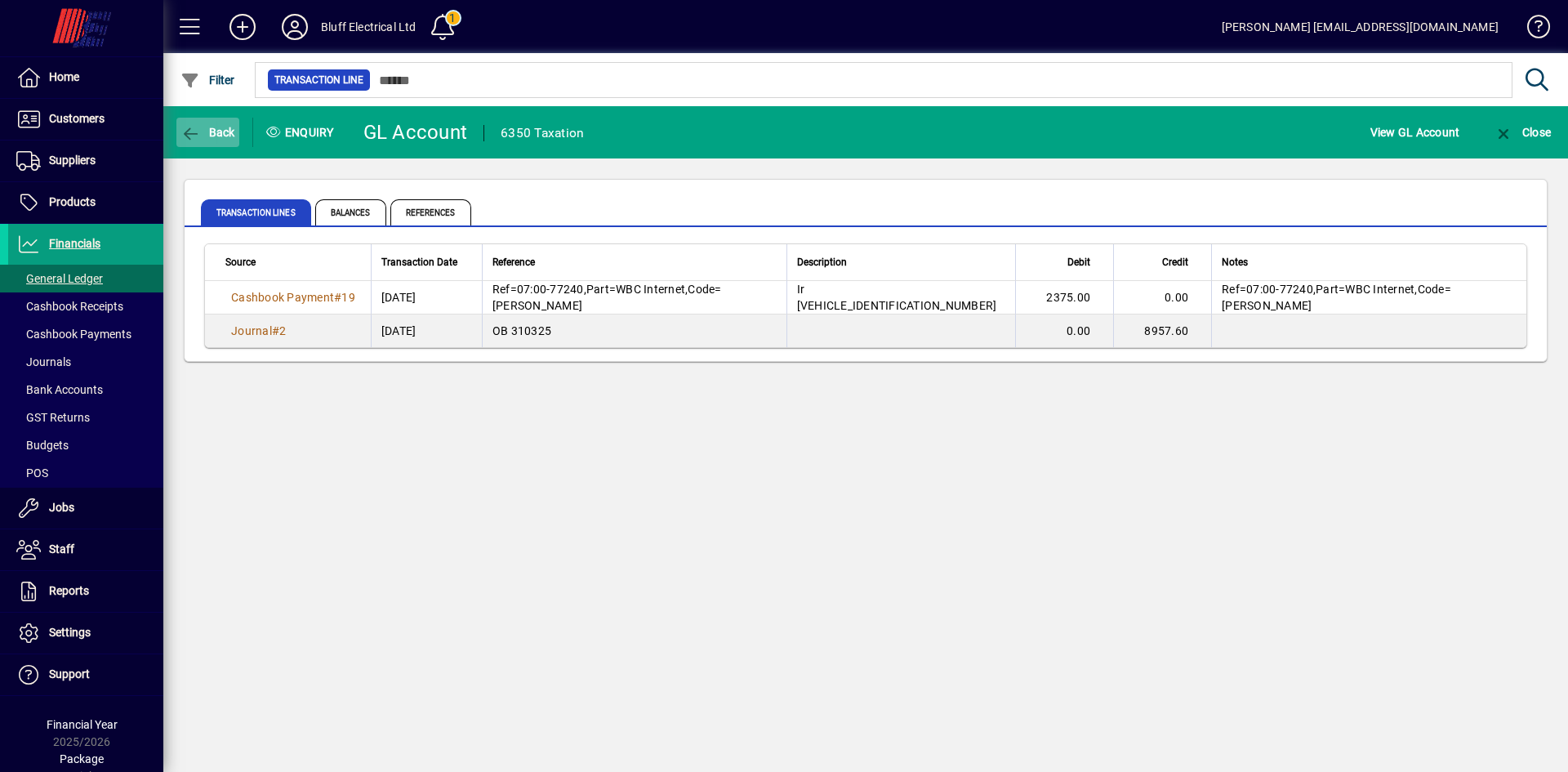
click at [235, 129] on span "button" at bounding box center [207, 132] width 63 height 40
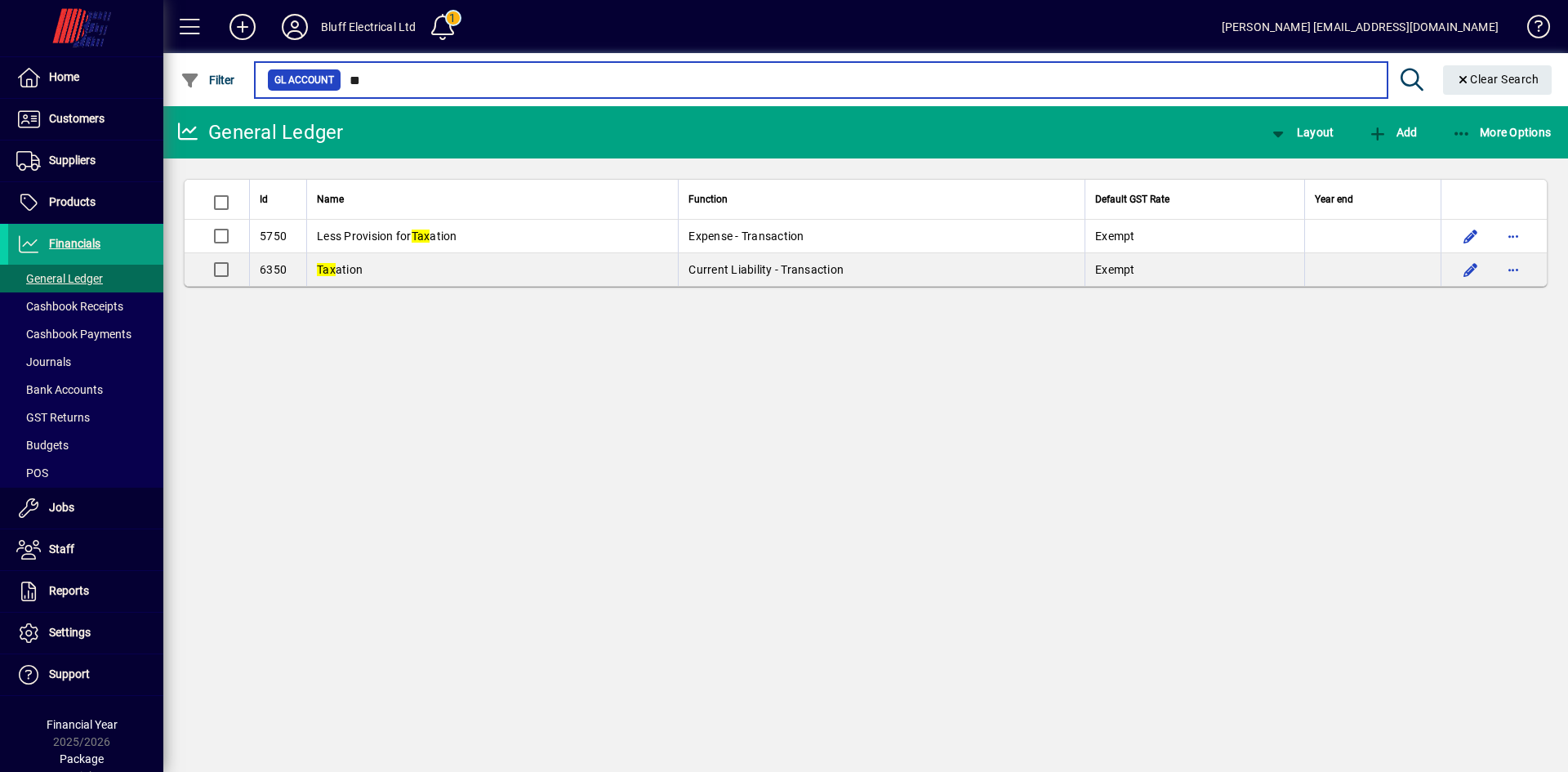
type input "*"
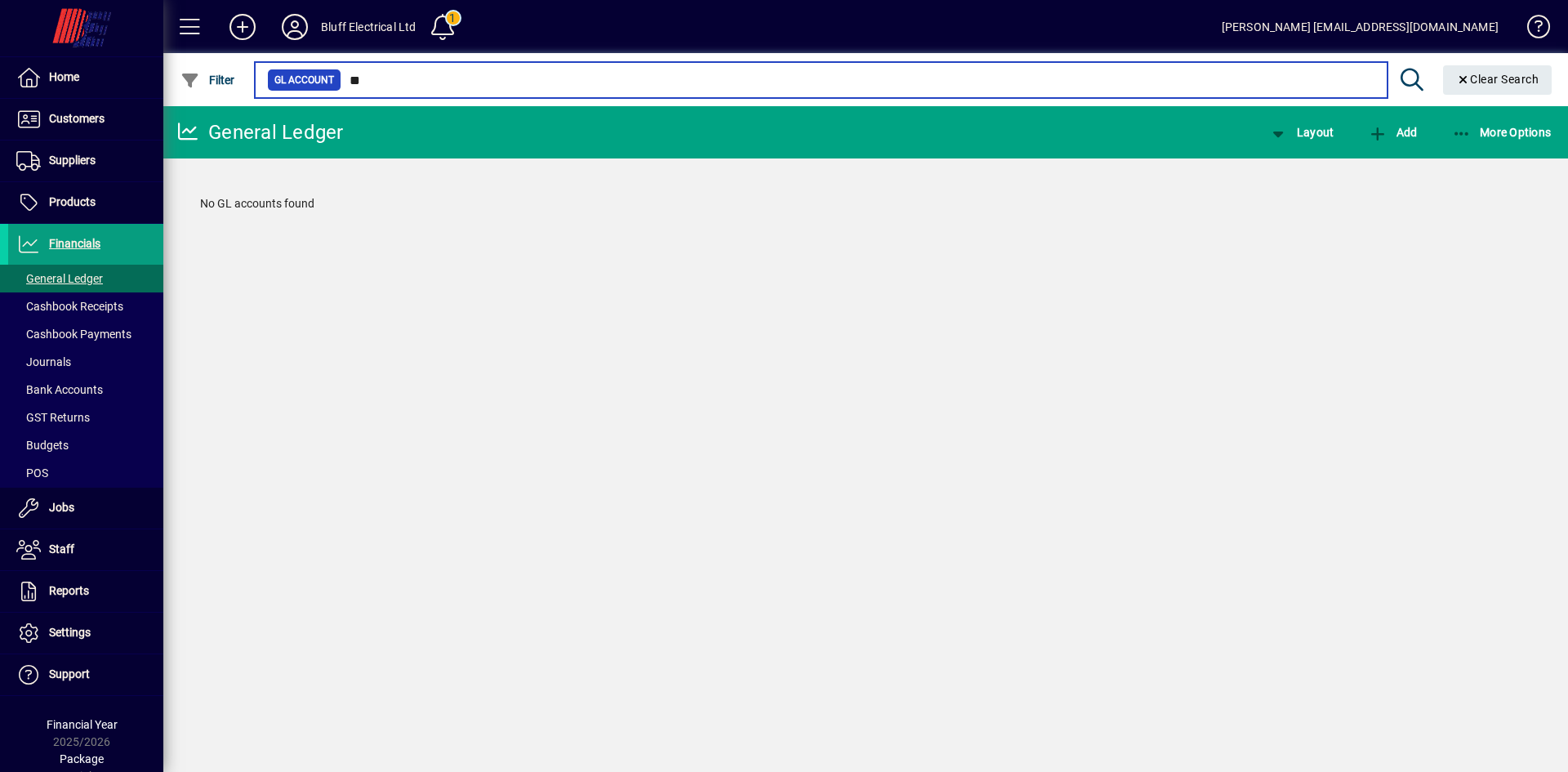
type input "*"
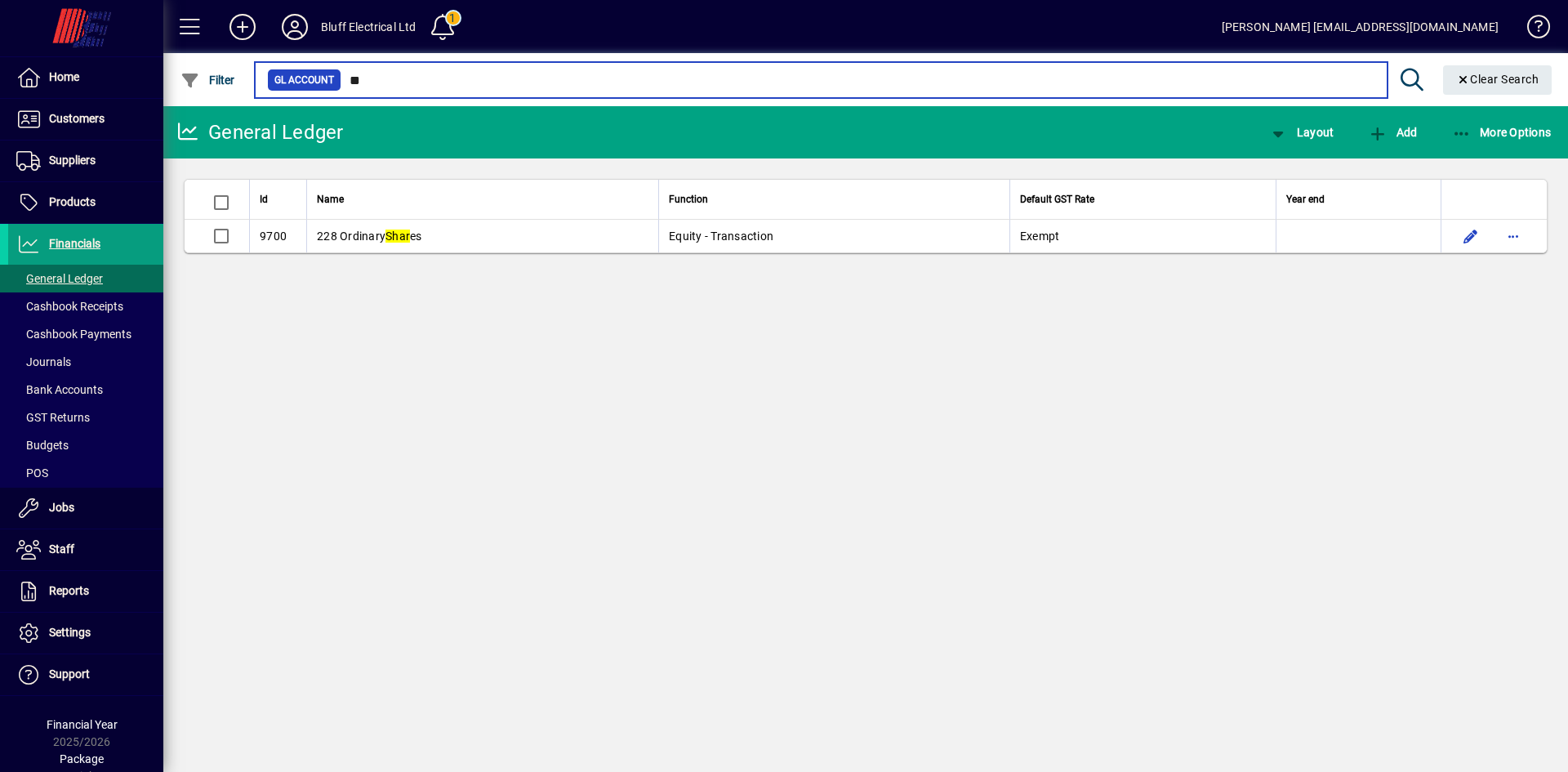
type input "*"
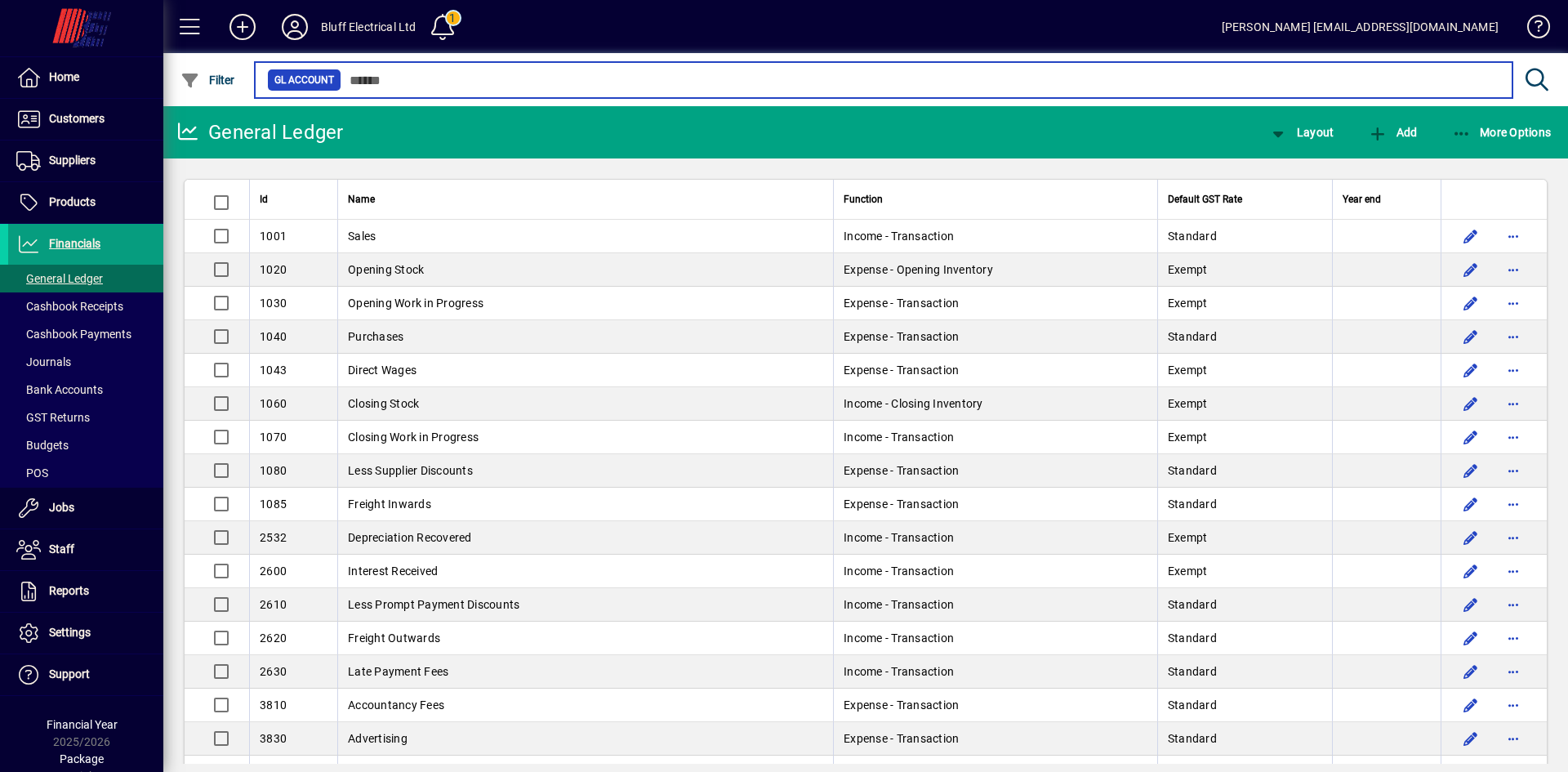
click at [361, 79] on input "text" at bounding box center [921, 80] width 1158 height 23
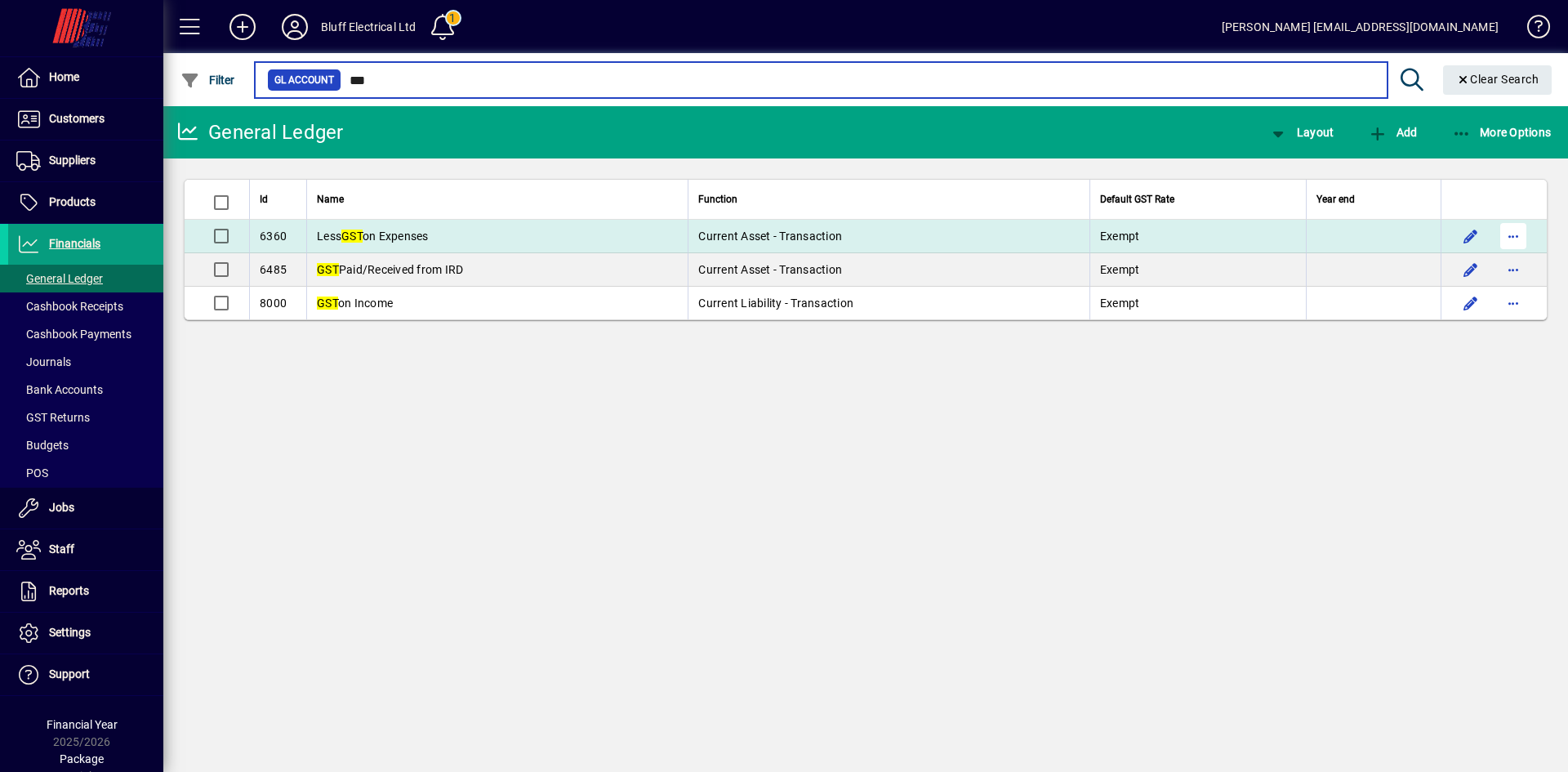
type input "***"
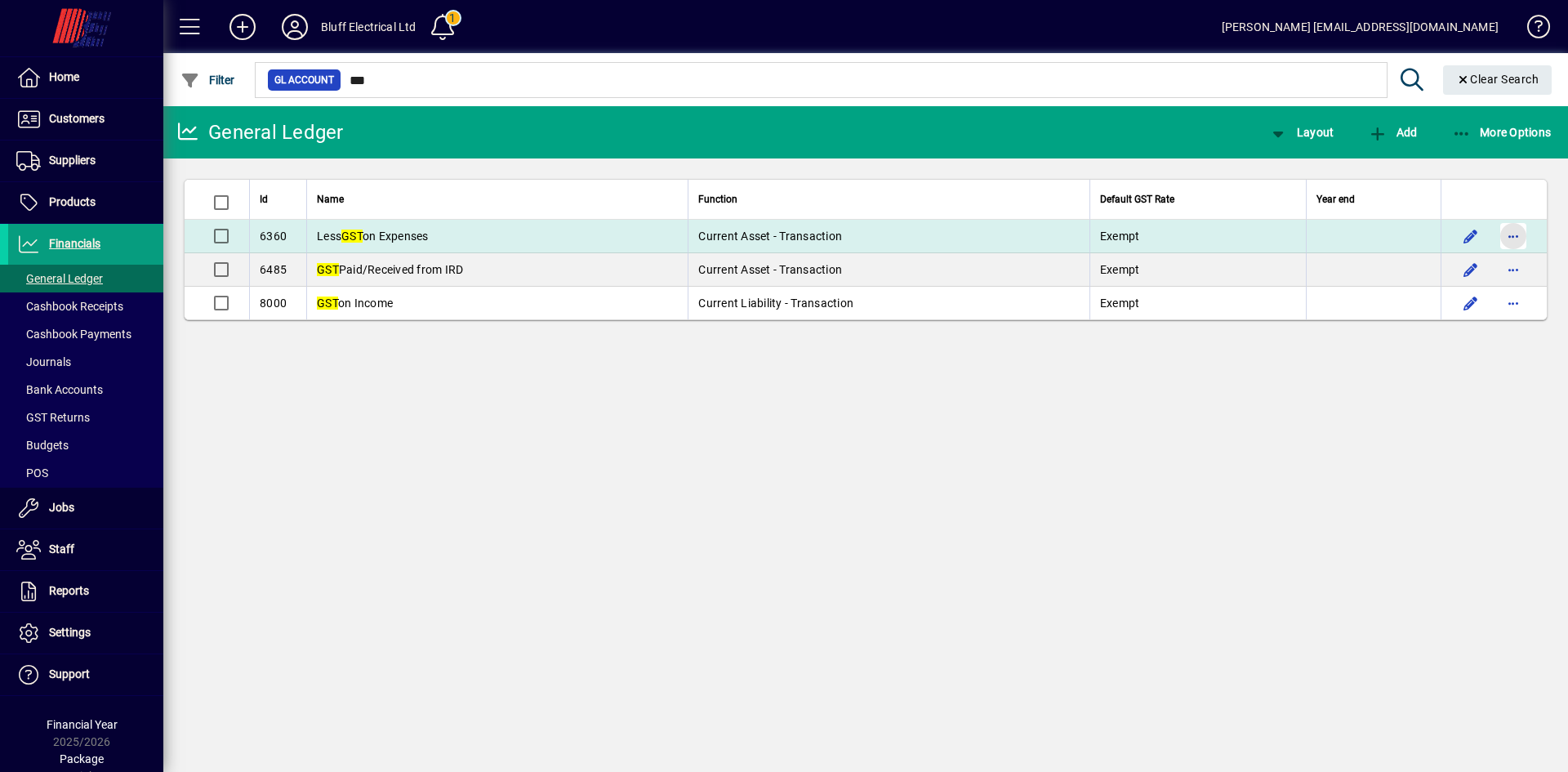
click at [1522, 236] on span "button" at bounding box center [1513, 236] width 40 height 40
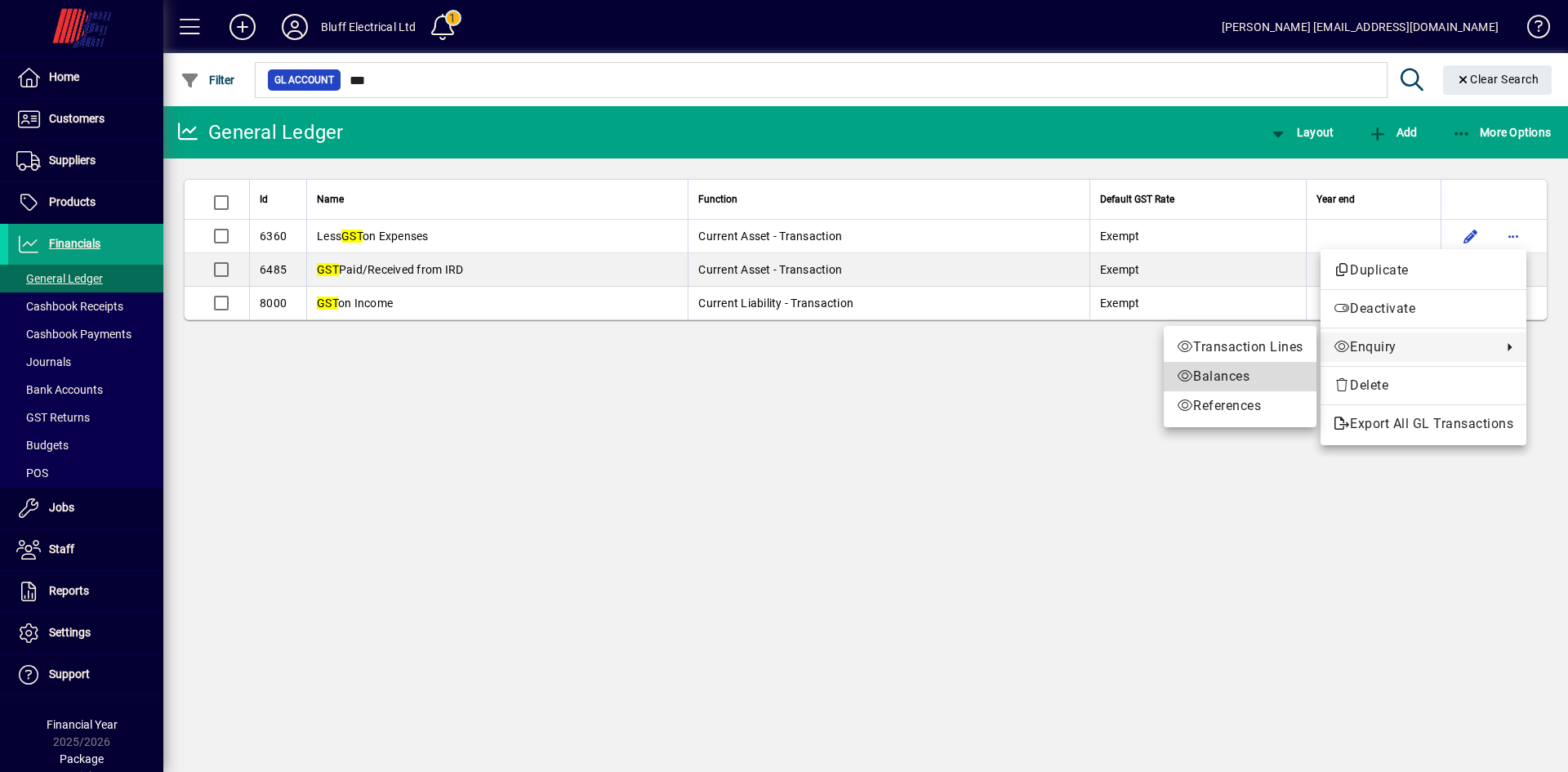
click at [1209, 374] on span "Balances" at bounding box center [1240, 376] width 127 height 19
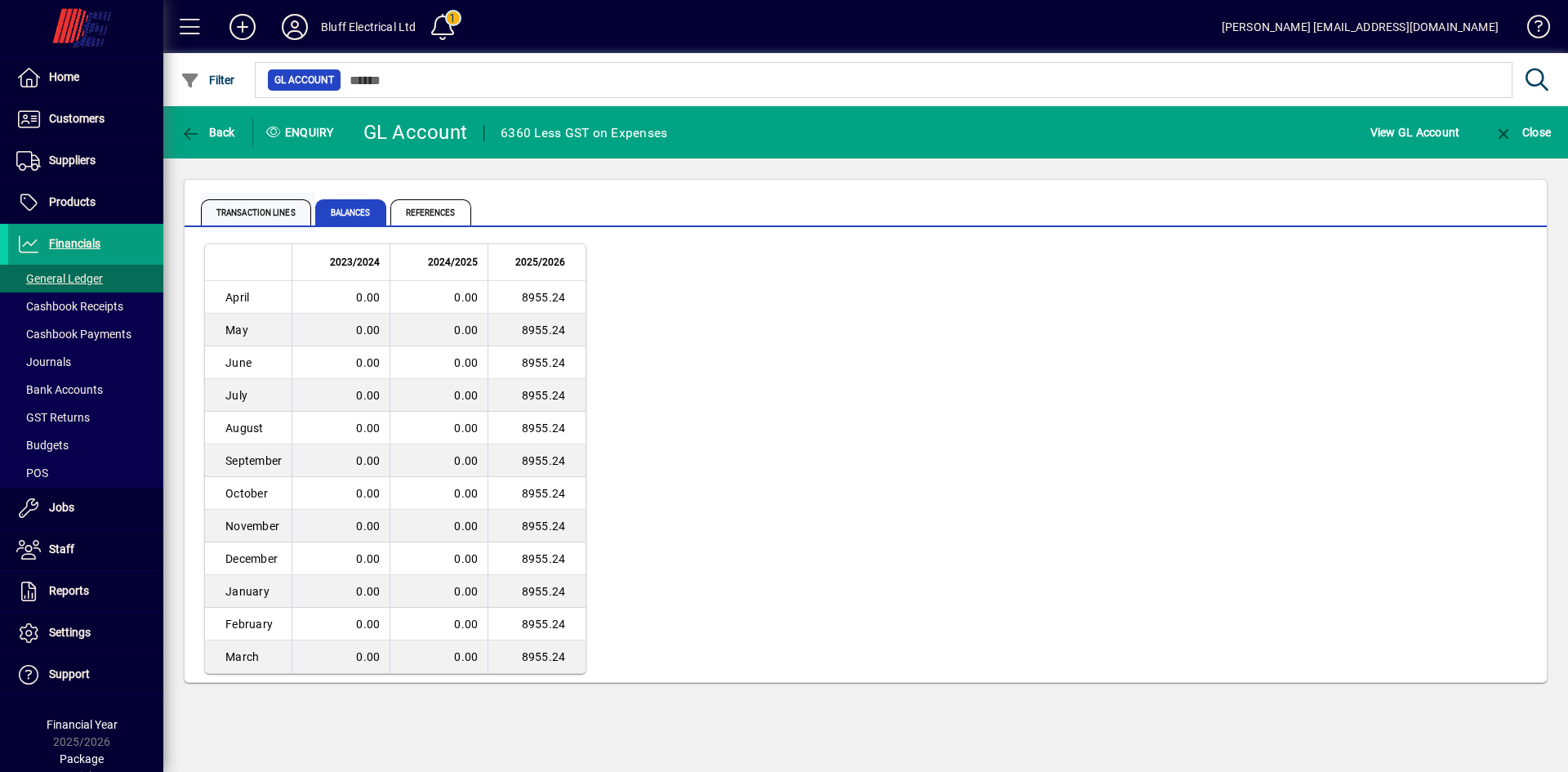
click at [263, 220] on span "Transaction lines" at bounding box center [255, 212] width 110 height 26
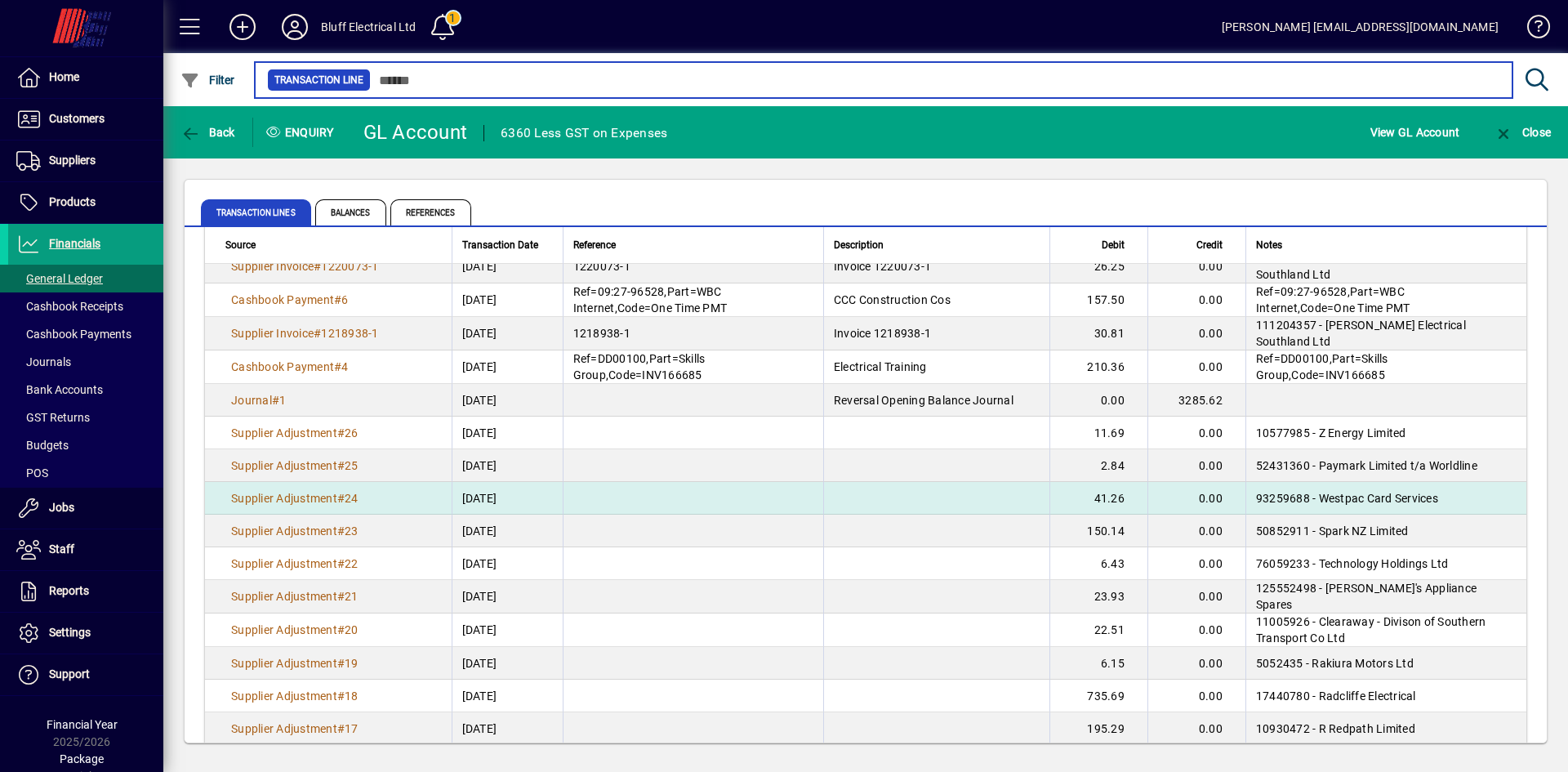
scroll to position [1413, 0]
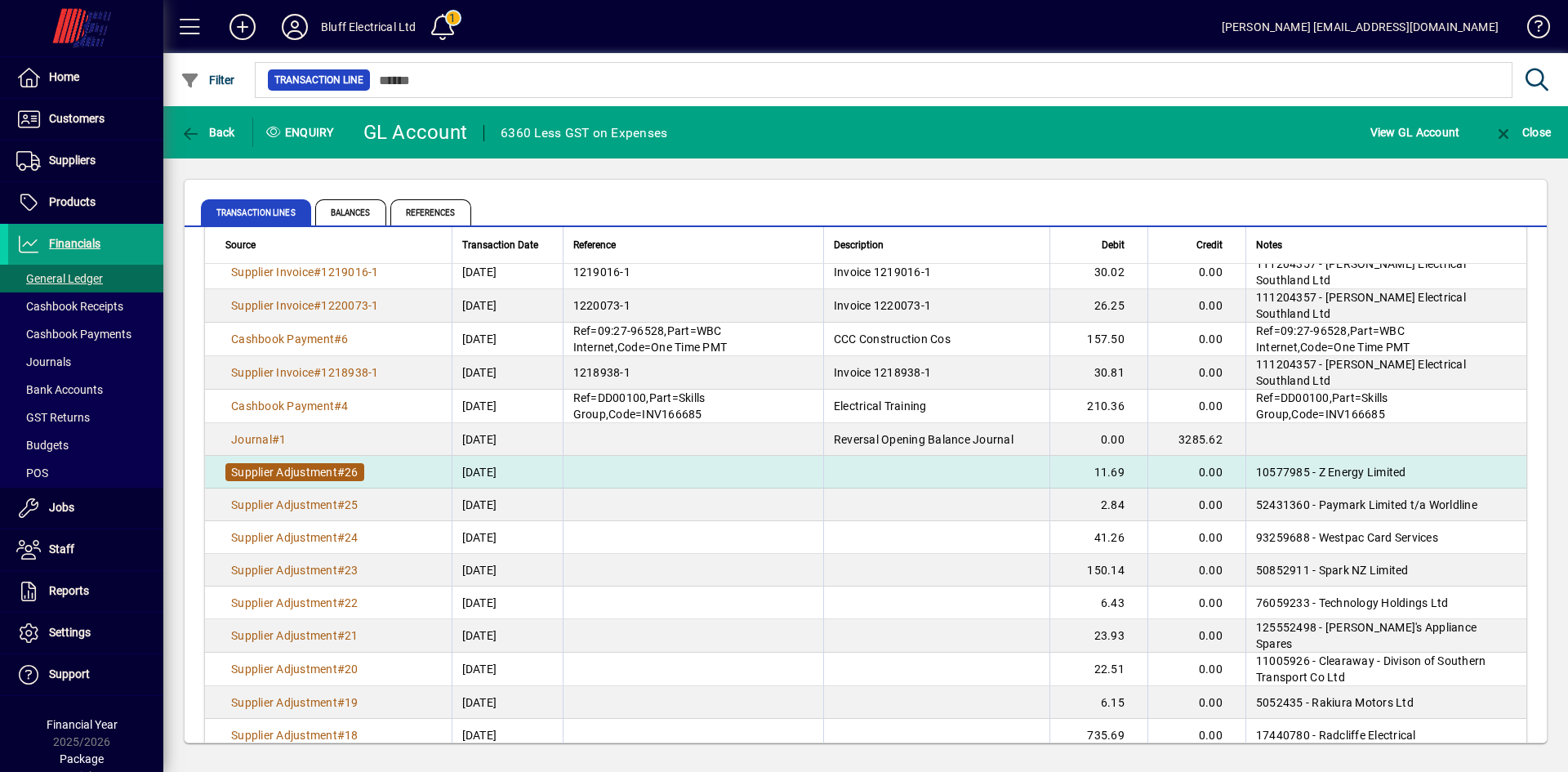
click at [286, 464] on span "Supplier Adjustment # 26" at bounding box center [295, 472] width 139 height 18
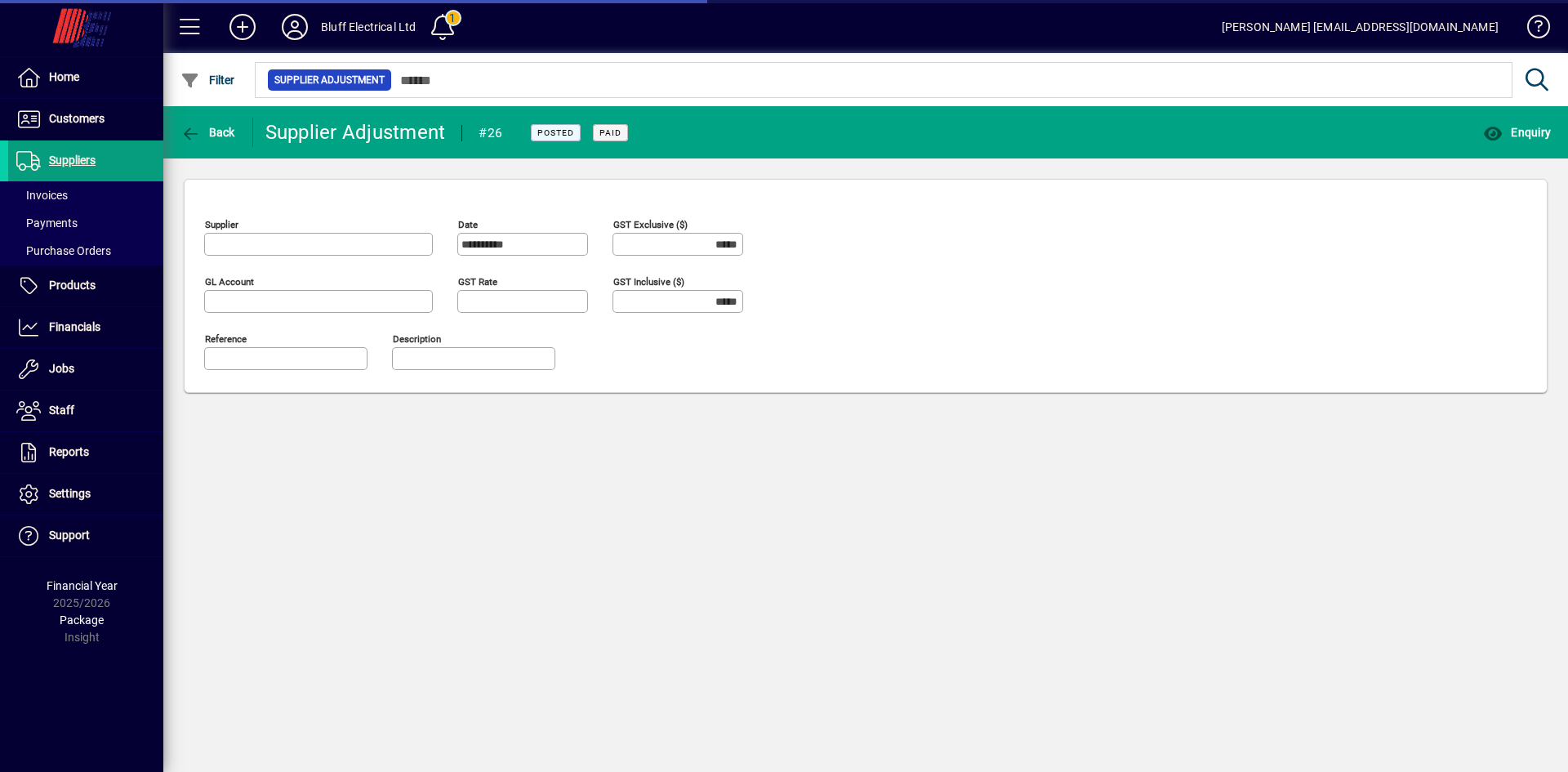
type input "**********"
type input "********"
type input "**********"
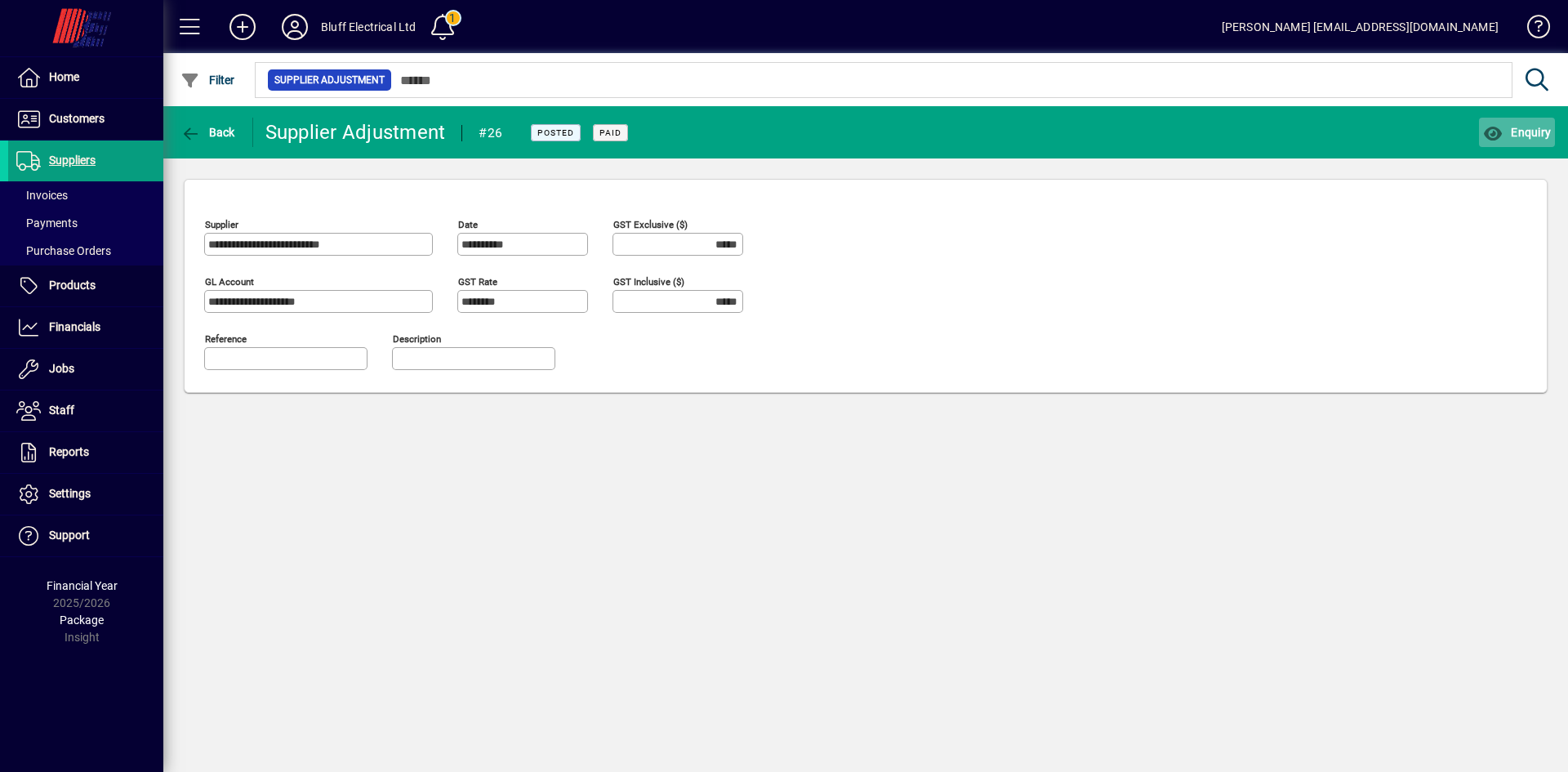
click at [1531, 126] on span "Enquiry" at bounding box center [1517, 132] width 68 height 13
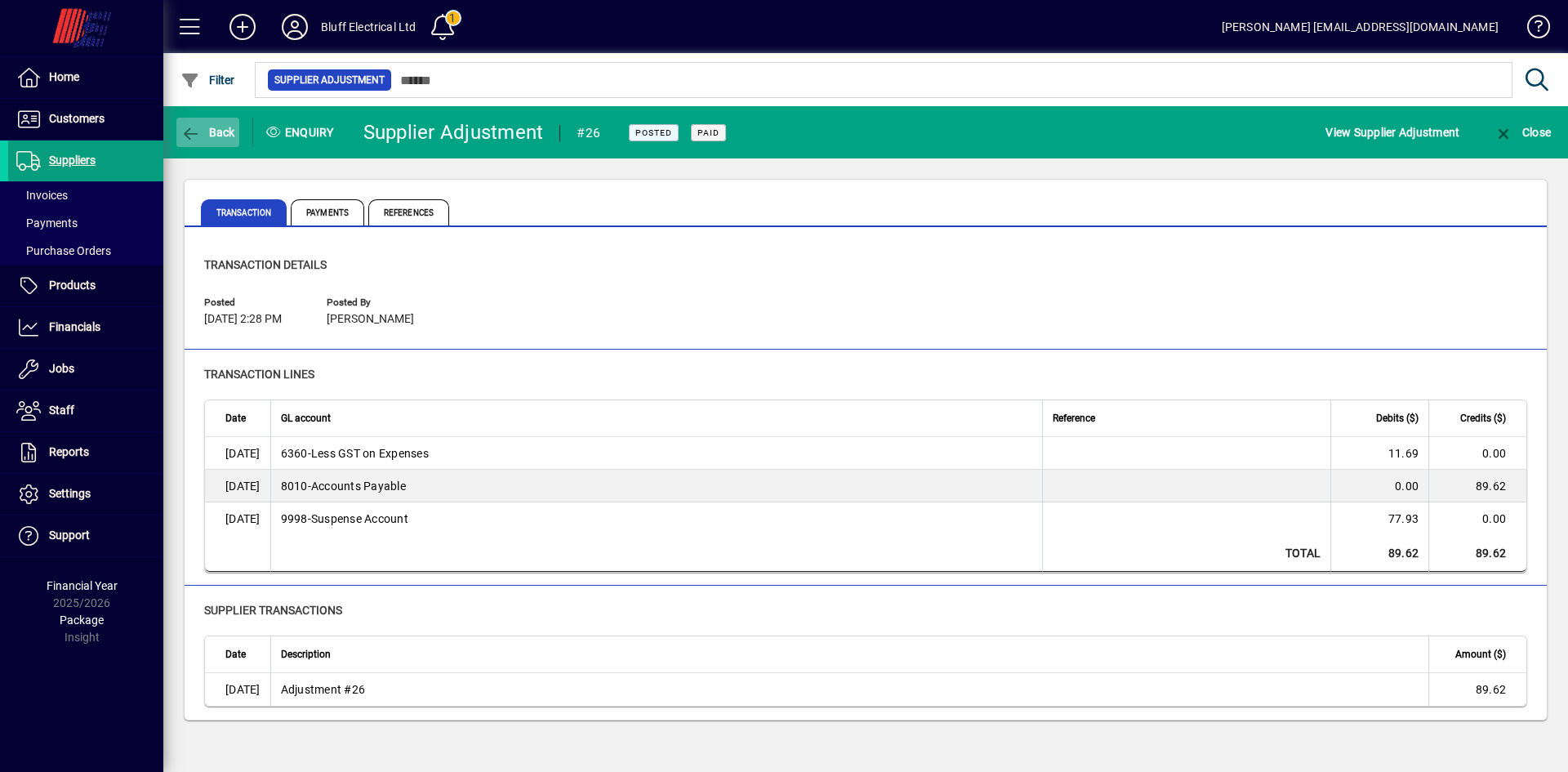
click at [205, 123] on span "button" at bounding box center [207, 132] width 63 height 40
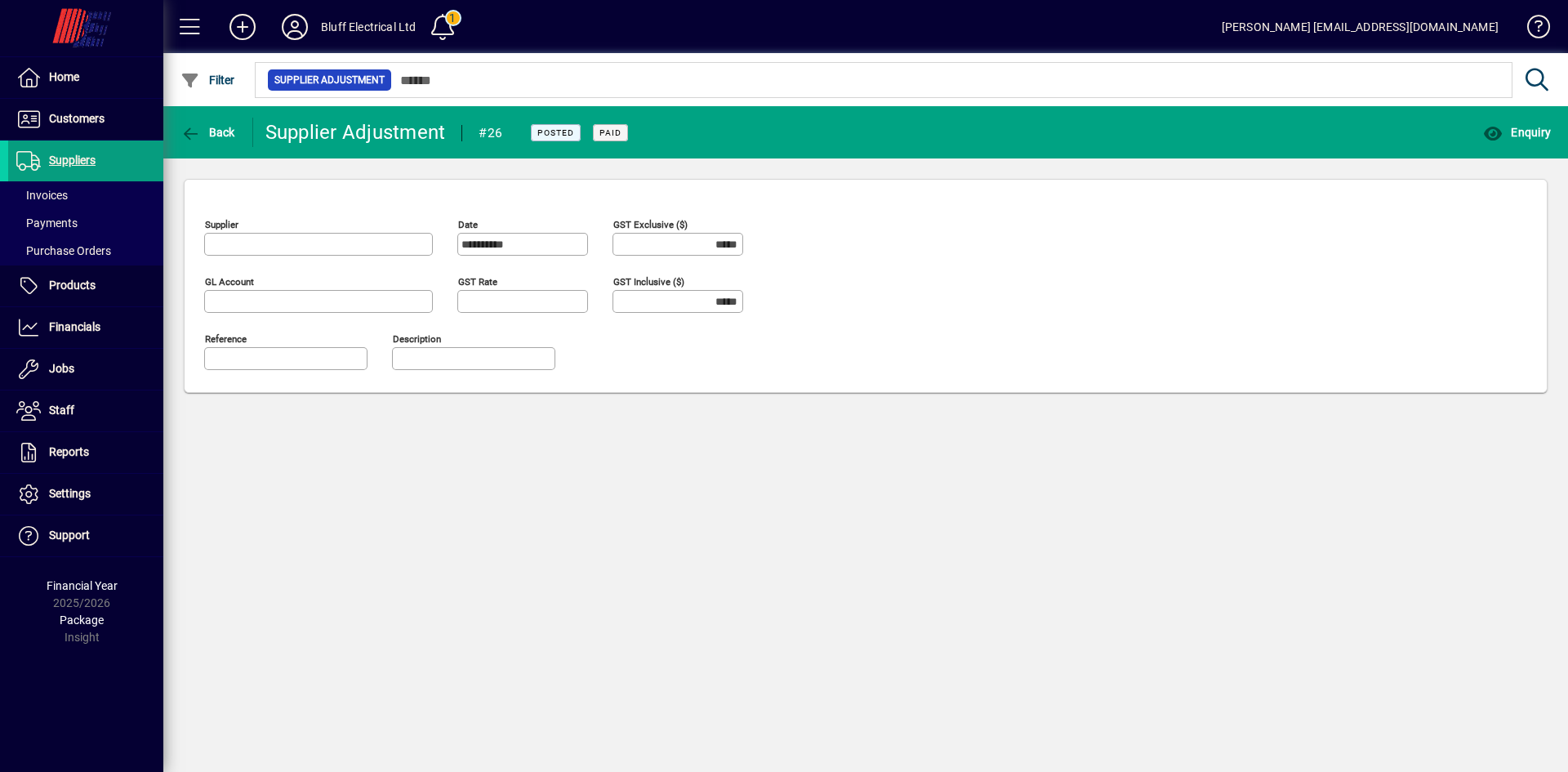
type input "**********"
type input "********"
type input "**********"
click at [205, 123] on span "button" at bounding box center [207, 132] width 63 height 40
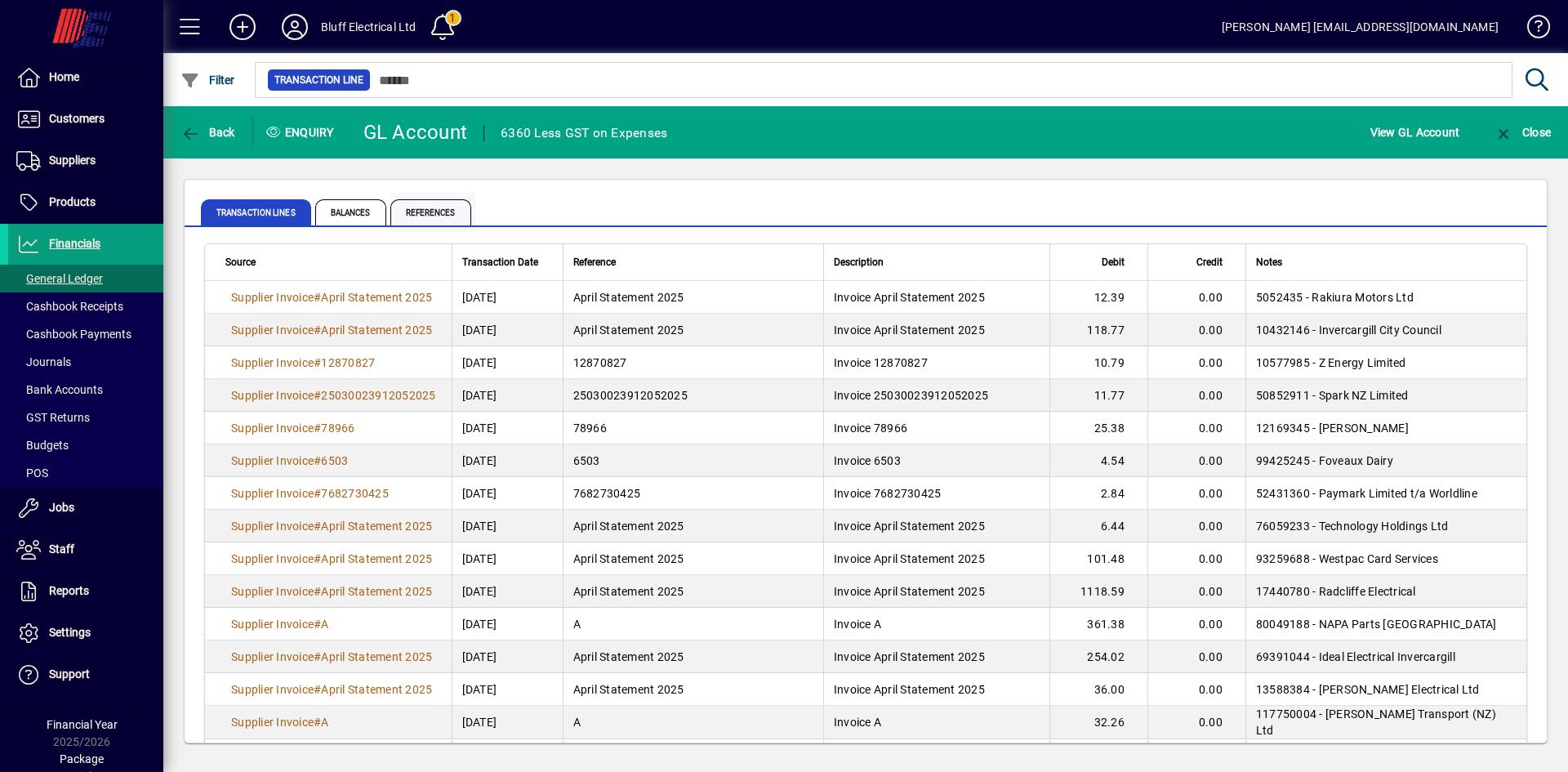
click at [437, 212] on span "References" at bounding box center [431, 212] width 81 height 26
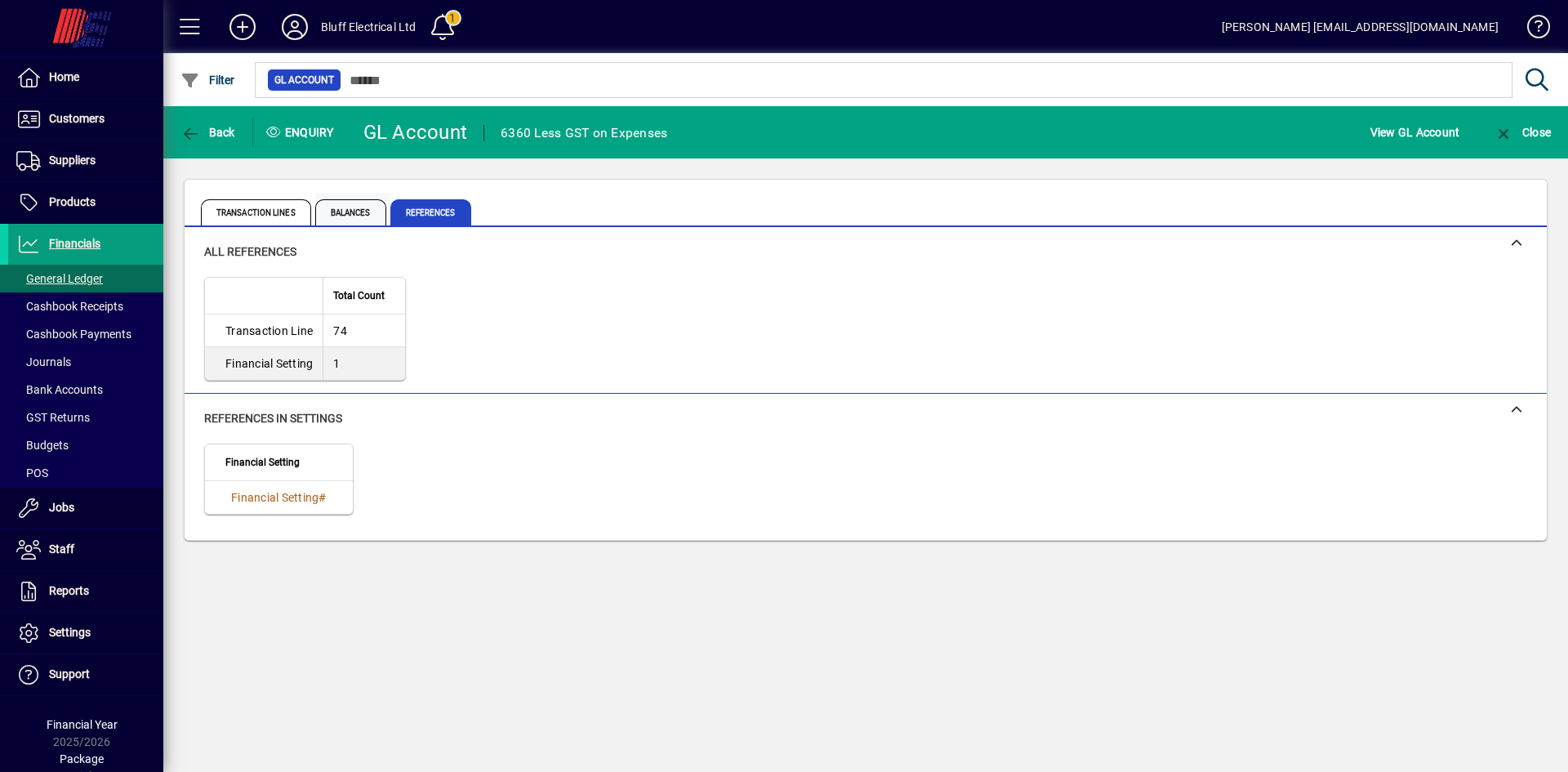
click at [346, 204] on span "Balances" at bounding box center [351, 212] width 71 height 26
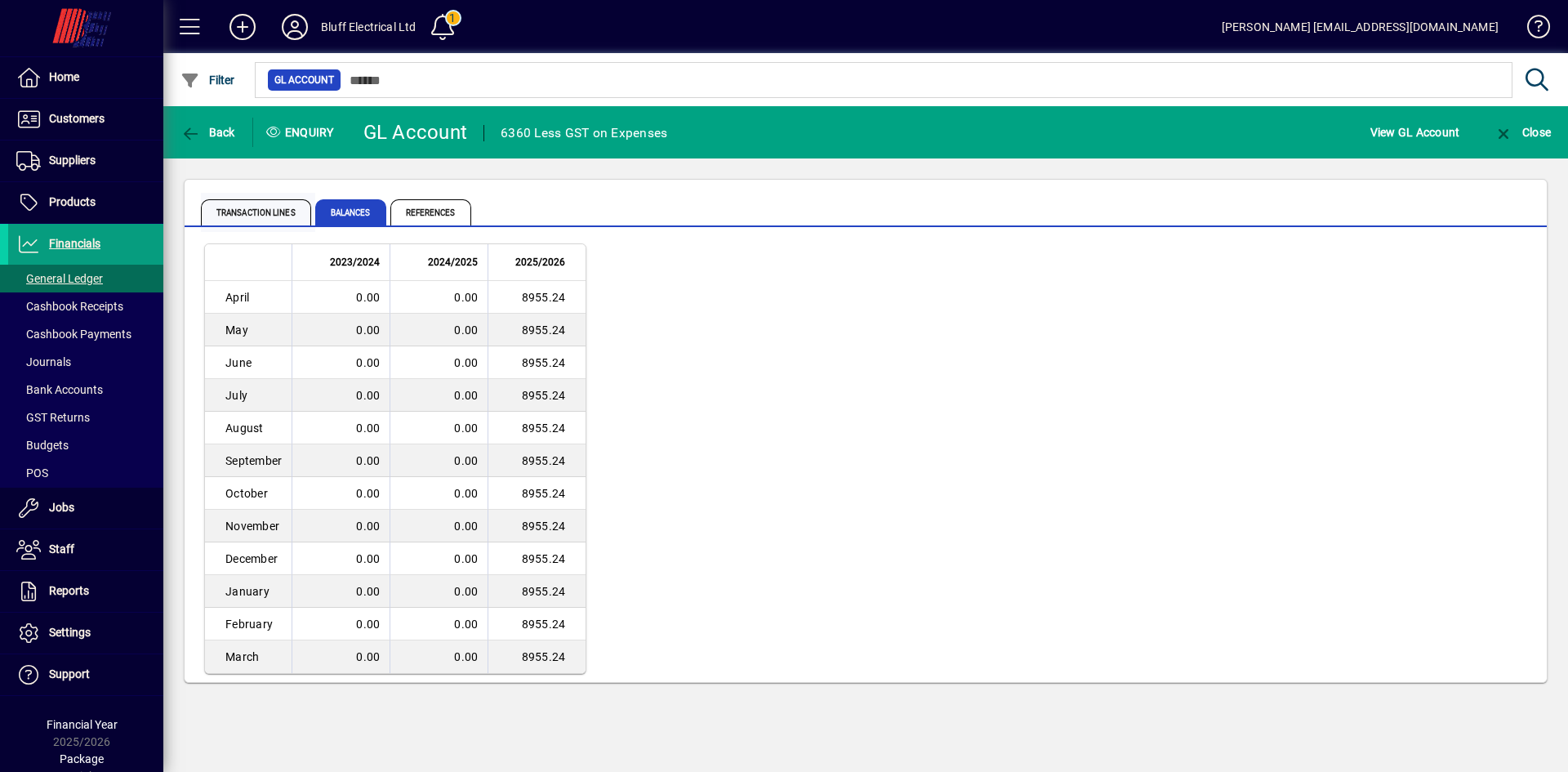
click at [269, 210] on span "Transaction lines" at bounding box center [255, 212] width 110 height 26
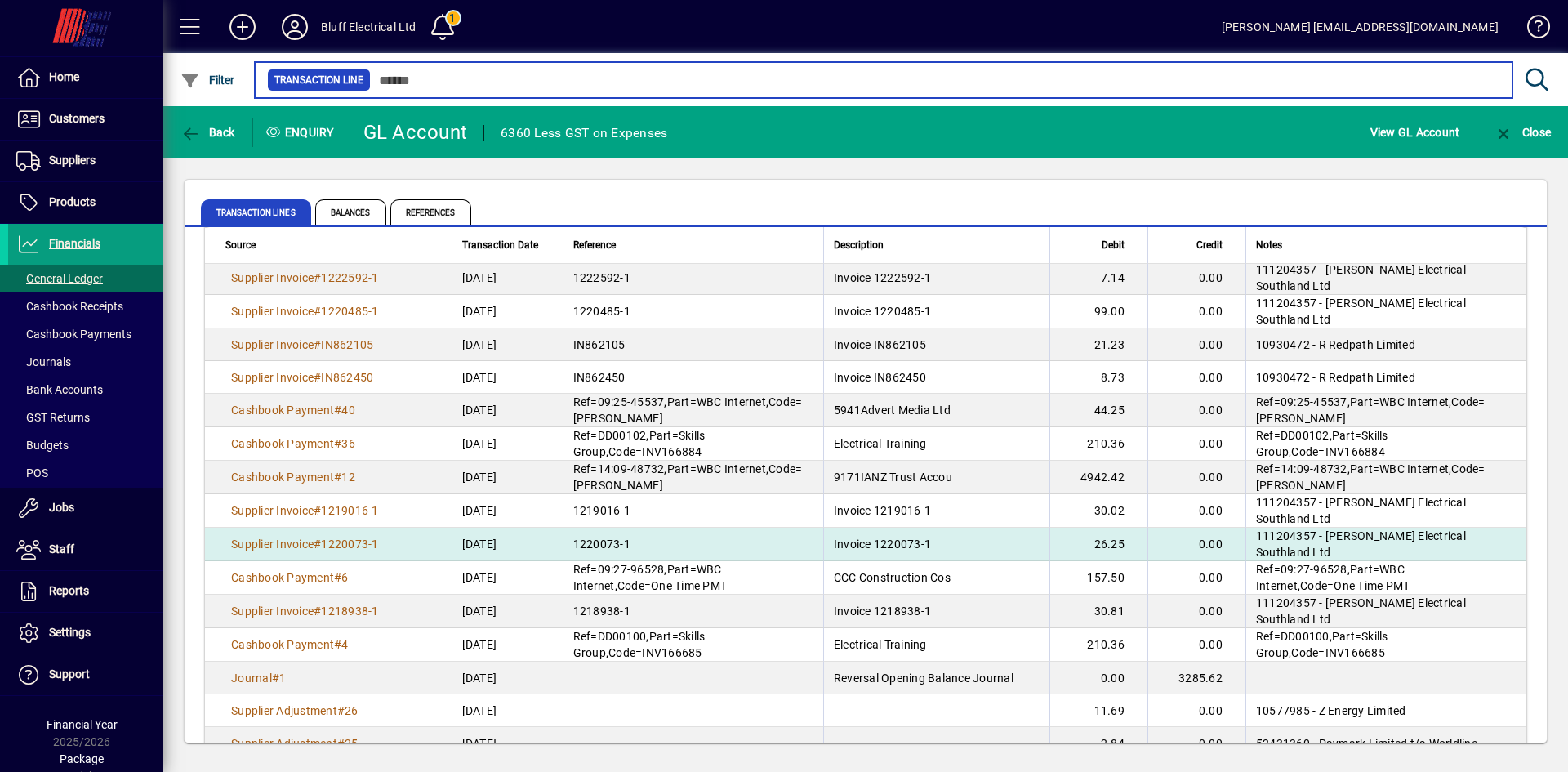
scroll to position [1144, 0]
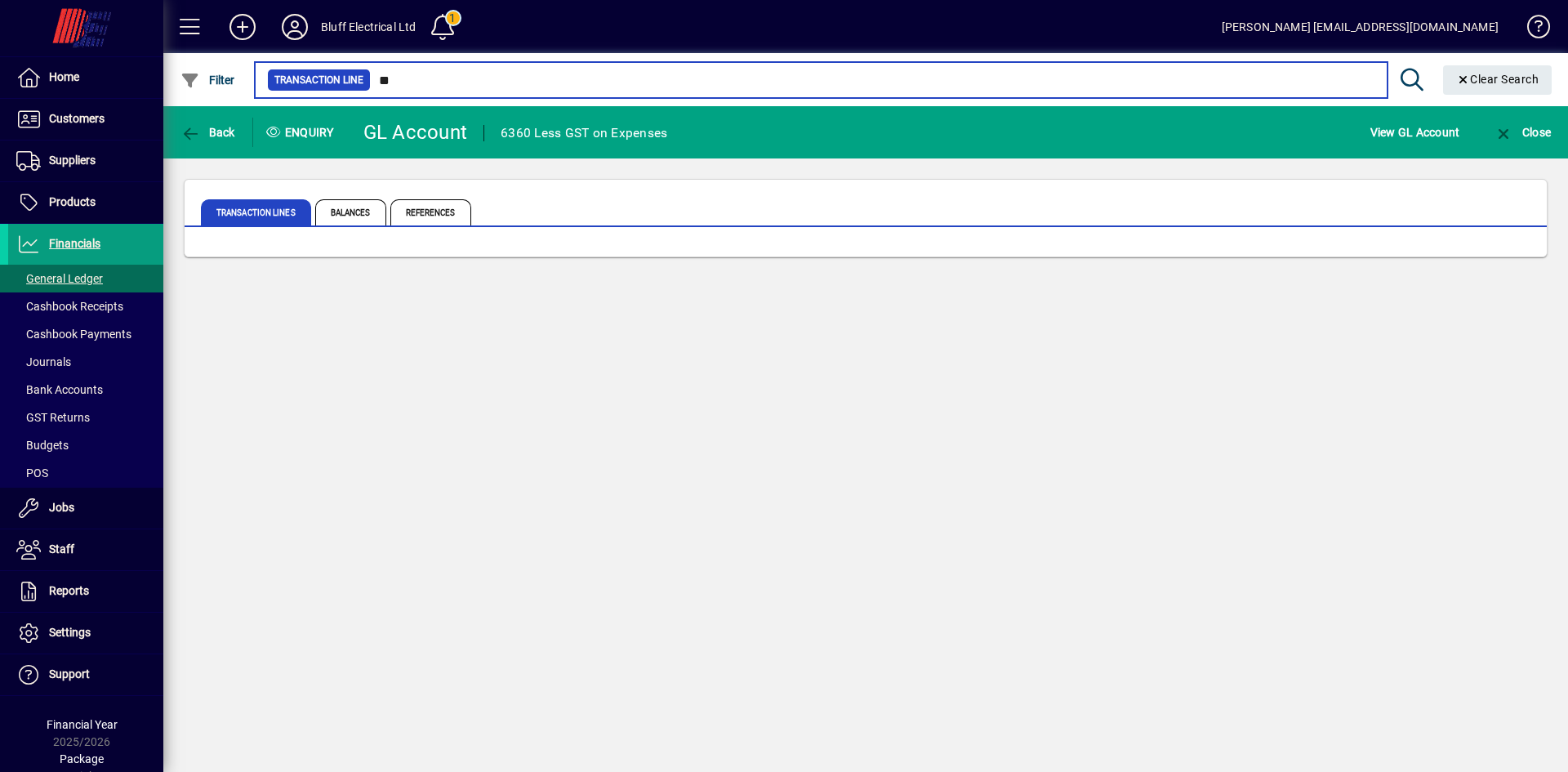
type input "*"
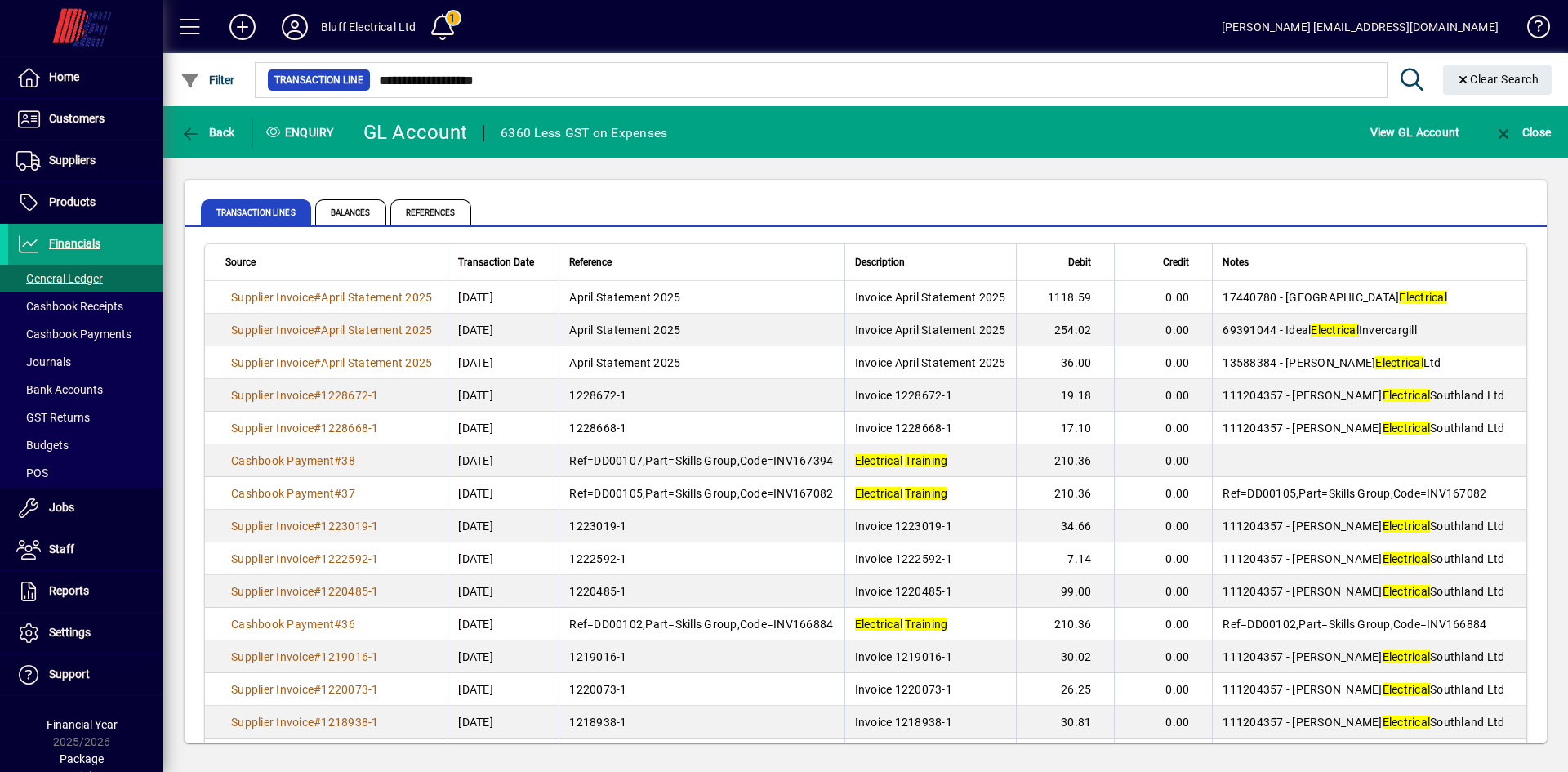
click at [1409, 73] on icon at bounding box center [1412, 80] width 28 height 23
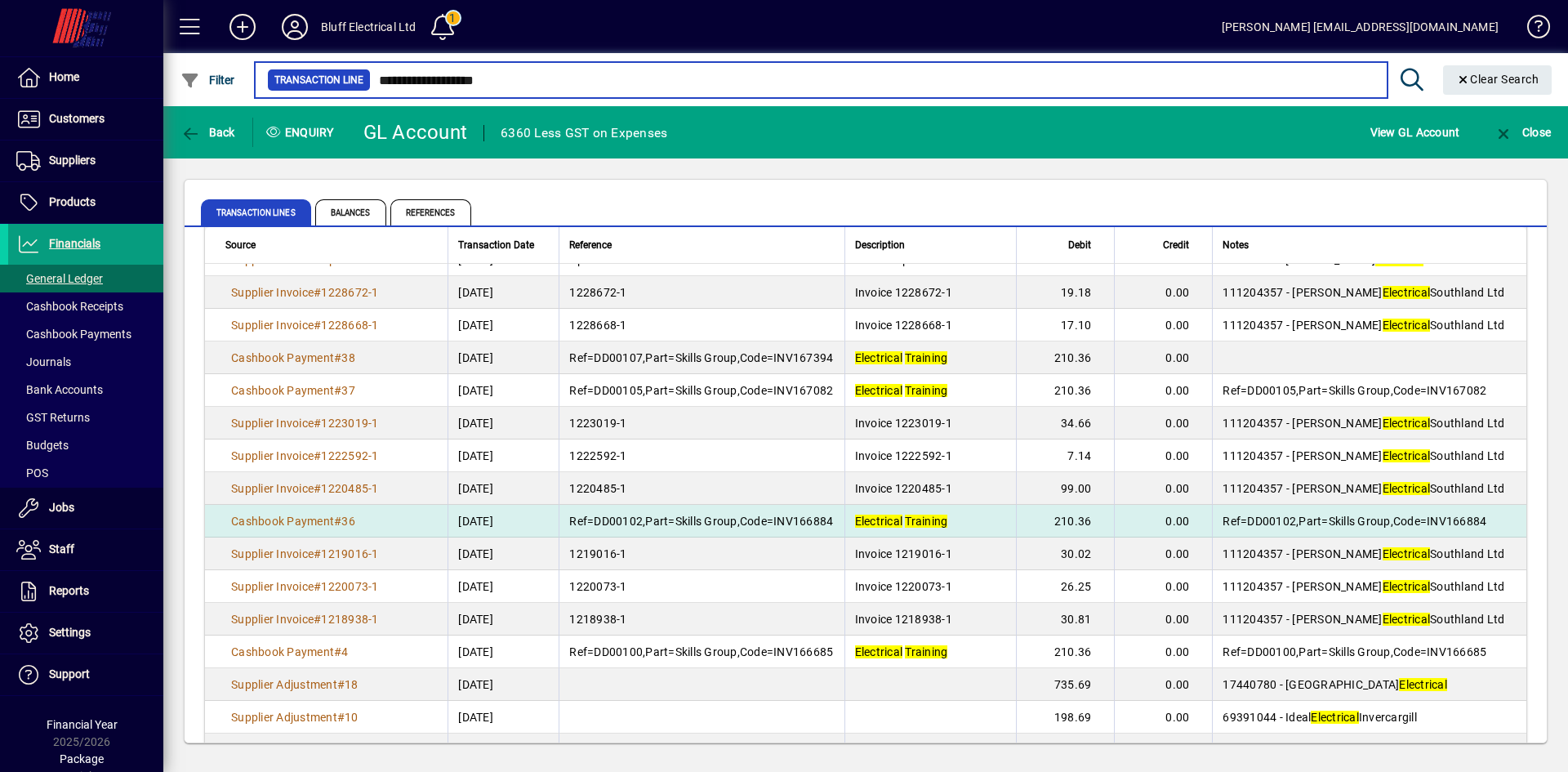
scroll to position [140, 0]
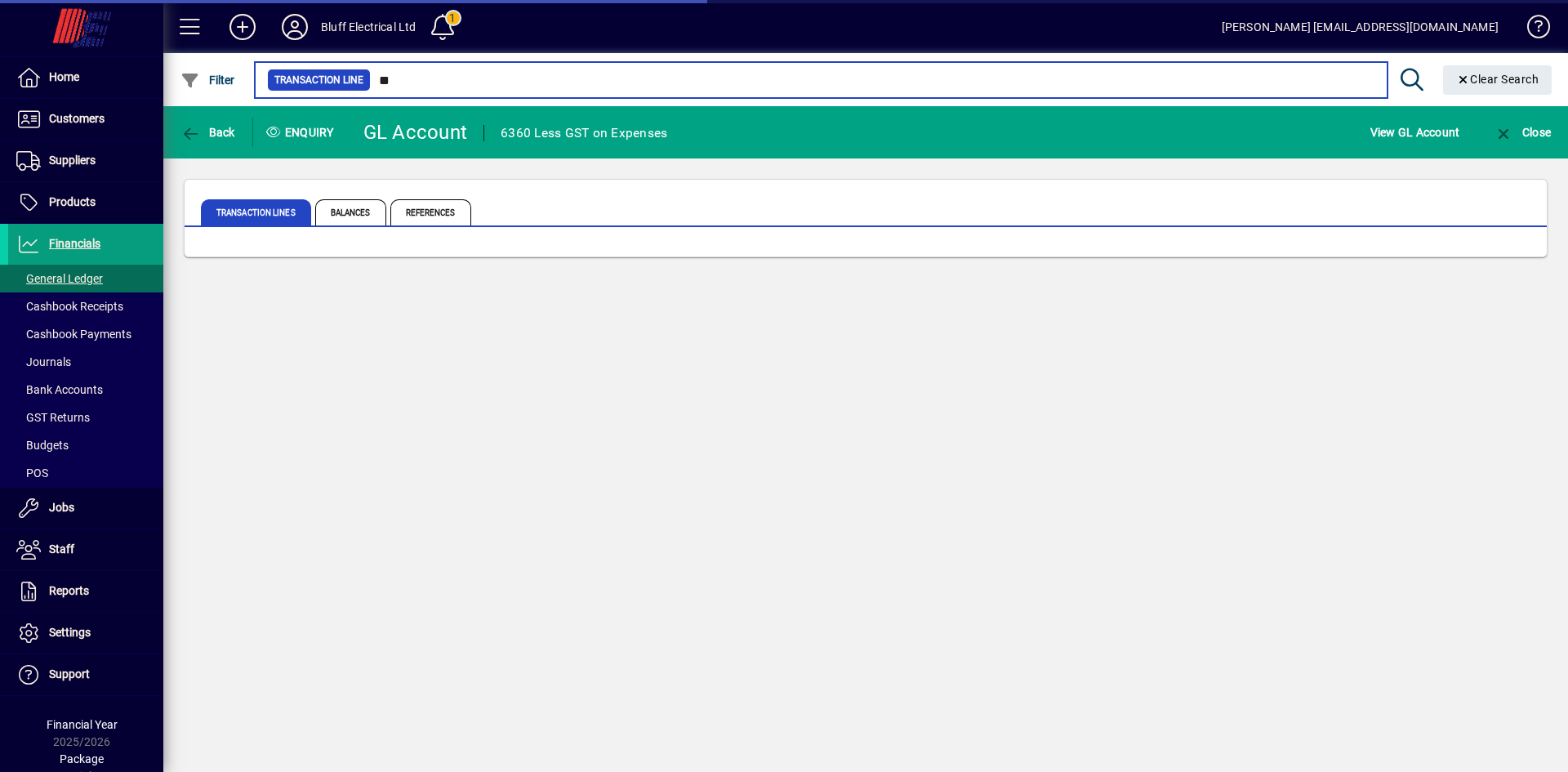
type input "*"
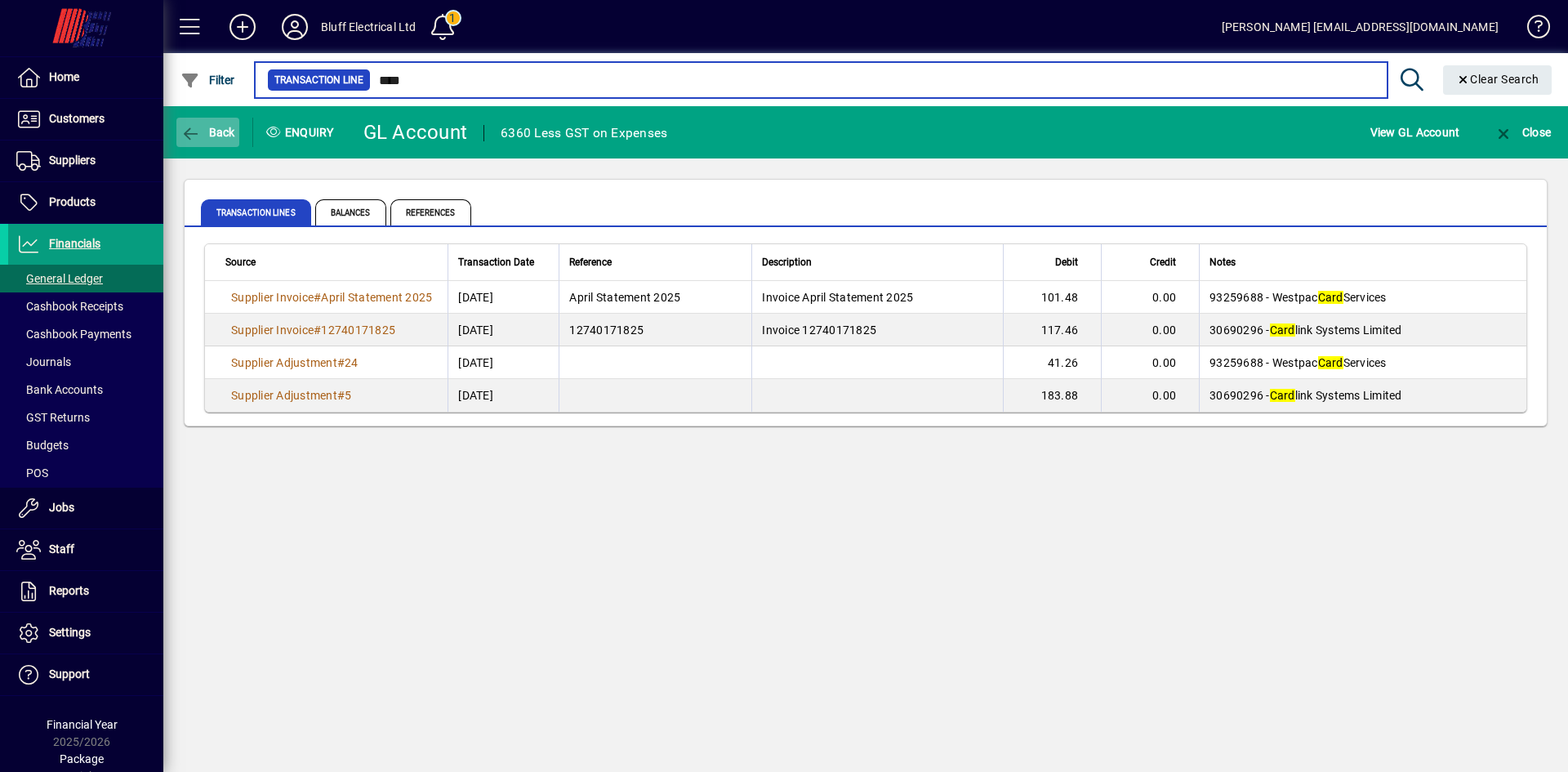
type input "****"
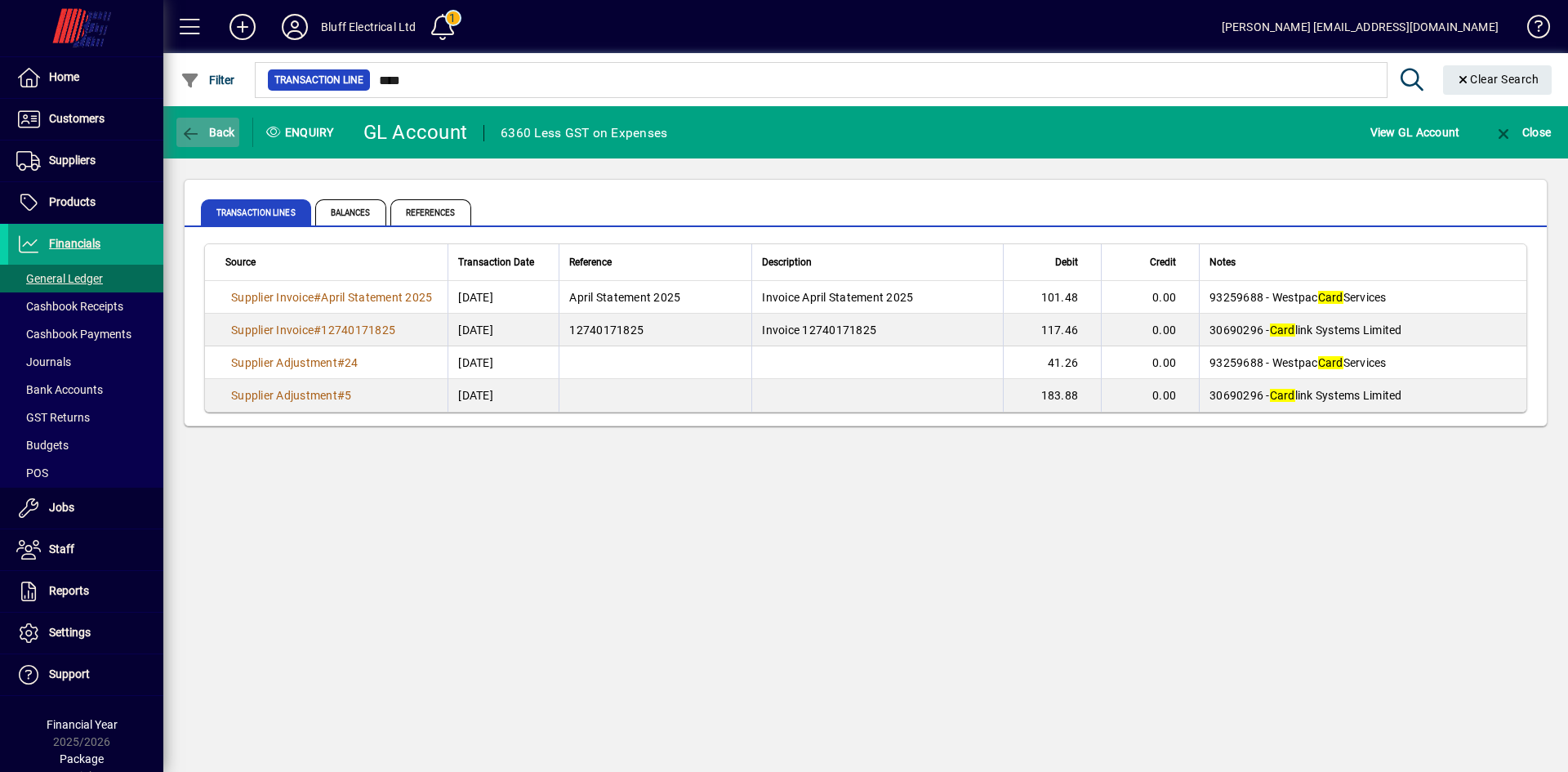
click at [206, 130] on span "Back" at bounding box center [208, 132] width 55 height 13
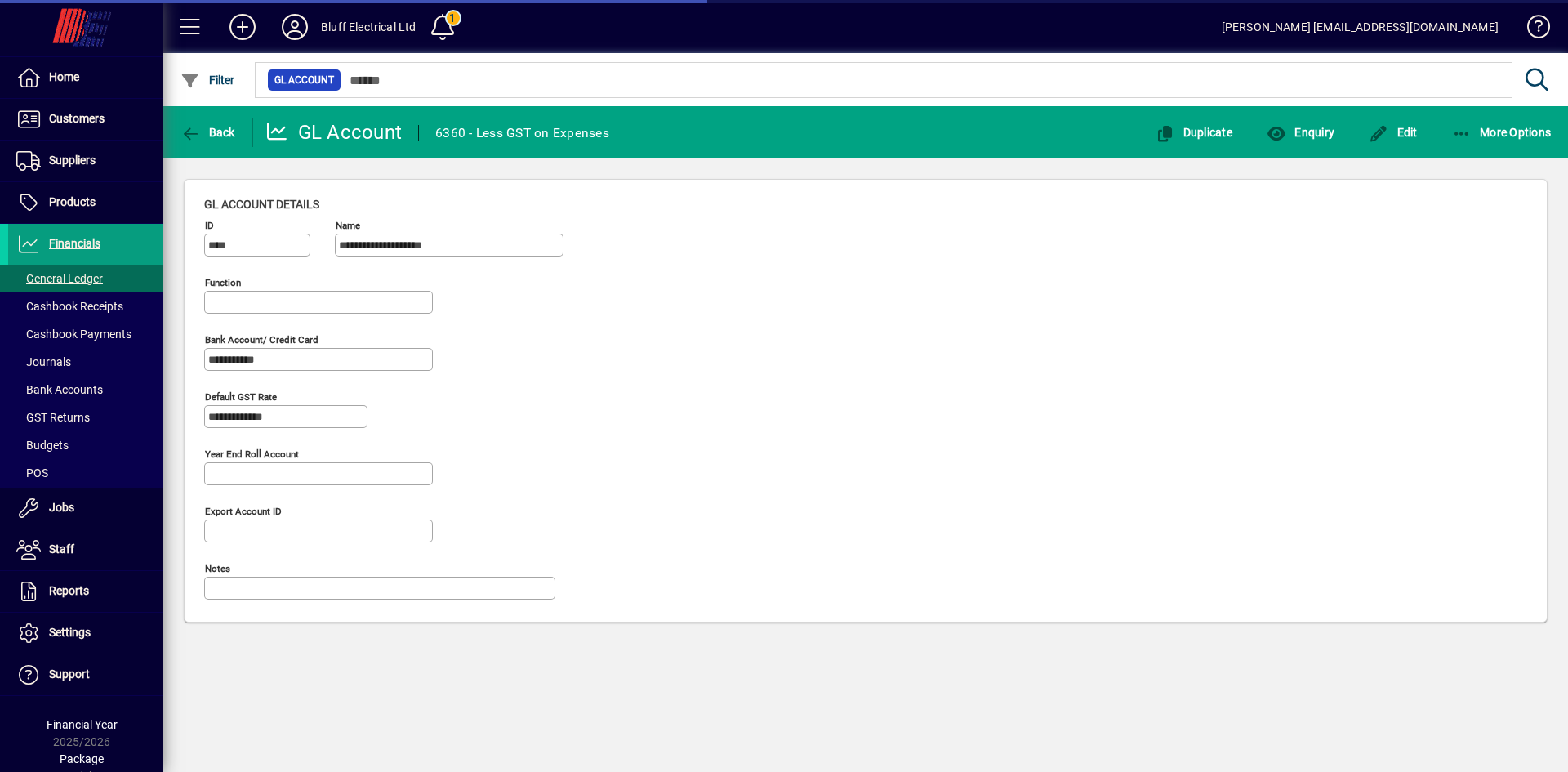
type input "**********"
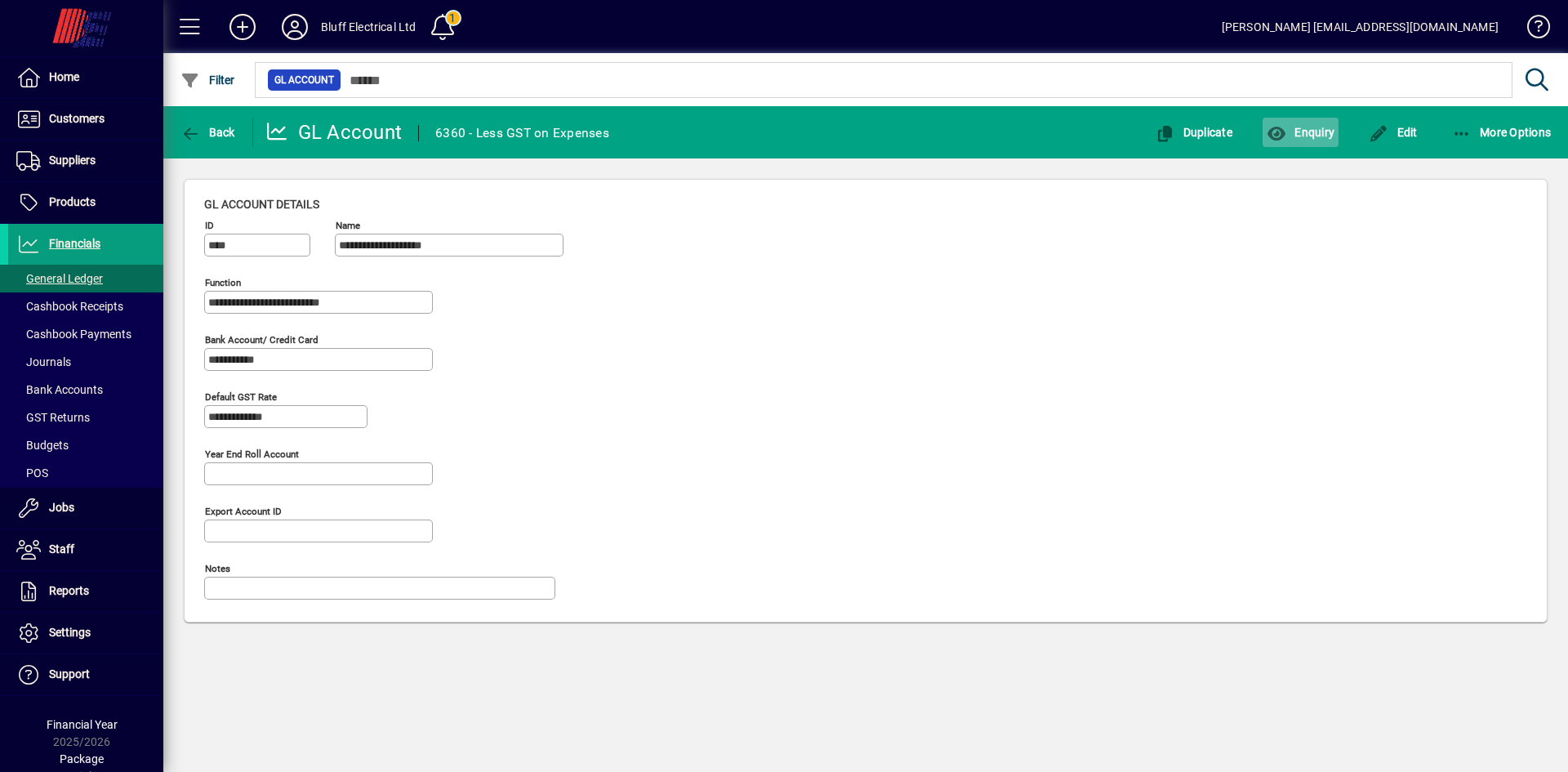
click at [1305, 131] on span "Enquiry" at bounding box center [1300, 132] width 68 height 13
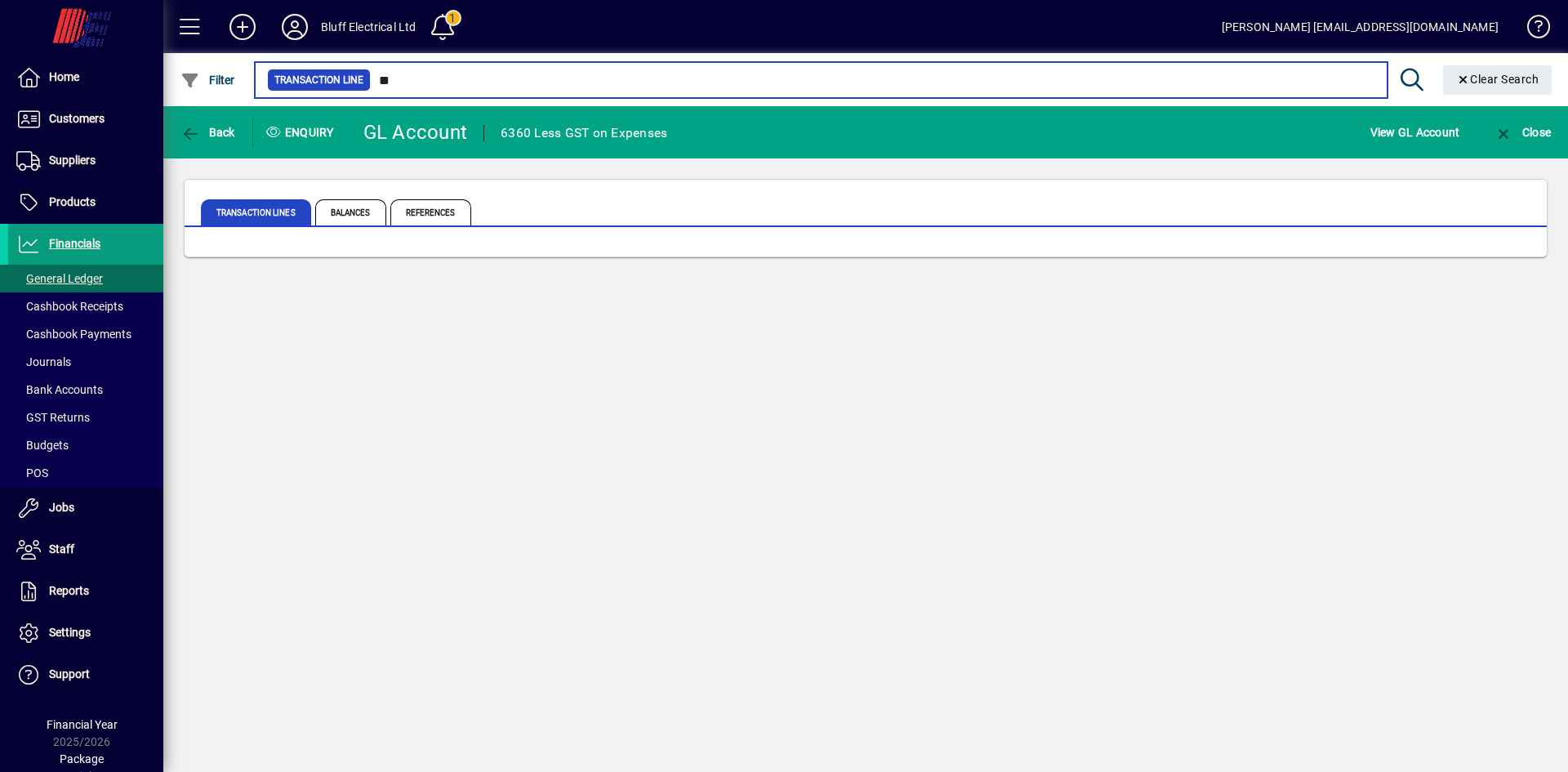
type input "*"
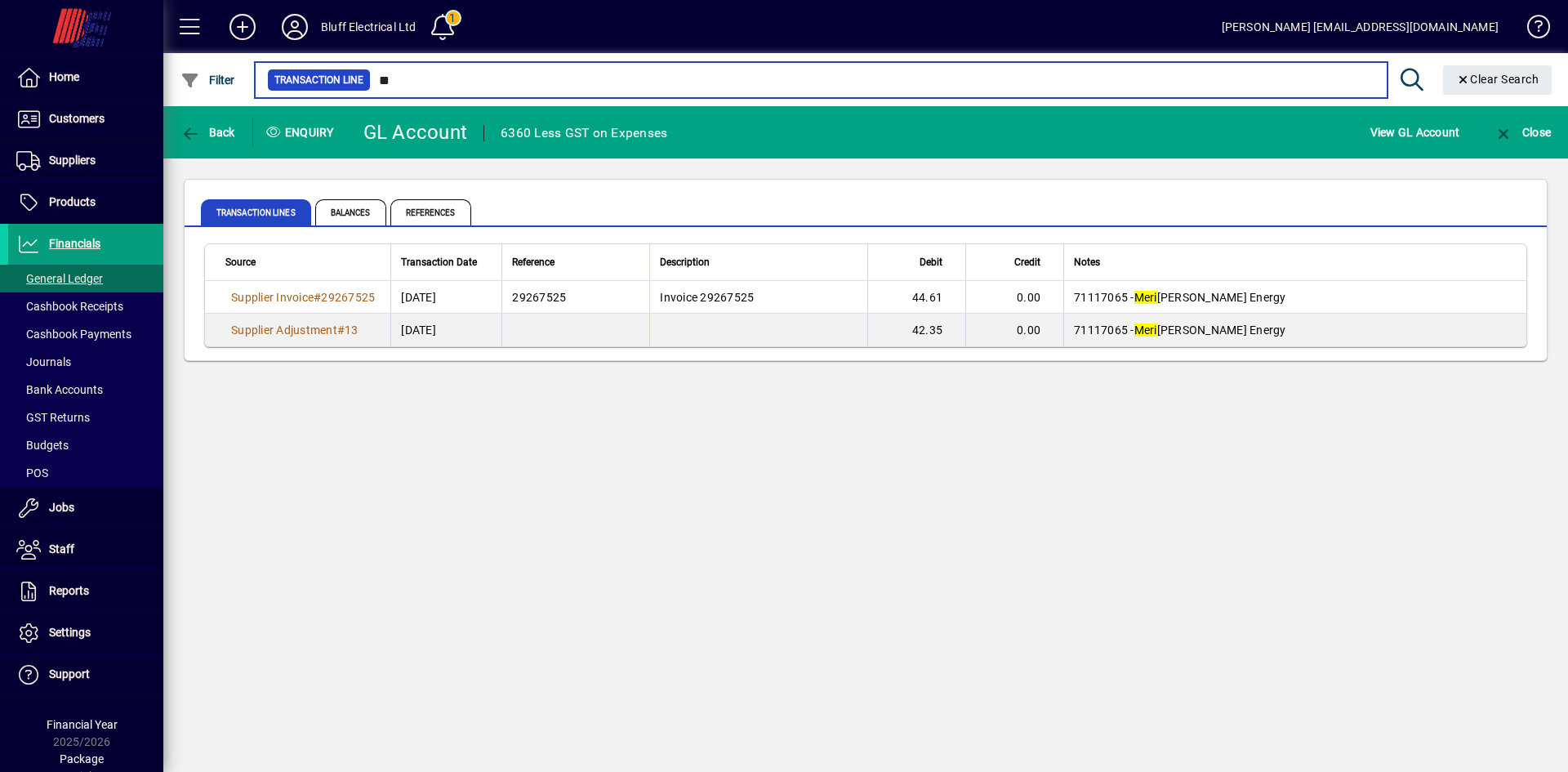
type input "*"
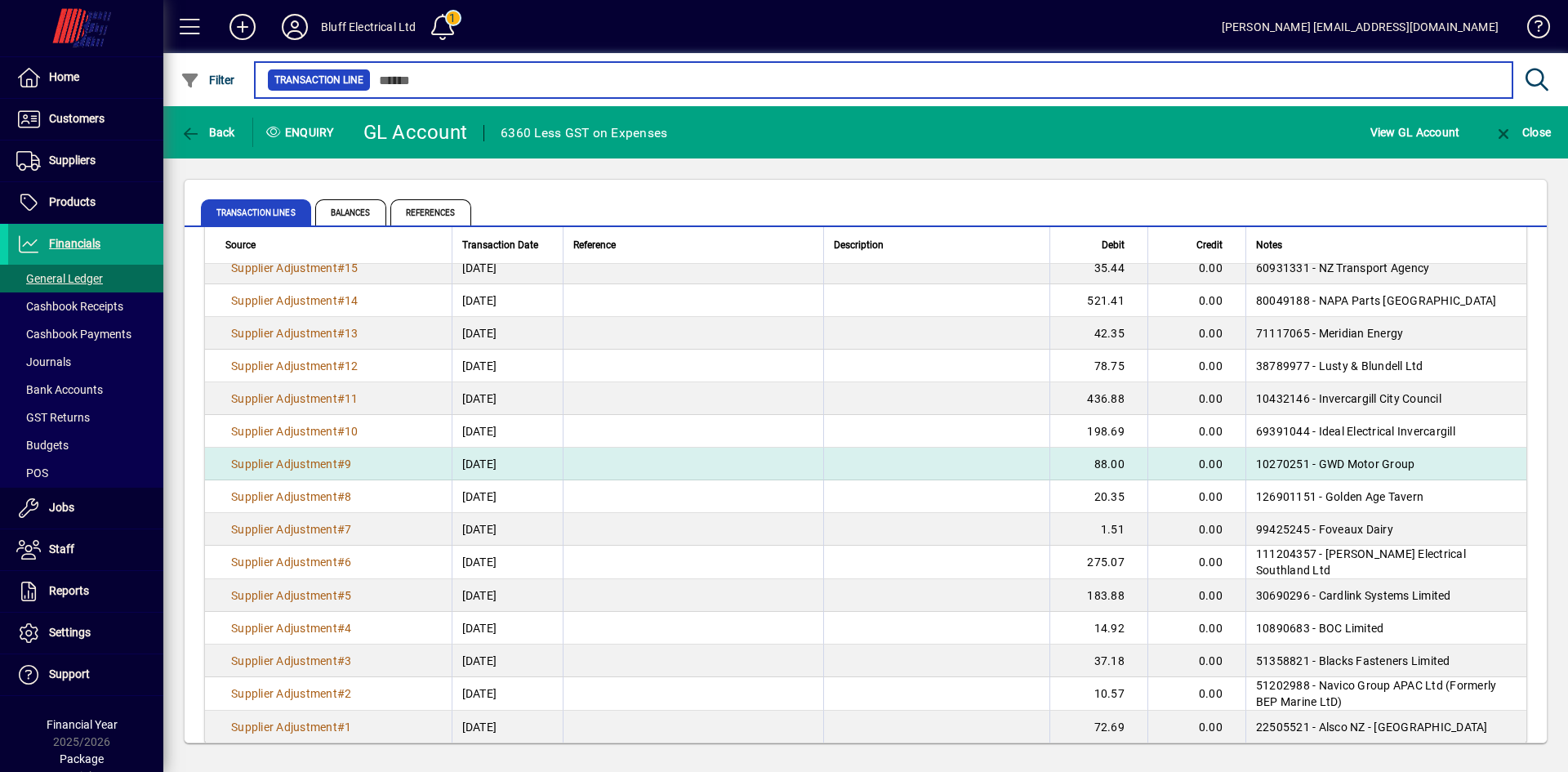
scroll to position [1985, 0]
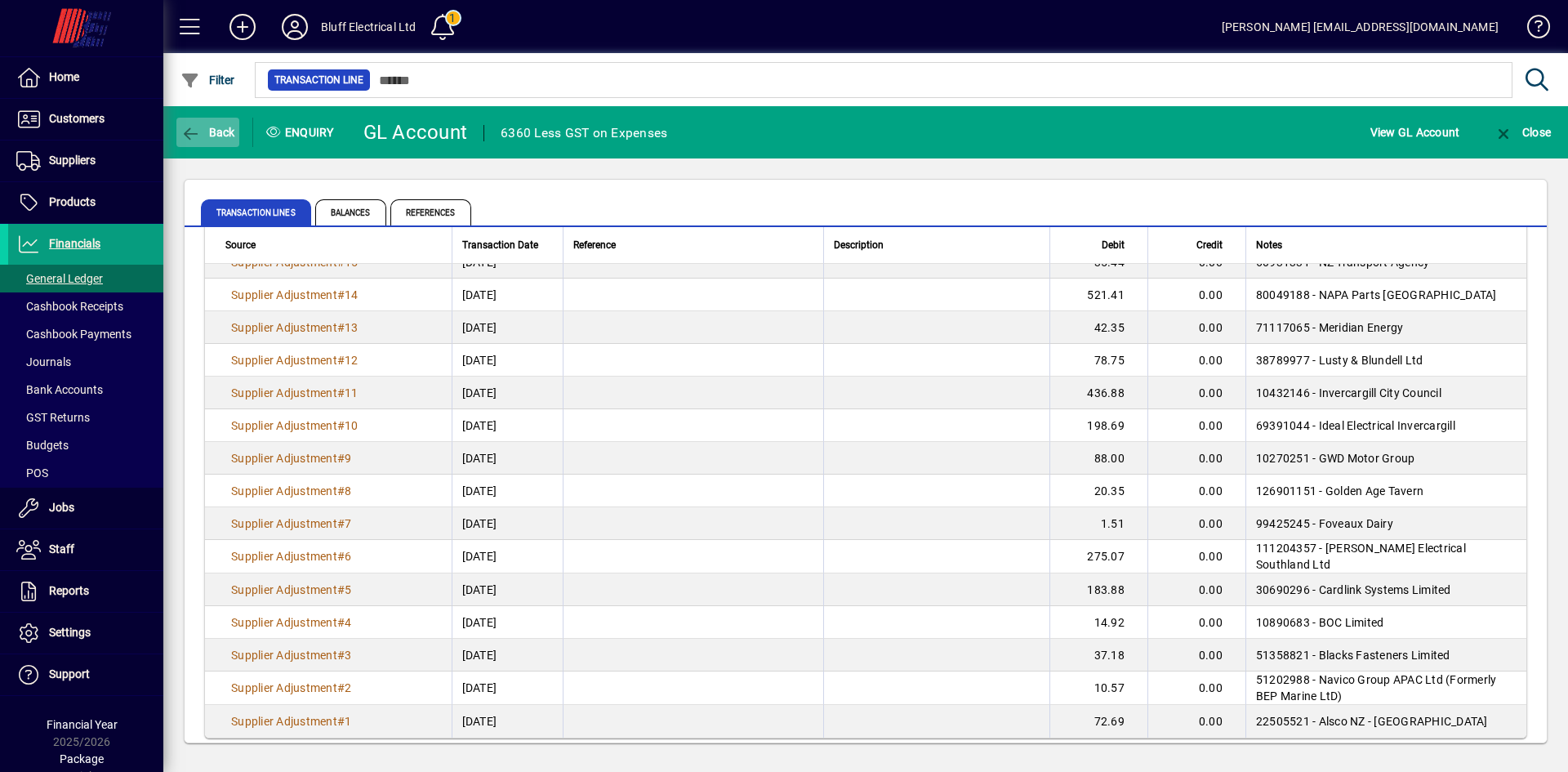
click at [218, 136] on span "Back" at bounding box center [208, 132] width 55 height 13
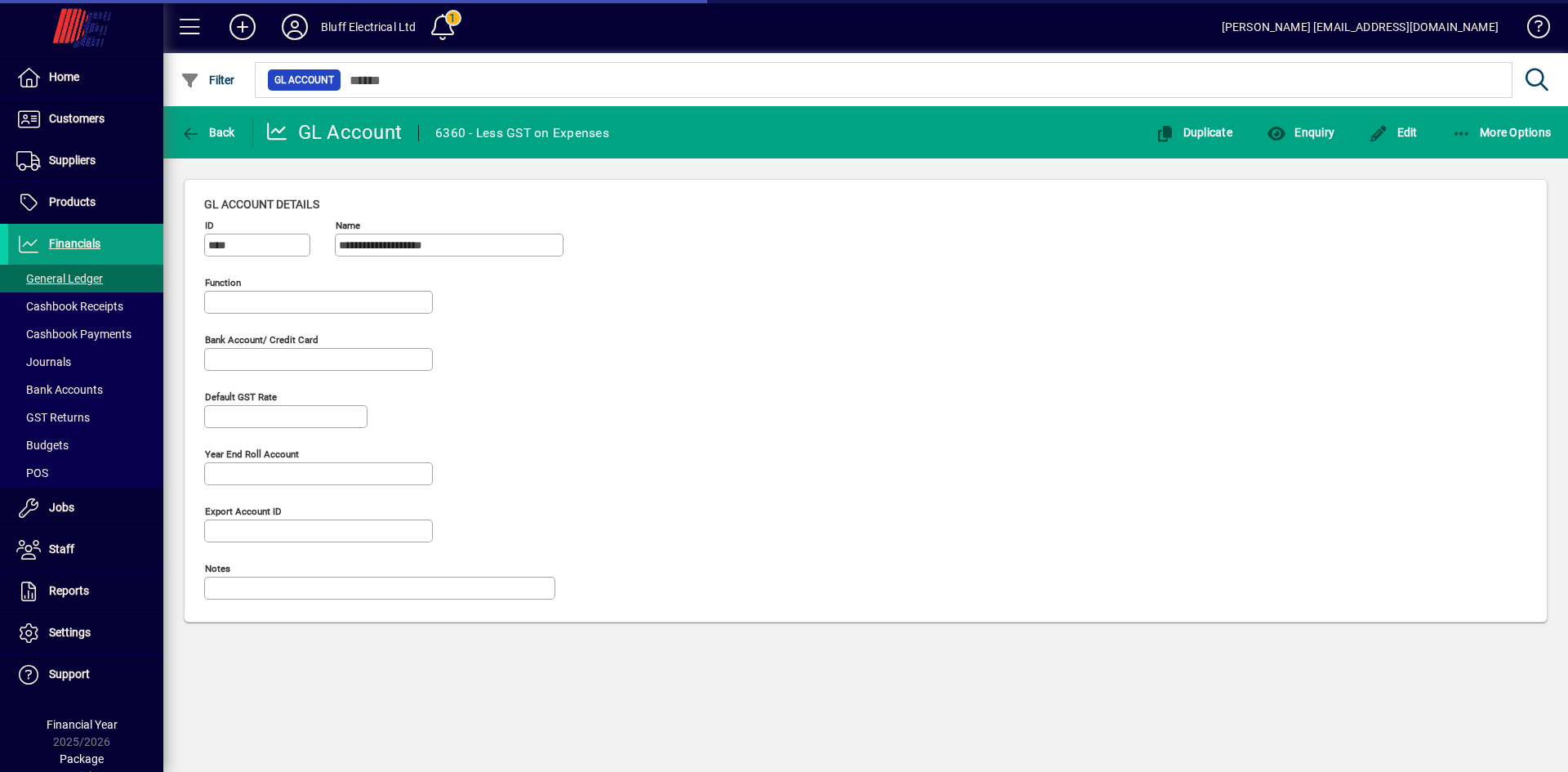
type input "**********"
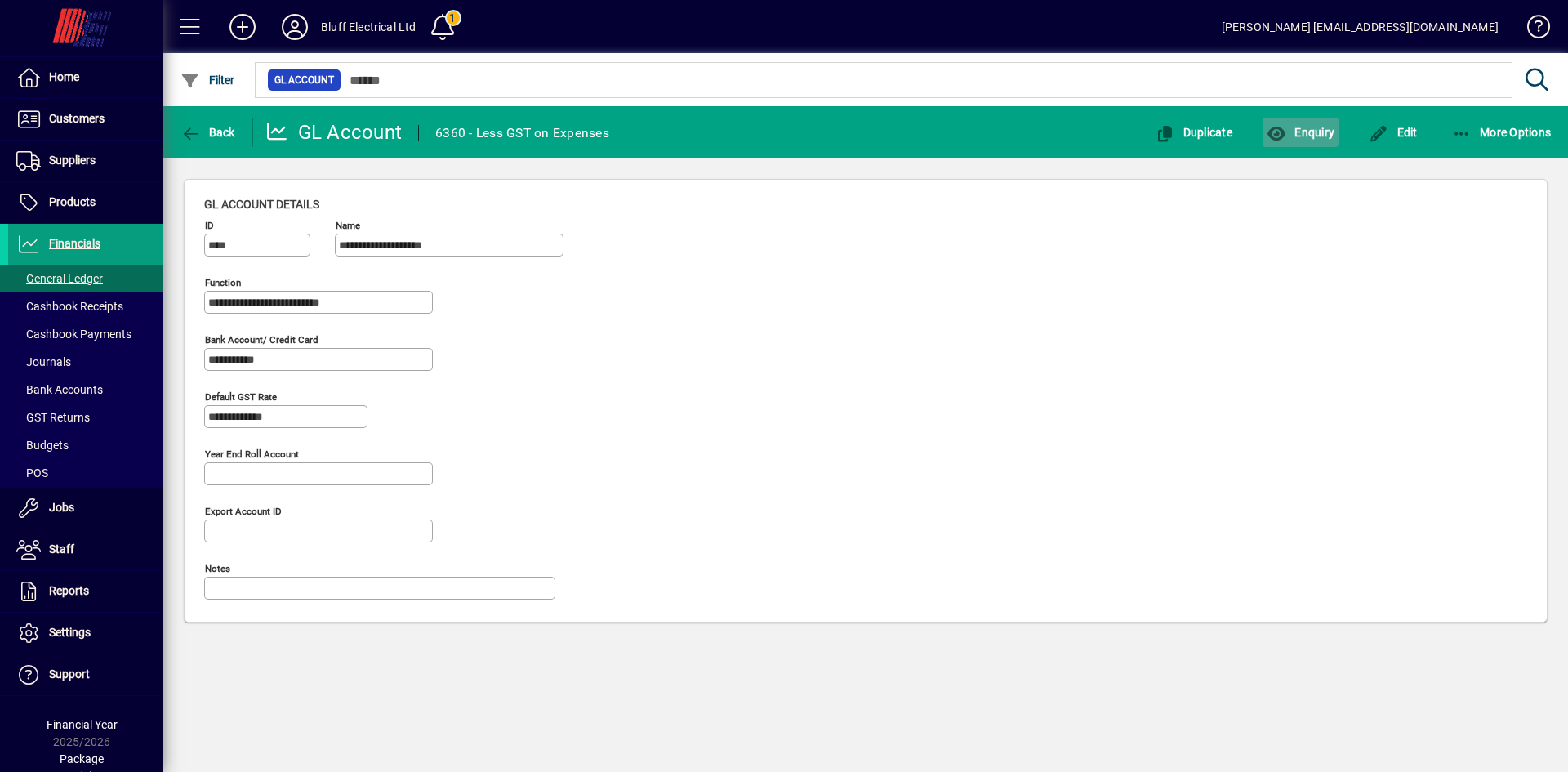
click at [1312, 130] on span "Enquiry" at bounding box center [1300, 132] width 68 height 13
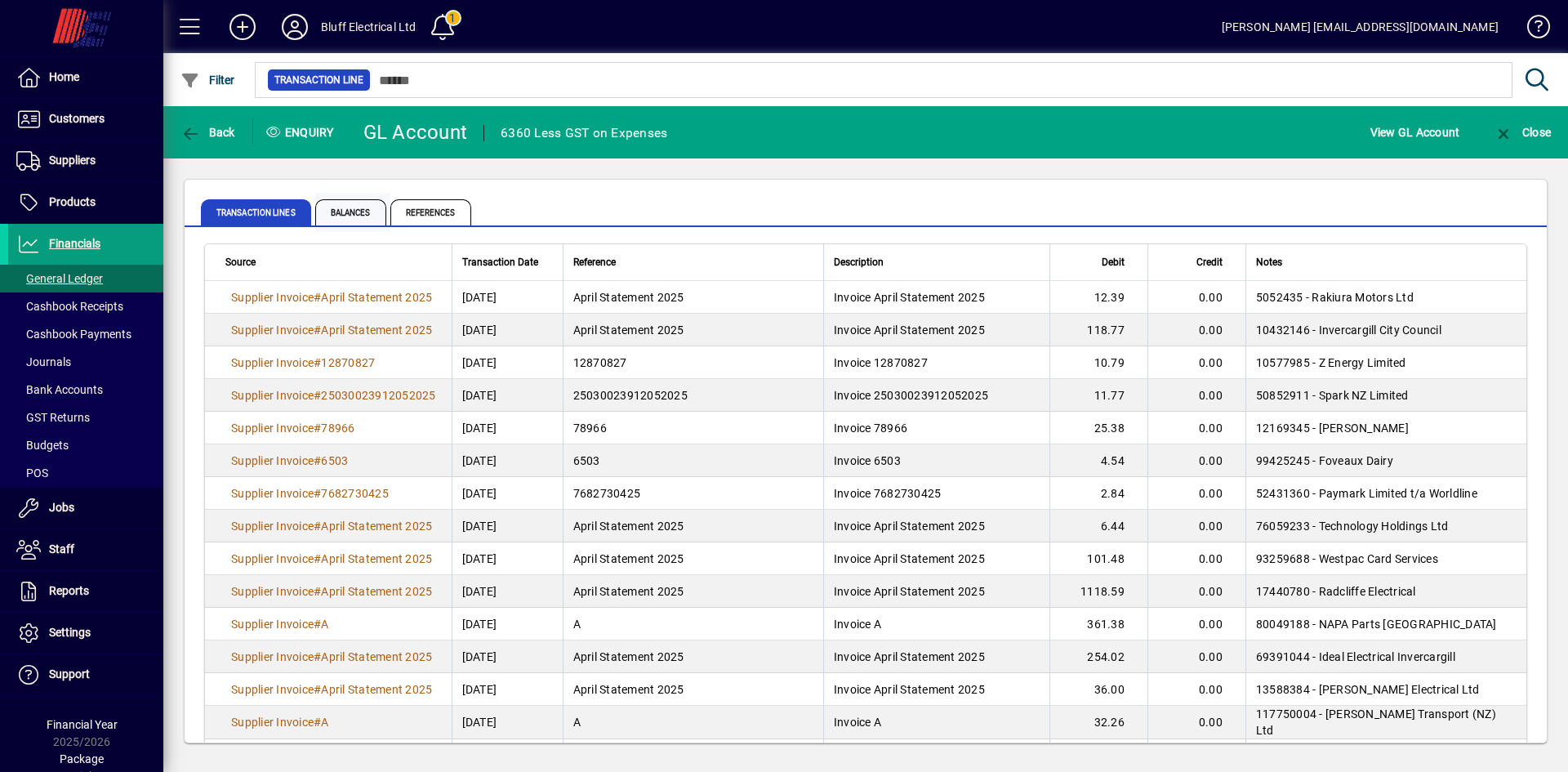
click at [369, 219] on span "Balances" at bounding box center [351, 212] width 71 height 26
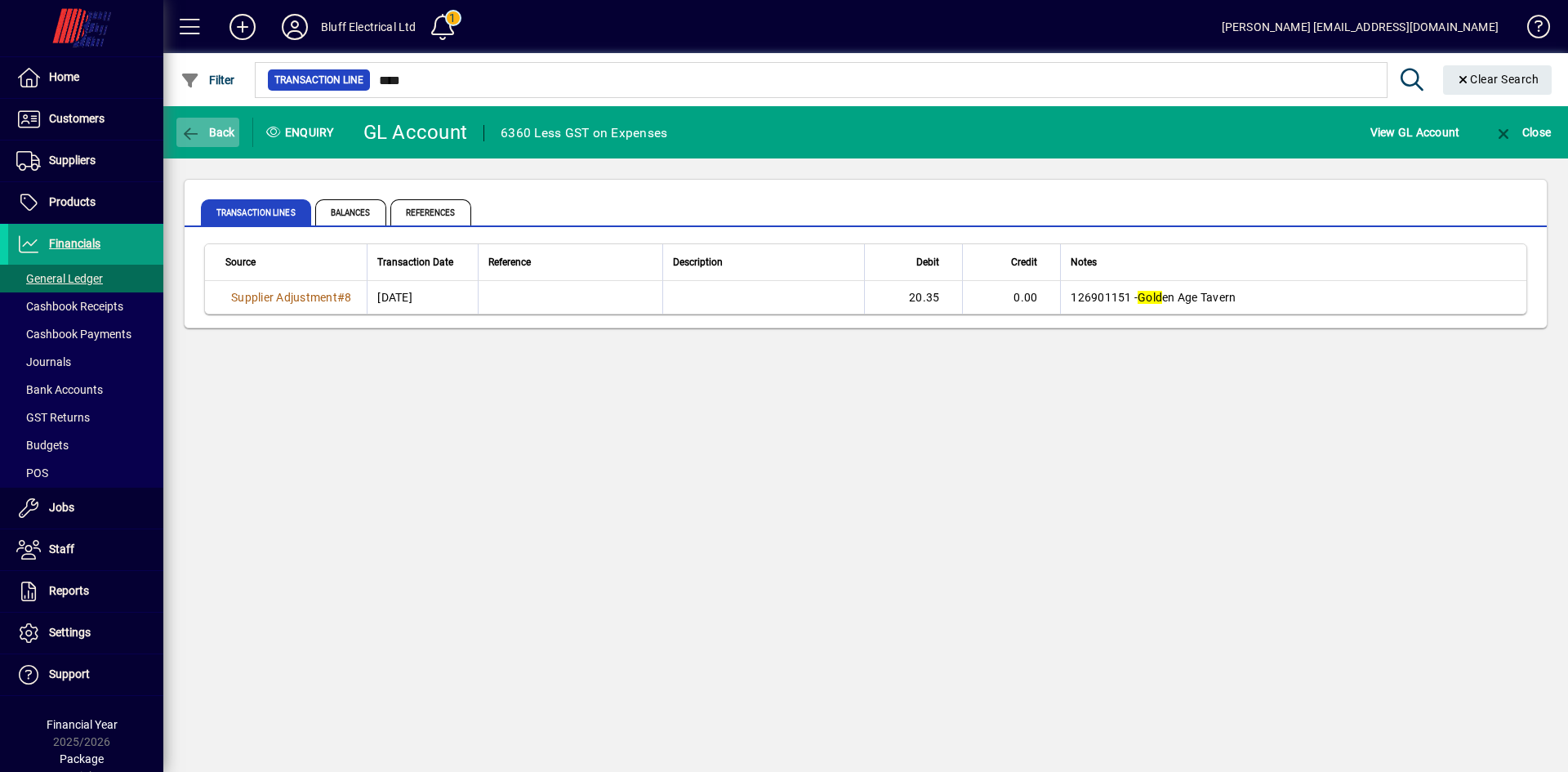
type input "****"
click at [206, 126] on span "Back" at bounding box center [208, 132] width 55 height 13
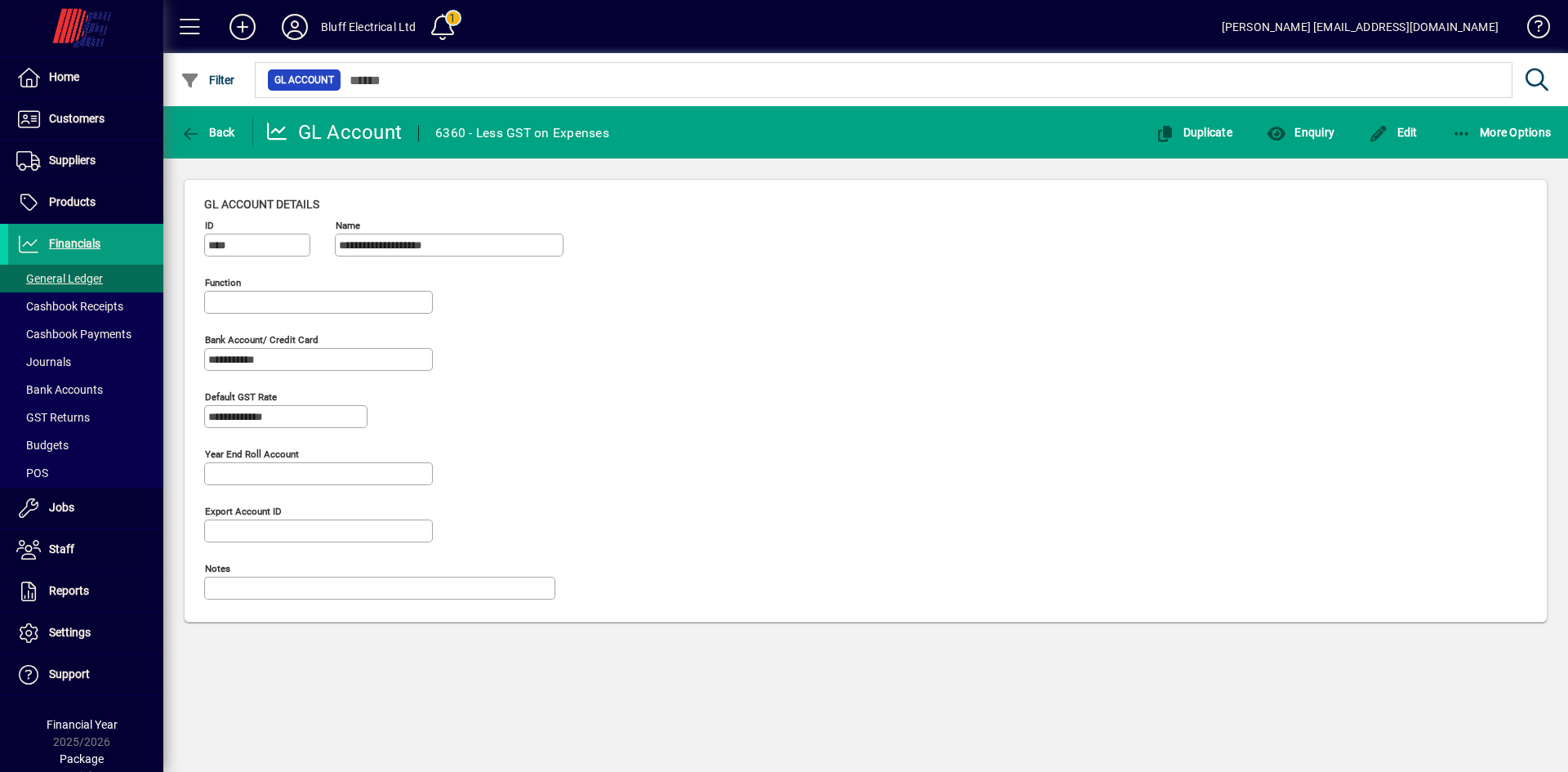
type input "**********"
click at [210, 128] on span "Back" at bounding box center [208, 132] width 55 height 13
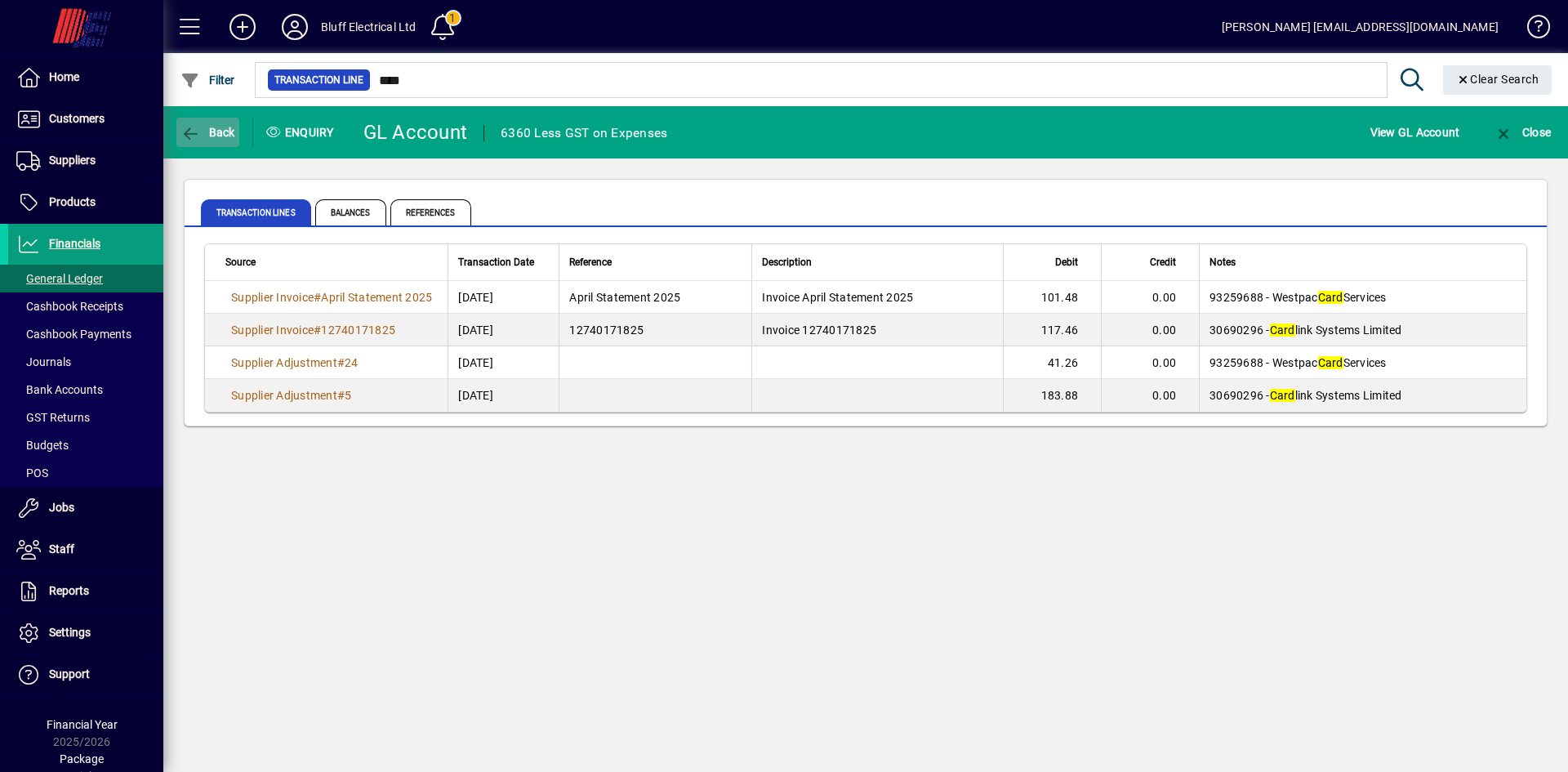
click at [189, 130] on icon "button" at bounding box center [190, 134] width 20 height 17
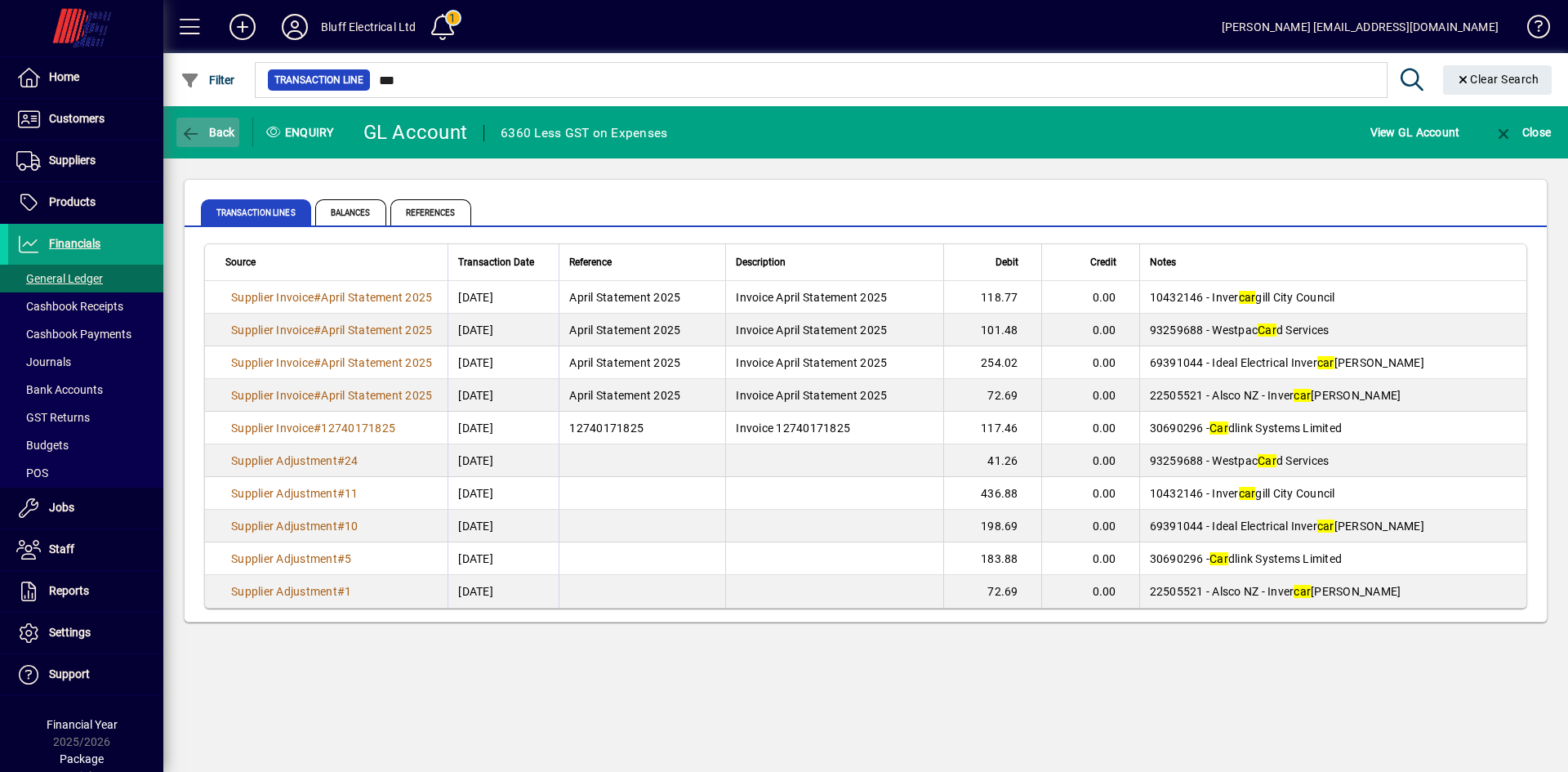
click at [224, 129] on span "Back" at bounding box center [208, 132] width 55 height 13
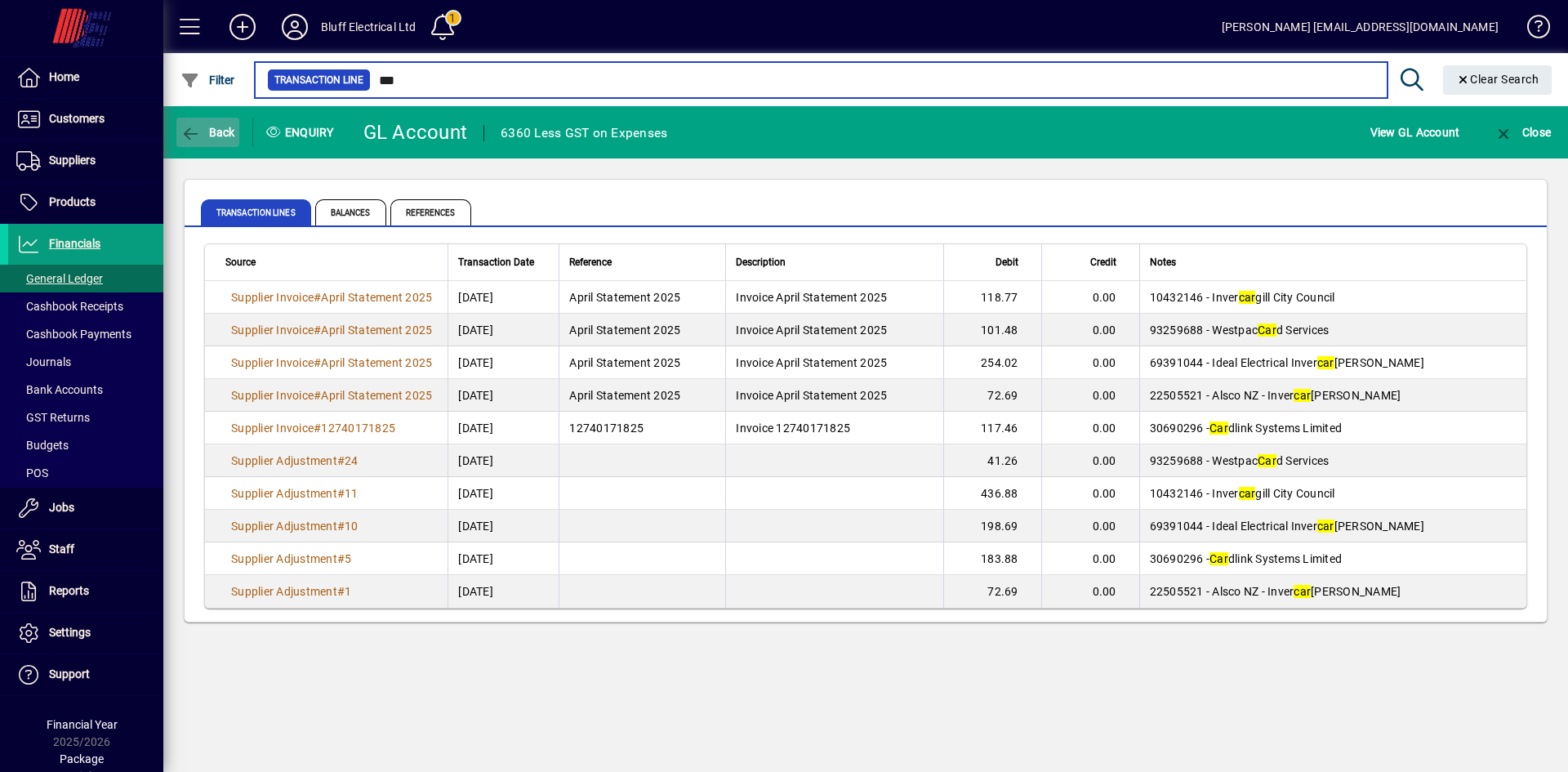
type input "*"
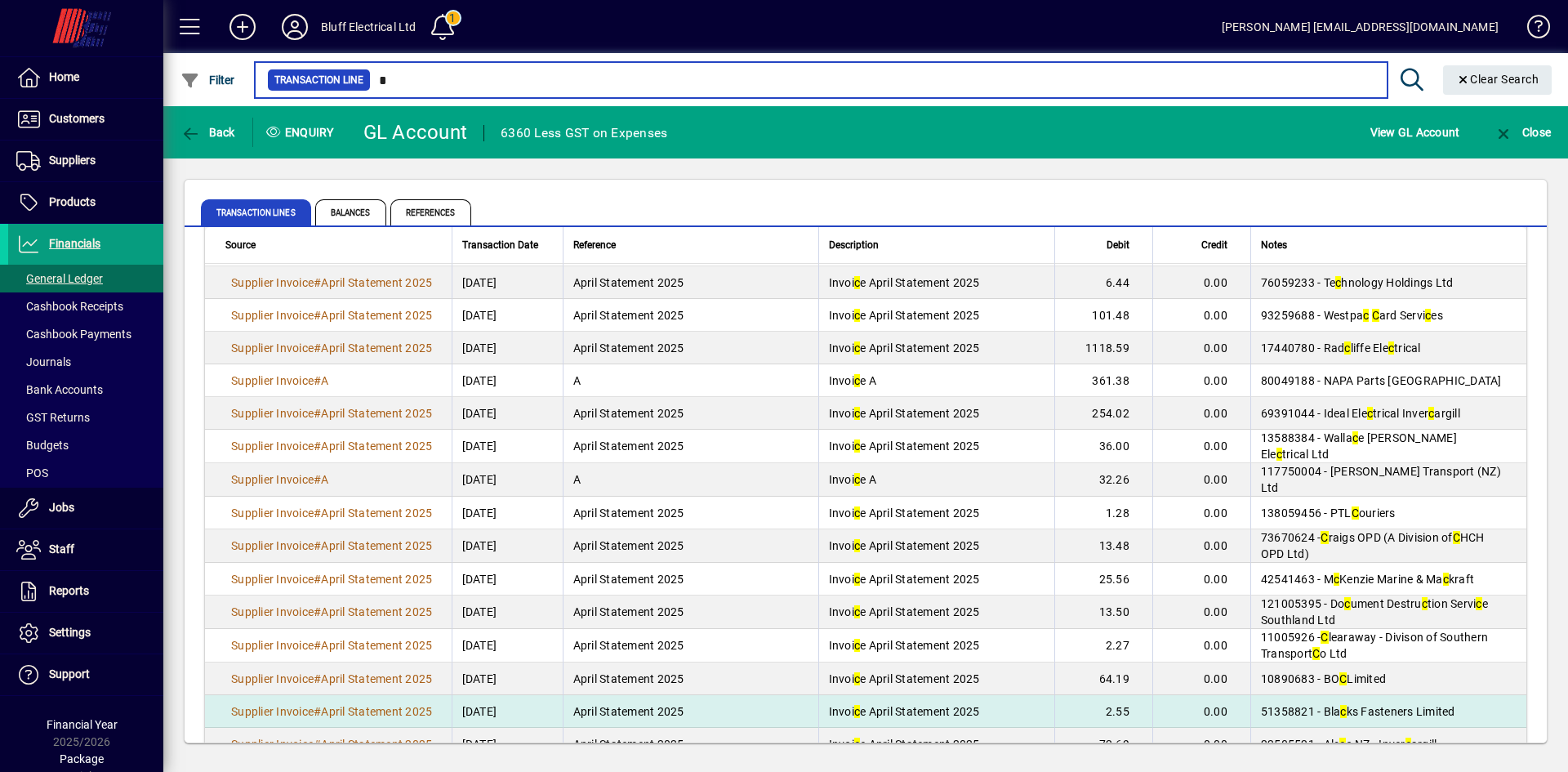
scroll to position [409, 0]
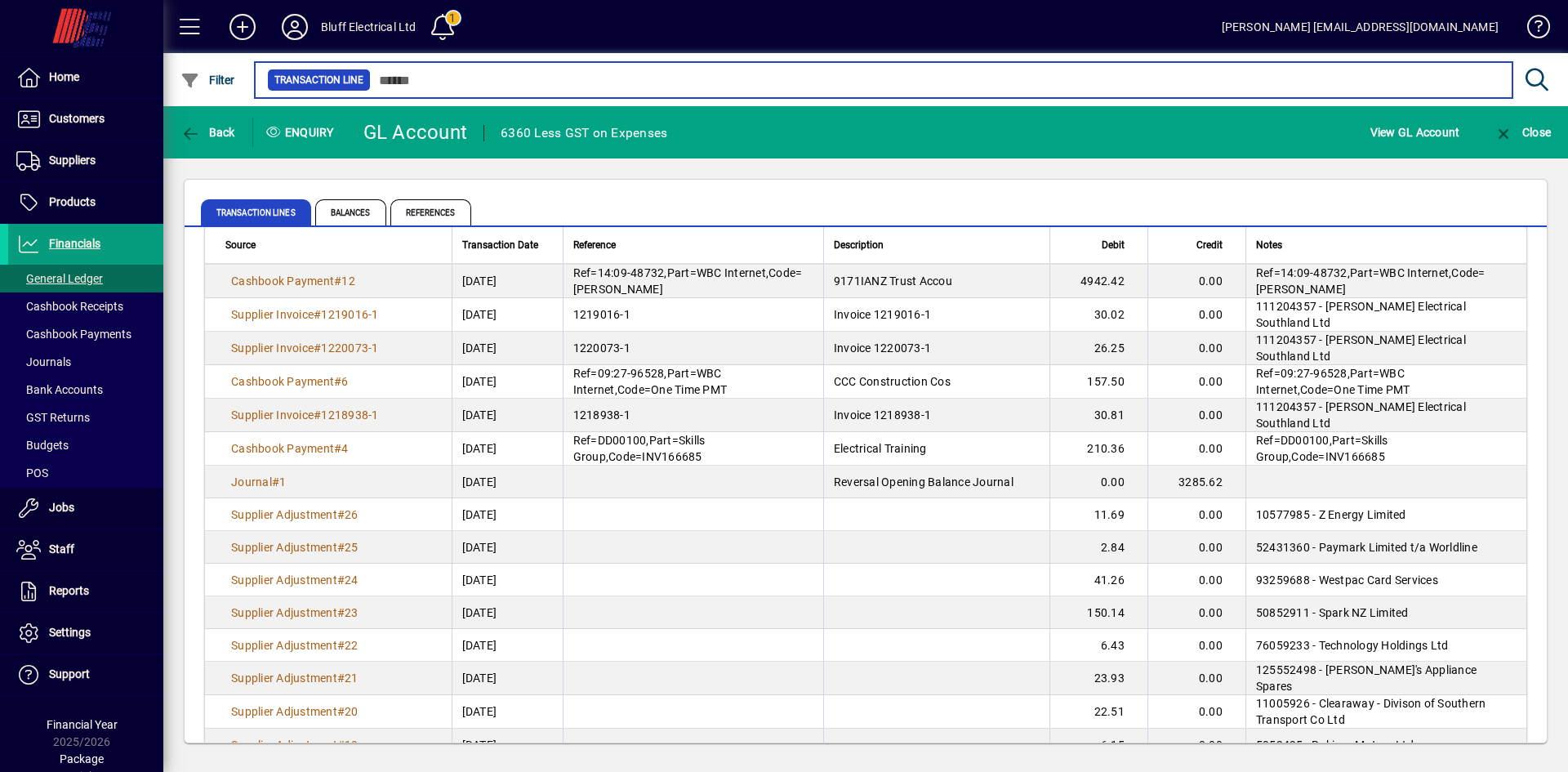
scroll to position [1331, 0]
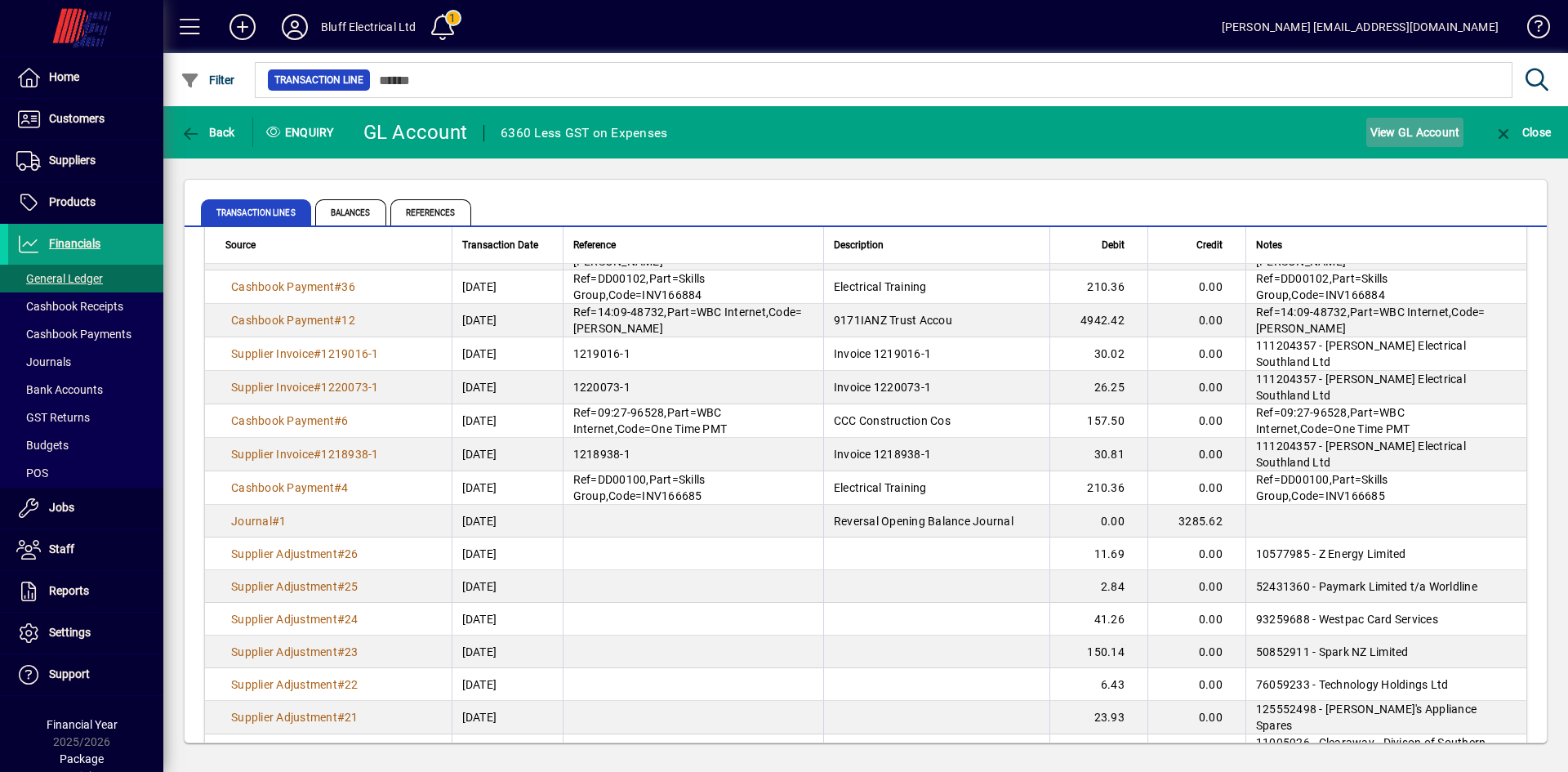
click at [1401, 132] on span "View GL Account" at bounding box center [1416, 132] width 90 height 26
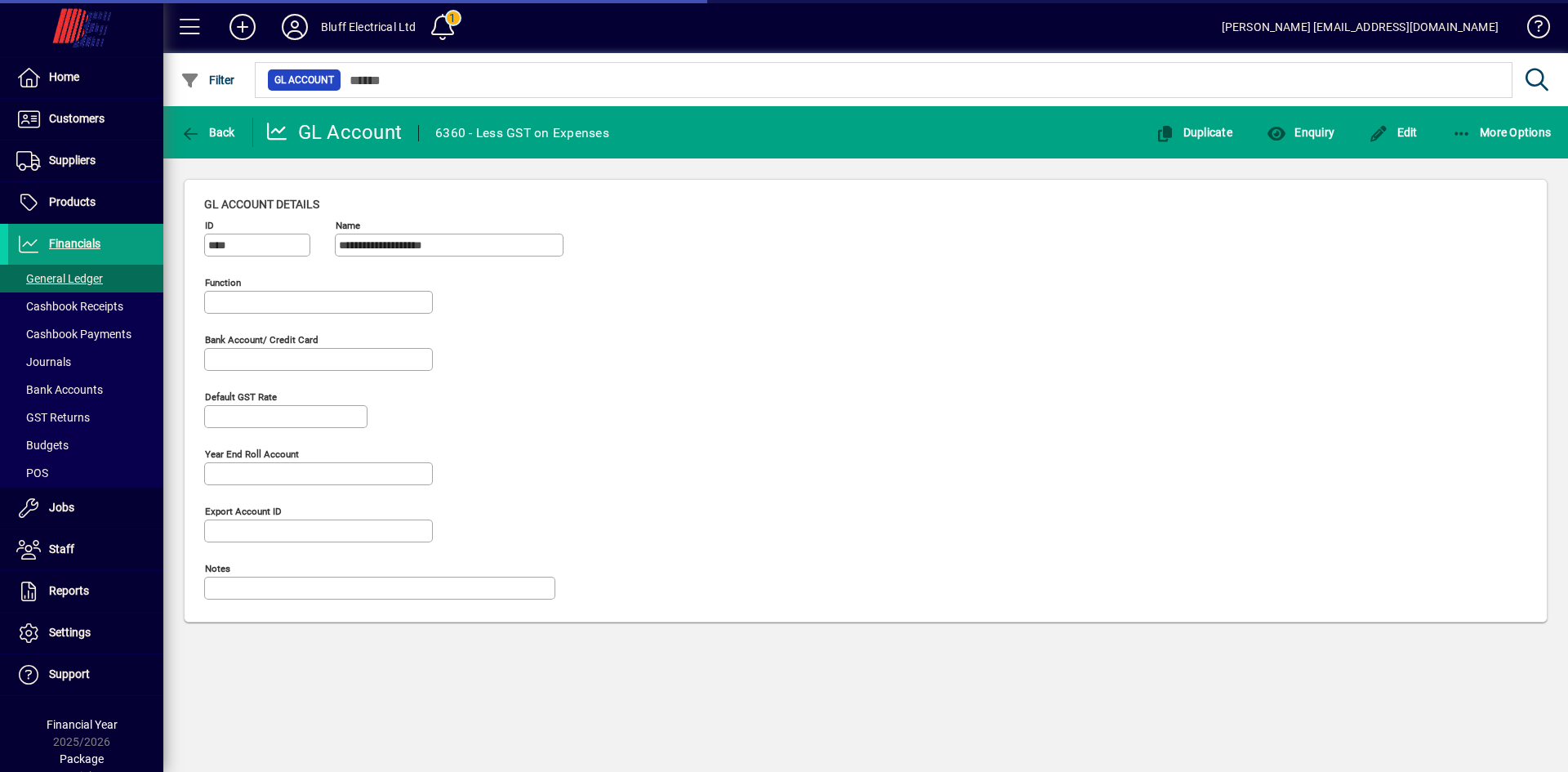
type input "**********"
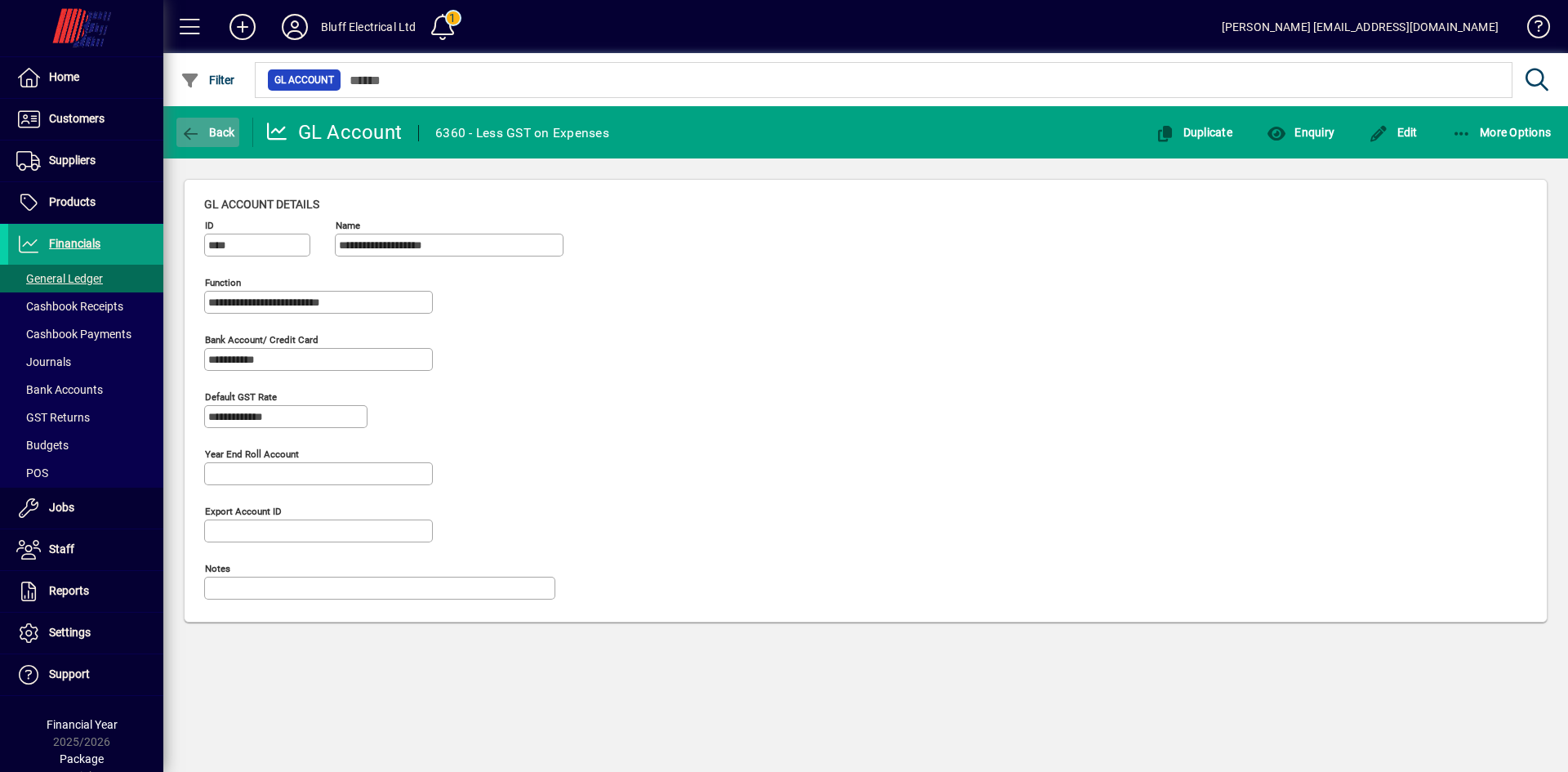
click at [219, 134] on span "Back" at bounding box center [208, 132] width 55 height 13
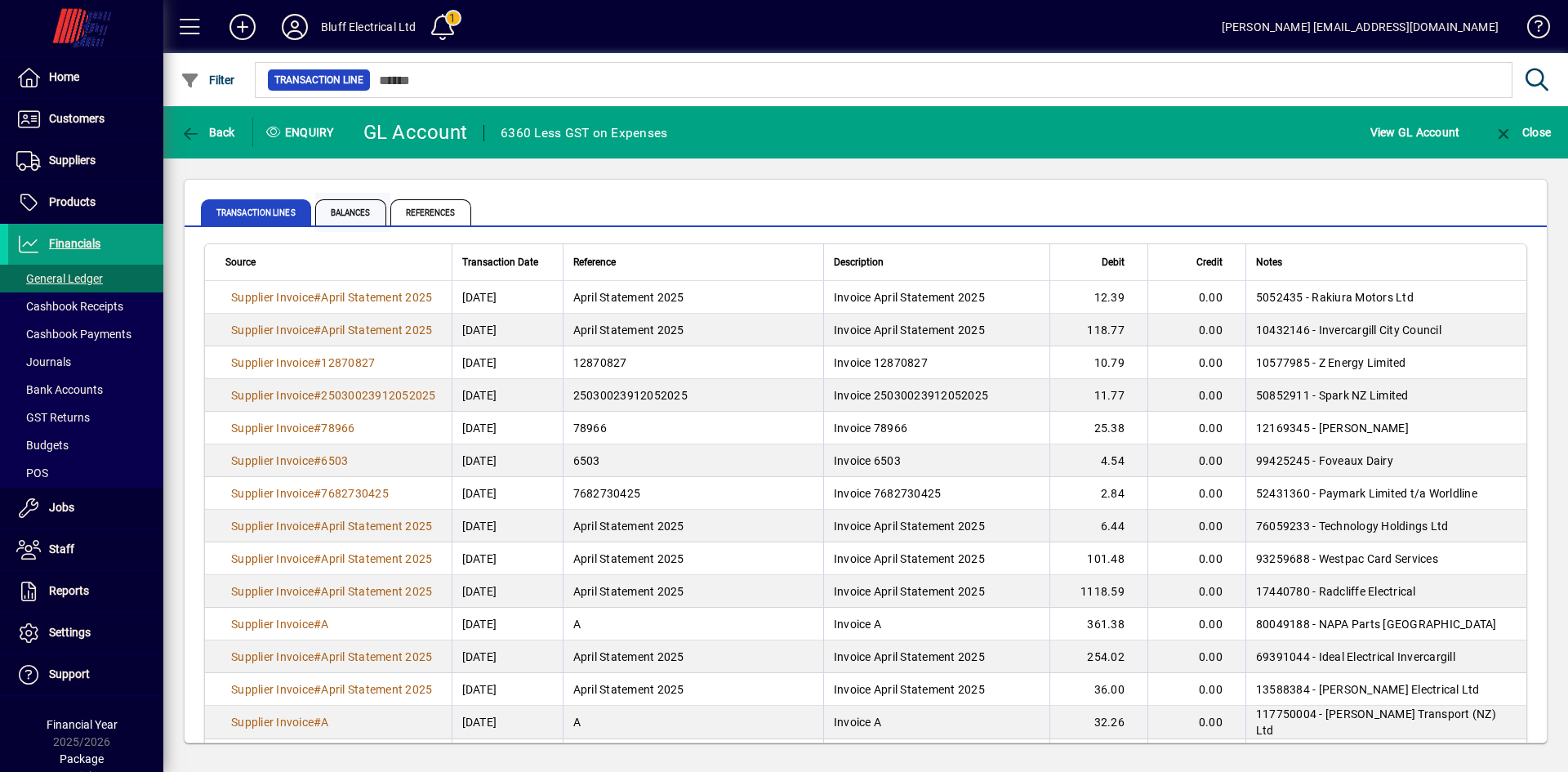
click at [346, 211] on span "Balances" at bounding box center [351, 212] width 71 height 26
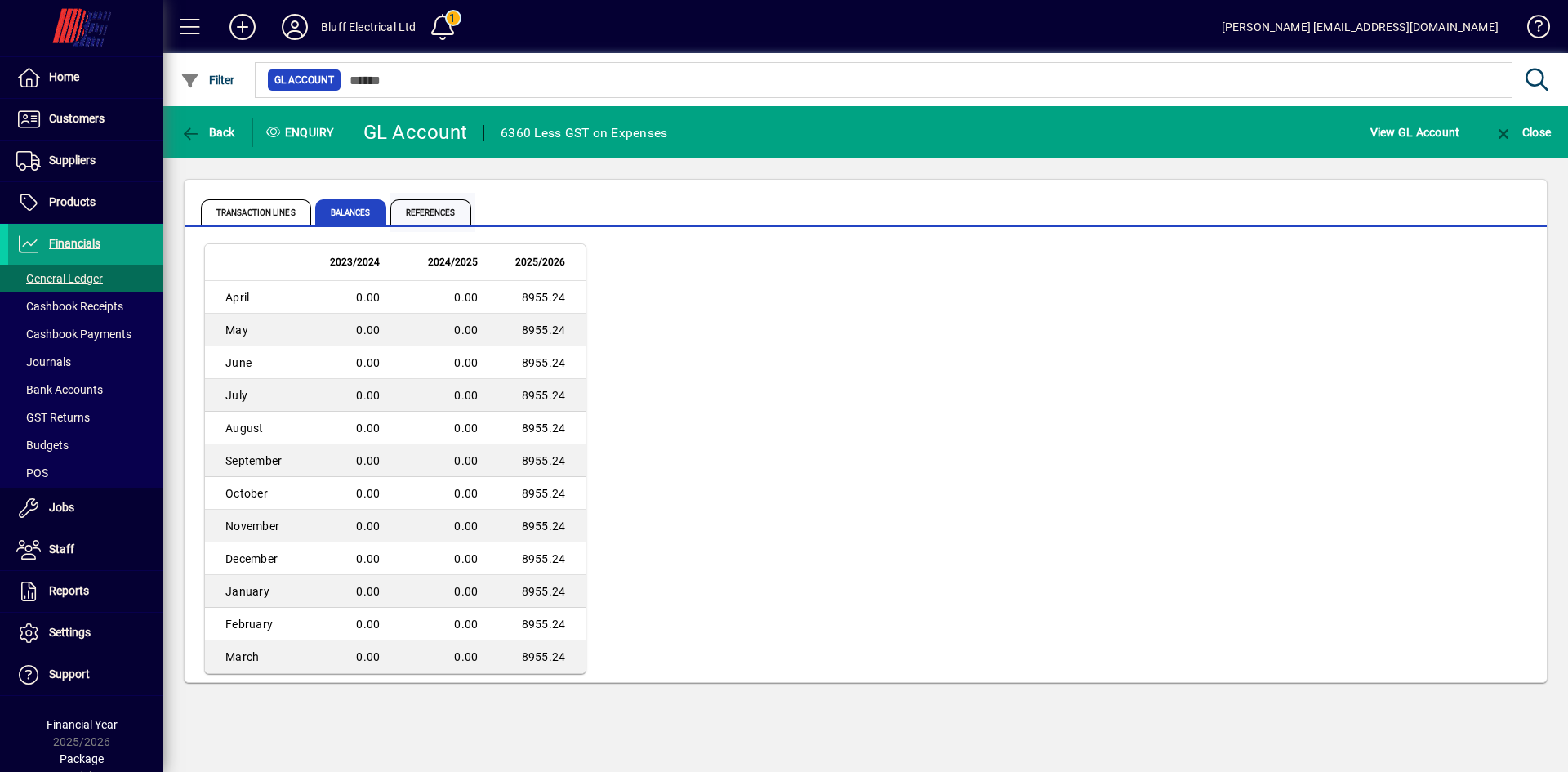
click at [433, 208] on span "References" at bounding box center [431, 212] width 81 height 26
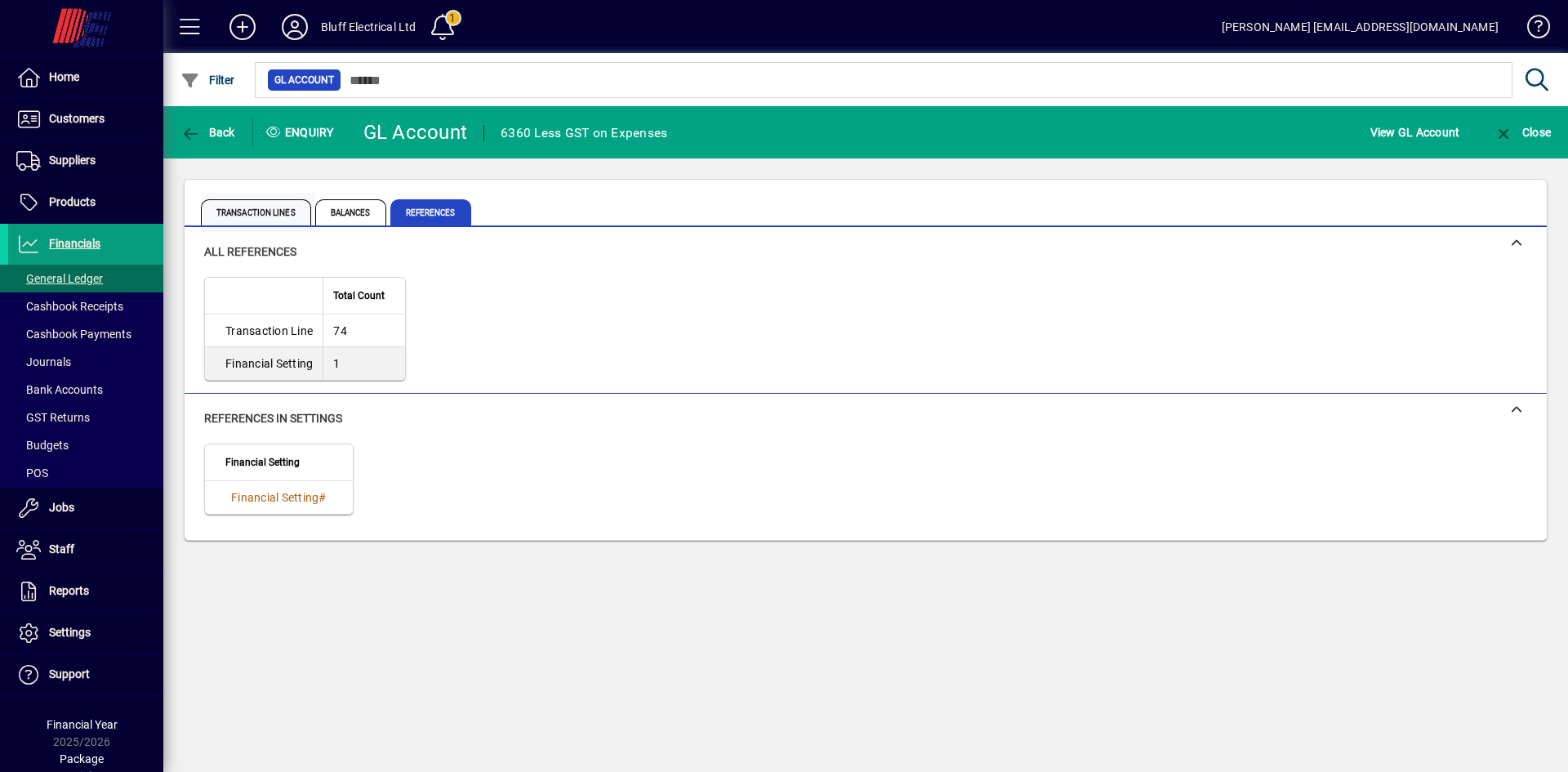
click at [263, 209] on span "Transaction lines" at bounding box center [255, 212] width 110 height 26
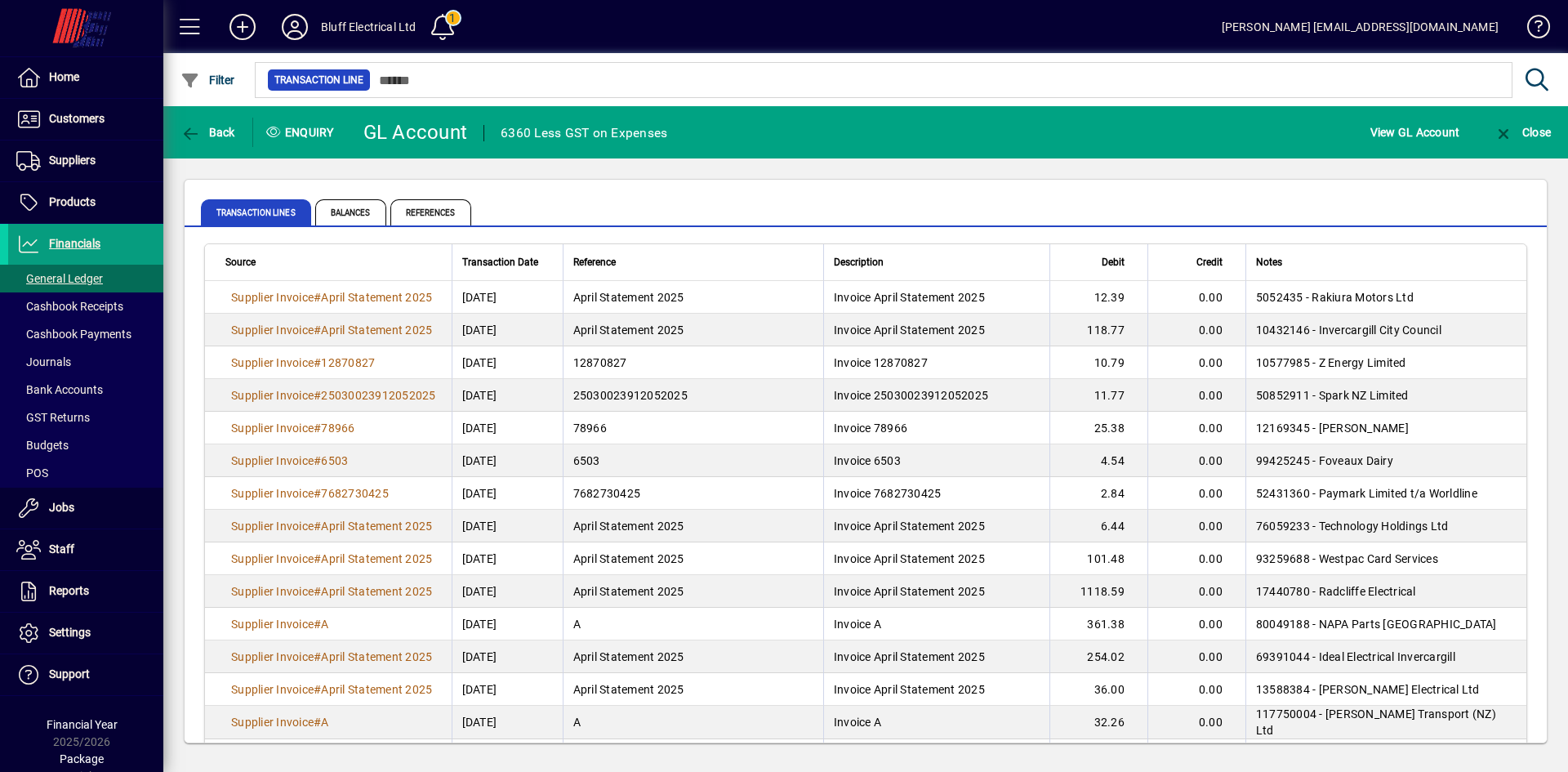
drag, startPoint x: 616, startPoint y: 197, endPoint x: 950, endPoint y: 186, distance: 334.2
click at [950, 186] on div "Transaction lines Balances References" at bounding box center [866, 204] width 1362 height 48
click at [249, 23] on icon at bounding box center [242, 27] width 33 height 26
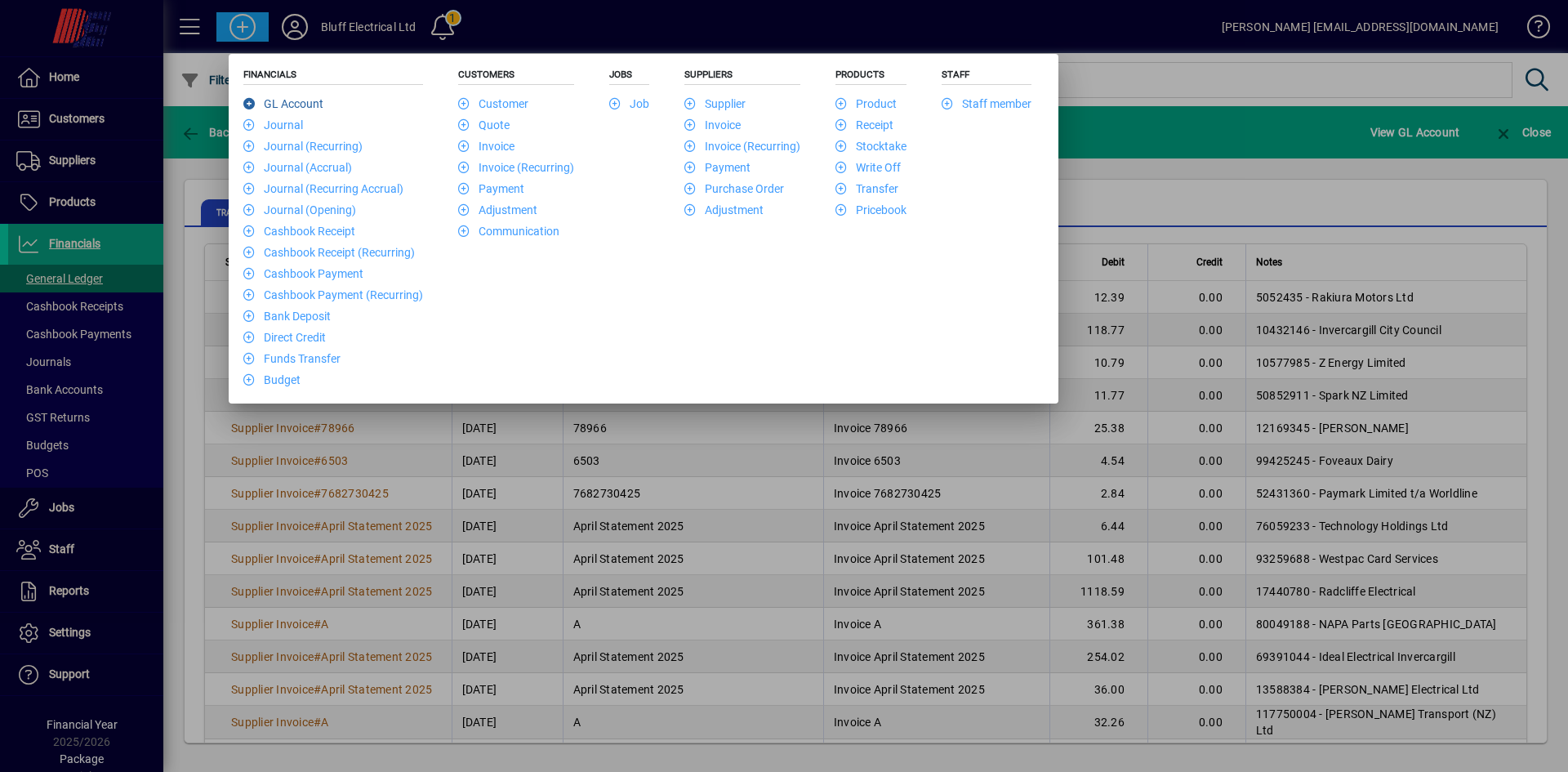
click at [303, 102] on link "GL Account" at bounding box center [283, 103] width 80 height 13
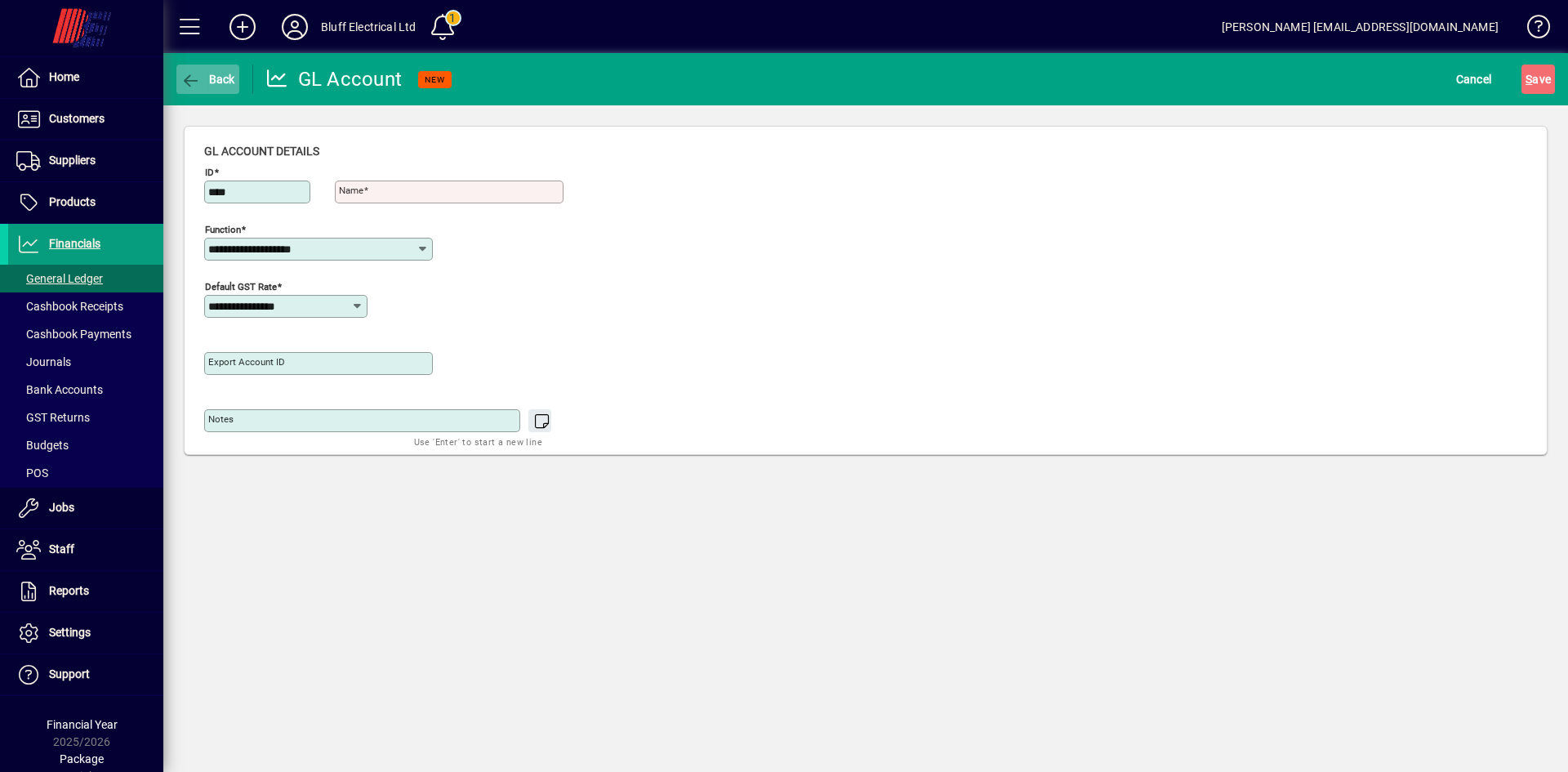
type input "****"
click at [189, 67] on span "button" at bounding box center [207, 79] width 63 height 40
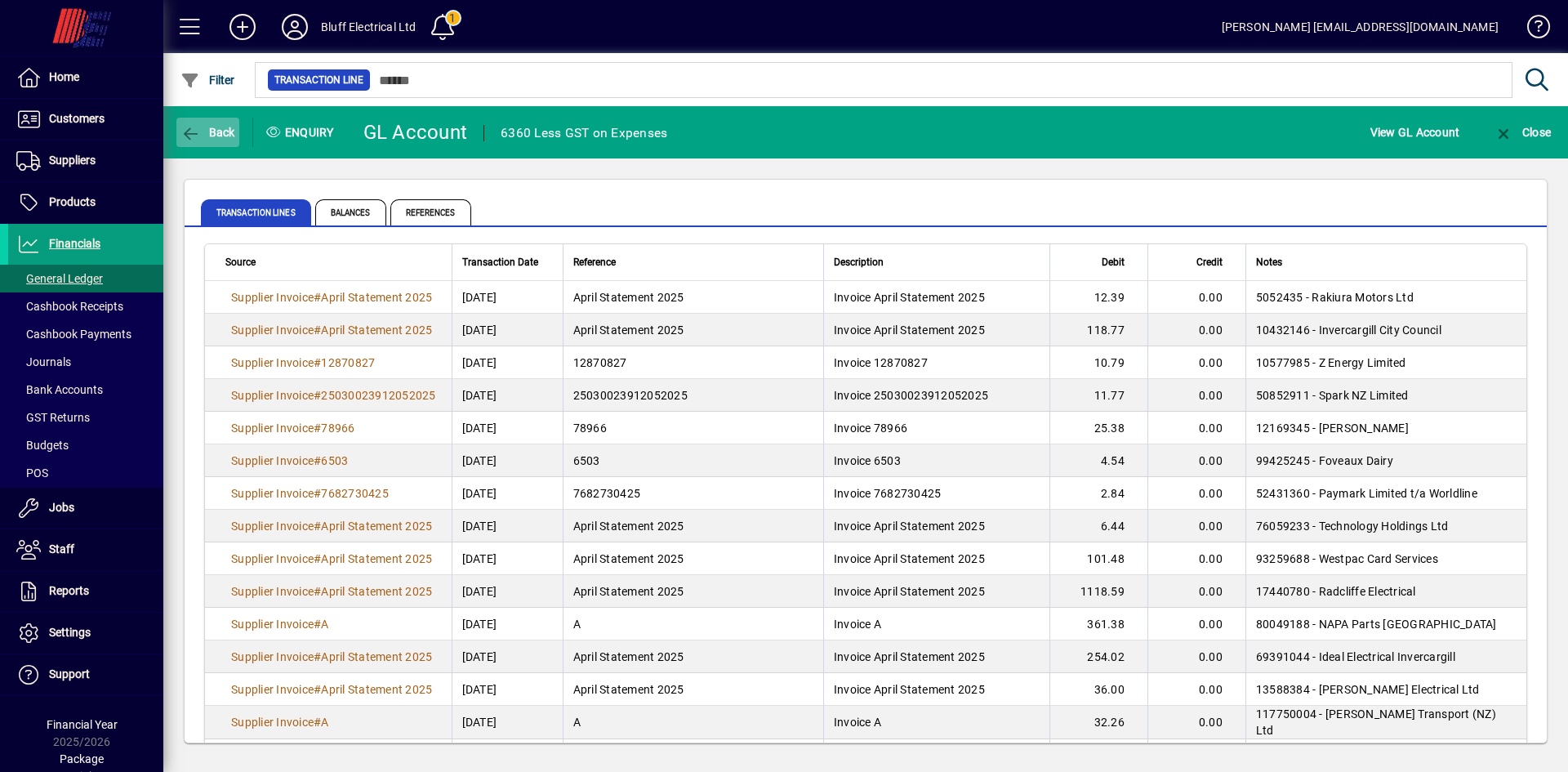
click at [208, 131] on span "Back" at bounding box center [208, 132] width 55 height 13
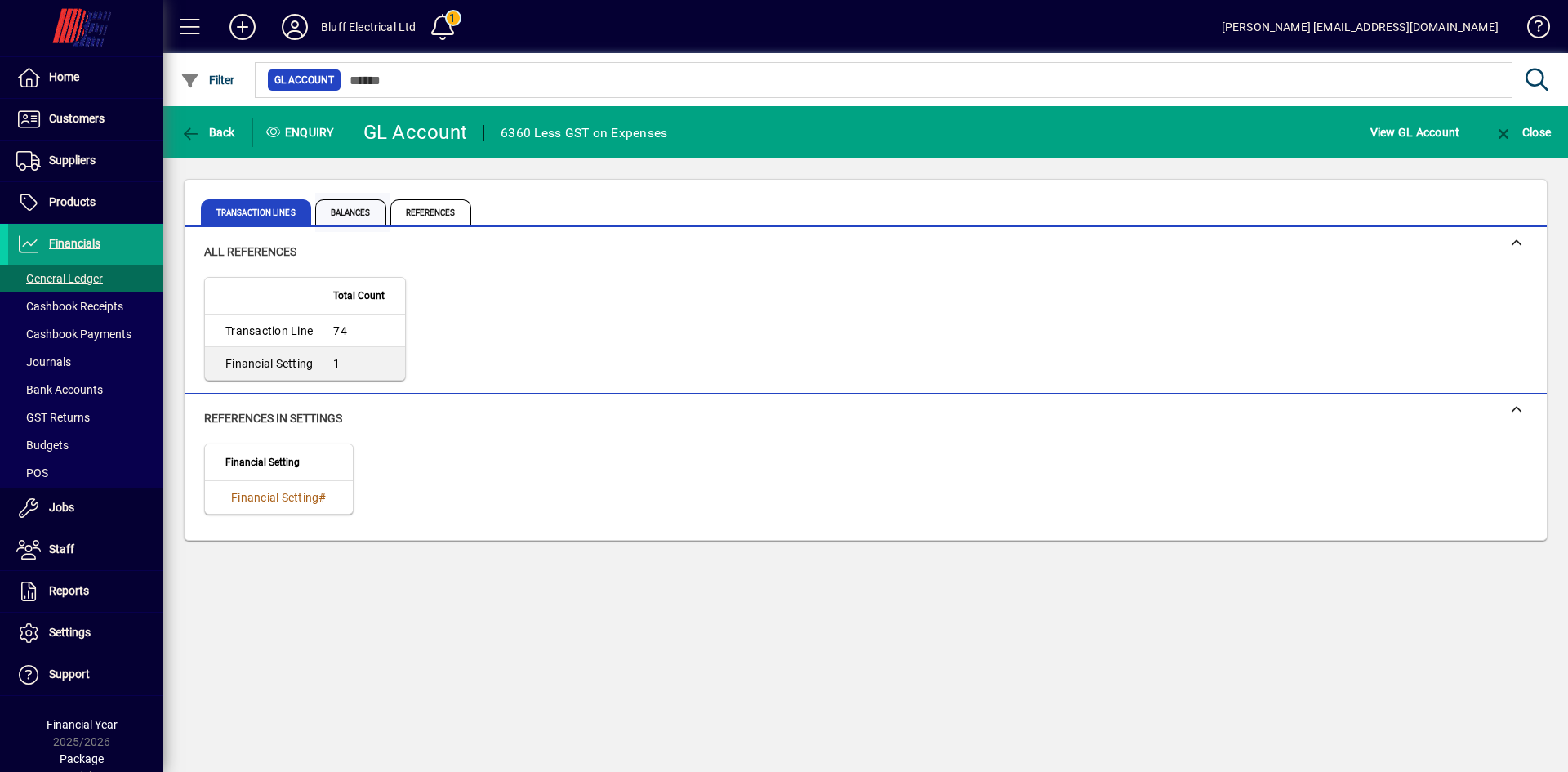
click at [351, 212] on span "Balances" at bounding box center [351, 212] width 71 height 26
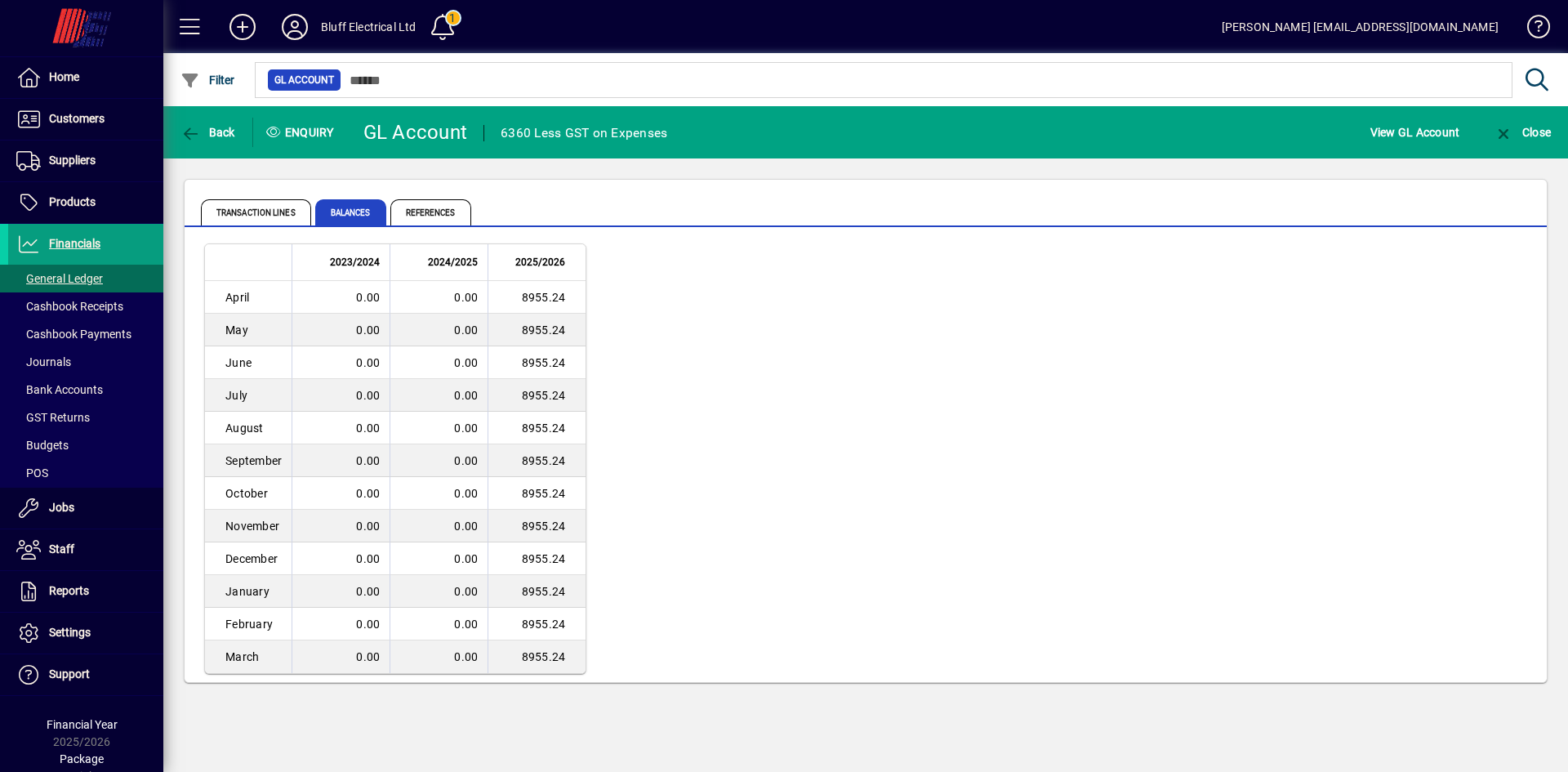
drag, startPoint x: 709, startPoint y: 285, endPoint x: 1418, endPoint y: 381, distance: 715.5
click at [1418, 381] on div "2023/2024 2024/2025 2025/2026 April 0.00 0.00 8955.24 May 0.00 0.00 8955.24 Jun…" at bounding box center [866, 458] width 1323 height 431
click at [211, 129] on span "Back" at bounding box center [208, 132] width 55 height 13
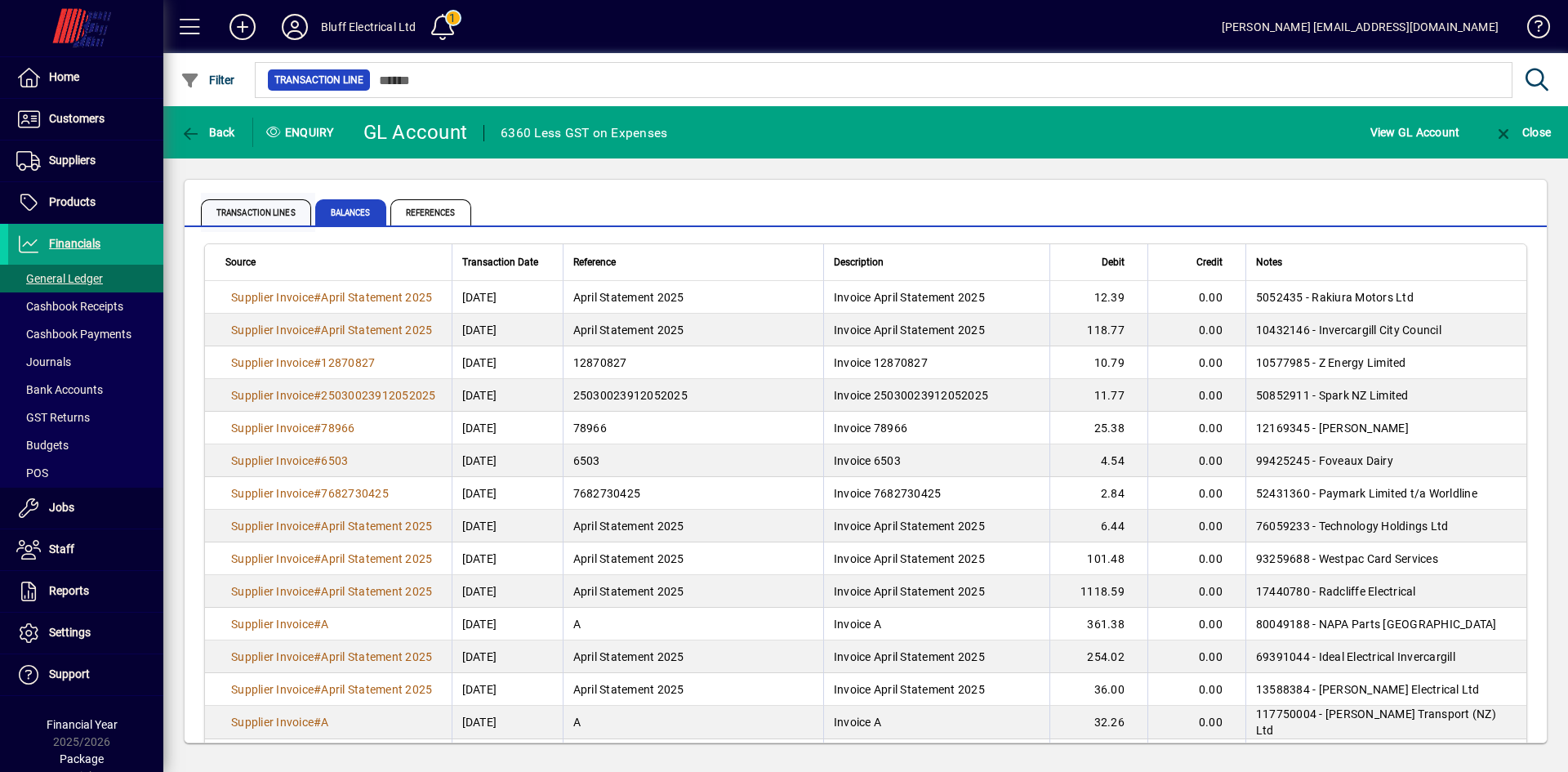
click at [251, 207] on span "Transaction lines" at bounding box center [255, 212] width 110 height 26
click at [350, 204] on span "Balances" at bounding box center [351, 212] width 71 height 26
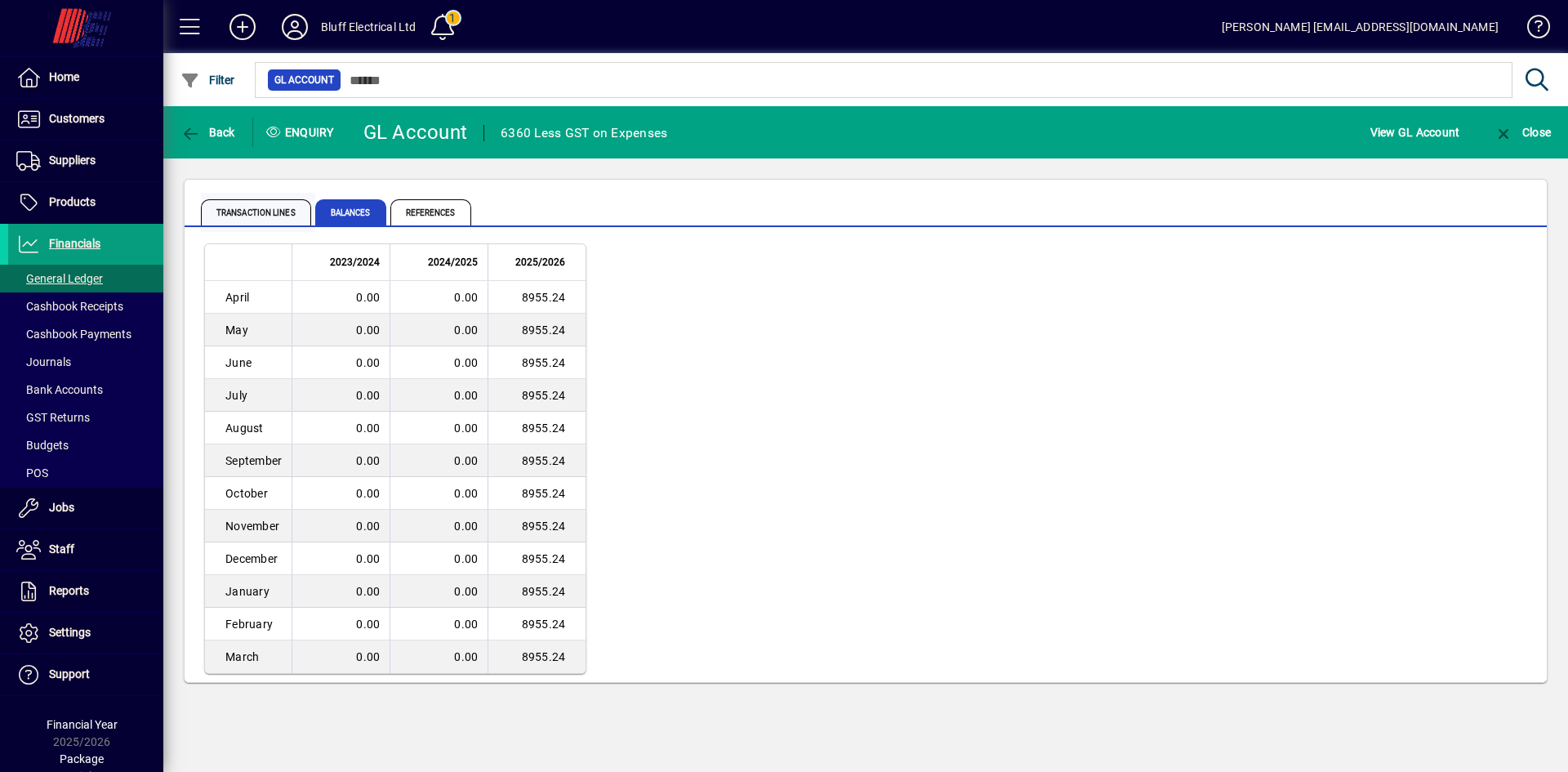
click at [250, 219] on span "Transaction lines" at bounding box center [255, 212] width 110 height 26
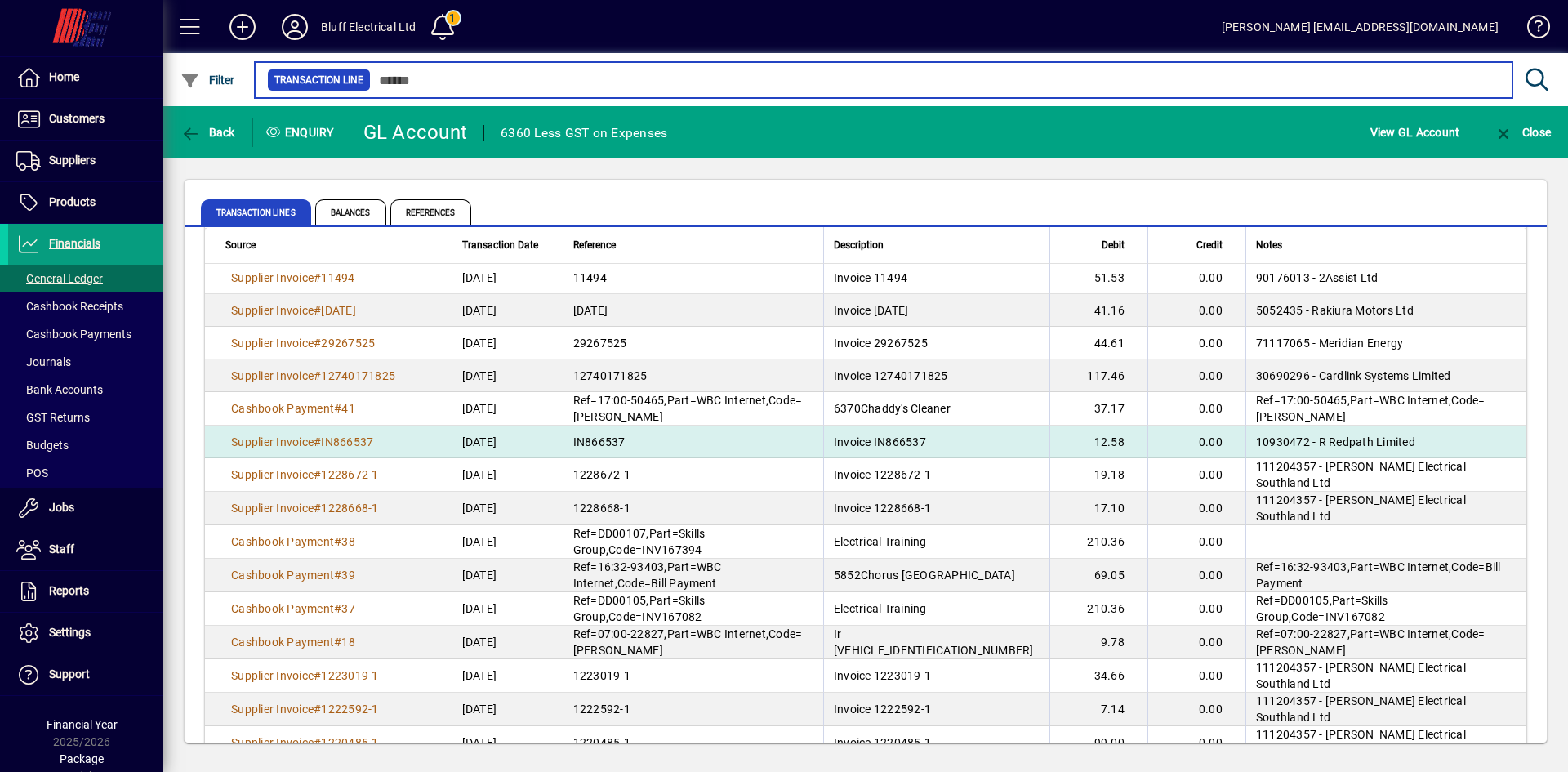
scroll to position [735, 0]
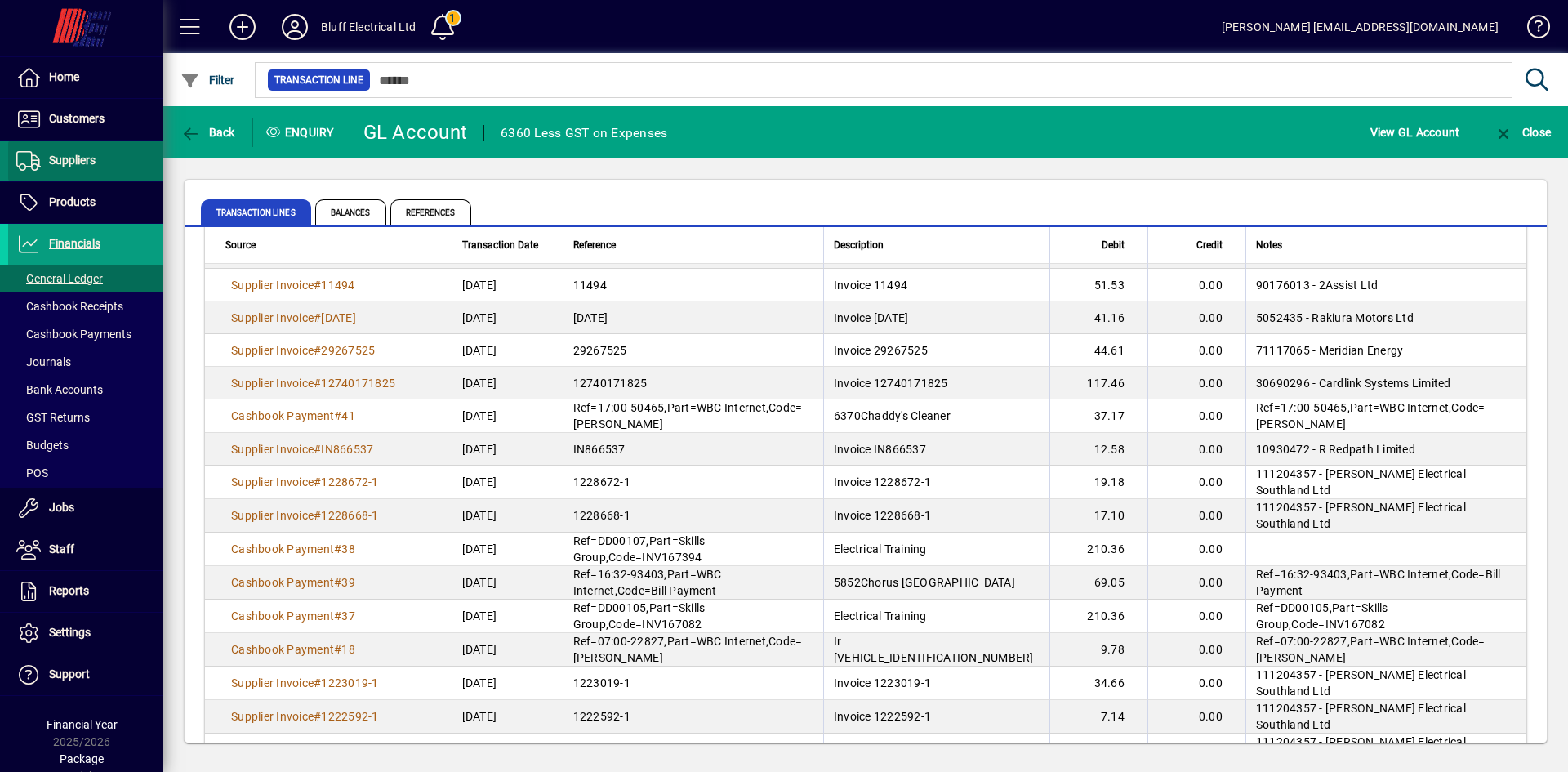
click at [94, 162] on span "Suppliers" at bounding box center [72, 160] width 47 height 13
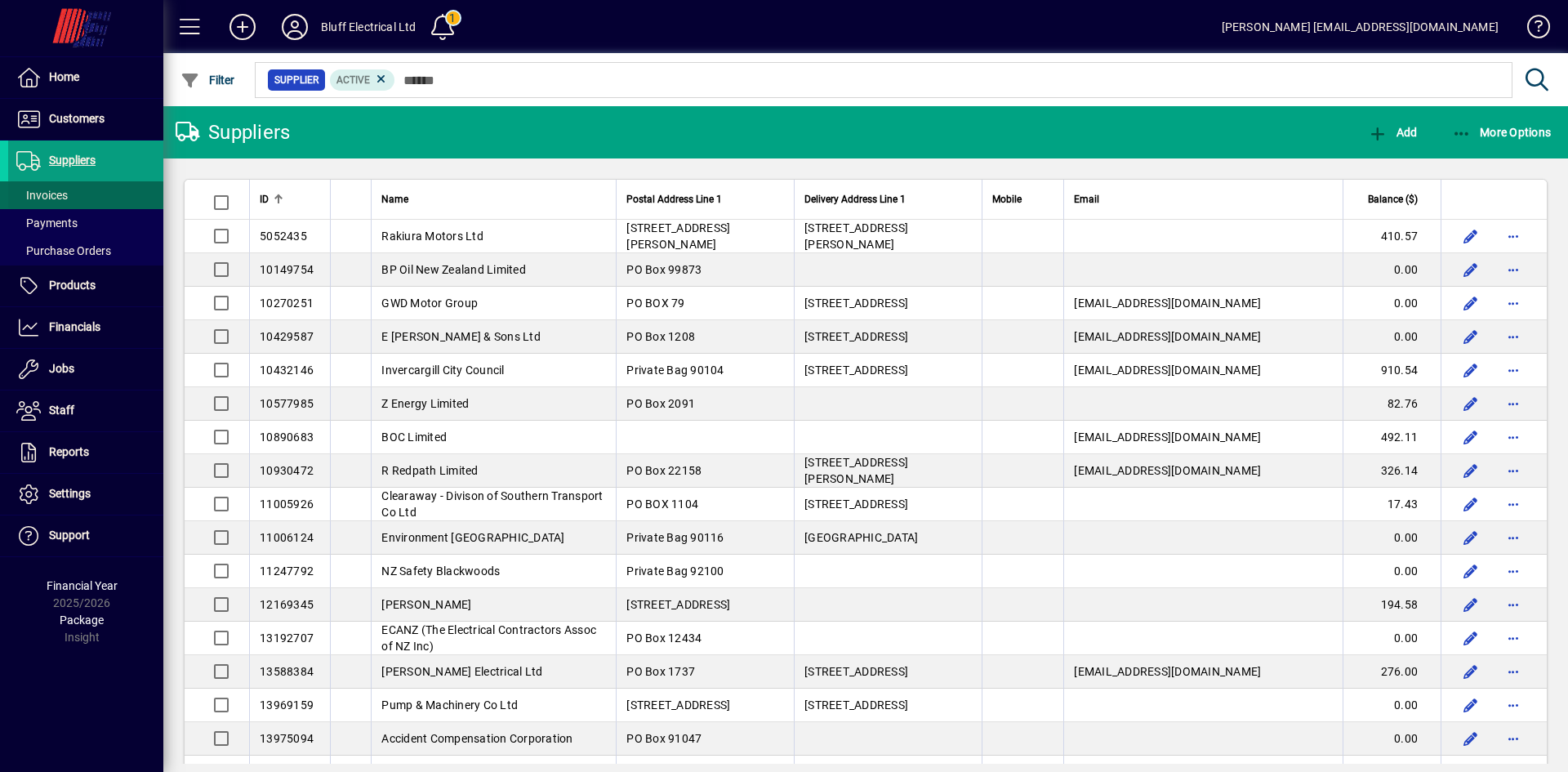
click at [51, 193] on span "Invoices" at bounding box center [42, 195] width 51 height 13
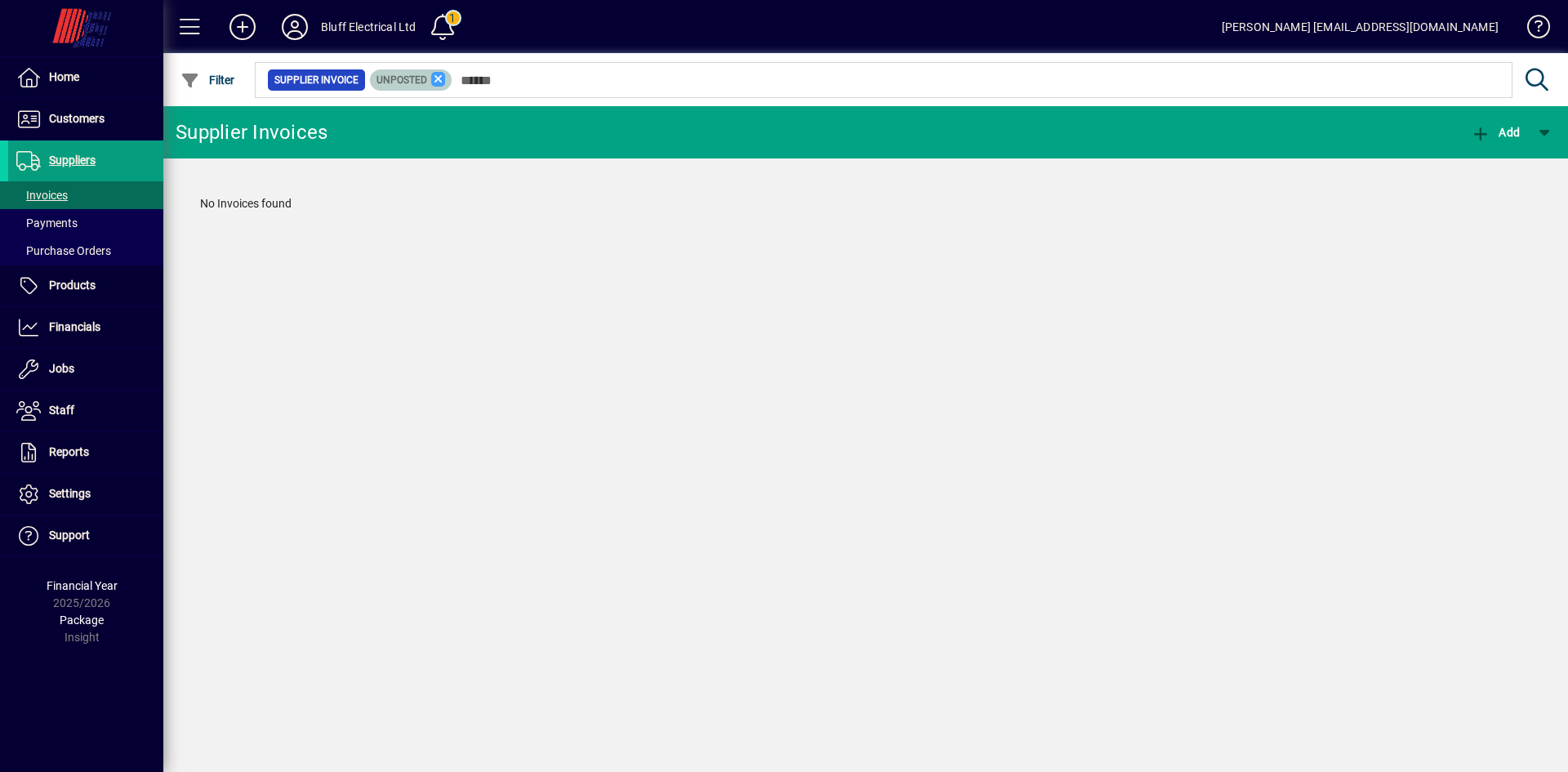
click at [432, 78] on icon at bounding box center [439, 79] width 15 height 15
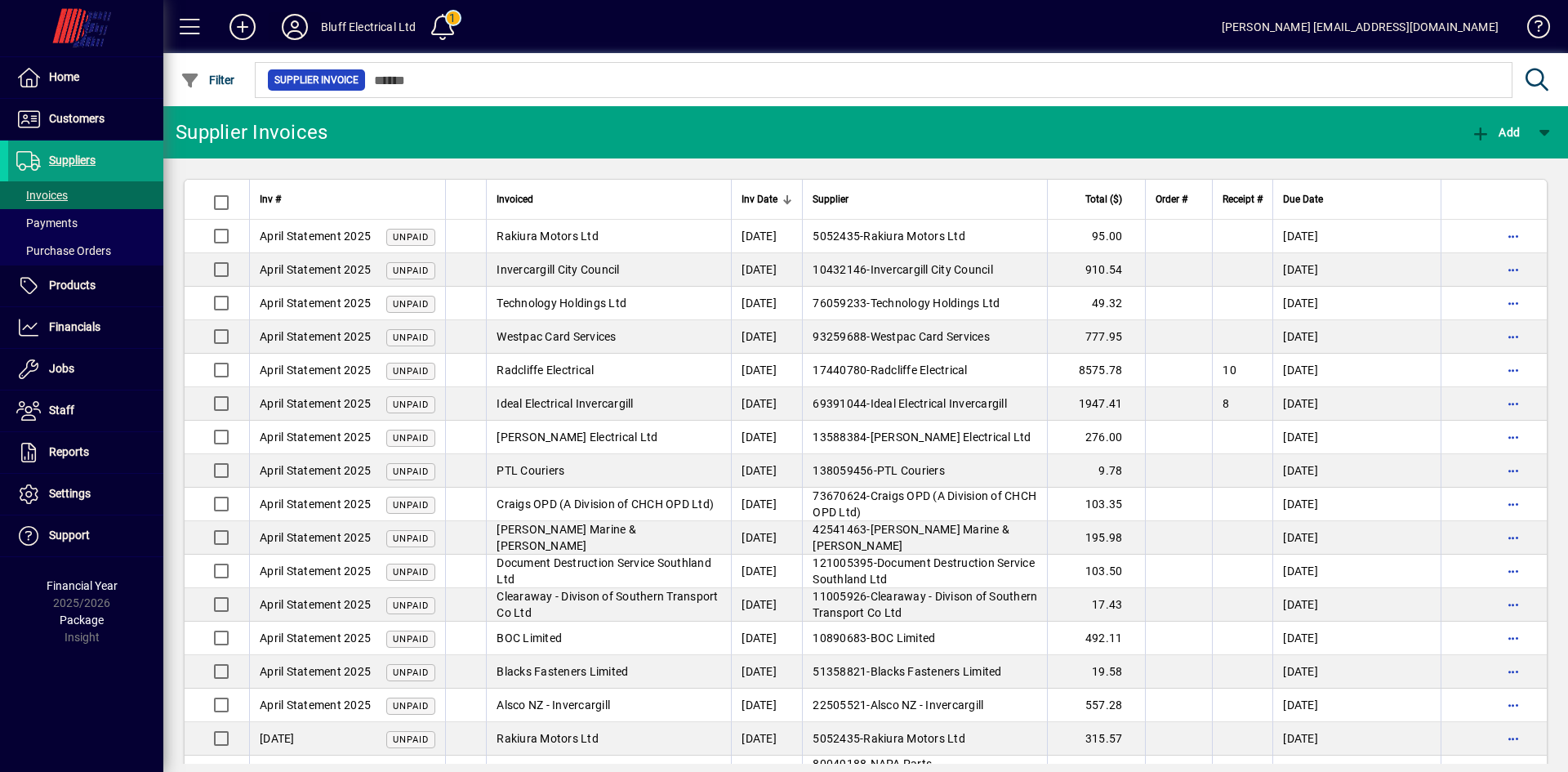
click at [301, 24] on icon at bounding box center [294, 27] width 33 height 26
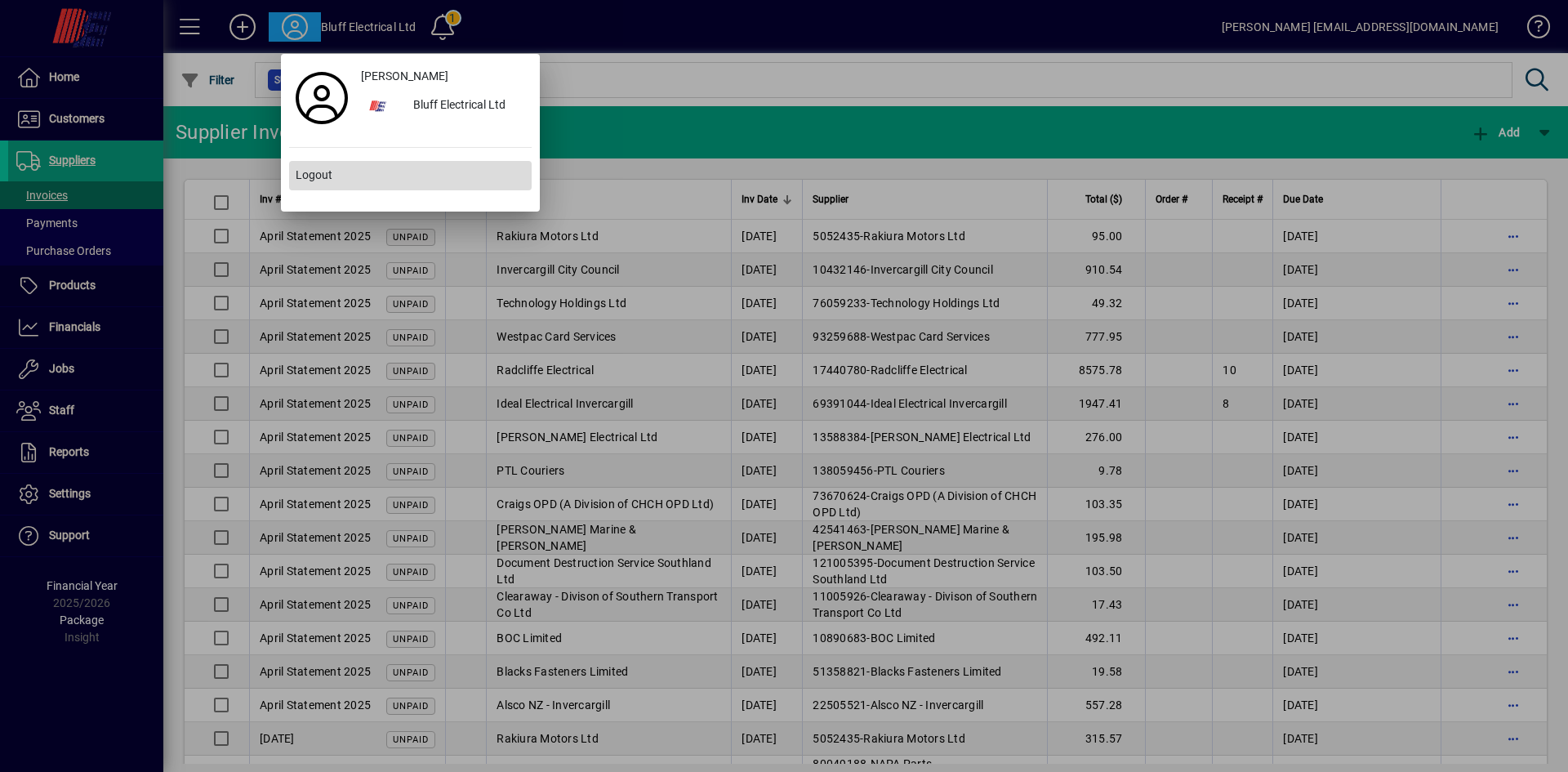
click at [327, 182] on span "Logout" at bounding box center [314, 174] width 37 height 17
